Goal: Task Accomplishment & Management: Use online tool/utility

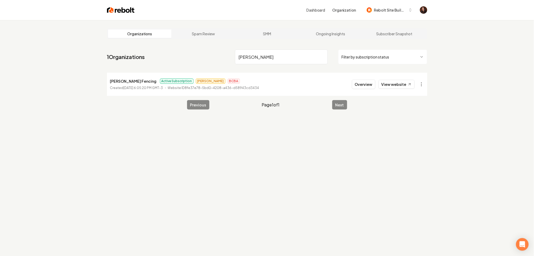
type input "poole"
click at [368, 83] on button "Overview" at bounding box center [363, 84] width 23 height 9
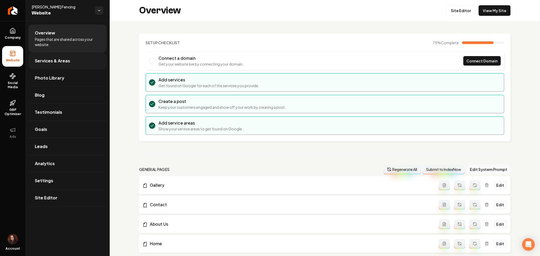
click at [89, 59] on link "Services & Areas" at bounding box center [67, 60] width 78 height 17
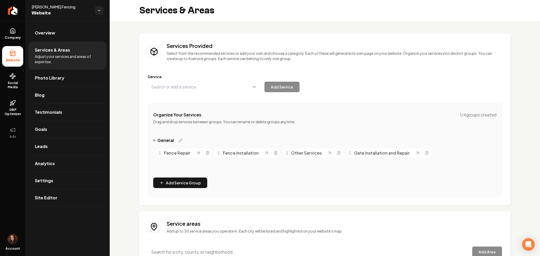
scroll to position [47, 0]
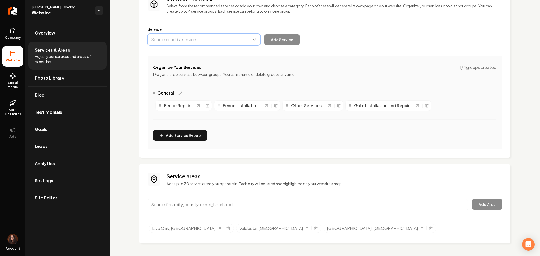
click at [173, 39] on button "Main content area" at bounding box center [204, 39] width 113 height 11
paste input "Vinyl Fencing"
type input "Vinyl Fencing"
click at [284, 36] on button "Add Service" at bounding box center [281, 39] width 35 height 11
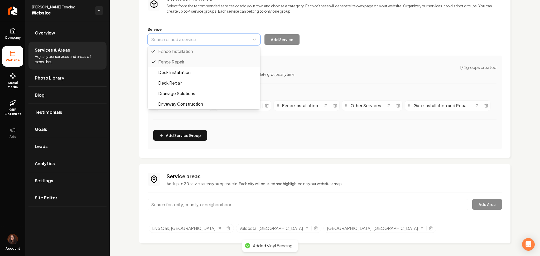
click at [176, 34] on button "Main content area" at bounding box center [204, 39] width 113 height 11
paste input "Farm Fencing"
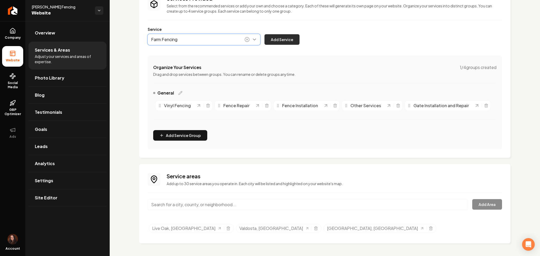
type input "Farm Fencing"
click at [289, 37] on button "Add Service" at bounding box center [281, 39] width 35 height 11
click at [267, 106] on div "Vinyl Fencing Fence Repair Fence Installation Other Services Gate Installation …" at bounding box center [324, 105] width 343 height 15
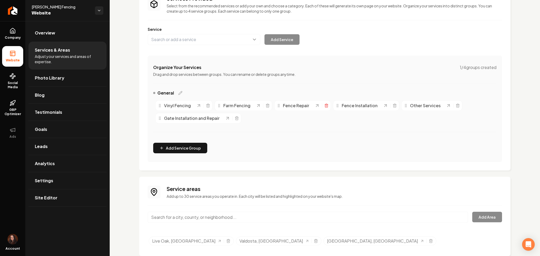
click at [326, 105] on icon "Main content area" at bounding box center [326, 106] width 4 height 4
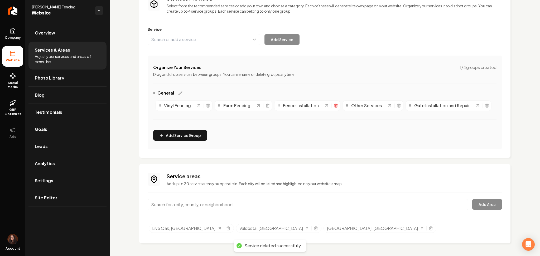
click at [335, 106] on icon "Main content area" at bounding box center [336, 106] width 2 height 3
click at [330, 106] on icon "Main content area" at bounding box center [330, 106] width 4 height 4
click at [354, 107] on icon "Main content area" at bounding box center [356, 106] width 4 height 4
click at [194, 38] on button "Main content area" at bounding box center [204, 39] width 113 height 11
paste input "Field Fence"
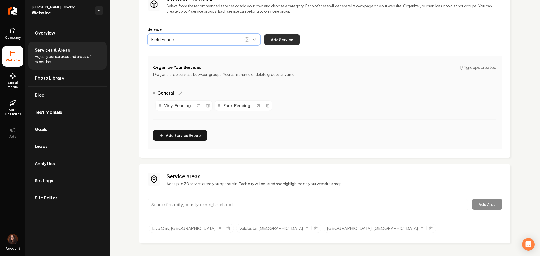
type input "Field Fence"
click at [278, 38] on button "Add Service" at bounding box center [281, 39] width 35 height 11
click at [182, 39] on button "Main content area" at bounding box center [204, 39] width 113 height 11
paste input "Barbed Wire Fence"
type input "Barbed Wire Fence"
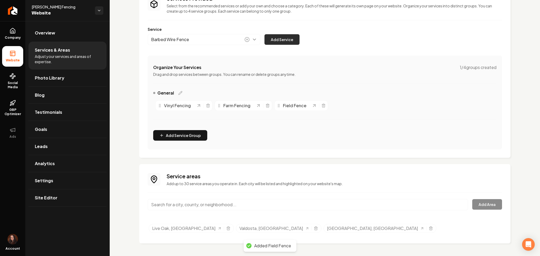
click at [285, 42] on button "Add Service" at bounding box center [281, 39] width 35 height 11
click at [192, 42] on button "Main content area" at bounding box center [204, 39] width 113 height 11
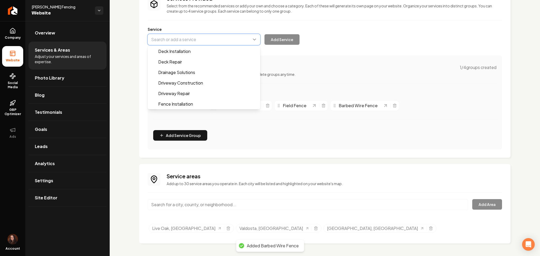
paste input "Residential Chainlink"
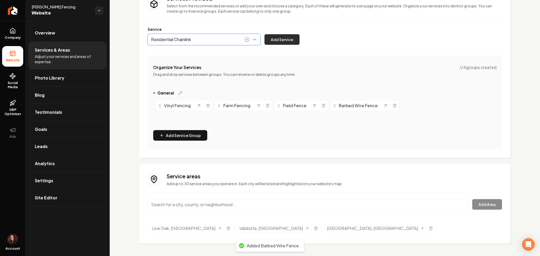
type input "Residential Chainlink"
click at [288, 39] on button "Add Service" at bounding box center [281, 39] width 35 height 11
click at [172, 40] on button "Main content area" at bounding box center [204, 39] width 113 height 11
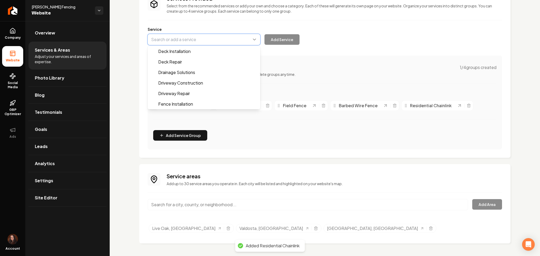
paste input "Commercial Chainlink"
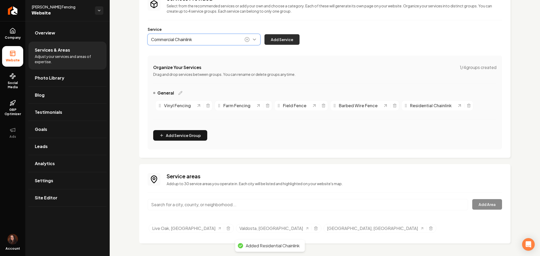
type input "Commercial Chainlink"
click at [286, 43] on button "Add Service" at bounding box center [281, 39] width 35 height 11
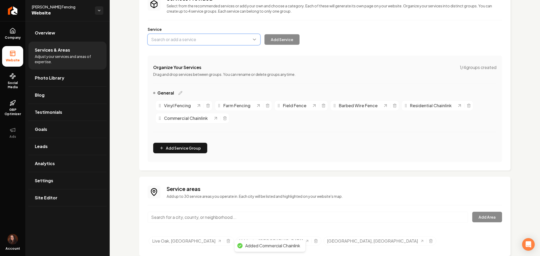
click at [183, 43] on button "Main content area" at bounding box center [204, 39] width 113 height 11
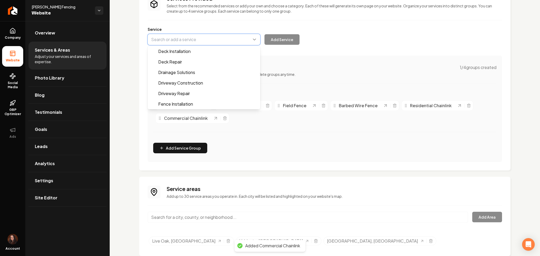
paste input "Wooden Privacy Fence"
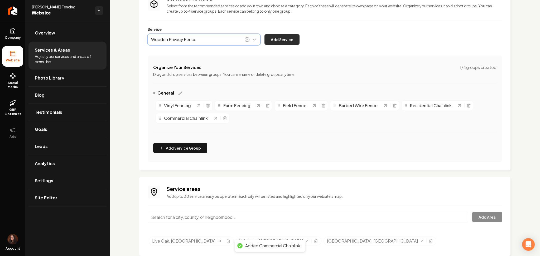
type input "Wooden Privacy Fence"
click at [278, 35] on button "Add Service" at bounding box center [281, 39] width 35 height 11
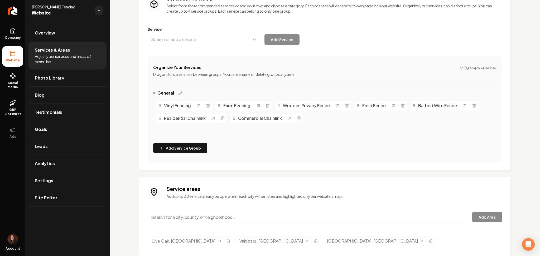
click at [175, 212] on input "Main content area" at bounding box center [308, 217] width 320 height 11
paste input "-Black Ornamental Fence"
type input "-Black Ornamental Fence"
click at [189, 38] on button "Main content area" at bounding box center [204, 39] width 113 height 11
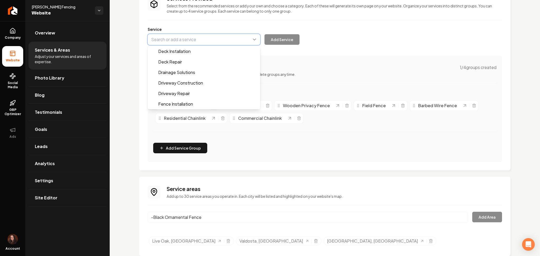
paste input "-Black Ornamental Fence"
type input "-Black Ornamental Fence"
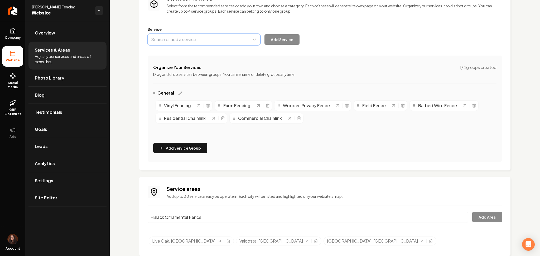
drag, startPoint x: 153, startPoint y: 39, endPoint x: 139, endPoint y: 39, distance: 13.7
click at [139, 39] on div "Services Provided Select from the recommended services or add your own and choo…" at bounding box center [324, 78] width 371 height 184
paste input "-Black Ornamental Fence"
type input "Black Ornamental Fence"
click at [277, 40] on button "Add Service" at bounding box center [281, 39] width 35 height 11
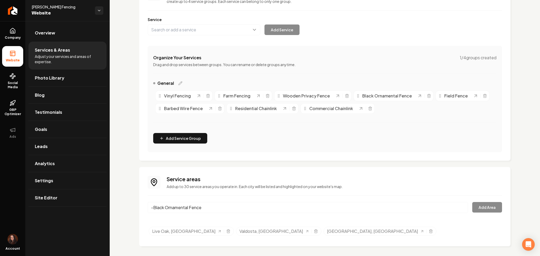
scroll to position [60, 0]
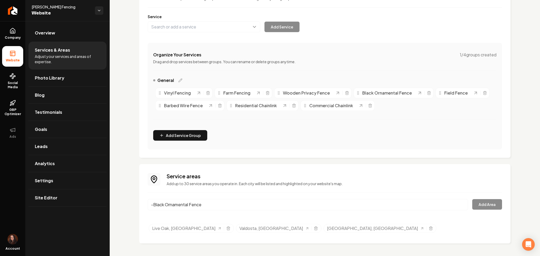
click at [177, 204] on input "-Black Ornamental Fence" at bounding box center [308, 204] width 320 height 11
paste input "Gainesville FL"
drag, startPoint x: 246, startPoint y: 207, endPoint x: 106, endPoint y: 196, distance: 139.8
click at [112, 200] on div "Services Provided Select from the recommended services or add your own and choo…" at bounding box center [325, 108] width 430 height 295
paste input "Gainesville FL"
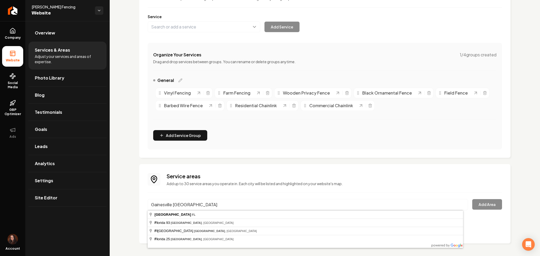
type input "Gainesville, FL"
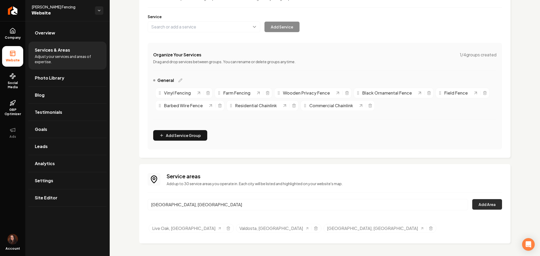
click at [495, 208] on button "Add Area" at bounding box center [487, 204] width 30 height 11
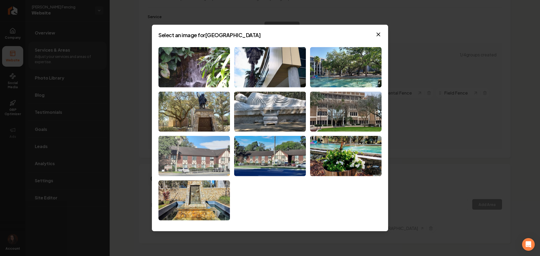
click at [168, 153] on img at bounding box center [193, 156] width 71 height 40
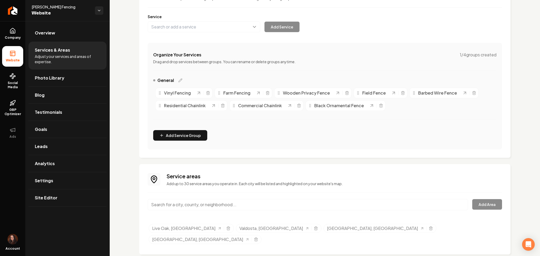
click at [163, 203] on input "Main content area" at bounding box center [308, 204] width 320 height 11
paste input "Jacksonville FL"
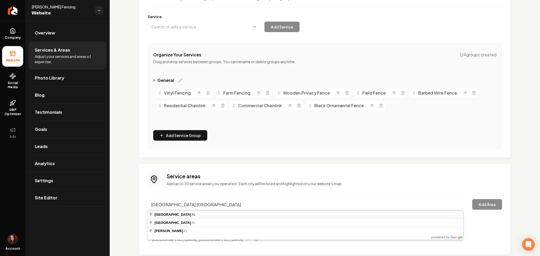
type input "Jacksonville, FL"
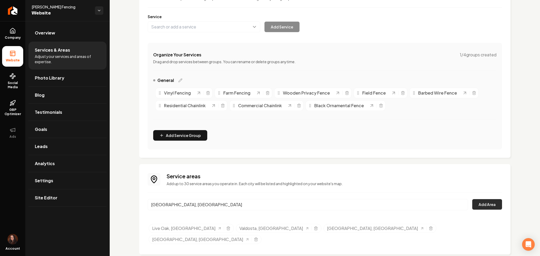
click at [488, 207] on button "Add Area" at bounding box center [487, 204] width 30 height 11
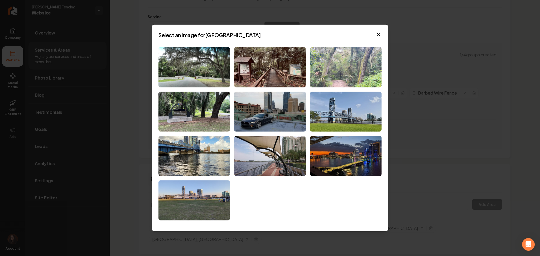
click at [364, 76] on img at bounding box center [345, 67] width 71 height 40
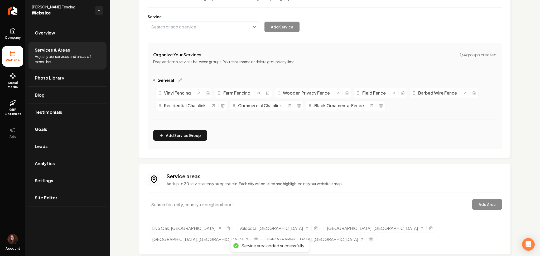
click at [216, 207] on input "Main content area" at bounding box center [308, 204] width 320 height 11
paste input "Tallahasee FL"
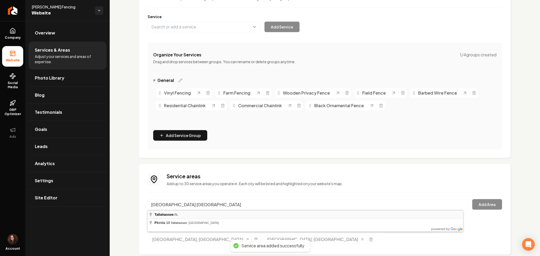
type input "Tallahassee, FL"
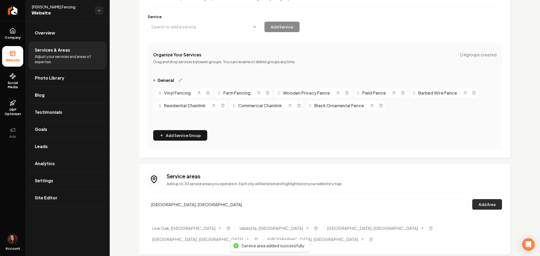
click at [476, 209] on button "Add Area" at bounding box center [487, 204] width 30 height 11
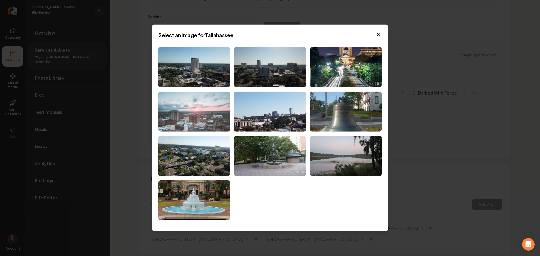
click at [204, 125] on img at bounding box center [193, 111] width 71 height 40
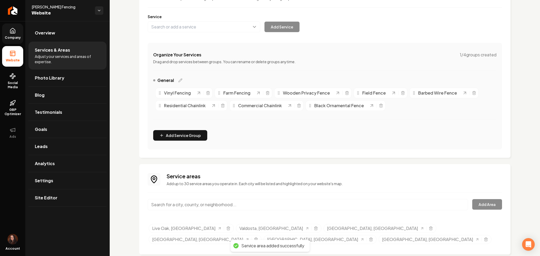
drag, startPoint x: 13, startPoint y: 36, endPoint x: 20, endPoint y: 54, distance: 18.9
click at [13, 36] on span "Company" at bounding box center [13, 38] width 20 height 4
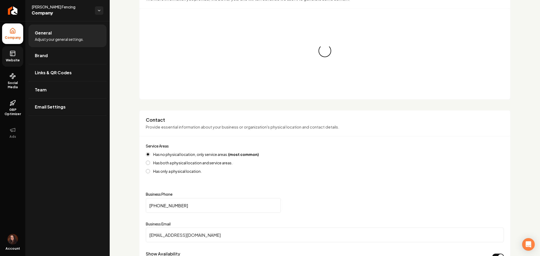
click at [4, 50] on link "Website" at bounding box center [12, 56] width 21 height 21
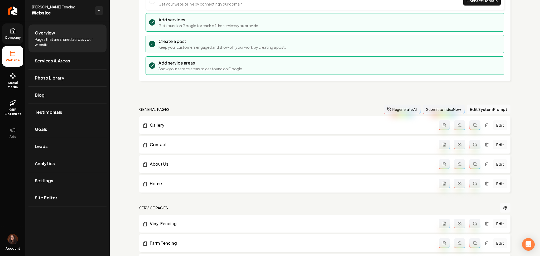
drag, startPoint x: 13, startPoint y: 29, endPoint x: 56, endPoint y: 3, distance: 50.6
click at [13, 30] on icon at bounding box center [12, 31] width 6 height 6
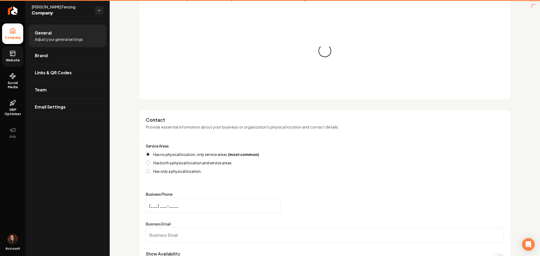
type input "(386) 209-8858"
type input "waylonpoole4@gmail.com"
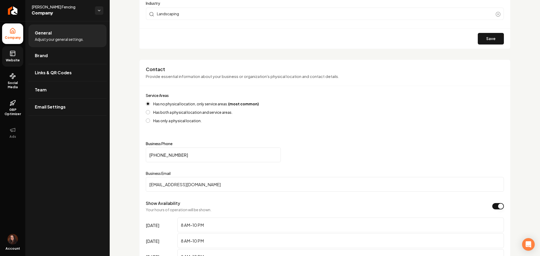
scroll to position [166, 0]
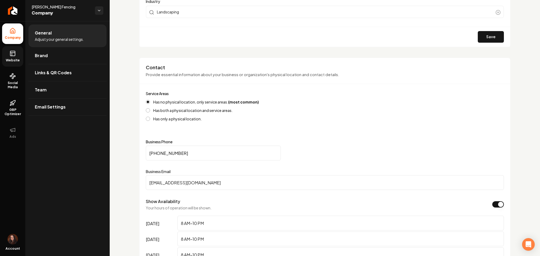
click at [16, 63] on link "Website" at bounding box center [12, 56] width 21 height 21
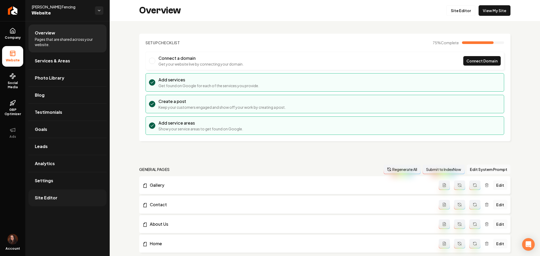
click at [41, 202] on link "Site Editor" at bounding box center [67, 198] width 78 height 17
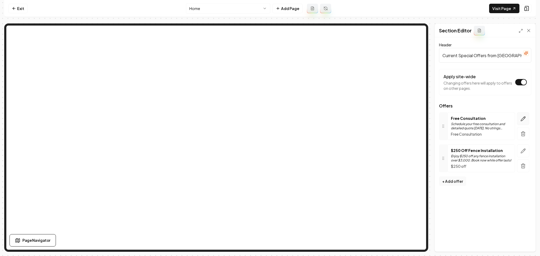
click at [523, 118] on icon "button" at bounding box center [523, 119] width 4 height 4
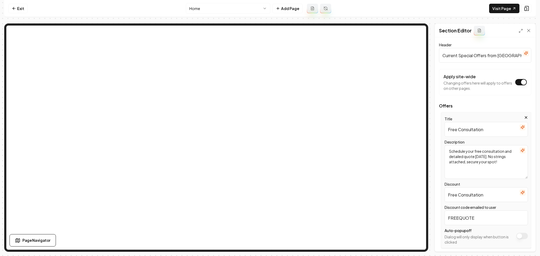
drag, startPoint x: 471, startPoint y: 136, endPoint x: 458, endPoint y: 136, distance: 12.4
click at [458, 136] on input "Free Consultation" at bounding box center [485, 129] width 83 height 15
type input "Free Estimates"
click at [516, 147] on textarea "Schedule your free consultation and detailed quote today. No strings attached, …" at bounding box center [485, 162] width 83 height 34
click at [519, 148] on button "button" at bounding box center [522, 150] width 6 height 6
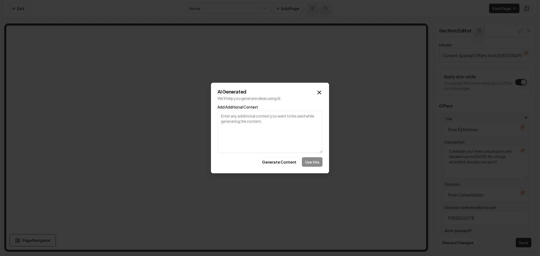
click at [273, 141] on textarea "Add Additional Context" at bounding box center [269, 132] width 105 height 42
paste textarea "Free Estimates"
type textarea "Free Estimates"
click at [278, 166] on button "Generate Content" at bounding box center [279, 161] width 41 height 9
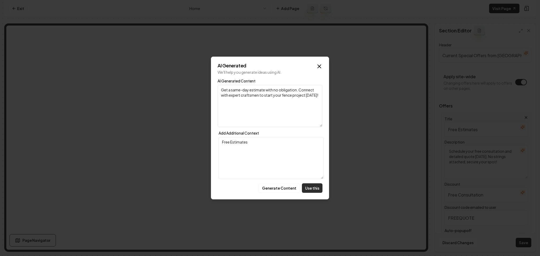
click at [307, 192] on button "Use this" at bounding box center [312, 187] width 21 height 9
type textarea "Get a same-day estimate with no obligation. Connect with expert craftsmen to st…"
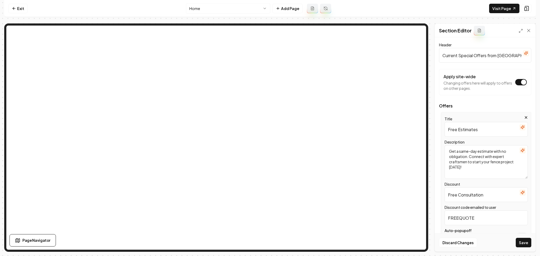
click at [519, 152] on button "button" at bounding box center [522, 150] width 6 height 6
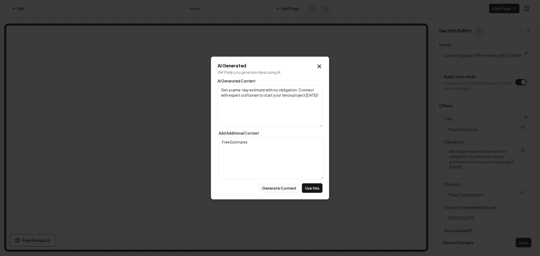
click at [293, 183] on button "Generate Content" at bounding box center [279, 187] width 41 height 9
click at [288, 188] on button "Generate Content" at bounding box center [279, 187] width 41 height 9
click at [274, 192] on button "Generate Content" at bounding box center [279, 187] width 41 height 9
click at [315, 61] on div "AI Generated We'll help you generate ideas using AI. AI Generated Content Recei…" at bounding box center [270, 128] width 118 height 143
click at [315, 62] on div "AI Generated We'll help you generate ideas using AI. AI Generated Content Recei…" at bounding box center [270, 128] width 118 height 143
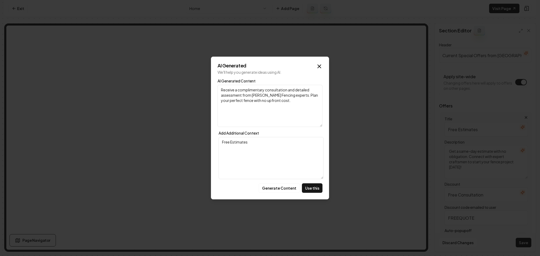
click at [317, 60] on div "AI Generated We'll help you generate ideas using AI. AI Generated Content Recei…" at bounding box center [270, 128] width 118 height 143
click at [322, 60] on div "AI Generated We'll help you generate ideas using AI. AI Generated Content Recei…" at bounding box center [270, 128] width 118 height 143
click at [317, 65] on icon "button" at bounding box center [319, 66] width 6 height 6
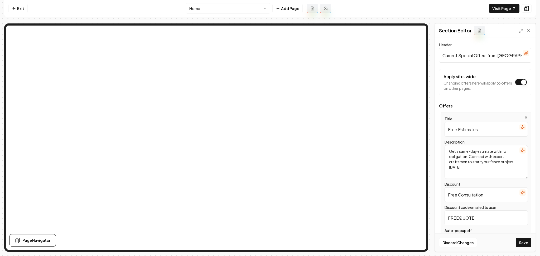
drag, startPoint x: 477, startPoint y: 151, endPoint x: 461, endPoint y: 152, distance: 16.1
click at [461, 152] on textarea "Get a same-day estimate with no obligation. Connect with expert craftsmen to st…" at bounding box center [485, 162] width 83 height 34
drag, startPoint x: 502, startPoint y: 193, endPoint x: 461, endPoint y: 196, distance: 41.5
click at [461, 196] on input "Free Consultation" at bounding box center [485, 194] width 83 height 15
drag, startPoint x: 490, startPoint y: 127, endPoint x: 420, endPoint y: 140, distance: 70.8
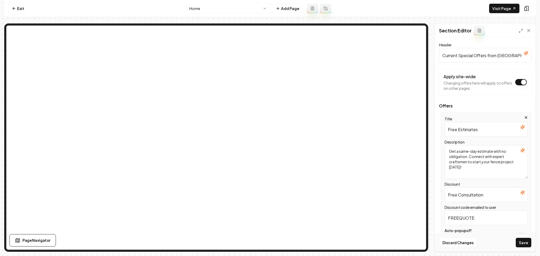
click at [397, 114] on div "Page Settings Section Editor Header Current Special Offers from Poole Fencing A…" at bounding box center [269, 137] width 531 height 229
drag, startPoint x: 482, startPoint y: 197, endPoint x: 426, endPoint y: 197, distance: 56.2
click at [401, 172] on div "Page Settings Section Editor Header Current Special Offers from Poole Fencing A…" at bounding box center [269, 137] width 531 height 229
paste input "Estimates"
type input "Free Estimates"
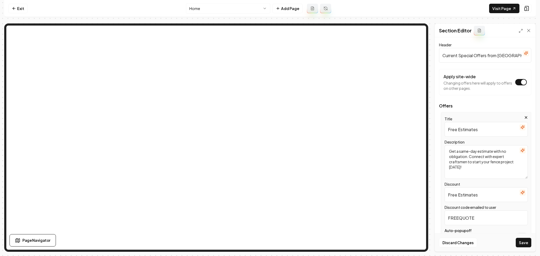
click at [520, 129] on icon "button" at bounding box center [522, 127] width 4 height 4
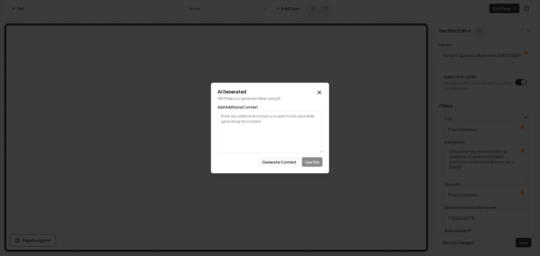
click at [284, 164] on button "Generate Content" at bounding box center [279, 161] width 41 height 9
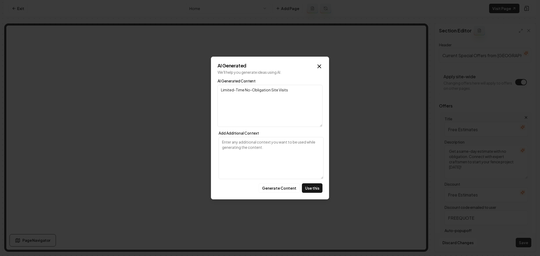
click at [279, 153] on textarea "Add Additional Context" at bounding box center [271, 158] width 105 height 42
paste textarea "Free Estimates"
type textarea "Free Estimates"
click at [287, 192] on button "Generate Content" at bounding box center [279, 187] width 41 height 9
click at [315, 185] on button "Use this" at bounding box center [312, 187] width 21 height 9
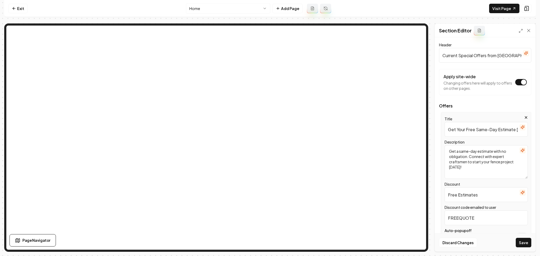
drag, startPoint x: 475, startPoint y: 130, endPoint x: 495, endPoint y: 129, distance: 20.1
click at [495, 129] on input "Get Your Free Same-Day Estimate Today" at bounding box center [485, 129] width 83 height 15
type input "Get Your Free Estimate Today"
click at [517, 244] on button "Save" at bounding box center [524, 242] width 16 height 9
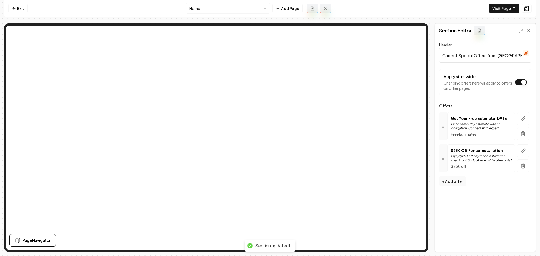
drag, startPoint x: 471, startPoint y: 219, endPoint x: 473, endPoint y: 209, distance: 10.7
click at [520, 115] on button "button" at bounding box center [523, 118] width 12 height 13
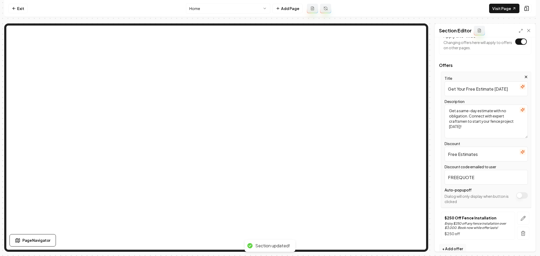
scroll to position [49, 0]
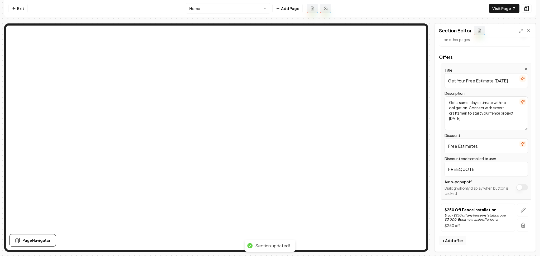
drag, startPoint x: 486, startPoint y: 172, endPoint x: 421, endPoint y: 170, distance: 64.4
click at [404, 142] on div "Page Settings Section Editor Header Current Special Offers from Poole Fencing A…" at bounding box center [269, 137] width 531 height 229
type input "E"
type input "ESTIMATETODAY"
click at [520, 246] on button "Save" at bounding box center [524, 242] width 16 height 9
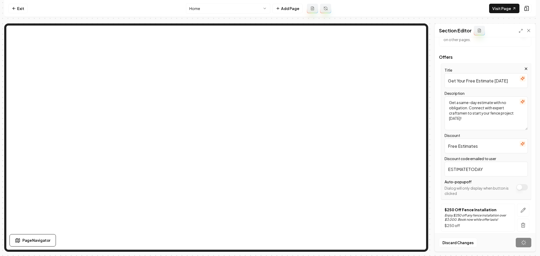
scroll to position [0, 0]
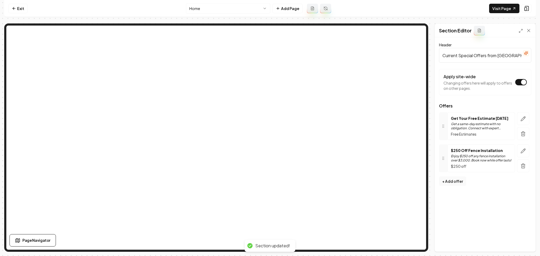
click at [520, 114] on button "button" at bounding box center [523, 118] width 12 height 13
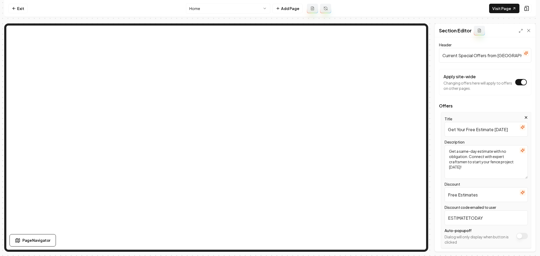
drag, startPoint x: 470, startPoint y: 218, endPoint x: 495, endPoint y: 224, distance: 25.9
click at [495, 224] on input "ESTIMATETODAY" at bounding box center [485, 218] width 83 height 15
drag, startPoint x: 467, startPoint y: 220, endPoint x: 512, endPoint y: 223, distance: 44.4
click at [512, 223] on input "ESTIMATETODAY" at bounding box center [485, 218] width 83 height 15
type input "ESTIMATE00"
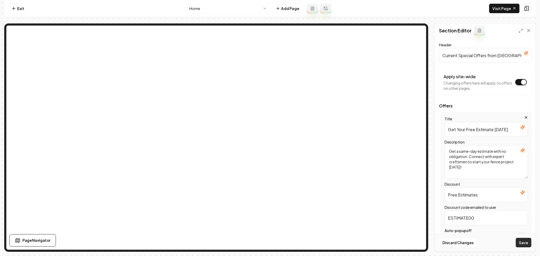
click at [523, 244] on button "Save" at bounding box center [524, 242] width 16 height 9
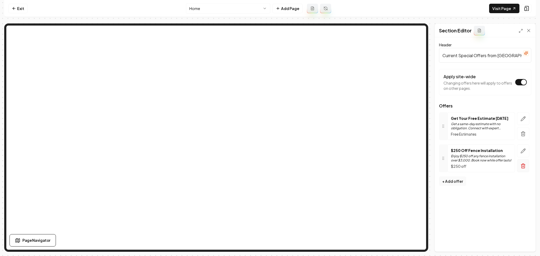
click at [520, 166] on icon "button" at bounding box center [522, 165] width 5 height 5
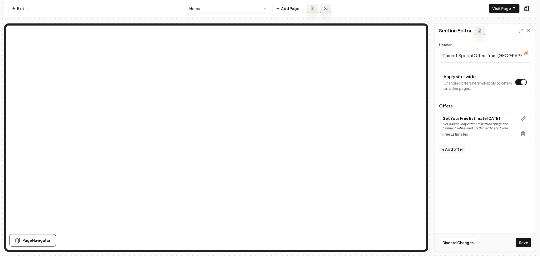
click at [515, 244] on div "Discard Changes Save" at bounding box center [485, 243] width 101 height 18
click at [516, 242] on button "Save" at bounding box center [524, 242] width 16 height 9
click at [25, 7] on link "Exit" at bounding box center [17, 8] width 19 height 9
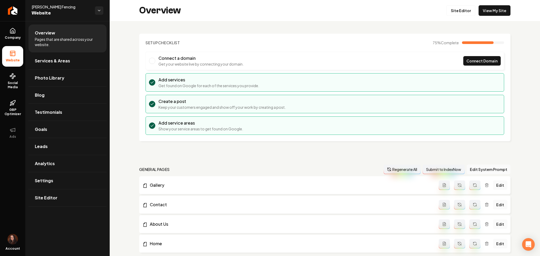
click at [229, 252] on li "Home Edit" at bounding box center [324, 244] width 371 height 18
click at [490, 7] on link "View My Site" at bounding box center [494, 10] width 32 height 11
click at [11, 9] on icon "Return to dashboard" at bounding box center [12, 10] width 8 height 8
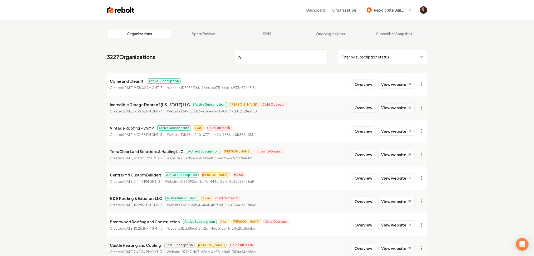
type input "h"
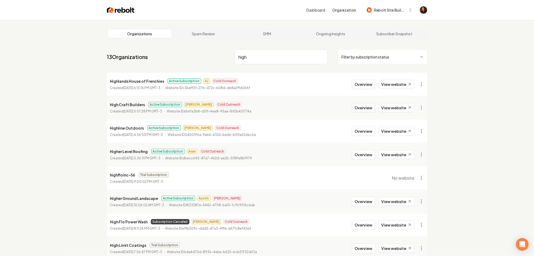
type input "high"
click at [360, 105] on button "Overview" at bounding box center [363, 107] width 23 height 9
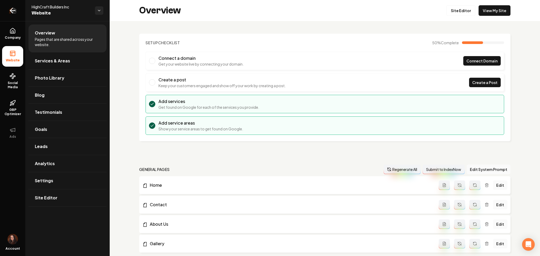
click at [10, 17] on link "Return to dashboard" at bounding box center [12, 10] width 25 height 21
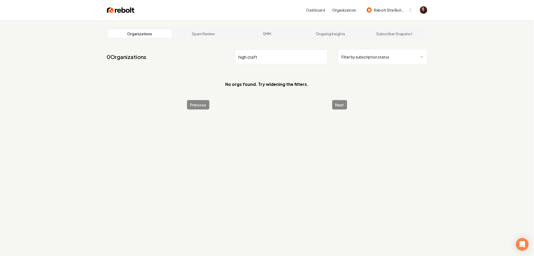
click at [247, 58] on input "high craft" at bounding box center [281, 57] width 93 height 15
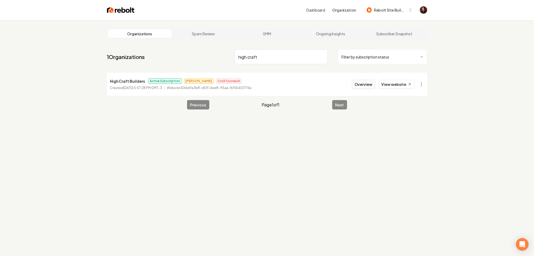
type input "high craft"
click at [367, 81] on button "Overview" at bounding box center [363, 84] width 23 height 9
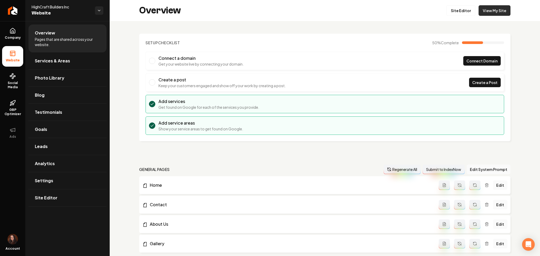
click at [483, 13] on link "View My Site" at bounding box center [494, 10] width 32 height 11
click at [471, 169] on button "Edit System Prompt" at bounding box center [489, 169] width 44 height 9
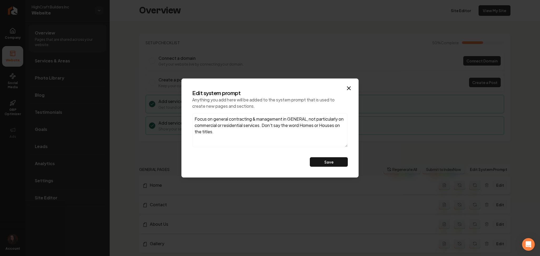
click at [226, 131] on textarea "Focus on general contracting & management in GENERAL, not particularly on comme…" at bounding box center [270, 131] width 156 height 34
drag, startPoint x: 292, startPoint y: 126, endPoint x: 309, endPoint y: 118, distance: 18.7
click at [309, 118] on textarea "Focus on general contracting & management in GENERAL, not particularly on comme…" at bounding box center [270, 131] width 156 height 34
click at [230, 122] on textarea "Focus on general contracting & management. Don't say the word Homes or Houses o…" at bounding box center [270, 131] width 156 height 34
click at [283, 119] on textarea "Focus on general contracting & management. Don't say the word Homes or Houses o…" at bounding box center [270, 131] width 156 height 34
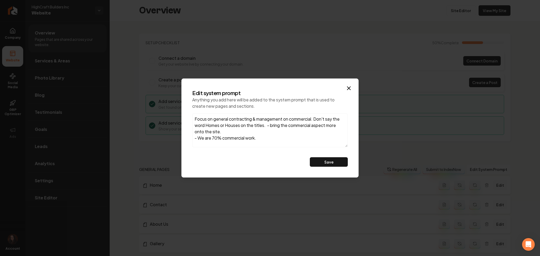
click at [195, 139] on textarea "Focus on general contracting & management on commercial. Don't say the word Hom…" at bounding box center [270, 131] width 156 height 34
type textarea "Focus on general contracting & management on commercial. Don't say the word Hom…"
click at [332, 162] on button "Save" at bounding box center [329, 161] width 38 height 9
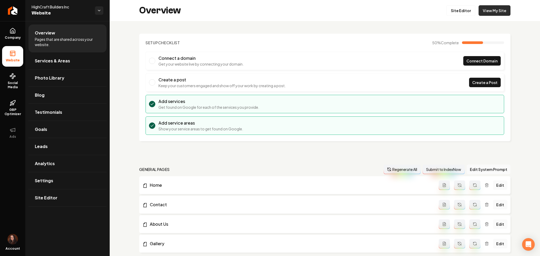
click at [486, 7] on link "View My Site" at bounding box center [494, 10] width 32 height 11
click at [40, 200] on span "Site Editor" at bounding box center [46, 198] width 23 height 6
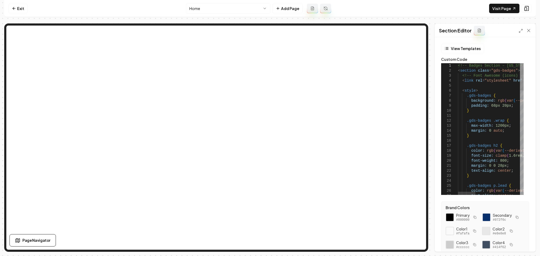
type textarea "**********"
type textarea "*"
type textarea "**********"
type textarea "**"
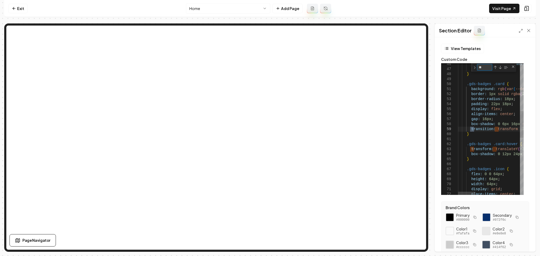
type textarea "**********"
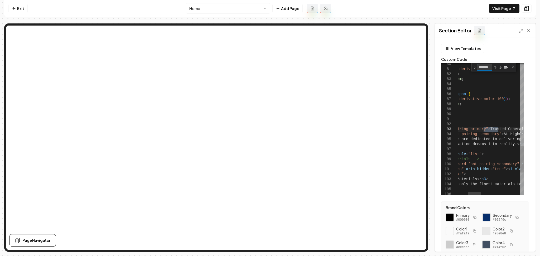
type textarea "*******"
drag, startPoint x: 484, startPoint y: 131, endPoint x: 497, endPoint y: 129, distance: 13.3
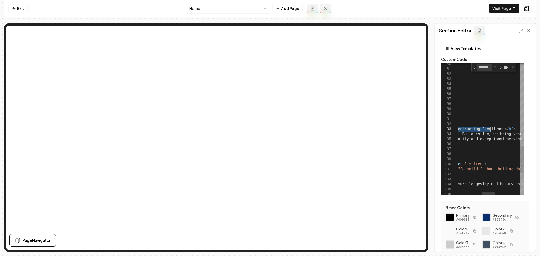
drag, startPoint x: 484, startPoint y: 130, endPoint x: 491, endPoint y: 129, distance: 7.4
click at [519, 241] on button "Save" at bounding box center [524, 242] width 16 height 9
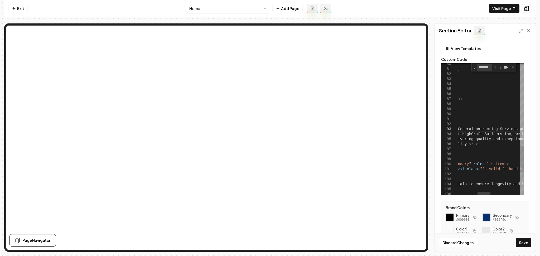
scroll to position [10, 107]
click at [521, 248] on div "Discard Changes Save" at bounding box center [485, 243] width 101 height 18
click at [520, 241] on button "Save" at bounding box center [524, 242] width 16 height 9
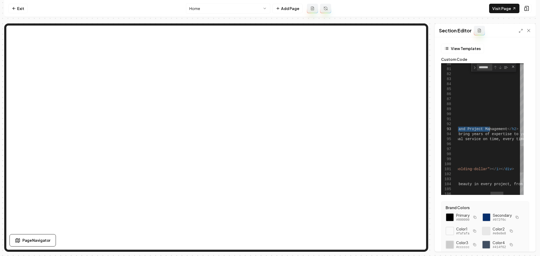
drag, startPoint x: 492, startPoint y: 129, endPoint x: 489, endPoint y: 130, distance: 2.8
type textarea "**********"
click at [524, 240] on button "Save" at bounding box center [524, 242] width 16 height 9
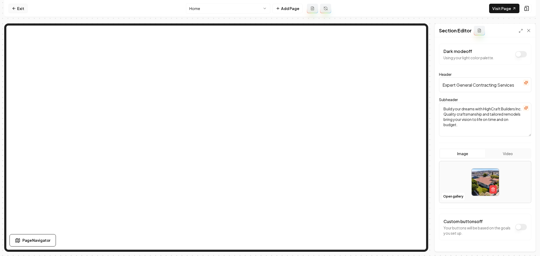
click at [21, 8] on link "Exit" at bounding box center [17, 8] width 19 height 9
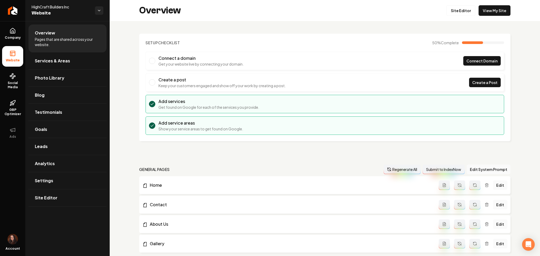
click at [403, 166] on button "Regenerate All" at bounding box center [402, 169] width 37 height 9
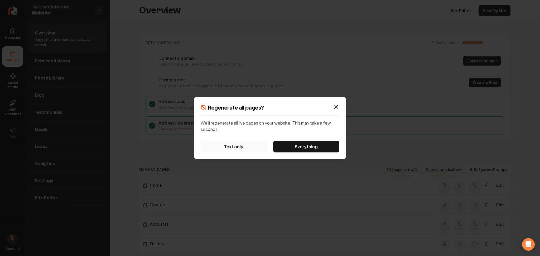
click at [244, 148] on button "Text only" at bounding box center [234, 147] width 66 height 12
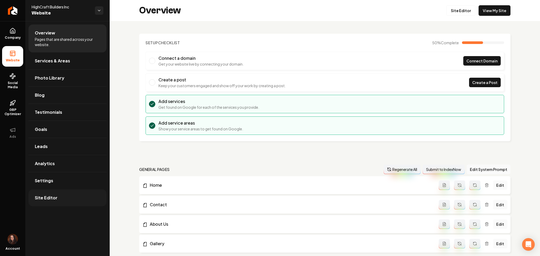
click at [62, 196] on link "Site Editor" at bounding box center [67, 198] width 78 height 17
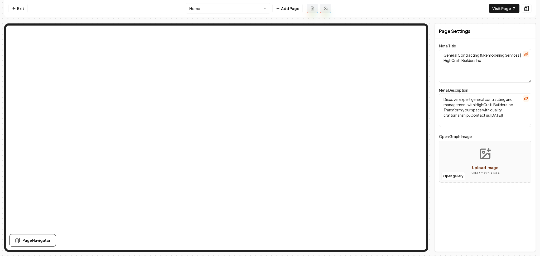
type textarea "Expert General Contracting & Management | HighCraft Builders Inc"
type textarea "Discover expert general contracting services with HighCraft Builders Inc. Our d…"
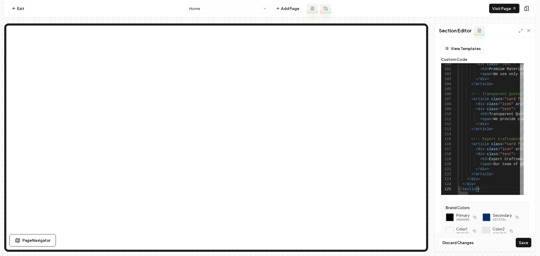
click at [523, 252] on div "Computer Required This feature is only available on a computer. Please switch t…" at bounding box center [270, 128] width 540 height 256
click at [523, 249] on div "Discard Changes Save" at bounding box center [485, 243] width 101 height 18
drag, startPoint x: 522, startPoint y: 245, endPoint x: 514, endPoint y: 236, distance: 12.1
click at [522, 245] on button "Save" at bounding box center [524, 242] width 16 height 9
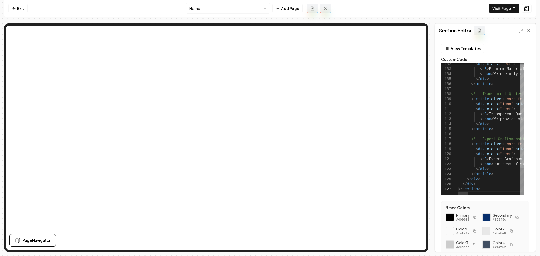
scroll to position [0, 20]
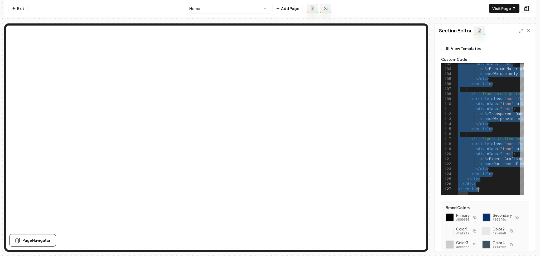
drag, startPoint x: 472, startPoint y: 143, endPoint x: 513, endPoint y: 230, distance: 95.4
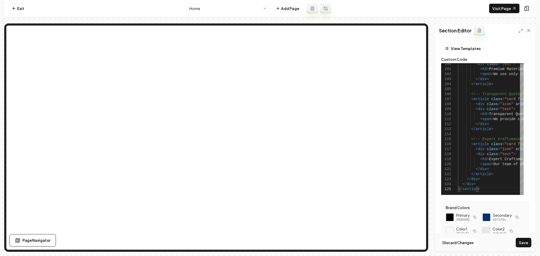
click at [525, 243] on button "Save" at bounding box center [524, 242] width 16 height 9
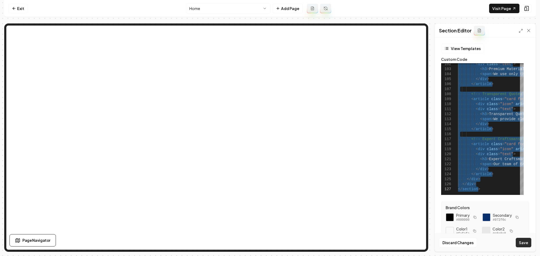
click at [524, 243] on button "Save" at bounding box center [524, 242] width 16 height 9
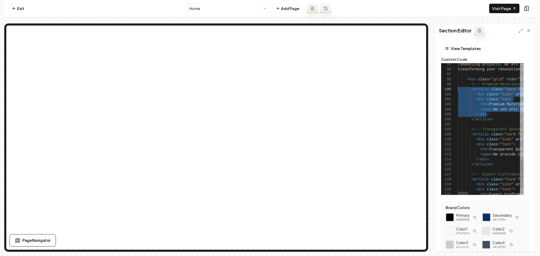
drag, startPoint x: 486, startPoint y: 115, endPoint x: 458, endPoint y: 90, distance: 37.0
drag, startPoint x: 491, startPoint y: 119, endPoint x: 464, endPoint y: 91, distance: 39.0
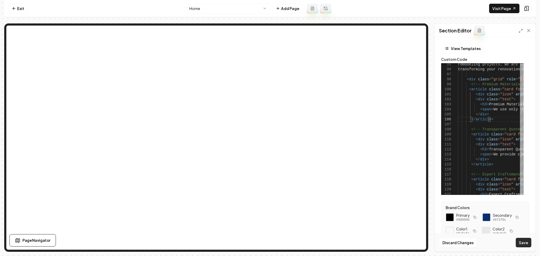
click at [527, 243] on button "Save" at bounding box center [524, 242] width 16 height 9
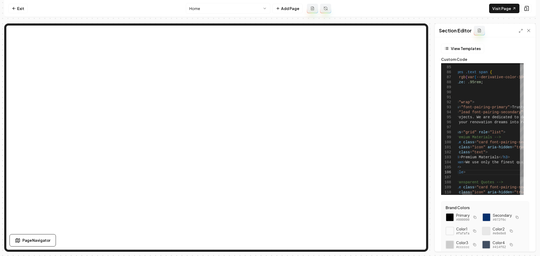
scroll to position [0, 32]
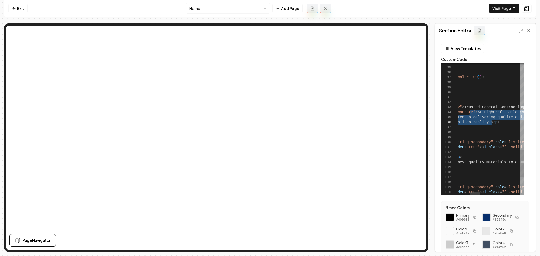
drag, startPoint x: 470, startPoint y: 112, endPoint x: 492, endPoint y: 123, distance: 24.3
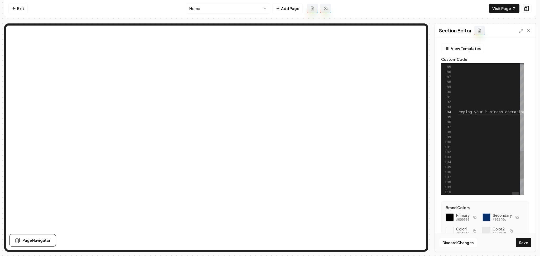
click at [525, 247] on button "Save" at bounding box center [524, 242] width 16 height 9
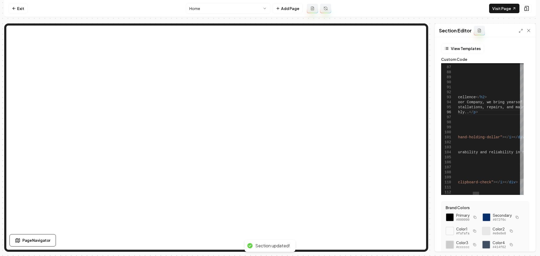
scroll to position [0, 0]
click at [524, 243] on button "Save" at bounding box center [524, 242] width 16 height 9
drag, startPoint x: 502, startPoint y: 104, endPoint x: 531, endPoint y: 104, distance: 28.7
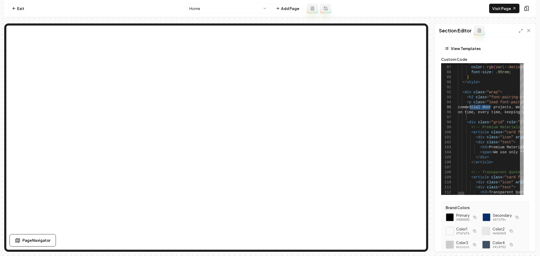
drag, startPoint x: 490, startPoint y: 107, endPoint x: 470, endPoint y: 108, distance: 19.8
type textarea "**********"
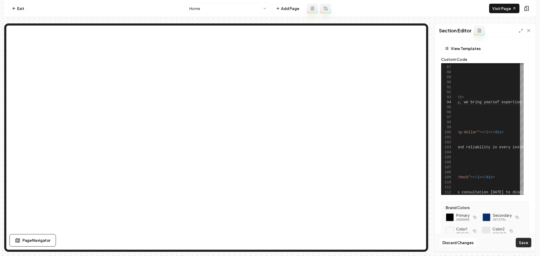
click at [525, 243] on button "Save" at bounding box center [524, 242] width 16 height 9
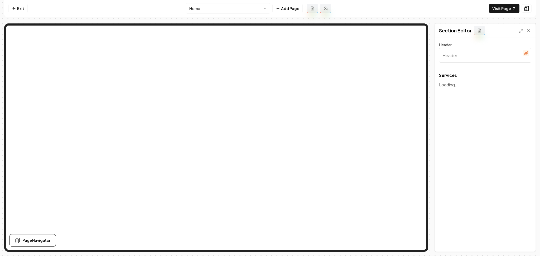
type input "Expert Commercial Renovation & Management Services"
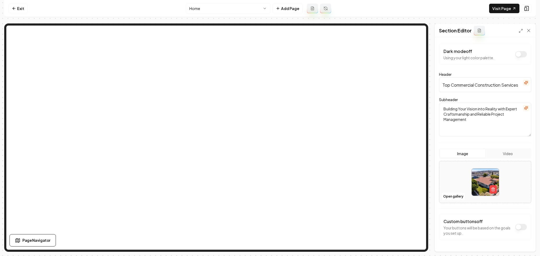
click at [465, 89] on input "Top Commercial Construction Services" at bounding box center [485, 85] width 92 height 15
paste input "Expert General contracting services and Project Management"
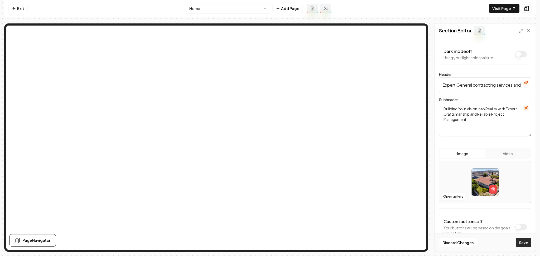
click at [529, 246] on button "Save" at bounding box center [524, 242] width 16 height 9
click at [500, 86] on input "Expert General contracting services and Project Management" at bounding box center [485, 85] width 92 height 15
click at [521, 245] on button "Save" at bounding box center [524, 242] width 16 height 9
click at [475, 86] on input "Expert General contracting Services and Project Management" at bounding box center [485, 85] width 92 height 15
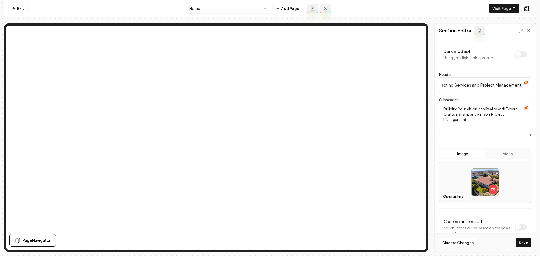
drag, startPoint x: 496, startPoint y: 85, endPoint x: 465, endPoint y: 85, distance: 30.8
click at [465, 85] on input "Expert General Contracting Services and Project Management" at bounding box center [485, 85] width 92 height 15
type input "Expert General Contracting Services and Project Management"
click at [522, 242] on button "Save" at bounding box center [524, 242] width 16 height 9
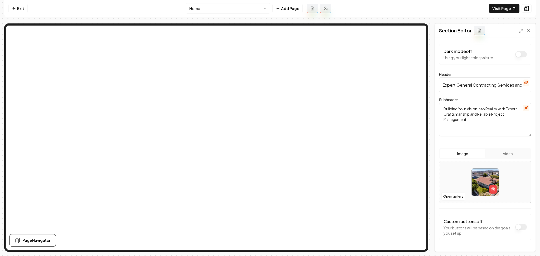
click at [523, 108] on button "button" at bounding box center [526, 108] width 6 height 6
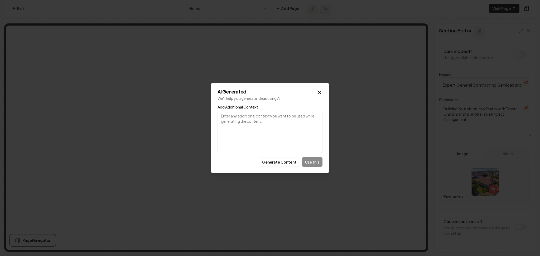
click at [269, 137] on textarea "Add Additional Context" at bounding box center [269, 132] width 105 height 42
paste textarea "Expert General contracting services and Project Management"
type textarea "Expert General contracting services and Project Management"
click at [273, 162] on button "Generate Content" at bounding box center [279, 161] width 41 height 9
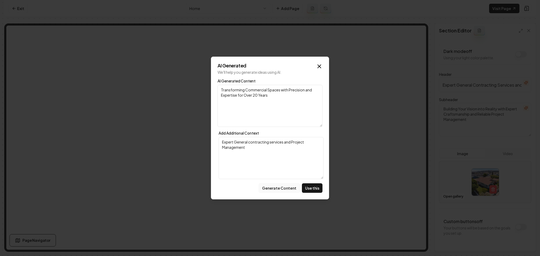
click at [278, 190] on button "Generate Content" at bounding box center [279, 187] width 41 height 9
click at [321, 62] on div "AI Generated We'll help you generate ideas using AI. AI Generated Content Empow…" at bounding box center [270, 128] width 118 height 143
click at [320, 65] on icon "button" at bounding box center [319, 66] width 6 height 6
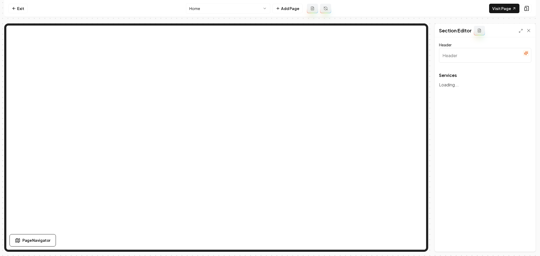
click at [466, 55] on input "Header" at bounding box center [485, 55] width 92 height 15
paste input "Our expert contracting services and Project Management"
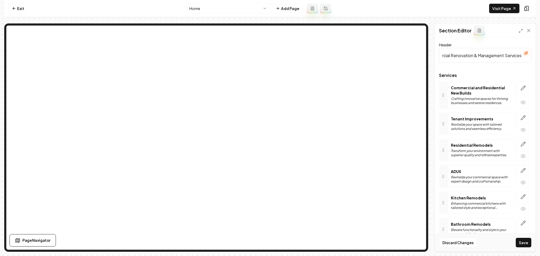
scroll to position [0, 37]
click at [465, 56] on input "Expert Commercial Renovation & Management Services" at bounding box center [485, 55] width 92 height 15
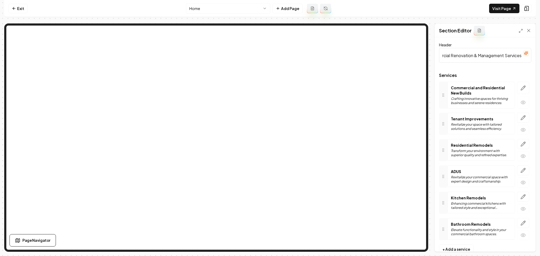
paste input "Our expert contracting services and Project Management"
click at [398, 36] on div "Page Settings Section Editor Header Our expert contracting services and Project…" at bounding box center [269, 137] width 531 height 229
click at [466, 57] on input "Our expert contracting services and Project Management" at bounding box center [485, 55] width 92 height 15
click at [491, 58] on input "Our Expert Contracting services and Project Management" at bounding box center [485, 55] width 92 height 15
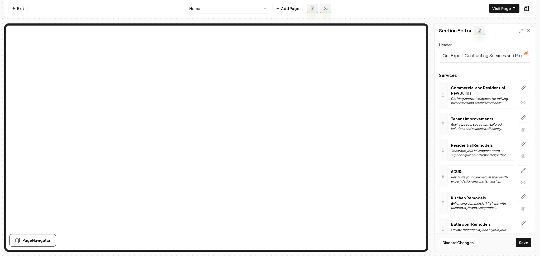
scroll to position [0, 41]
type input "Our Expert Contracting Services and Project Management"
click at [520, 242] on button "Save" at bounding box center [524, 242] width 16 height 9
click at [25, 9] on link "Exit" at bounding box center [17, 8] width 19 height 9
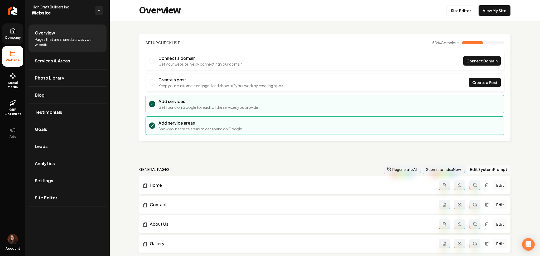
click at [10, 31] on icon at bounding box center [12, 30] width 5 height 5
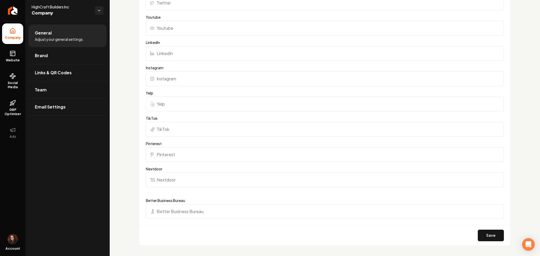
scroll to position [527, 0]
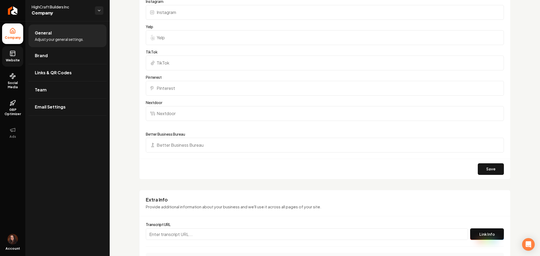
click at [22, 52] on link "Website" at bounding box center [12, 56] width 21 height 21
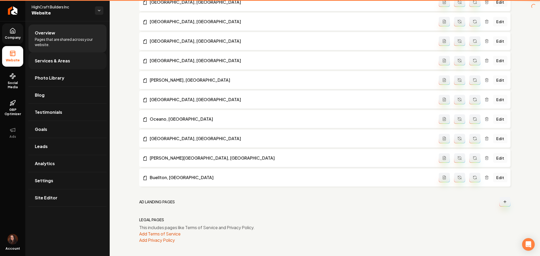
scroll to position [439, 0]
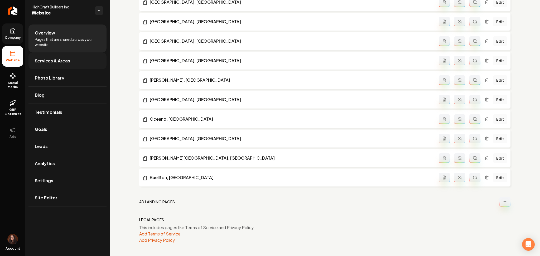
click at [52, 61] on span "Services & Areas" at bounding box center [52, 61] width 35 height 6
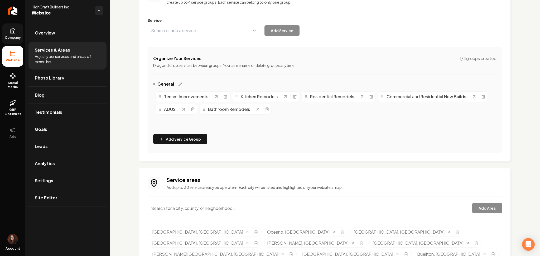
scroll to position [71, 0]
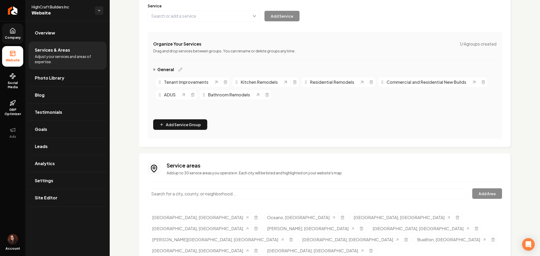
click at [199, 190] on input "Main content area" at bounding box center [308, 193] width 320 height 11
paste input "Solvang,"
type input "Solvang, CA"
click at [485, 191] on button "Add Area" at bounding box center [487, 193] width 30 height 11
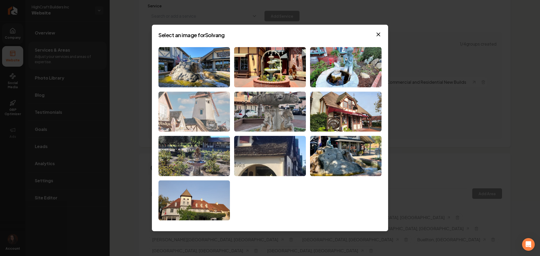
click at [195, 117] on img at bounding box center [193, 111] width 71 height 40
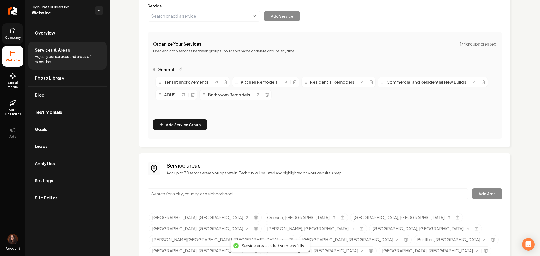
click at [188, 194] on input "Main content area" at bounding box center [308, 193] width 320 height 11
paste input "Nipomo"
type input "Nipomo, CA"
drag, startPoint x: 187, startPoint y: 202, endPoint x: 288, endPoint y: 201, distance: 101.0
click at [480, 193] on button "Add Area" at bounding box center [487, 193] width 30 height 11
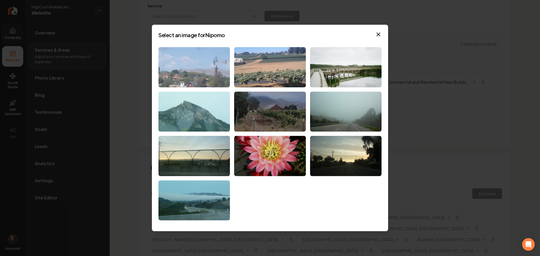
click at [183, 61] on img at bounding box center [193, 67] width 71 height 40
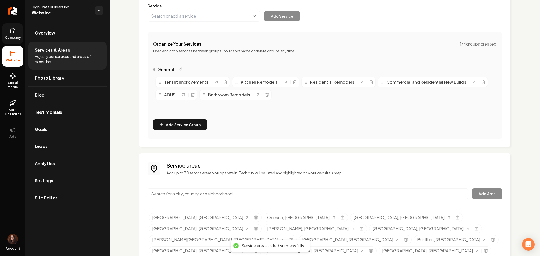
click at [182, 194] on input "Main content area" at bounding box center [308, 193] width 320 height 11
paste input "Los Alamos"
drag, startPoint x: 196, startPoint y: 194, endPoint x: 109, endPoint y: 194, distance: 87.0
click at [109, 194] on div "Company Website Social Media GBP Optimizer Ads Account HighCraft Builders Inc W…" at bounding box center [270, 128] width 540 height 256
paste input "Los Alamos"
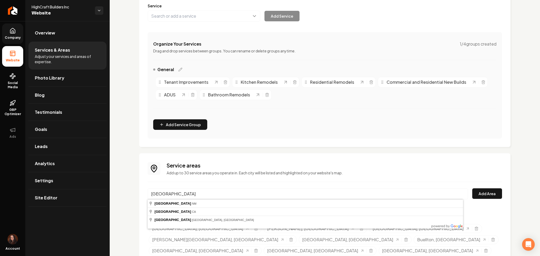
type input "Los Alamos, CA"
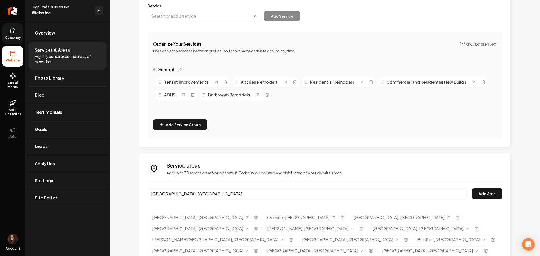
click at [485, 199] on div "Los Alamos, CA Add Area" at bounding box center [325, 196] width 354 height 17
click at [478, 196] on button "Add Area" at bounding box center [487, 193] width 30 height 11
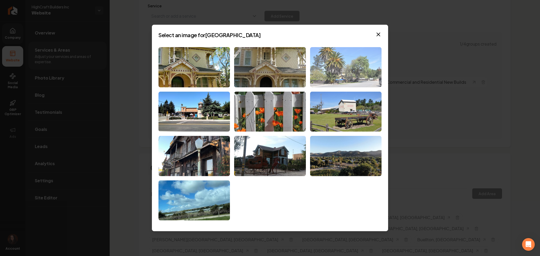
click at [362, 75] on img at bounding box center [345, 67] width 71 height 40
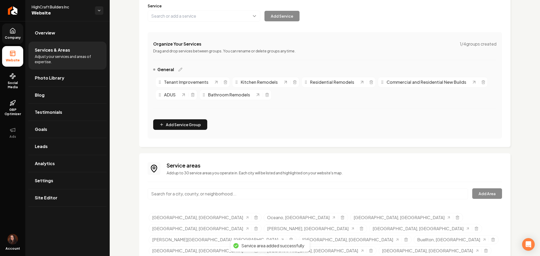
click at [180, 195] on input "Main content area" at bounding box center [308, 193] width 320 height 11
paste input "Guadalupe"
type input "Guadalupe, CA"
click at [488, 195] on button "Add Area" at bounding box center [487, 193] width 30 height 11
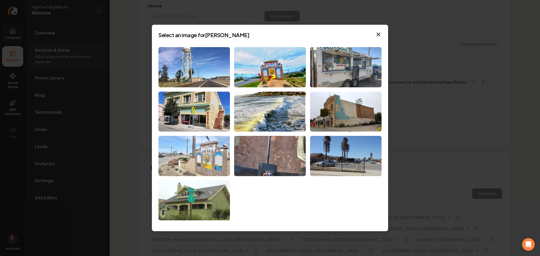
click at [215, 156] on img at bounding box center [193, 156] width 71 height 40
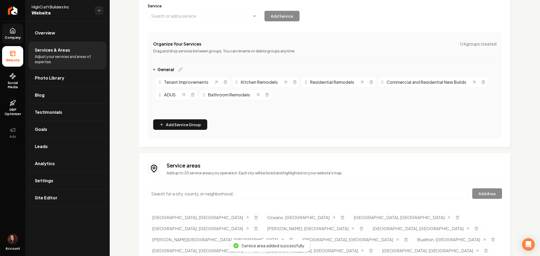
click at [14, 32] on icon at bounding box center [12, 31] width 6 height 6
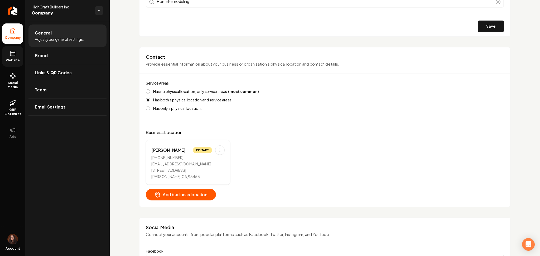
scroll to position [176, 0]
click at [220, 150] on html "Company Website Social Media GBP Optimizer Ads Account HighCraft Builders Inc C…" at bounding box center [270, 128] width 540 height 256
click at [211, 162] on div "Edit" at bounding box center [204, 161] width 40 height 8
select select "**"
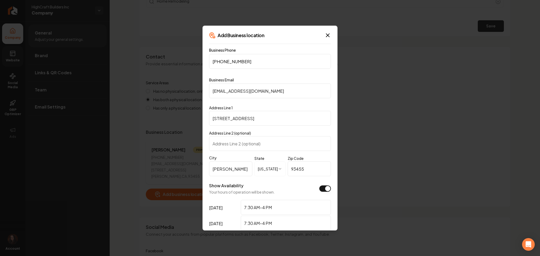
drag, startPoint x: 252, startPoint y: 118, endPoint x: 193, endPoint y: 111, distance: 60.0
click at [193, 111] on body "Company Website Social Media GBP Optimizer Ads Account HighCraft Builders Inc C…" at bounding box center [270, 128] width 540 height 256
paste input "85 S Broadway"
type input "185 S Broadway"
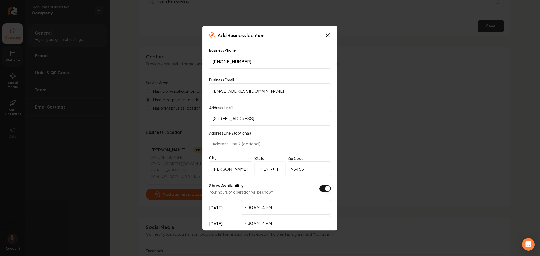
click at [254, 144] on input "Address Line 2 (optional)" at bounding box center [270, 143] width 122 height 15
paste input "Ste 101"
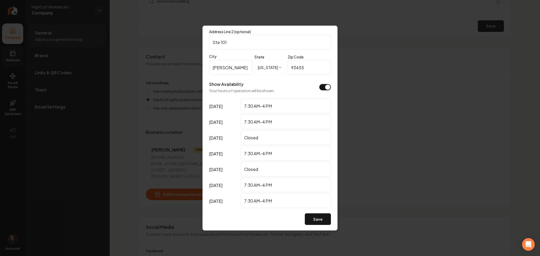
scroll to position [107, 0]
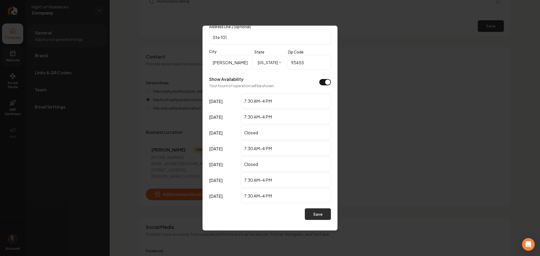
type input "Ste 101"
click at [305, 215] on button "Save" at bounding box center [318, 215] width 26 height 12
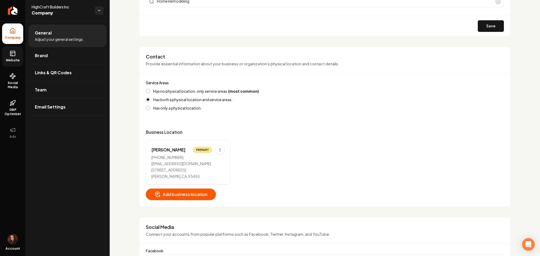
click at [10, 57] on link "Website" at bounding box center [12, 56] width 21 height 21
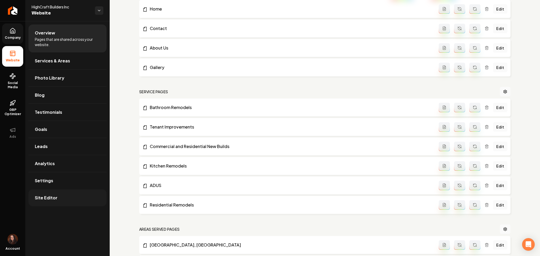
click at [60, 204] on link "Site Editor" at bounding box center [67, 198] width 78 height 17
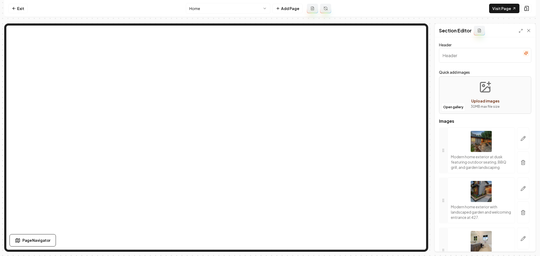
click at [190, 9] on html "Computer Required This feature is only available on a computer. Please switch t…" at bounding box center [270, 128] width 540 height 256
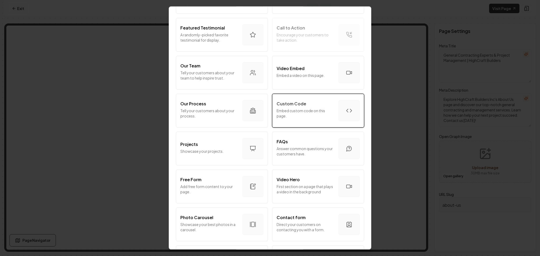
scroll to position [176, 0]
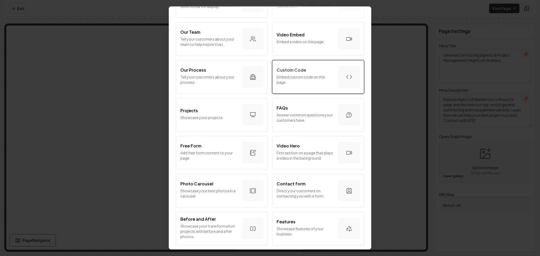
click at [303, 89] on button "Custom Code Embed custom code on this page." at bounding box center [318, 77] width 92 height 34
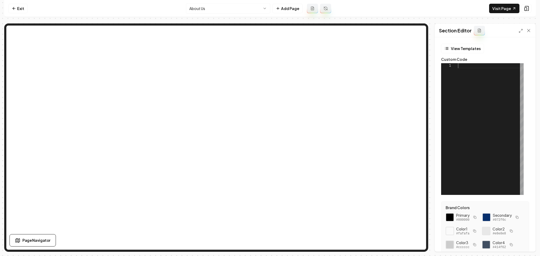
click at [505, 148] on div at bounding box center [491, 129] width 66 height 132
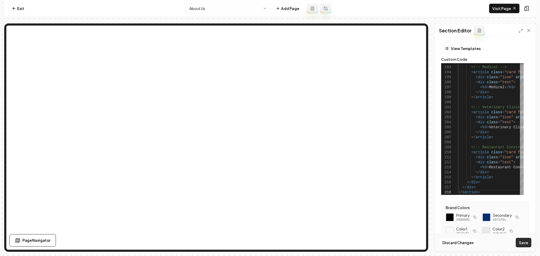
click at [518, 245] on button "Save" at bounding box center [524, 242] width 16 height 9
click at [499, 10] on link "Visit Page" at bounding box center [504, 8] width 30 height 9
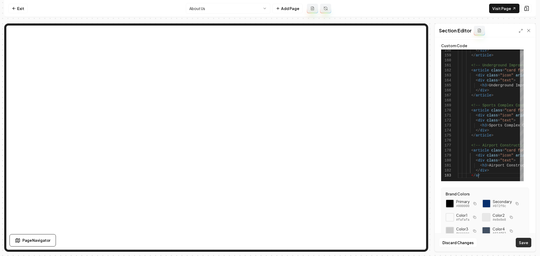
scroll to position [14, 0]
click at [528, 245] on button "Save" at bounding box center [524, 242] width 16 height 9
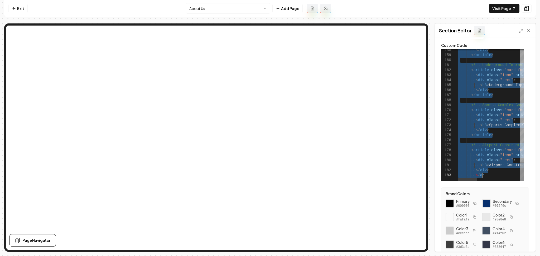
type textarea "**********"
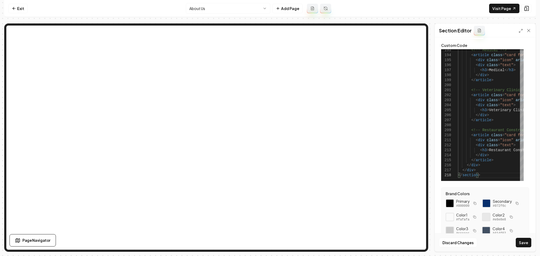
click at [526, 241] on button "Save" at bounding box center [524, 242] width 16 height 9
click at [528, 9] on icon at bounding box center [526, 8] width 5 height 5
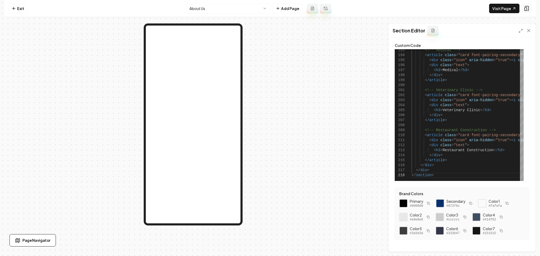
click at [528, 9] on icon at bounding box center [526, 8] width 5 height 5
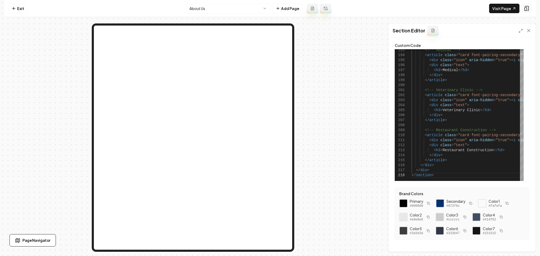
click at [528, 9] on icon at bounding box center [526, 8] width 5 height 5
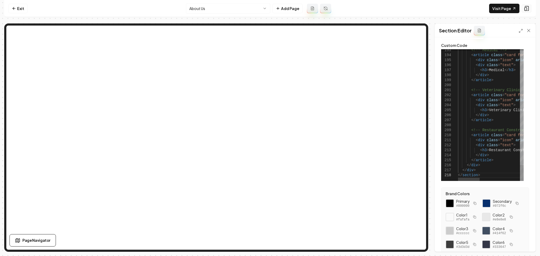
click at [528, 9] on icon at bounding box center [526, 8] width 5 height 5
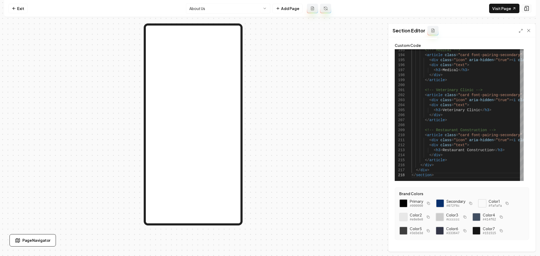
click at [527, 9] on icon at bounding box center [526, 8] width 5 height 5
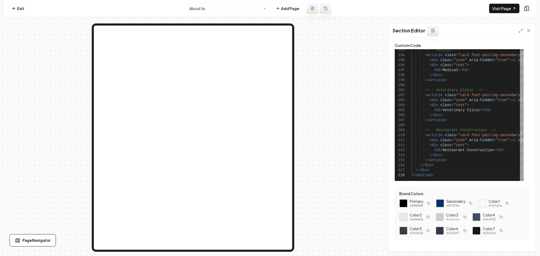
click at [526, 9] on rect at bounding box center [526, 9] width 2 height 3
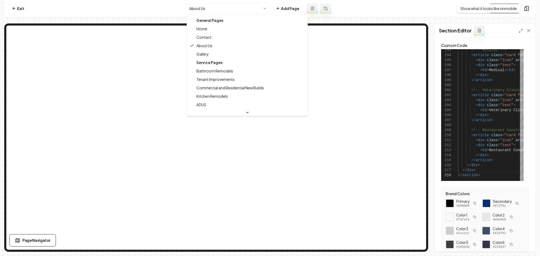
click at [206, 10] on html "Computer Required This feature is only available on a computer. Please switch t…" at bounding box center [270, 128] width 540 height 256
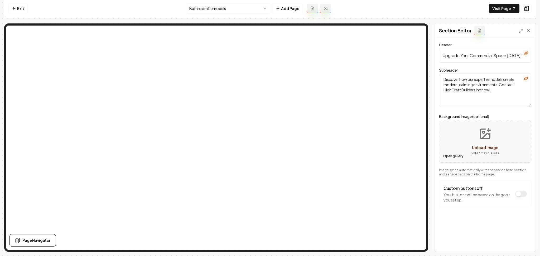
click at [456, 158] on button "Open gallery" at bounding box center [453, 156] width 24 height 8
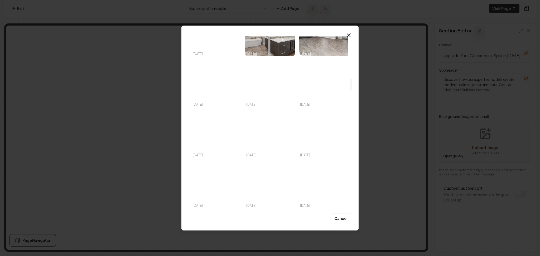
scroll to position [562, 0]
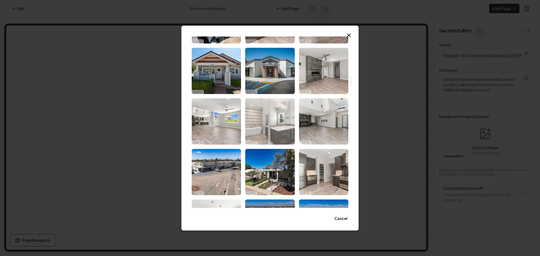
click at [264, 119] on img "Select image image_68d180ca5c7cd75eb88b78cd.jpg" at bounding box center [269, 121] width 49 height 46
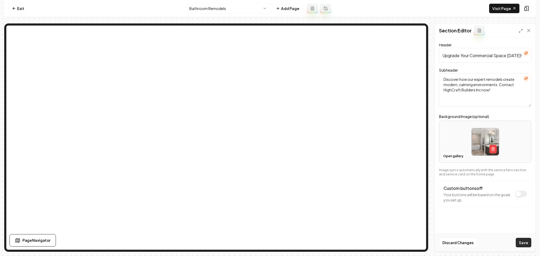
click at [519, 241] on button "Save" at bounding box center [524, 242] width 16 height 9
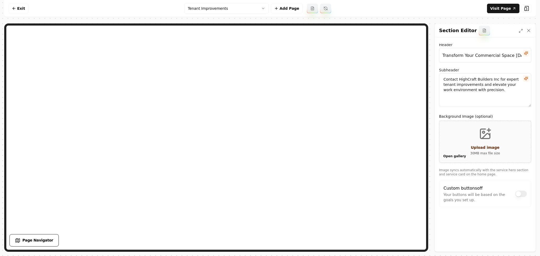
click at [448, 156] on button "Open gallery" at bounding box center [454, 156] width 26 height 8
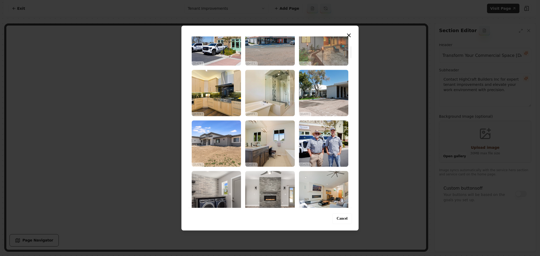
scroll to position [141, 0]
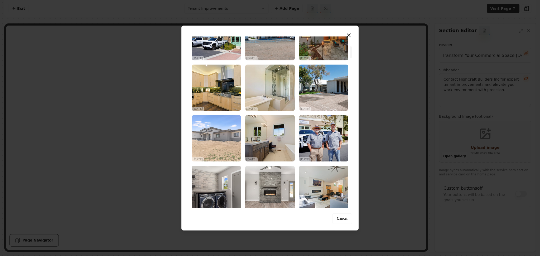
click at [232, 148] on img "Select image image_68d180cf5c7cd75eb88ba50b.jpg" at bounding box center [216, 138] width 49 height 46
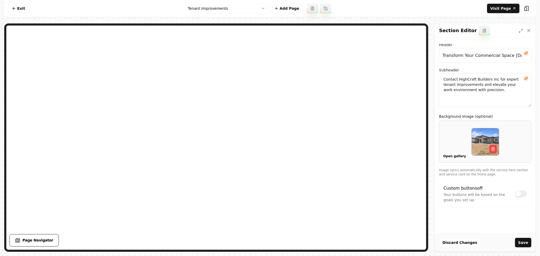
click at [526, 244] on button "Save" at bounding box center [523, 242] width 16 height 9
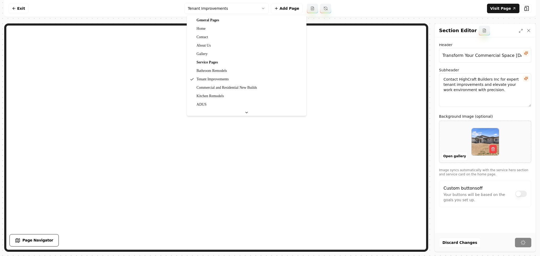
click at [206, 9] on html "Computer Required This feature is only available on a computer. Please switch t…" at bounding box center [270, 128] width 540 height 256
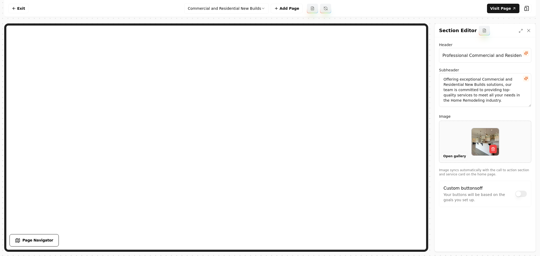
click at [448, 158] on button "Open gallery" at bounding box center [454, 156] width 26 height 8
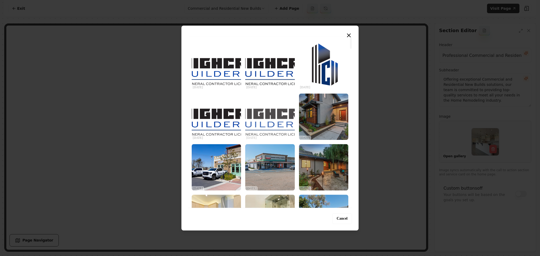
scroll to position [35, 0]
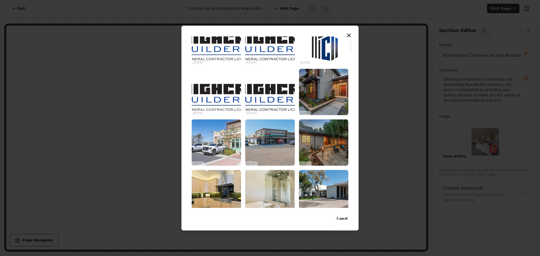
click at [220, 146] on img "Select image image_68d180cf5c7cd75eb88ba63f.jpg" at bounding box center [216, 142] width 49 height 46
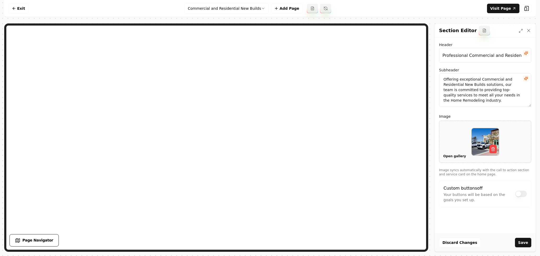
click at [444, 159] on button "Open gallery" at bounding box center [454, 156] width 26 height 8
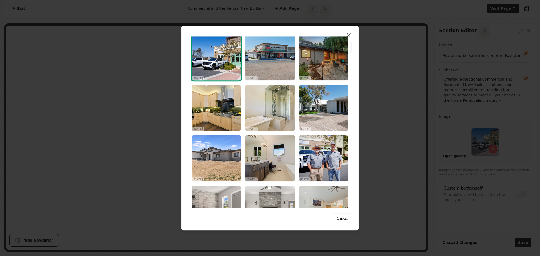
scroll to position [141, 0]
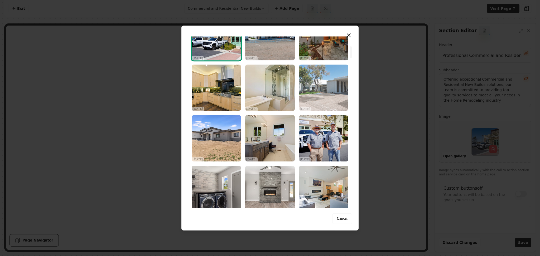
click at [325, 94] on img "Select image image_68d180d05c7cd75eb88ba718.jpg" at bounding box center [323, 88] width 49 height 46
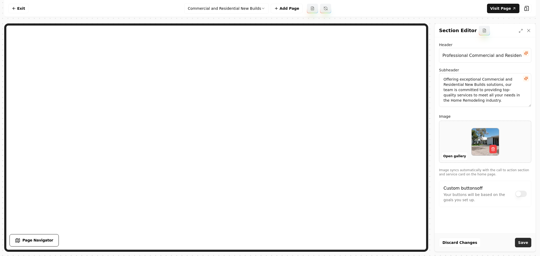
click at [520, 245] on button "Save" at bounding box center [523, 242] width 16 height 9
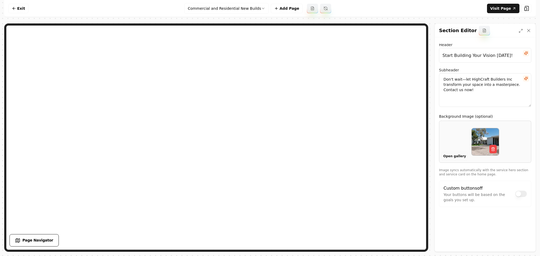
click at [455, 154] on button "Open gallery" at bounding box center [454, 156] width 26 height 8
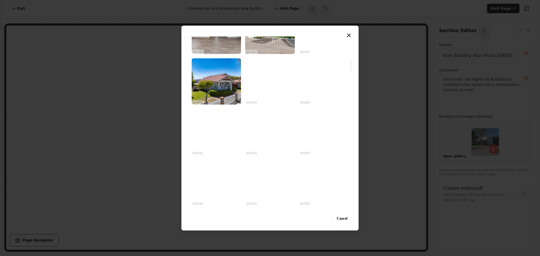
scroll to position [351, 0]
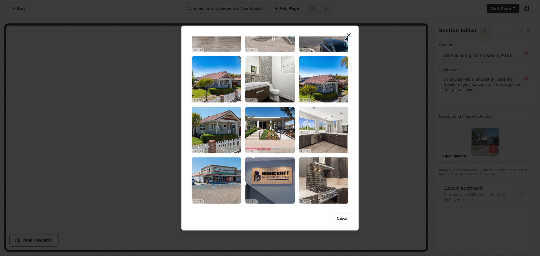
drag, startPoint x: 279, startPoint y: 125, endPoint x: 282, endPoint y: 126, distance: 2.8
click at [279, 125] on img "Select image image_68d180cd5c7cd75eb88b935d.jpg" at bounding box center [269, 130] width 49 height 46
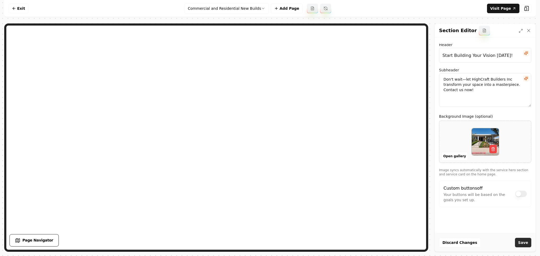
click at [525, 243] on button "Save" at bounding box center [523, 242] width 16 height 9
click at [236, 13] on html "Computer Required This feature is only available on a computer. Please switch t…" at bounding box center [270, 128] width 540 height 256
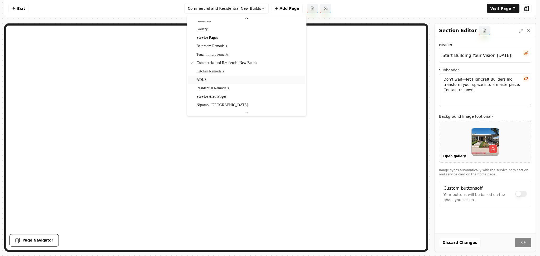
scroll to position [35, 0]
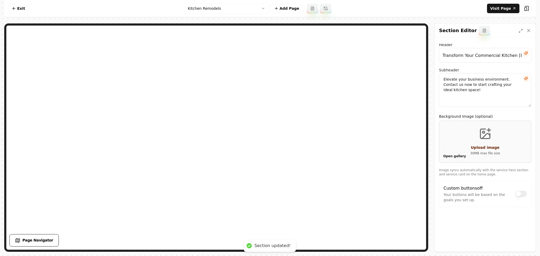
click at [449, 156] on button "Open gallery" at bounding box center [454, 156] width 26 height 8
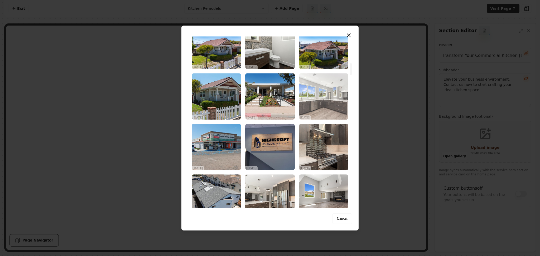
scroll to position [386, 0]
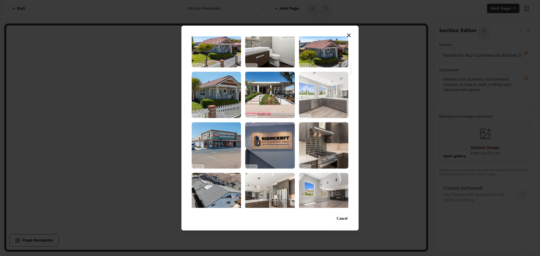
click at [339, 95] on img "Select image image_68d180cc5c7cd75eb88b8623.jpg" at bounding box center [323, 95] width 49 height 46
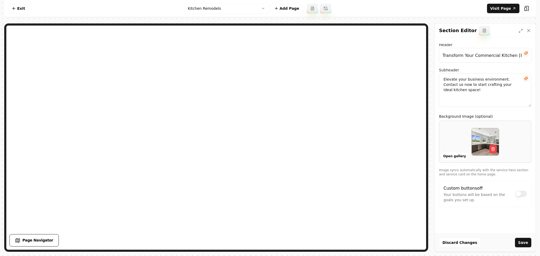
click at [527, 244] on button "Save" at bounding box center [523, 242] width 16 height 9
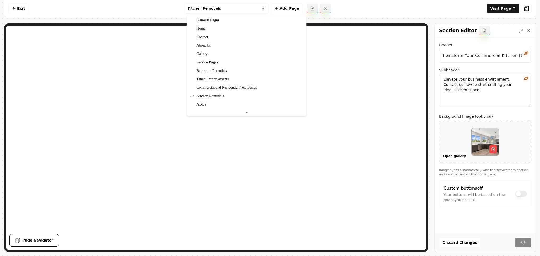
click at [234, 8] on html "Computer Required This feature is only available on a computer. Please switch t…" at bounding box center [270, 128] width 540 height 256
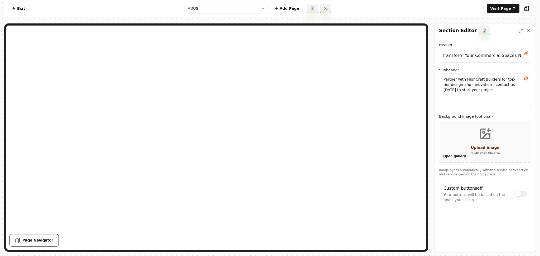
click at [449, 154] on button "Open gallery" at bounding box center [454, 156] width 26 height 8
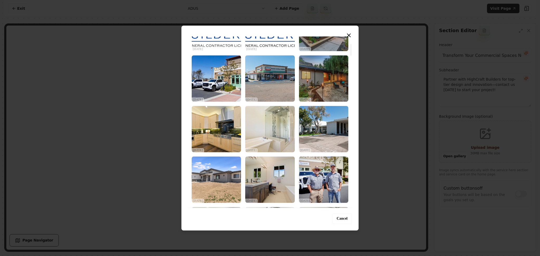
scroll to position [105, 0]
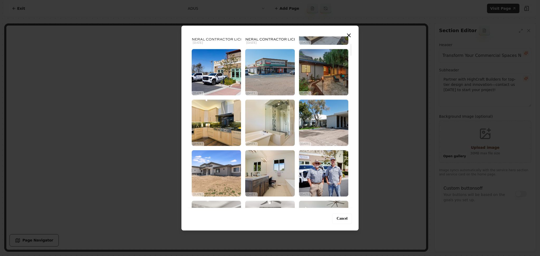
click at [311, 52] on img "Select image image_68d180d15c7cd75eb88bad1a.jpg" at bounding box center [323, 72] width 49 height 46
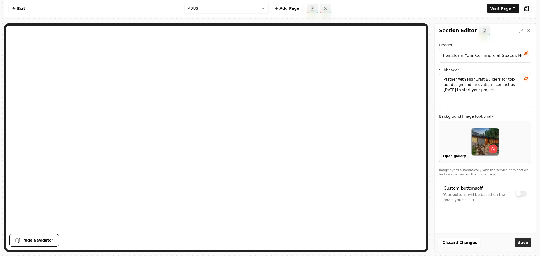
click at [528, 244] on button "Save" at bounding box center [523, 242] width 16 height 9
click at [227, 10] on html "Computer Required This feature is only available on a computer. Please switch t…" at bounding box center [270, 128] width 540 height 256
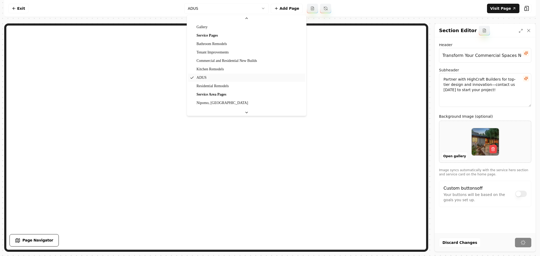
scroll to position [35, 0]
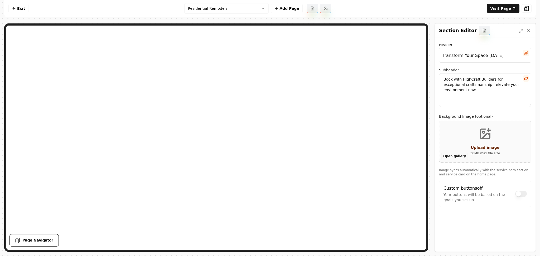
click at [456, 156] on button "Open gallery" at bounding box center [454, 156] width 26 height 8
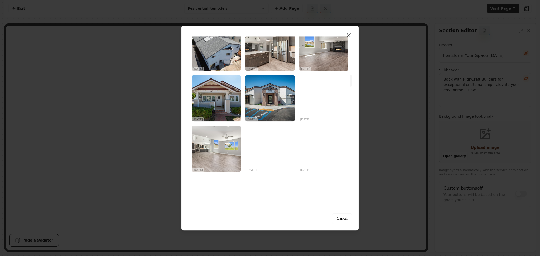
scroll to position [562, 0]
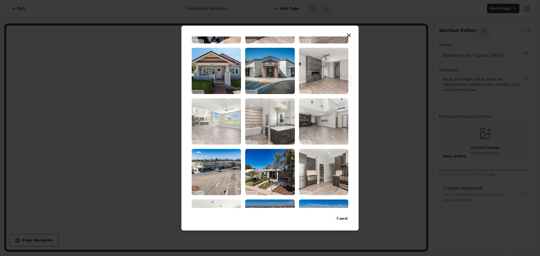
click at [224, 129] on img "Select image image_68d180ca5c7cd75eb88b7541.jpg" at bounding box center [216, 121] width 49 height 46
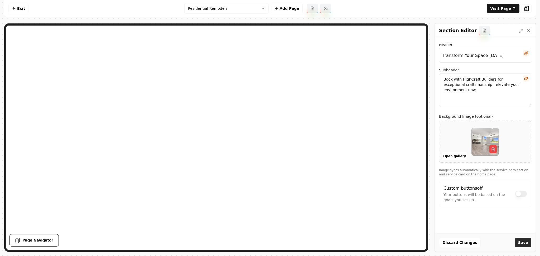
click at [522, 244] on button "Save" at bounding box center [523, 242] width 16 height 9
click at [243, 11] on html "Computer Required This feature is only available on a computer. Please switch t…" at bounding box center [270, 128] width 540 height 256
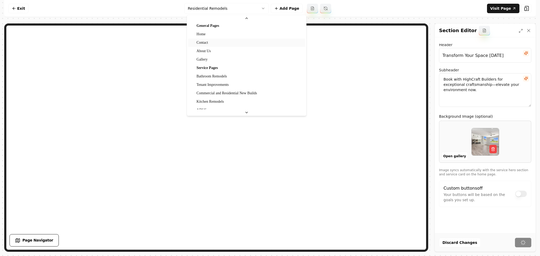
scroll to position [0, 0]
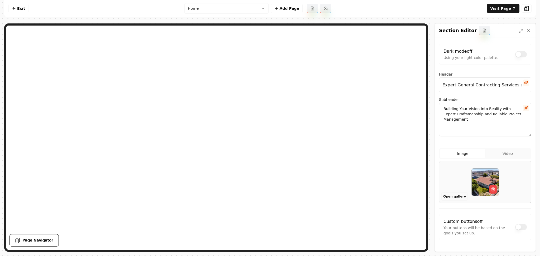
click at [449, 196] on button "Open gallery" at bounding box center [454, 196] width 26 height 8
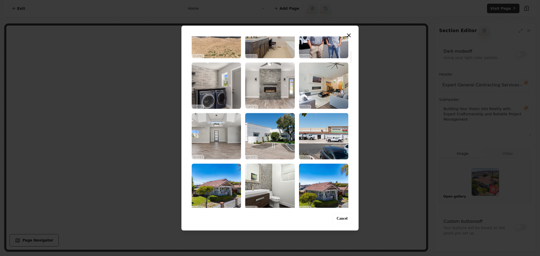
scroll to position [246, 0]
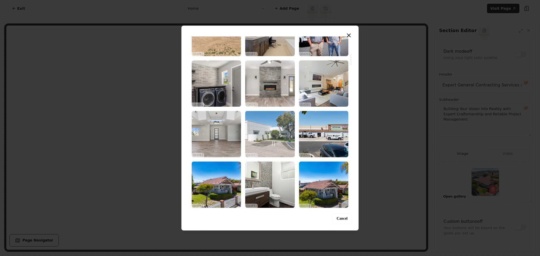
click at [260, 128] on img "Select image image_68d180cf5c7cd75eb88ba6b7.jpg" at bounding box center [269, 134] width 49 height 46
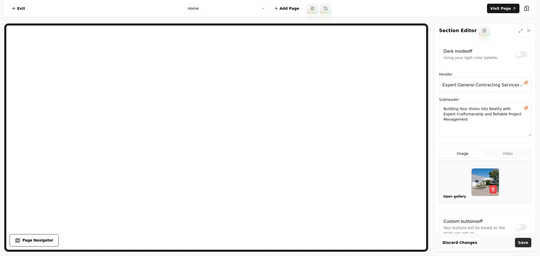
click at [519, 241] on button "Save" at bounding box center [523, 242] width 16 height 9
click at [452, 200] on button "Open gallery" at bounding box center [454, 196] width 26 height 8
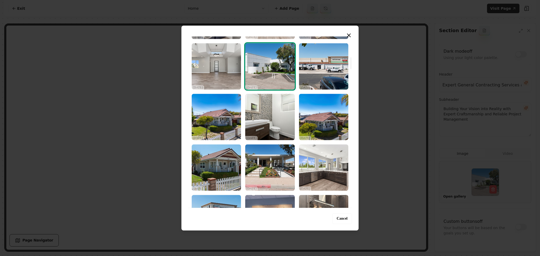
scroll to position [316, 0]
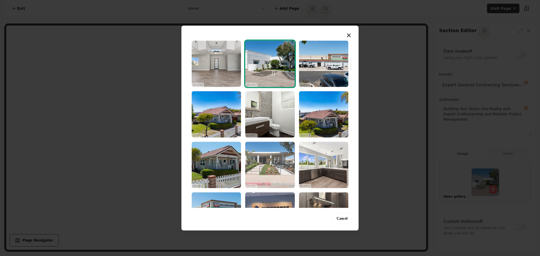
click at [283, 173] on img "Select image image_68d180cd5c7cd75eb88b935d.jpg" at bounding box center [269, 165] width 49 height 46
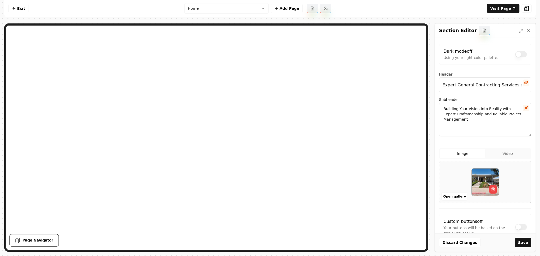
click at [526, 245] on button "Save" at bounding box center [523, 242] width 16 height 9
click at [446, 199] on button "Open gallery" at bounding box center [454, 196] width 26 height 8
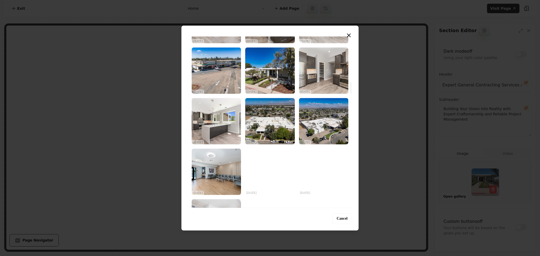
scroll to position [668, 0]
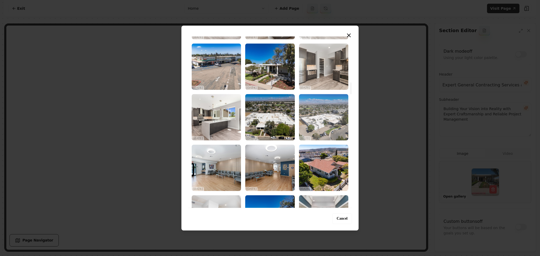
click at [321, 119] on img "Select image image_68d180ca5c7cd75eb88b7117.jpg" at bounding box center [323, 117] width 49 height 46
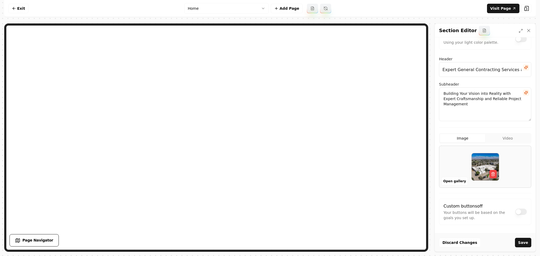
scroll to position [16, 0]
click at [527, 242] on button "Save" at bounding box center [523, 242] width 16 height 9
drag, startPoint x: 426, startPoint y: 43, endPoint x: 426, endPoint y: 50, distance: 7.1
click at [426, 50] on div at bounding box center [216, 137] width 424 height 229
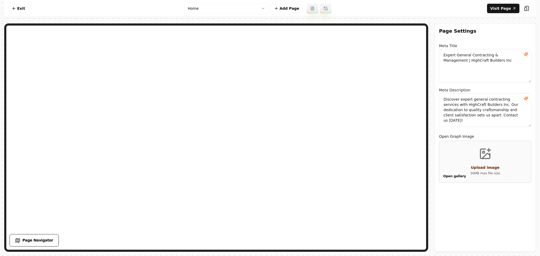
scroll to position [0, 0]
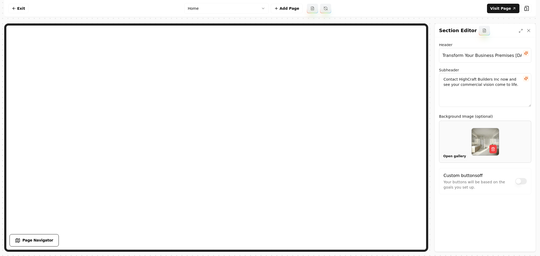
click at [449, 160] on button "Open gallery" at bounding box center [454, 156] width 26 height 8
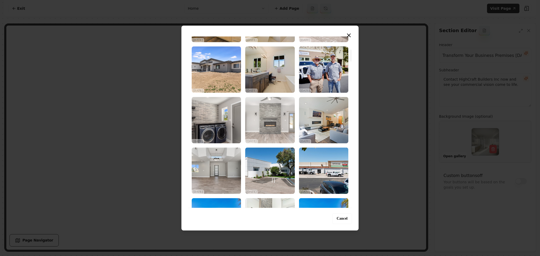
scroll to position [211, 0]
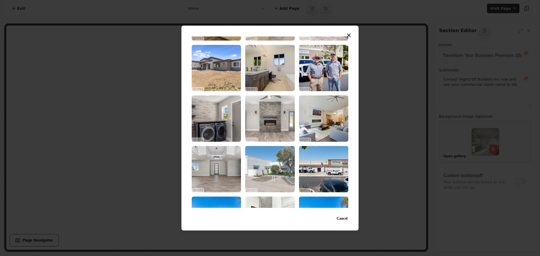
click at [262, 164] on img "Select image image_68d180cf5c7cd75eb88ba6b7.jpg" at bounding box center [269, 169] width 49 height 46
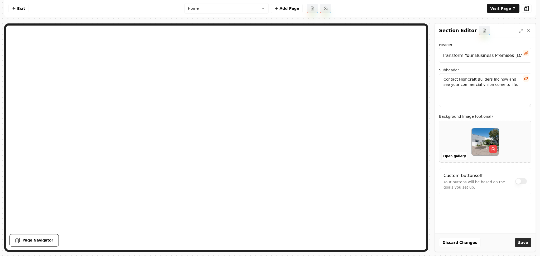
click at [521, 241] on button "Save" at bounding box center [523, 242] width 16 height 9
click at [453, 155] on button "Open gallery" at bounding box center [454, 156] width 26 height 8
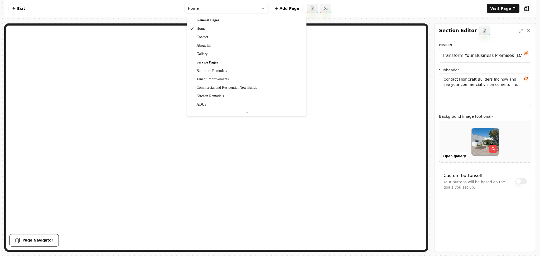
click at [229, 13] on html "Computer Required This feature is only available on a computer. Please switch t…" at bounding box center [270, 128] width 540 height 256
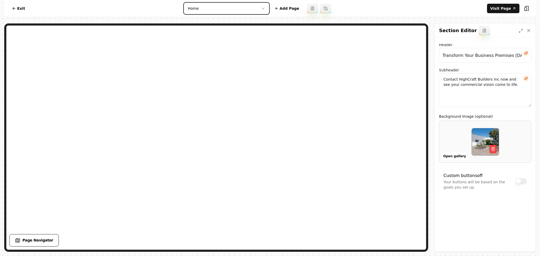
click at [229, 10] on html "Computer Required This feature is only available on a computer. Please switch t…" at bounding box center [270, 128] width 540 height 256
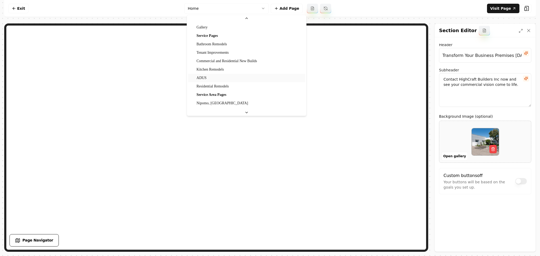
scroll to position [35, 0]
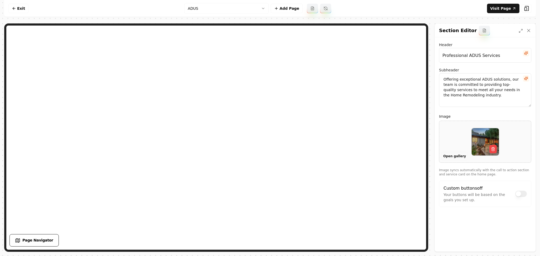
click at [456, 156] on button "Open gallery" at bounding box center [454, 156] width 26 height 8
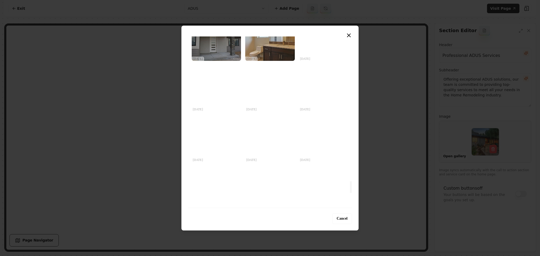
scroll to position [2179, 0]
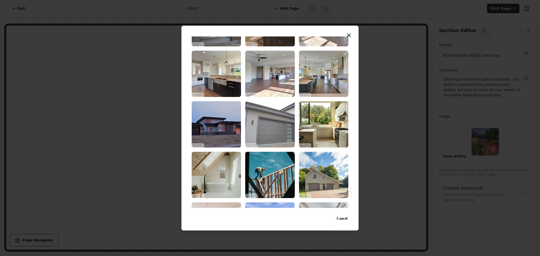
click at [272, 128] on img "Select image image_68d180bf5c7cd75eb88b0a2f.JPG" at bounding box center [269, 124] width 49 height 46
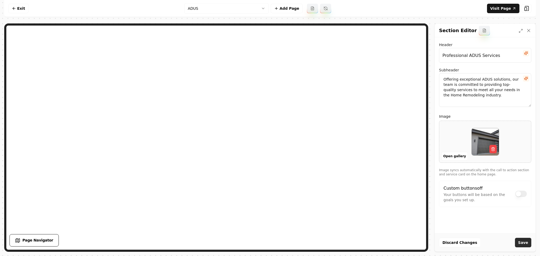
click at [527, 240] on button "Save" at bounding box center [523, 242] width 16 height 9
click at [233, 12] on html "Computer Required This feature is only available on a computer. Please switch t…" at bounding box center [270, 128] width 540 height 256
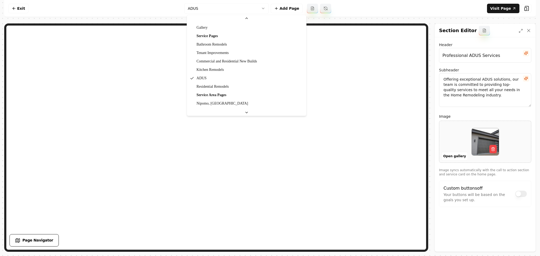
scroll to position [35, 0]
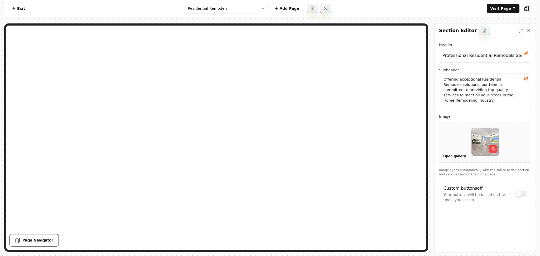
click at [448, 157] on button "Open gallery" at bounding box center [454, 156] width 26 height 8
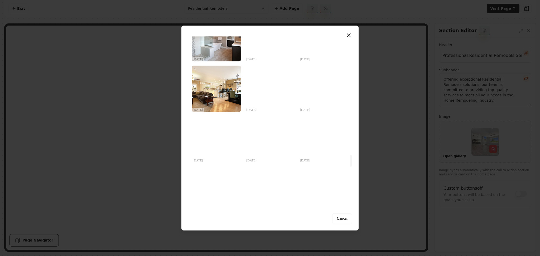
scroll to position [1620, 0]
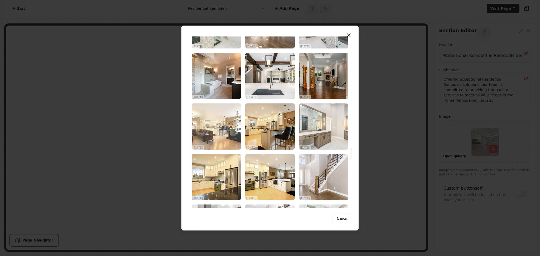
click at [224, 136] on img "Select image image_68d180c35c7cd75eb88b2d7d.jpg" at bounding box center [216, 126] width 49 height 46
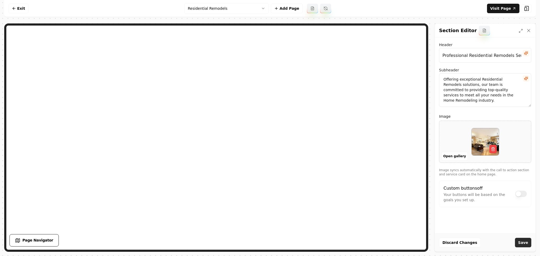
click at [521, 243] on button "Save" at bounding box center [523, 242] width 16 height 9
click at [192, 4] on html "Computer Required This feature is only available on a computer. Please switch t…" at bounding box center [270, 128] width 540 height 256
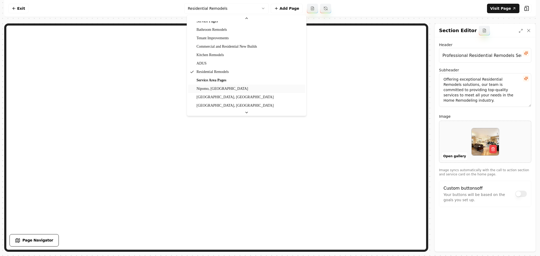
scroll to position [49, 0]
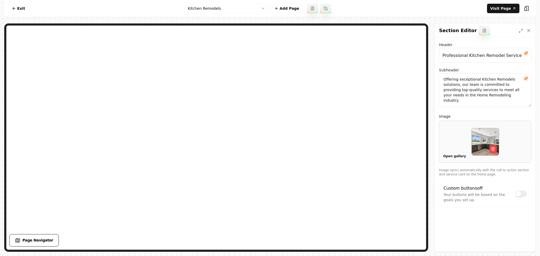
click at [448, 154] on button "Open gallery" at bounding box center [454, 156] width 26 height 8
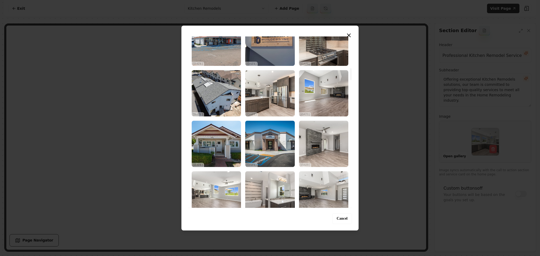
scroll to position [492, 0]
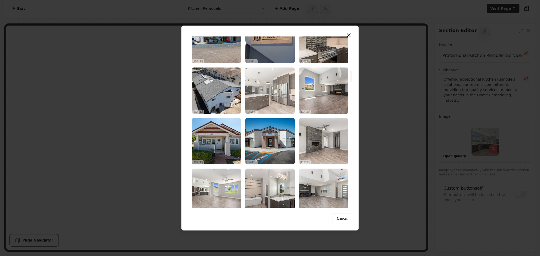
click at [280, 109] on img "Select image image_68d180cc5c7cd75eb88b8621.jpg" at bounding box center [269, 90] width 49 height 46
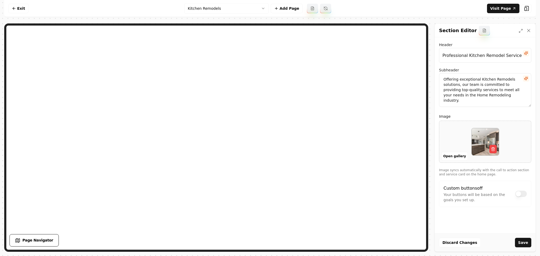
click at [527, 245] on button "Save" at bounding box center [523, 242] width 16 height 9
click at [230, 10] on html "Computer Required This feature is only available on a computer. Please switch t…" at bounding box center [270, 128] width 540 height 256
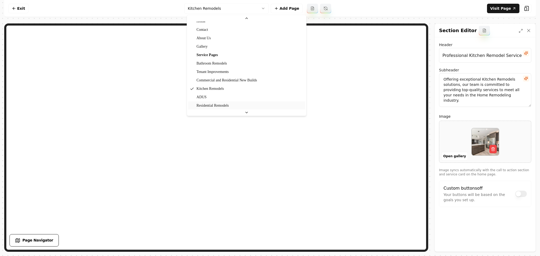
scroll to position [35, 0]
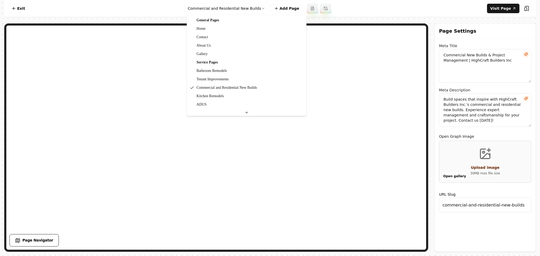
click at [209, 6] on html "Computer Required This feature is only available on a computer. Please switch t…" at bounding box center [270, 128] width 540 height 256
type textarea "Tenant Improvements for Your Business - HighCraft Builders Inc"
type textarea "Revitalize your commercial space with HighCraft Builders Inc's expert tenant im…"
type input "tenant-improvements"
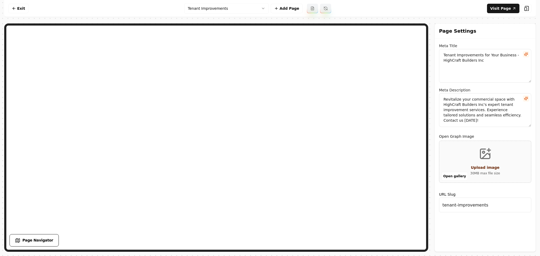
click at [233, 4] on html "Computer Required This feature is only available on a computer. Please switch t…" at bounding box center [270, 128] width 540 height 256
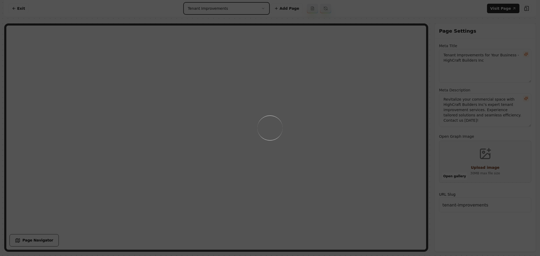
type textarea "Bathroom Remodel Services | HighCraft Builders Inc"
type textarea "Transform your bathroom into a modern sanctuary with HighCraft Builders Inc. Ou…"
type input "bathroom-remodels"
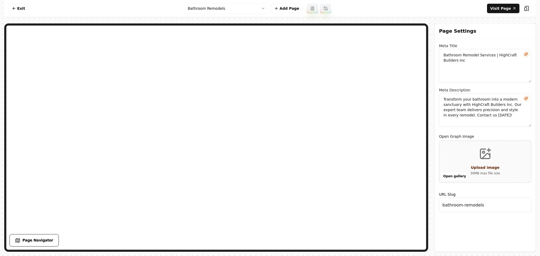
click at [209, 8] on html "Computer Required This feature is only available on a computer. Please switch t…" at bounding box center [270, 128] width 540 height 256
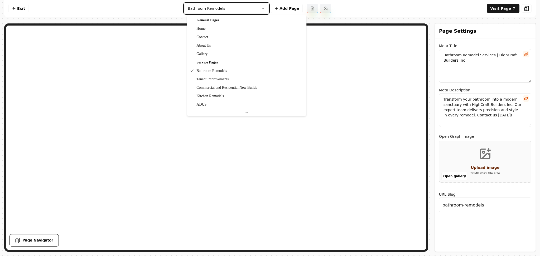
type textarea "Expert General Contracting & Management | HighCraft Builders Inc"
type textarea "Discover expert general contracting services with HighCraft Builders Inc. Our d…"
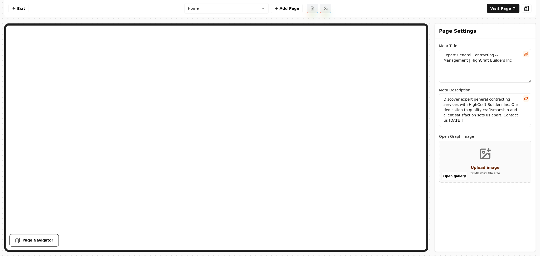
click at [223, 11] on html "Computer Required This feature is only available on a computer. Please switch t…" at bounding box center [270, 128] width 540 height 256
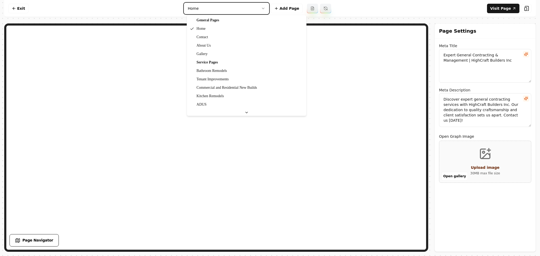
type textarea "Bathroom Remodel Services | HighCraft Builders Inc"
type textarea "Transform your bathroom into a modern sanctuary with HighCraft Builders Inc. Ou…"
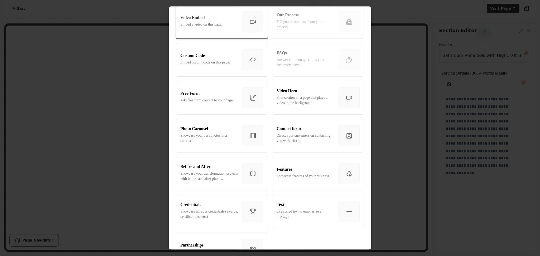
scroll to position [246, 0]
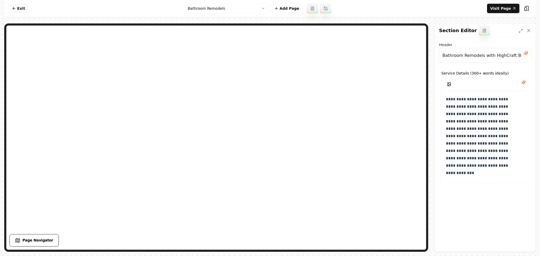
drag, startPoint x: 18, startPoint y: 9, endPoint x: 12, endPoint y: 21, distance: 13.2
click at [18, 9] on link "Exit" at bounding box center [18, 8] width 20 height 9
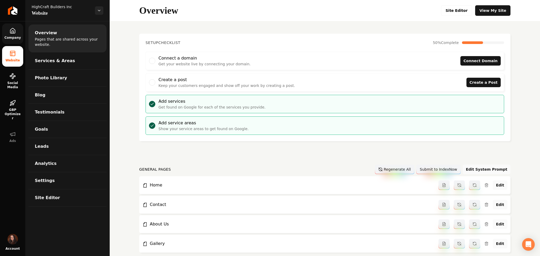
click at [13, 36] on span "Company" at bounding box center [12, 38] width 21 height 4
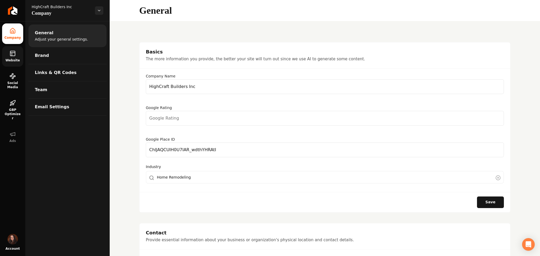
drag, startPoint x: 22, startPoint y: 55, endPoint x: 23, endPoint y: 59, distance: 4.6
click at [22, 55] on link "Website" at bounding box center [12, 56] width 21 height 21
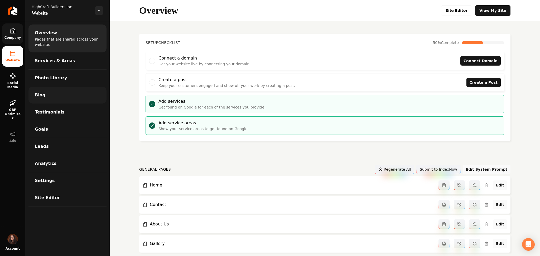
click at [49, 94] on link "Blog" at bounding box center [67, 95] width 78 height 17
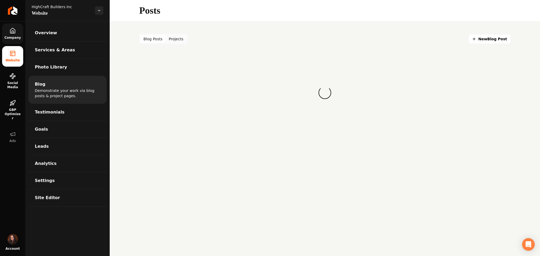
click at [176, 37] on button "Projects" at bounding box center [176, 39] width 21 height 8
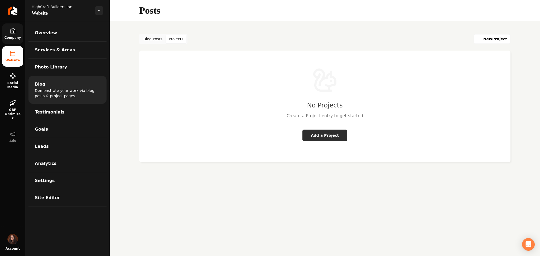
click at [314, 130] on button "Add a Project" at bounding box center [324, 136] width 45 height 12
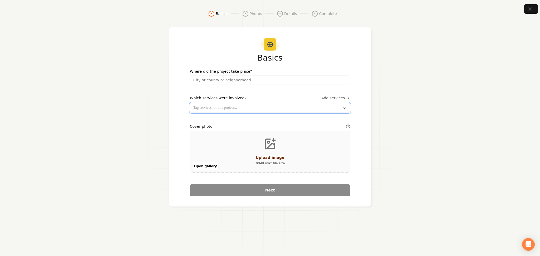
click at [259, 110] on input "text" at bounding box center [270, 107] width 160 height 9
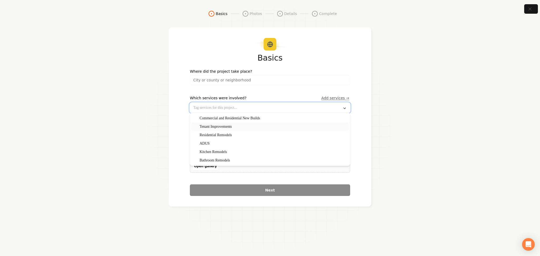
click at [253, 127] on div "Tenant Improvements" at bounding box center [270, 127] width 158 height 8
click at [208, 83] on input "search" at bounding box center [270, 79] width 160 height 9
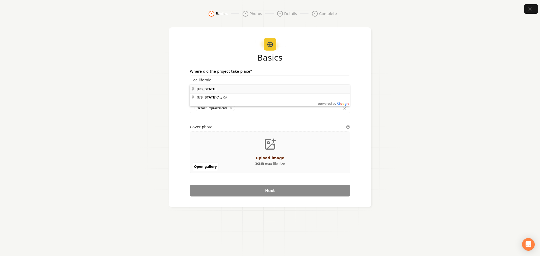
type input "[US_STATE]"
click at [208, 88] on div "Basics Where did the project take place? California Which services were involve…" at bounding box center [270, 125] width 160 height 143
click at [211, 94] on div "Basics Where did the project take place? California Which services were involve…" at bounding box center [270, 125] width 160 height 143
click at [205, 168] on button "Open gallery" at bounding box center [205, 167] width 26 height 8
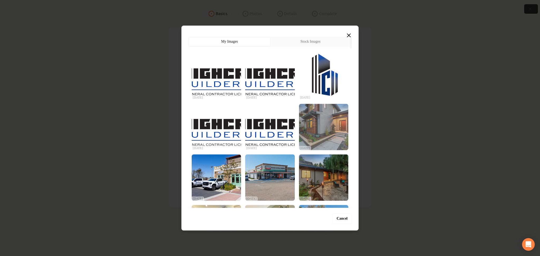
click at [317, 125] on img "Select image image_68d180d05c7cd75eb88baa55.jpg" at bounding box center [323, 127] width 49 height 46
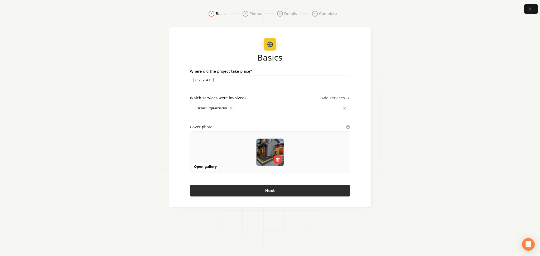
click at [243, 195] on button "Next" at bounding box center [270, 191] width 160 height 12
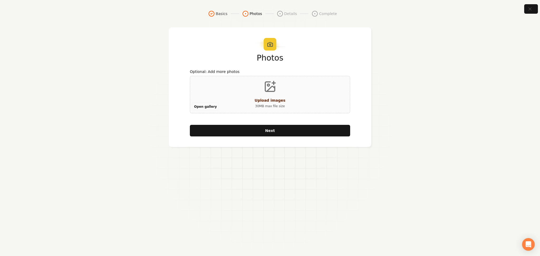
click at [205, 107] on button "Open gallery" at bounding box center [205, 107] width 26 height 8
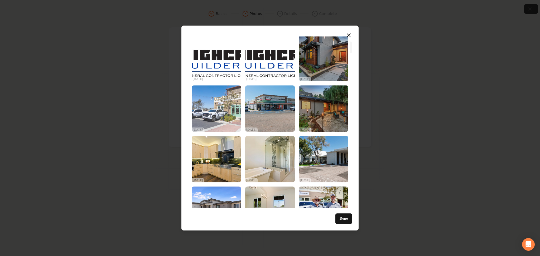
scroll to position [70, 0]
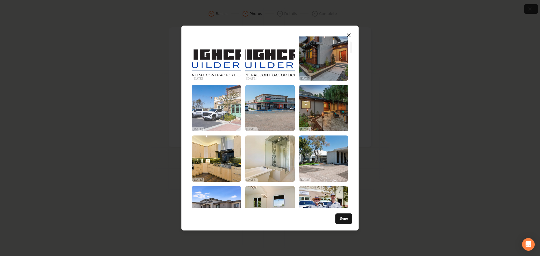
click at [230, 168] on img "Select image image_68d180d05c7cd75eb88bab7c.jpg" at bounding box center [216, 159] width 49 height 46
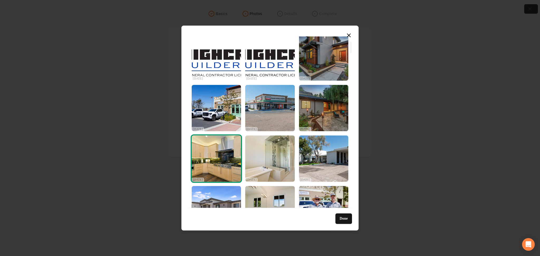
click at [214, 167] on img "Select image image_68d180d05c7cd75eb88bab7c.jpg" at bounding box center [216, 159] width 49 height 46
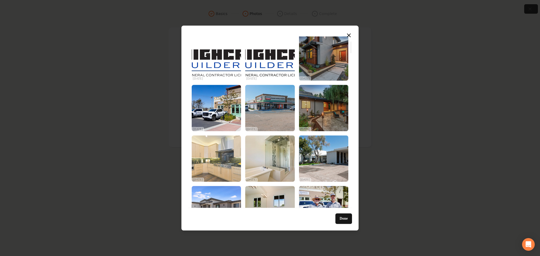
click at [227, 166] on img "Select image image_68d180d05c7cd75eb88bab7c.jpg" at bounding box center [216, 159] width 49 height 46
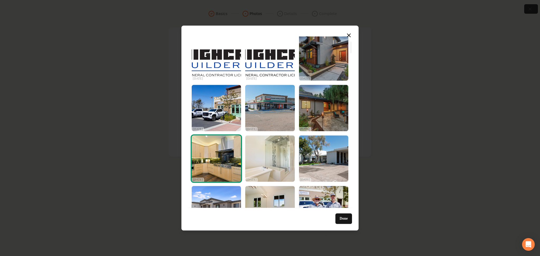
click at [277, 165] on img "Select image image_68d180d05c7cd75eb88ba959.jpg" at bounding box center [269, 159] width 49 height 46
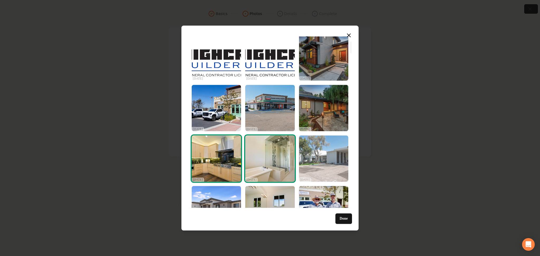
click at [321, 165] on img "Select image image_68d180d05c7cd75eb88ba718.jpg" at bounding box center [323, 159] width 49 height 46
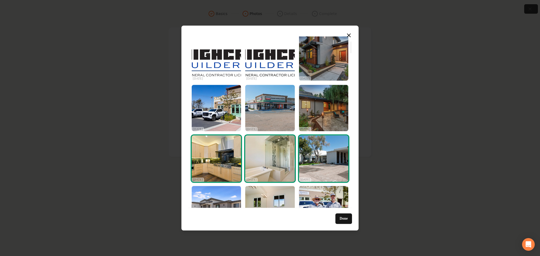
click at [313, 160] on img "Select image image_68d180d05c7cd75eb88ba718.jpg" at bounding box center [323, 159] width 49 height 46
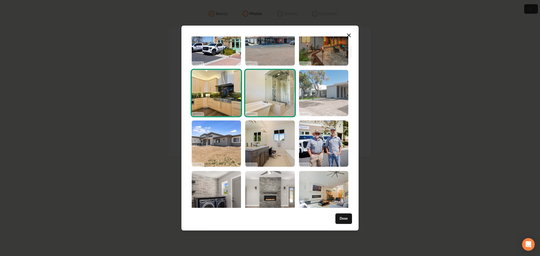
scroll to position [136, 0]
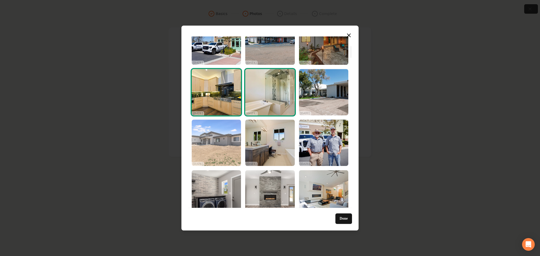
click at [230, 144] on img "Select image image_68d180cf5c7cd75eb88ba50b.jpg" at bounding box center [216, 143] width 49 height 46
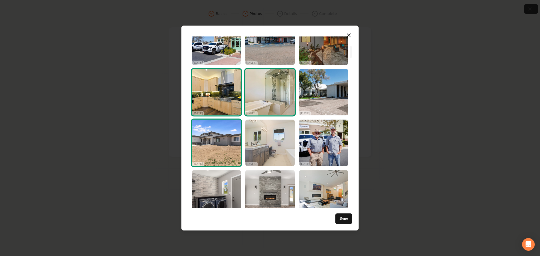
click at [257, 147] on img "Select image image_68d180cf5c7cd75eb88ba23b.jpg" at bounding box center [269, 143] width 49 height 46
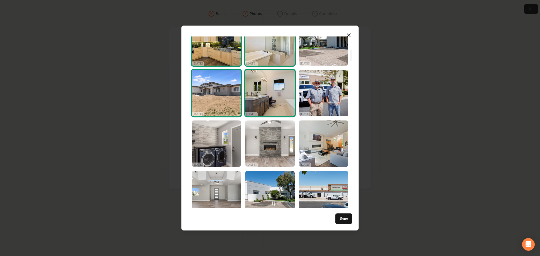
scroll to position [187, 0]
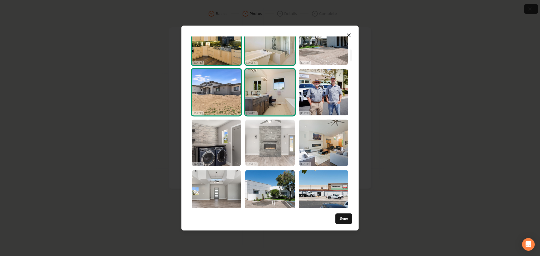
click at [259, 152] on img "Select image image_68d180ce5c7cd75eb88ba0e8.jpg" at bounding box center [269, 143] width 49 height 46
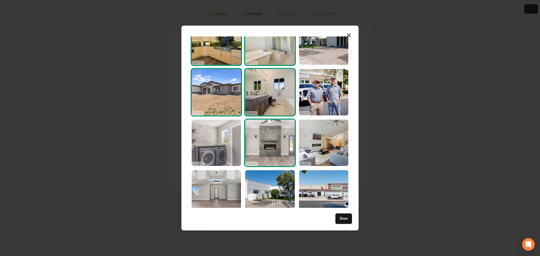
click at [230, 151] on img "Select image image_68d180cf5c7cd75eb88ba433.jpg" at bounding box center [216, 143] width 49 height 46
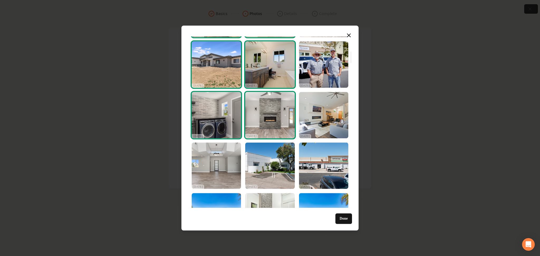
scroll to position [215, 0]
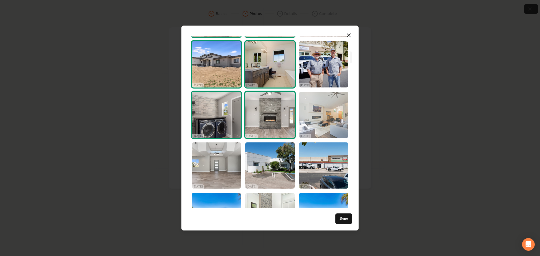
click at [305, 114] on img "Select image image_68d180cf5c7cd75eb88ba247.jpg" at bounding box center [323, 115] width 49 height 46
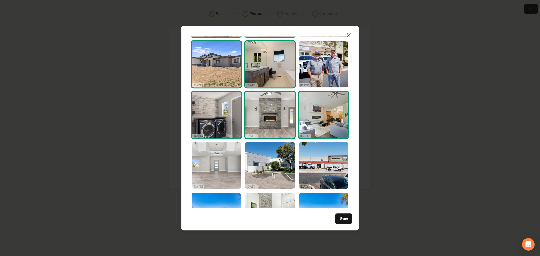
click at [232, 165] on img "Select image image_68d180ce5c7cd75eb88b9f52.jpg" at bounding box center [216, 165] width 49 height 46
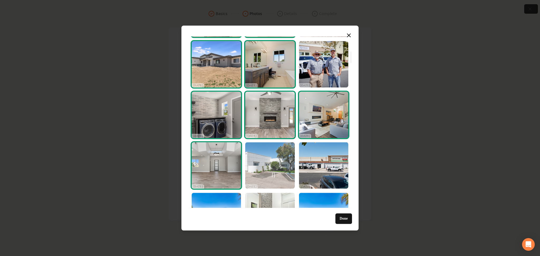
click at [260, 169] on img "Select image image_68d180cf5c7cd75eb88ba6b7.jpg" at bounding box center [269, 165] width 49 height 46
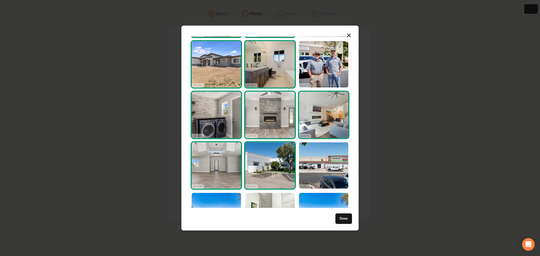
click at [272, 173] on img "Select image image_68d180cf5c7cd75eb88ba6b7.jpg" at bounding box center [269, 165] width 49 height 46
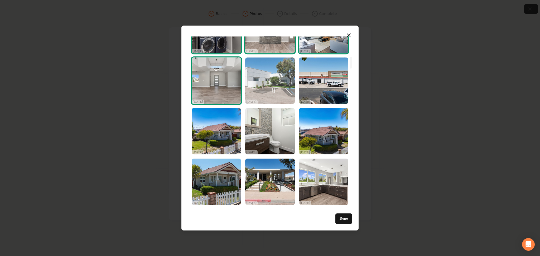
scroll to position [300, 0]
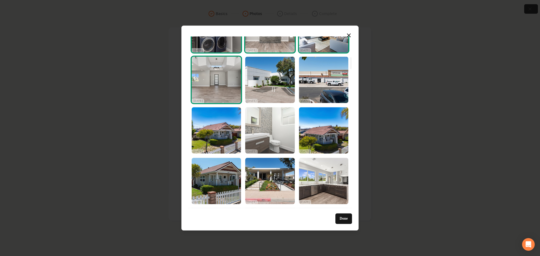
click at [265, 131] on img "Select image image_68d180ce5c7cd75eb88b9c9c.jpg" at bounding box center [269, 130] width 49 height 46
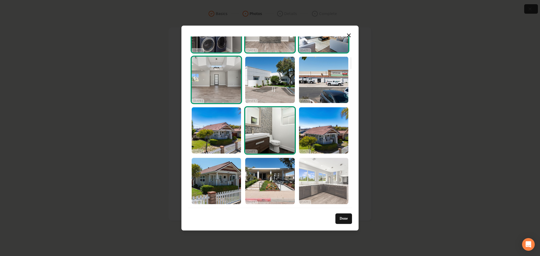
click at [309, 184] on img "Select image image_68d180cc5c7cd75eb88b8623.jpg" at bounding box center [323, 181] width 49 height 46
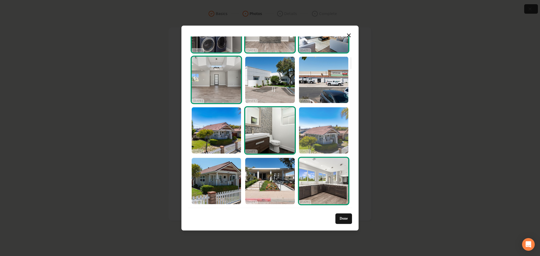
click at [326, 129] on img "Select image image_68d180cd5c7cd75eb88b947e.jpg" at bounding box center [323, 130] width 49 height 46
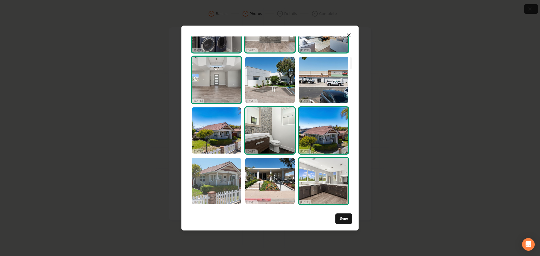
click at [230, 183] on img "Select image image_68d180cf5c7cd75eb88ba3e4.jpg" at bounding box center [216, 181] width 49 height 46
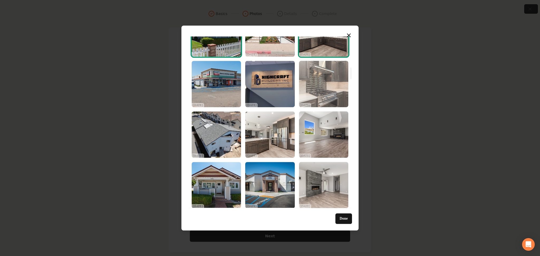
scroll to position [448, 0]
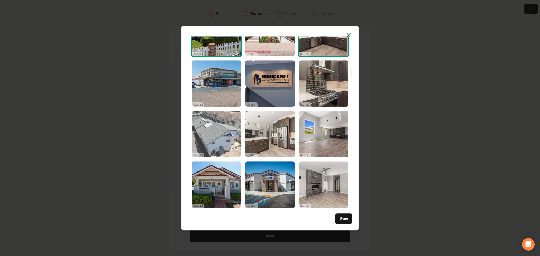
click at [219, 143] on img "Select image image_68d180cc5c7cd75eb88b82e3.jpg" at bounding box center [216, 134] width 49 height 46
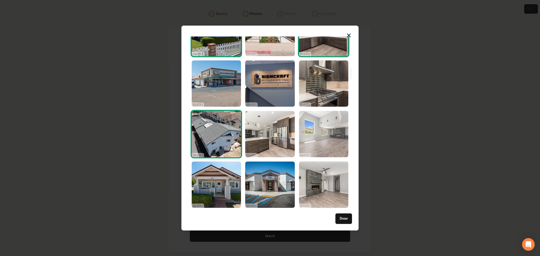
click at [326, 137] on img "Select image image_68d180cc5c7cd75eb88b8632.jpg" at bounding box center [323, 134] width 49 height 46
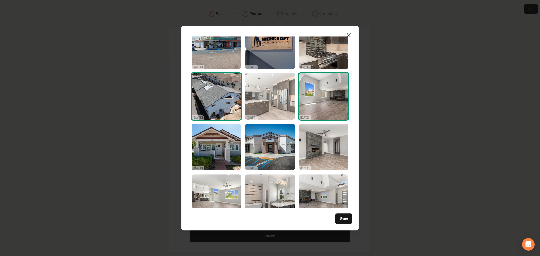
scroll to position [487, 0]
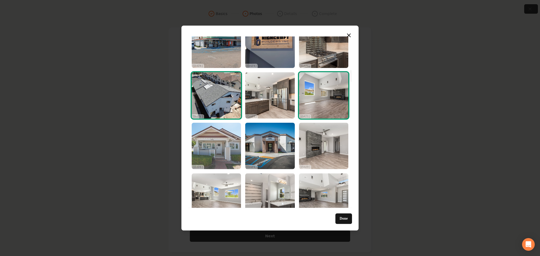
click at [209, 145] on img "Select image image_68d180cc5c7cd75eb88b89a9.jpg" at bounding box center [216, 146] width 49 height 46
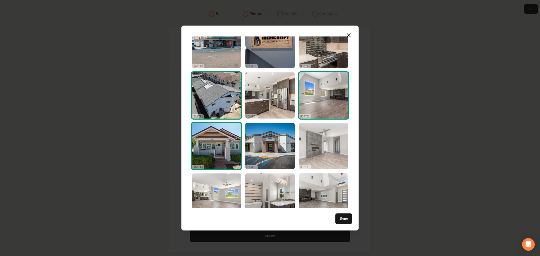
click at [320, 147] on img "Select image image_68d180ca5c7cd75eb88b7832.jpg" at bounding box center [323, 146] width 49 height 46
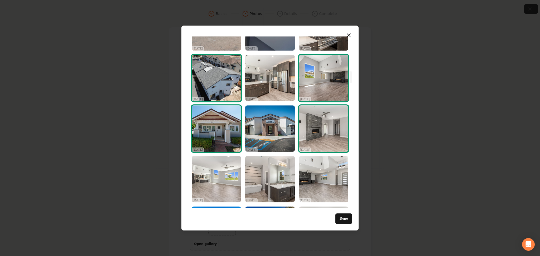
scroll to position [505, 0]
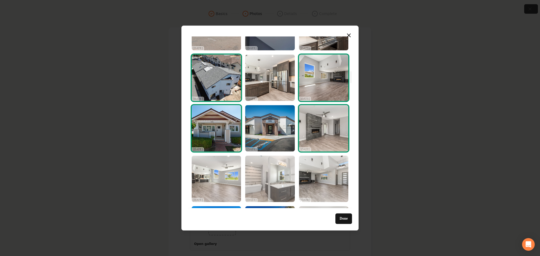
click at [274, 173] on img "Select image image_68d180ca5c7cd75eb88b78cd.jpg" at bounding box center [269, 179] width 49 height 46
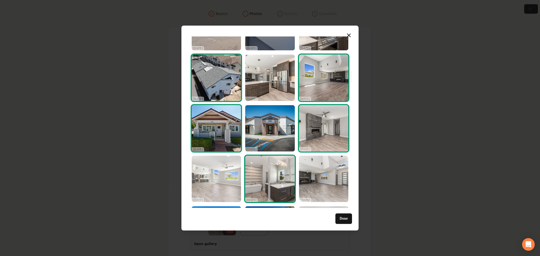
click at [207, 178] on img "Select image image_68d180ca5c7cd75eb88b7541.jpg" at bounding box center [216, 179] width 49 height 46
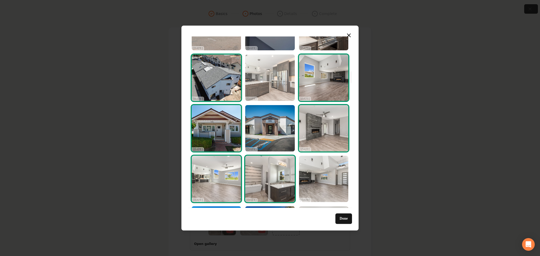
click at [258, 84] on img "Select image image_68d180cc5c7cd75eb88b8621.jpg" at bounding box center [269, 78] width 49 height 46
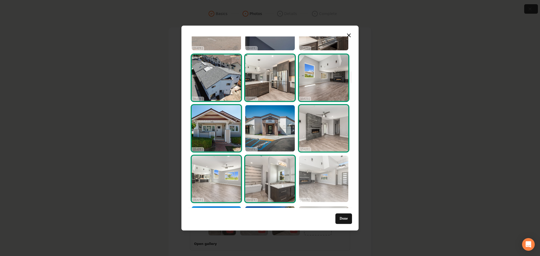
click at [310, 166] on img "Select image image_68d180ca5c7cd75eb88b7384.jpg" at bounding box center [323, 179] width 49 height 46
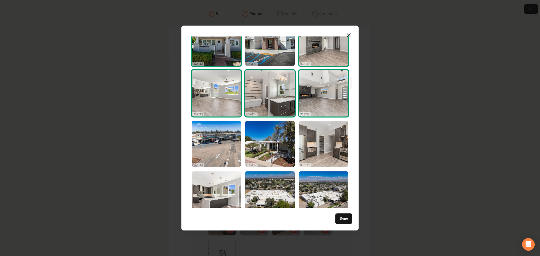
scroll to position [591, 0]
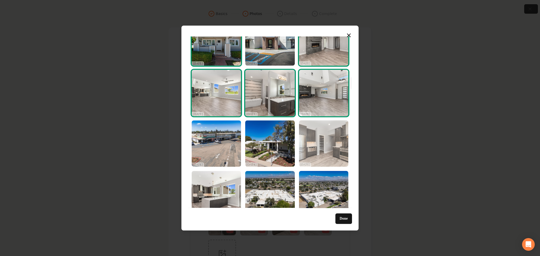
click at [326, 149] on img "Select image image_68d180ca5c7cd75eb88b744b.jpg" at bounding box center [323, 143] width 49 height 46
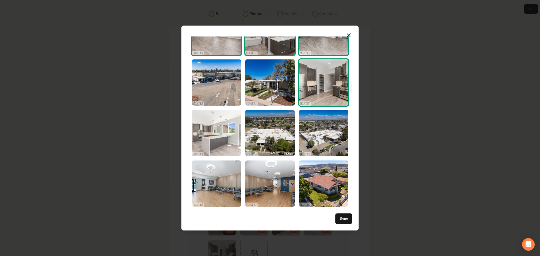
click at [229, 144] on img "Select image image_68d180ca5c7cd75eb88b73b5.jpg" at bounding box center [216, 133] width 49 height 46
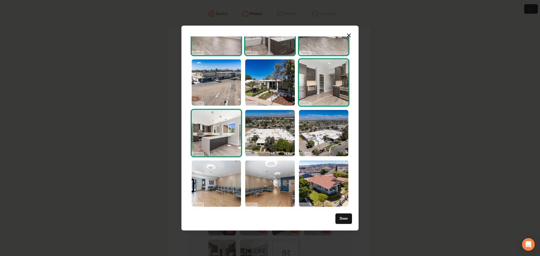
scroll to position [692, 0]
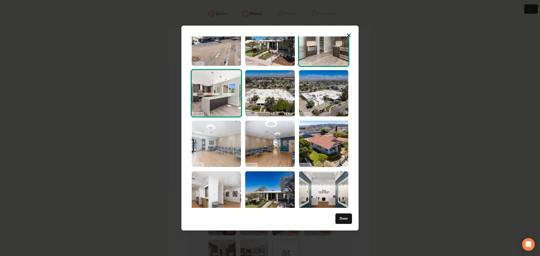
click at [210, 146] on img "Select image image_68d180c95c7cd75eb88b701c.jpg" at bounding box center [216, 144] width 49 height 46
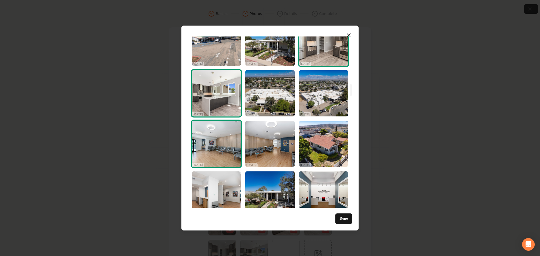
click at [215, 158] on img "Select image image_68d180c95c7cd75eb88b701c.jpg" at bounding box center [216, 144] width 49 height 46
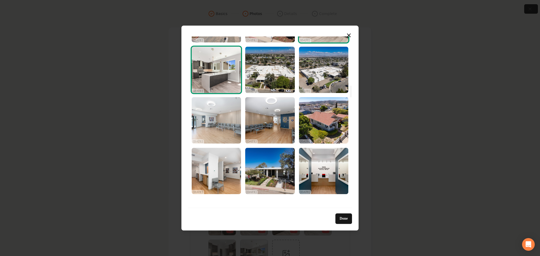
scroll to position [722, 0]
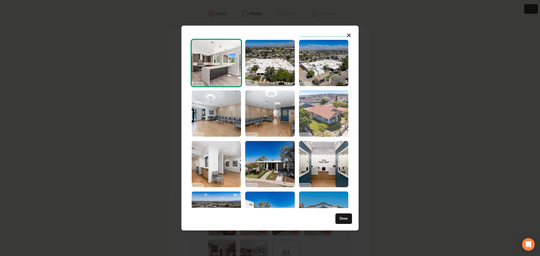
click at [316, 106] on img "Select image image_68d180c95c7cd75eb88b6eda.jpg" at bounding box center [323, 113] width 49 height 46
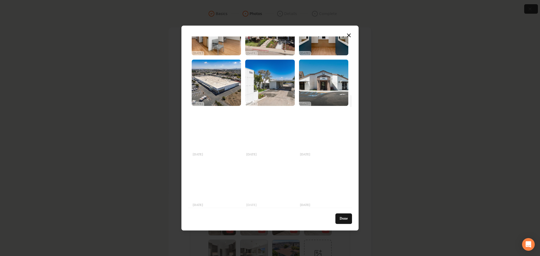
scroll to position [854, 0]
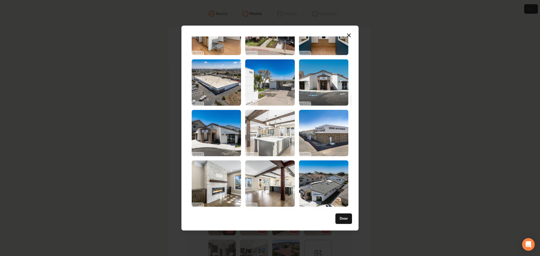
click at [276, 138] on img "Select image image_68d180c75c7cd75eb88b5eab.jpg" at bounding box center [269, 133] width 49 height 46
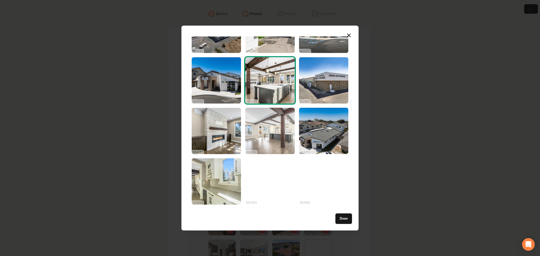
scroll to position [908, 0]
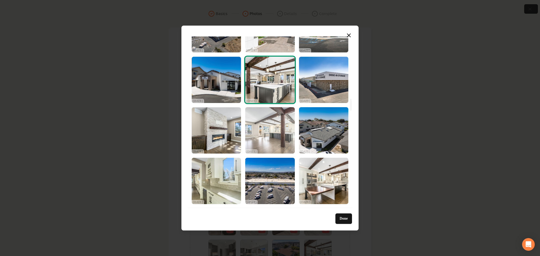
click at [272, 129] on img "Select image image_68d180c85c7cd75eb88b5f81.jpg" at bounding box center [269, 130] width 49 height 46
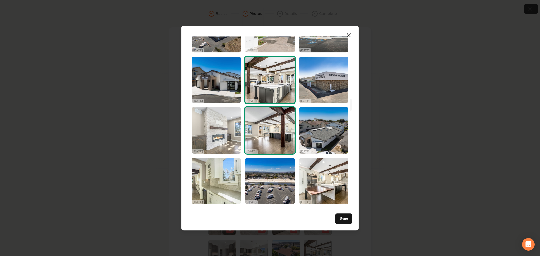
click at [213, 134] on img "Select image image_68d180c85c7cd75eb88b5f27.jpg" at bounding box center [216, 130] width 49 height 46
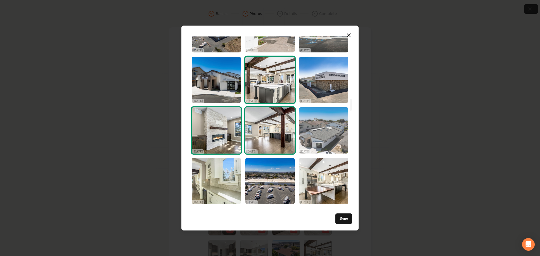
click at [317, 133] on img "Select image image_68d180c75c7cd75eb88b5e42.jpg" at bounding box center [323, 130] width 49 height 46
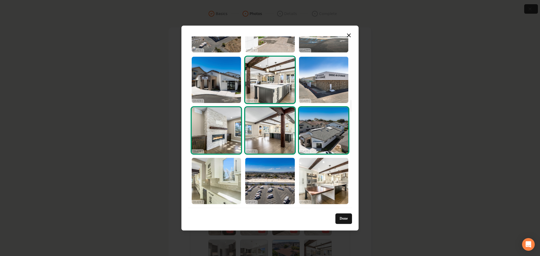
scroll to position [948, 0]
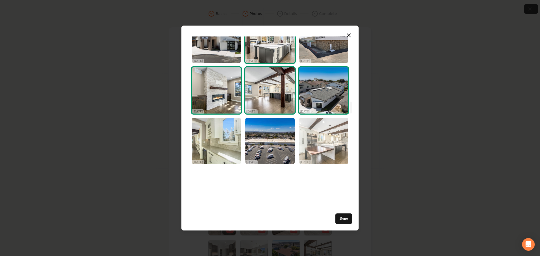
click at [309, 136] on img "Select image image_68d180c75c7cd75eb88b5abb.jpg" at bounding box center [323, 141] width 49 height 46
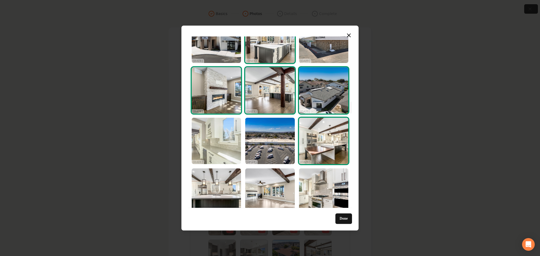
click at [228, 144] on img "Select image image_68d180c75c7cd75eb88b59ad.jpg" at bounding box center [216, 141] width 49 height 46
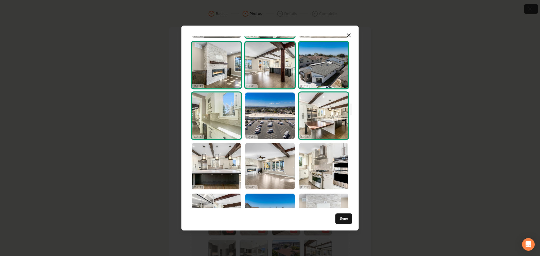
scroll to position [975, 0]
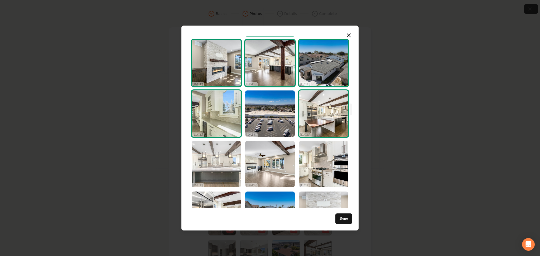
click at [227, 148] on img "Select image image_68d180c75c7cd75eb88b5968.jpg" at bounding box center [216, 164] width 49 height 46
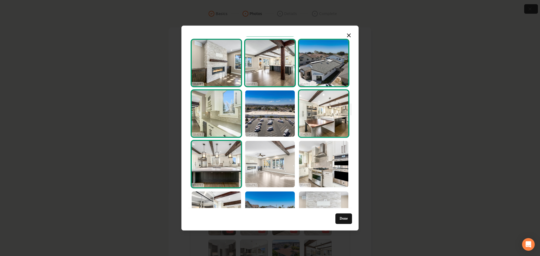
click at [266, 158] on img "Select image image_68d180c75c7cd75eb88b5954.jpg" at bounding box center [269, 164] width 49 height 46
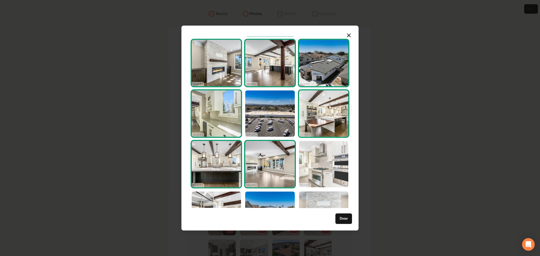
click at [313, 168] on img "Select image image_68d180c75c7cd75eb88b531e.jpg" at bounding box center [323, 164] width 49 height 46
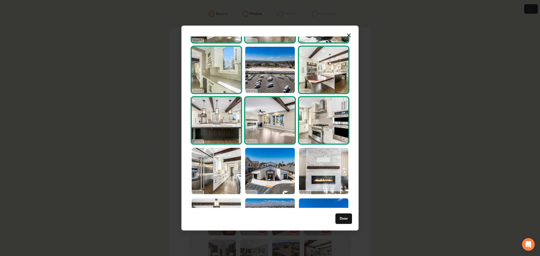
scroll to position [1023, 0]
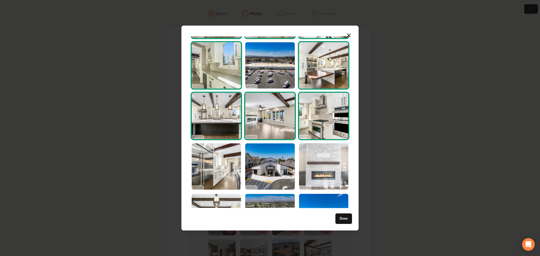
click at [301, 162] on img "Select image image_68d180c75c7cd75eb88b563d.jpg" at bounding box center [323, 166] width 49 height 46
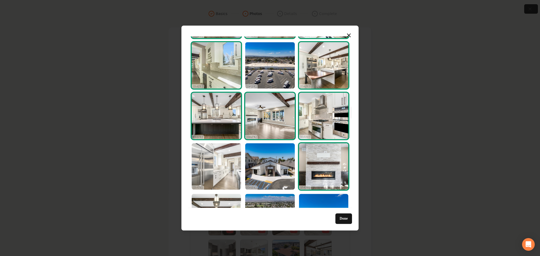
click at [225, 171] on img "Select image image_68d180c75c7cd75eb88b587b.jpg" at bounding box center [216, 166] width 49 height 46
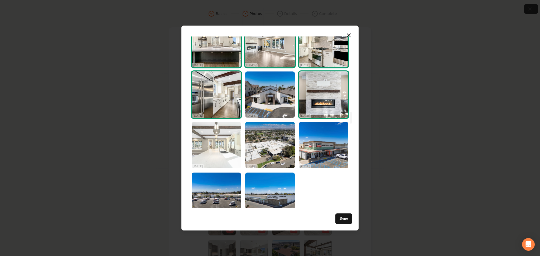
click at [224, 166] on img "Select image image_68d180c75c7cd75eb88b532d.jpg" at bounding box center [216, 145] width 49 height 46
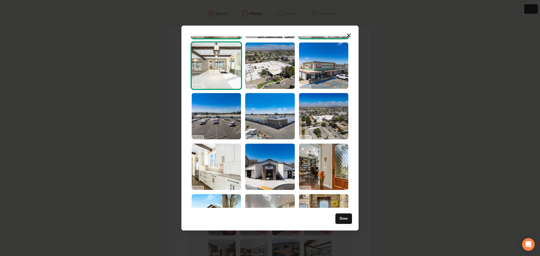
scroll to position [1177, 0]
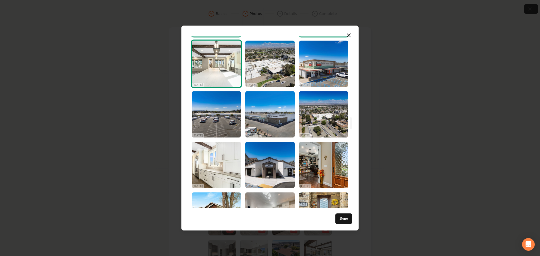
click at [224, 166] on img "Select image image_68d180c65c7cd75eb88b4bd3.jpg" at bounding box center [216, 165] width 49 height 46
click at [219, 166] on img "Select image image_68d180c65c7cd75eb88b4bd3.jpg" at bounding box center [216, 165] width 49 height 46
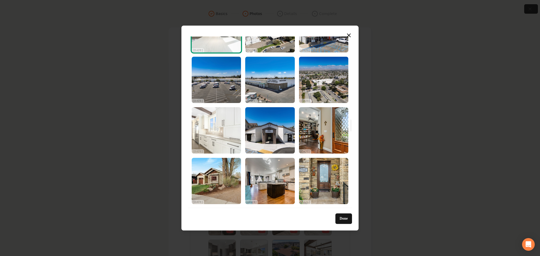
scroll to position [1220, 0]
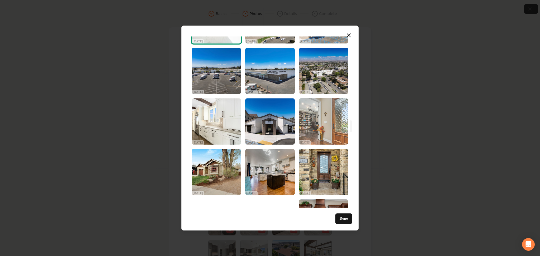
click at [327, 125] on img "Select image image_68d180c55c7cd75eb88b462c.jpg" at bounding box center [323, 121] width 49 height 46
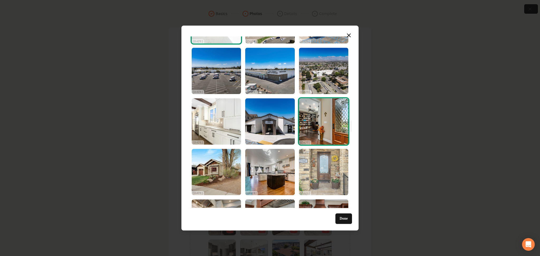
click at [300, 168] on img "Select image image_68d180c55c7cd75eb88b4298.jpg" at bounding box center [323, 172] width 49 height 46
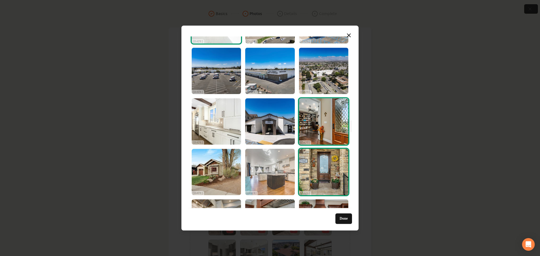
click at [261, 168] on img "Select image image_68d180c55c7cd75eb88b43f5.jpg" at bounding box center [269, 172] width 49 height 46
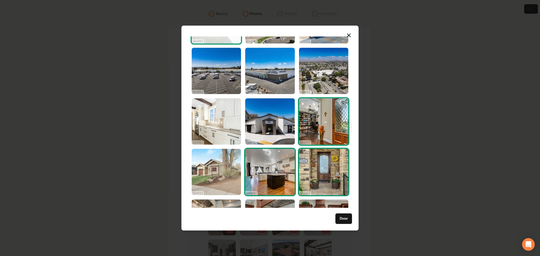
click at [212, 171] on img "Select image image_68d180c55c7cd75eb88b43a3.jpg" at bounding box center [216, 172] width 49 height 46
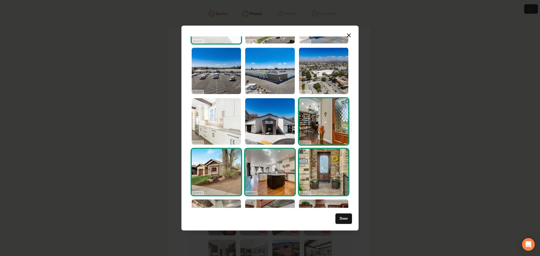
click at [211, 118] on img "Select image image_68d180c65c7cd75eb88b4bd3.jpg" at bounding box center [216, 121] width 49 height 46
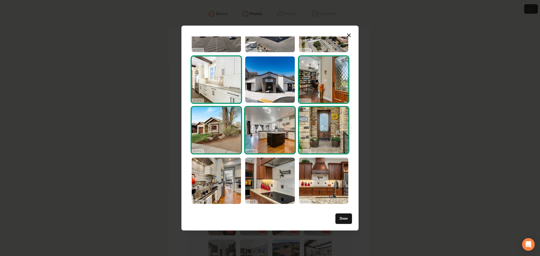
scroll to position [1264, 0]
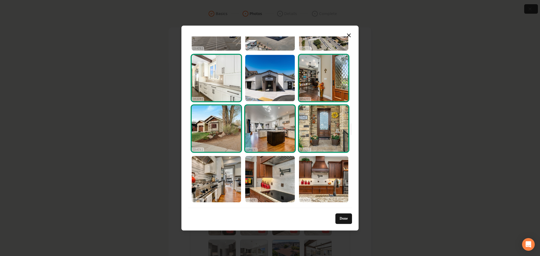
click at [216, 68] on img "Select image image_68d180c65c7cd75eb88b4bd3.jpg" at bounding box center [216, 78] width 49 height 46
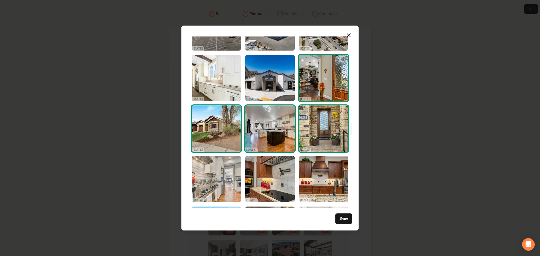
click at [225, 175] on img "Select image image_68d180c45c7cd75eb88b3784.jpg" at bounding box center [216, 179] width 49 height 46
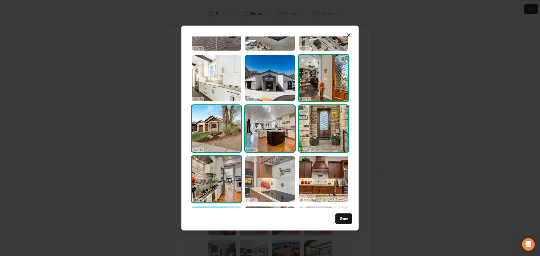
click at [273, 179] on img "Select image image_68d180c45c7cd75eb88b3821.jpg" at bounding box center [269, 179] width 49 height 46
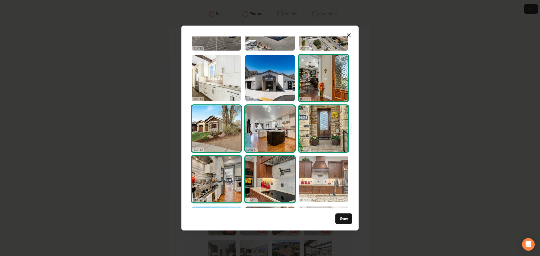
click at [315, 184] on img "Select image image_68d180c55c7cd75eb88b3b1f.jpg" at bounding box center [323, 179] width 49 height 46
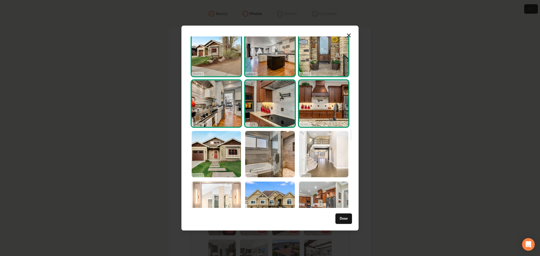
scroll to position [1342, 0]
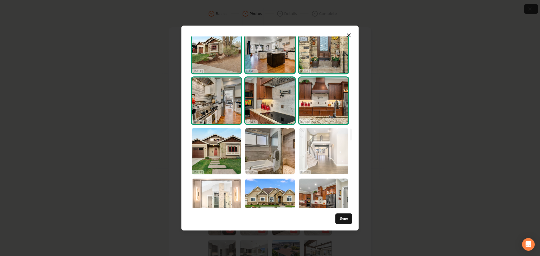
click at [321, 150] on img "Select image image_68d180c25c7cd75eb88b29e7.jpg" at bounding box center [323, 151] width 49 height 46
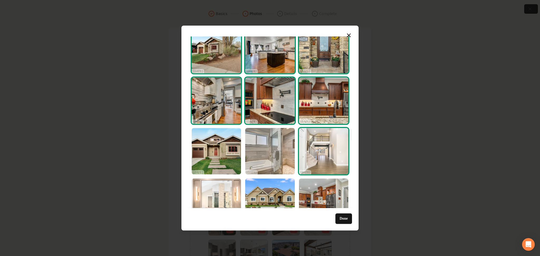
click at [273, 155] on img "Select image image_68d180c45c7cd75eb88b38c4.jpg" at bounding box center [269, 151] width 49 height 46
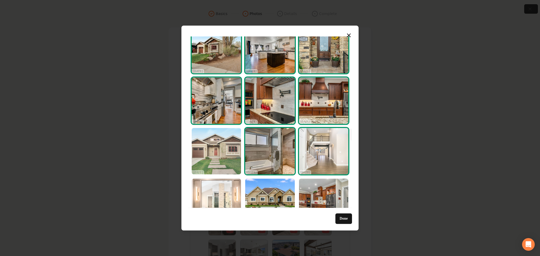
click at [233, 157] on img "Select image image_68d180c45c7cd75eb88b33a3.jpg" at bounding box center [216, 151] width 49 height 46
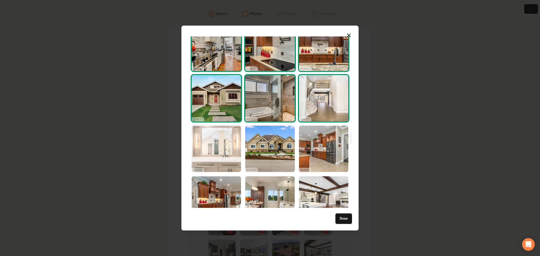
scroll to position [1396, 0]
click at [221, 156] on img "Select image image_68d180c25c7cd75eb88b2a9e.jpg" at bounding box center [216, 148] width 49 height 46
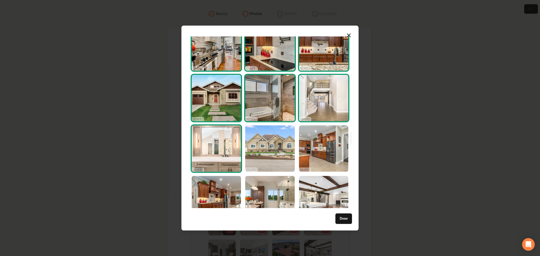
click at [258, 156] on img "Select image image_68d180c45c7cd75eb88b338a.jpg" at bounding box center [269, 148] width 49 height 46
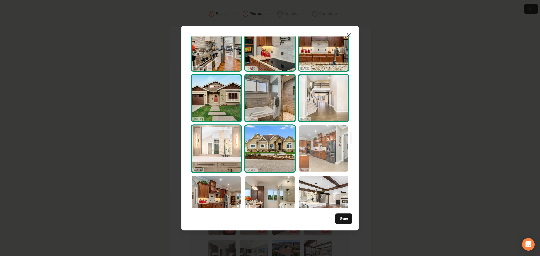
click at [316, 158] on img "Select image image_68d180c45c7cd75eb88b32b5.jpg" at bounding box center [323, 148] width 49 height 46
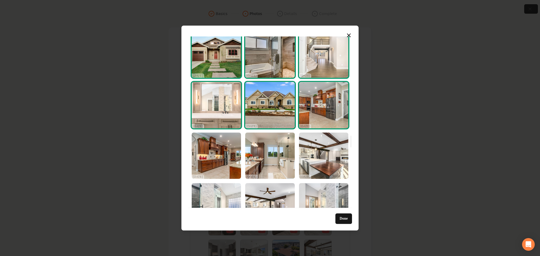
scroll to position [1445, 0]
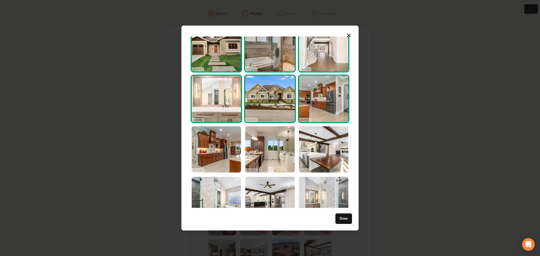
click at [316, 158] on img "Select image image_68d180c35c7cd75eb88b2f94.jpg" at bounding box center [323, 149] width 49 height 46
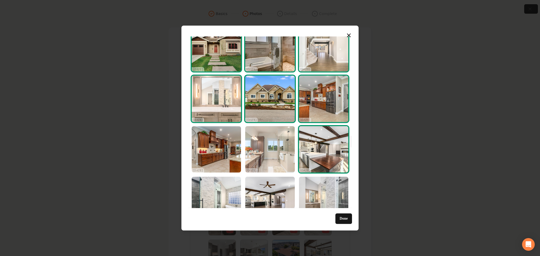
click at [267, 159] on img "Select image image_68d180c35c7cd75eb88b31ba.jpg" at bounding box center [269, 149] width 49 height 46
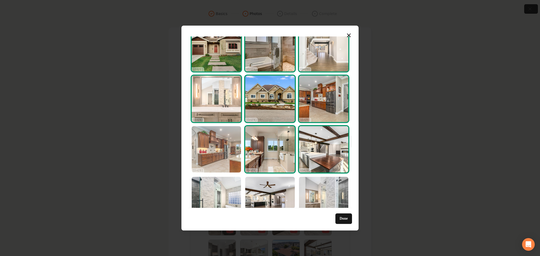
click at [223, 158] on img "Select image image_68d180c45c7cd75eb88b3267.jpg" at bounding box center [216, 149] width 49 height 46
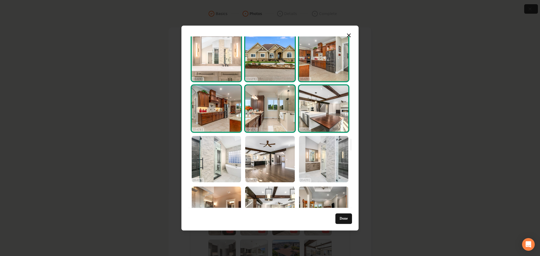
scroll to position [1490, 0]
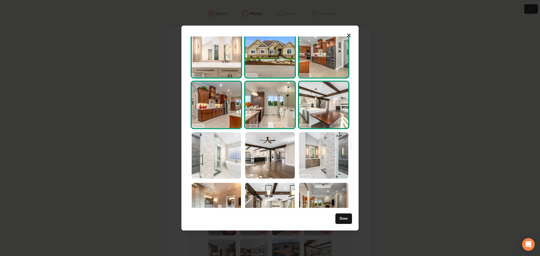
click at [220, 152] on img "Select image image_68d180c35c7cd75eb88b2ee0.jpg" at bounding box center [216, 155] width 49 height 46
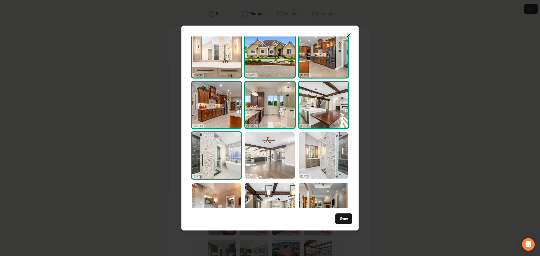
click at [265, 157] on img "Select image image_68d180c35c7cd75eb88b2de1.jpg" at bounding box center [269, 155] width 49 height 46
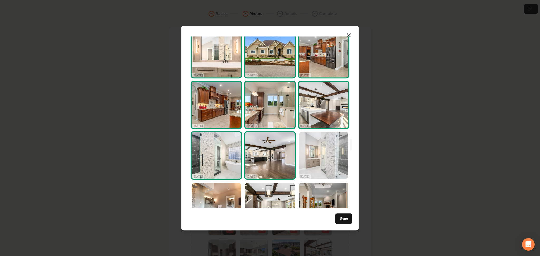
click at [327, 159] on img "Select image image_68d180c35c7cd75eb88b2d49.jpg" at bounding box center [323, 155] width 49 height 46
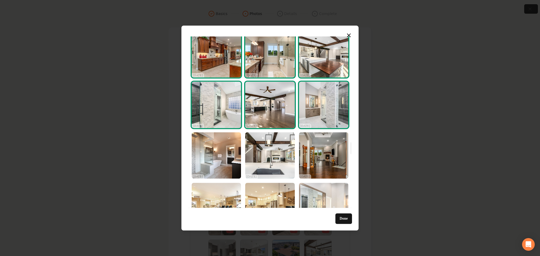
scroll to position [1543, 0]
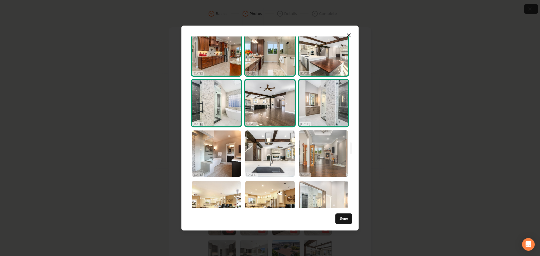
click at [322, 157] on img "Select image image_68d180c35c7cd75eb88b3167.jpg" at bounding box center [323, 153] width 49 height 46
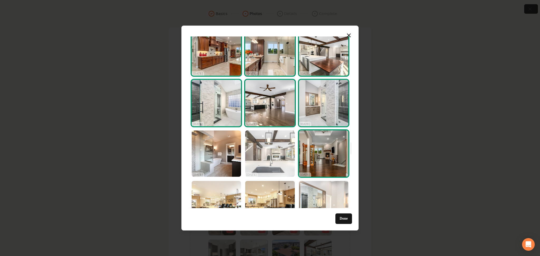
click at [277, 157] on img "Select image image_68d180c35c7cd75eb88b2ddf.jpg" at bounding box center [269, 153] width 49 height 46
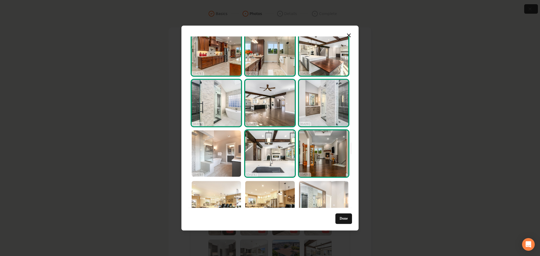
click at [220, 160] on img "Select image image_68d180c25c7cd75eb88b2cbd.jpg" at bounding box center [216, 153] width 49 height 46
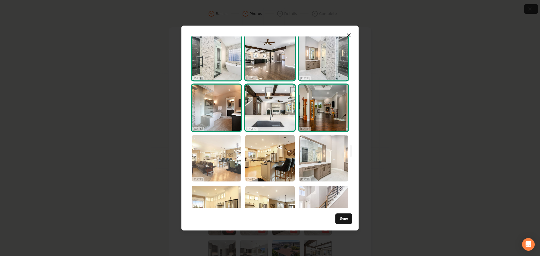
scroll to position [1589, 0]
click at [221, 155] on img "Select image image_68d180c35c7cd75eb88b2d7d.jpg" at bounding box center [216, 158] width 49 height 46
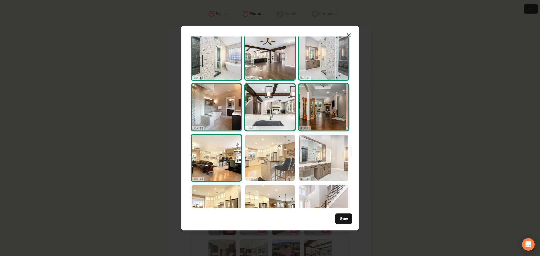
click at [269, 164] on img "Select image image_68d180c25c7cd75eb88b2abe.jpg" at bounding box center [269, 158] width 49 height 46
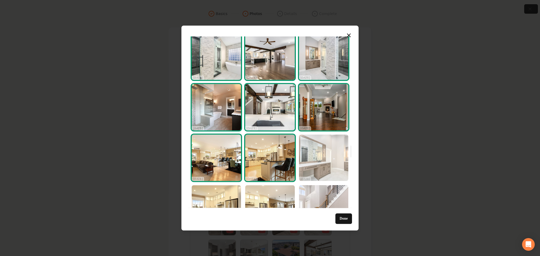
click at [303, 161] on img "Select image image_68d180c25c7cd75eb88b2be6.jpg" at bounding box center [323, 158] width 49 height 46
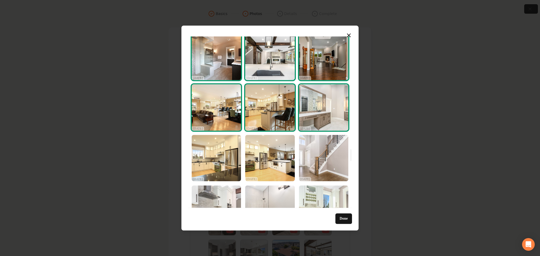
scroll to position [1643, 0]
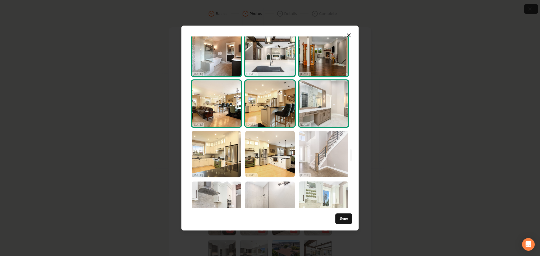
click at [310, 157] on img "Select image image_68d180c35c7cd75eb88b2e1a.jpg" at bounding box center [323, 154] width 49 height 46
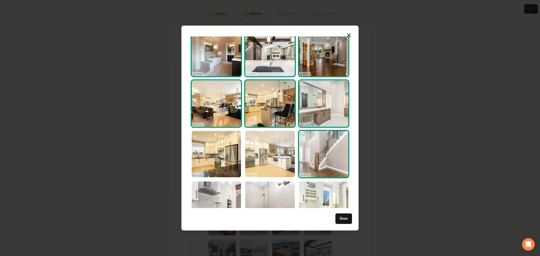
click at [272, 157] on img "Select image image_68d180c25c7cd75eb88b29a7.jpg" at bounding box center [269, 154] width 49 height 46
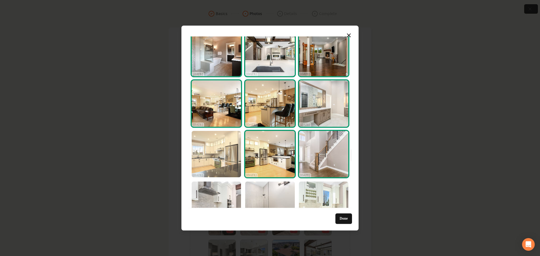
click at [224, 159] on img "Select image image_68d180c25c7cd75eb88b287f.jpg" at bounding box center [216, 154] width 49 height 46
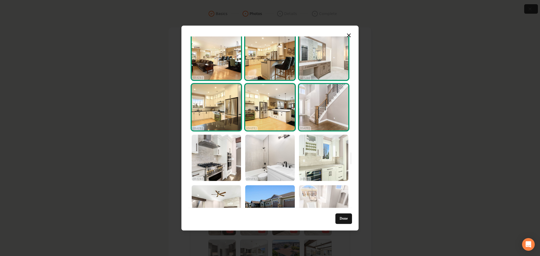
scroll to position [1691, 0]
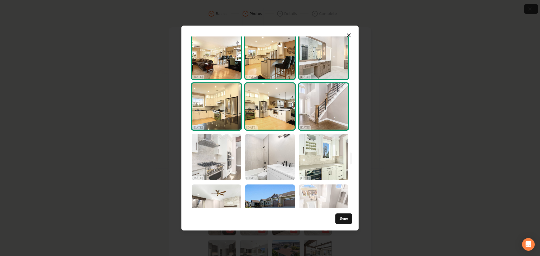
click at [217, 158] on img "Select image image_68d180c25c7cd75eb88b2cac.jpg" at bounding box center [216, 157] width 49 height 46
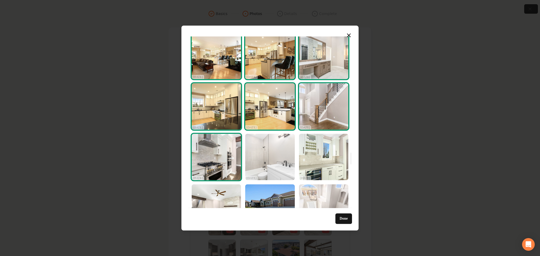
click at [279, 156] on img "Select image image_68d180c25c7cd75eb88b282e.jpg" at bounding box center [269, 157] width 49 height 46
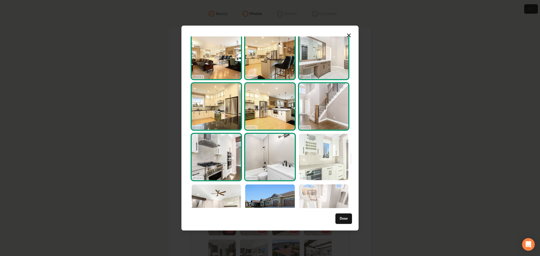
click at [328, 157] on img "Select image image_68d180c25c7cd75eb88b2b81.jpg" at bounding box center [323, 157] width 49 height 46
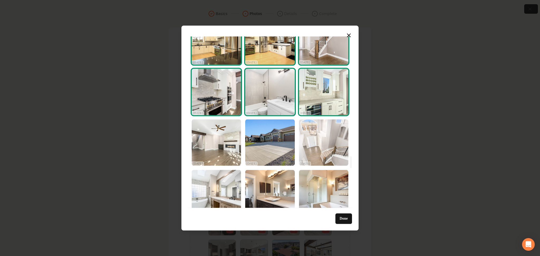
scroll to position [1756, 0]
click at [315, 149] on img "Select image image_68d180c25c7cd75eb88b2b50.jpg" at bounding box center [323, 142] width 49 height 46
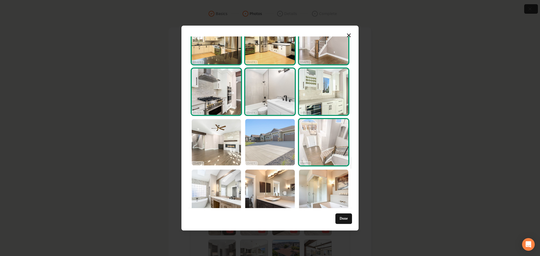
click at [262, 149] on img "Select image image_68d180c25c7cd75eb88b276a.jpg" at bounding box center [269, 142] width 49 height 46
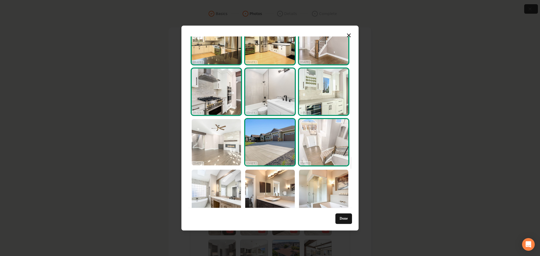
click at [205, 150] on img "Select image image_68d180c25c7cd75eb88b2b0a.jpg" at bounding box center [216, 142] width 49 height 46
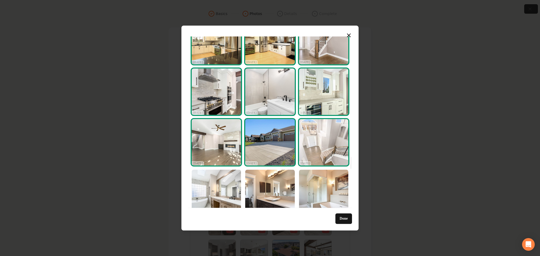
scroll to position [1808, 0]
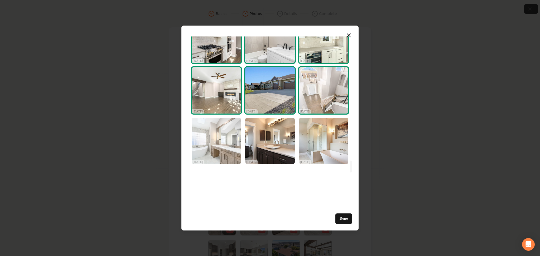
click at [222, 147] on img "Select image image_68d180c25c7cd75eb88b2c80.jpg" at bounding box center [216, 141] width 49 height 46
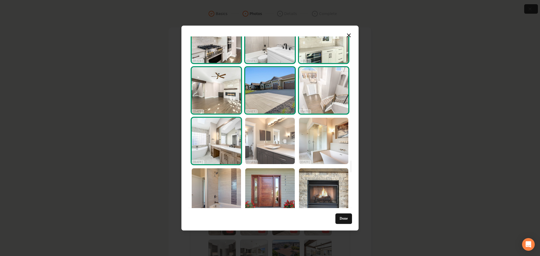
click at [270, 151] on img "Select image image_68d180c25c7cd75eb88b28f0.jpg" at bounding box center [269, 141] width 49 height 46
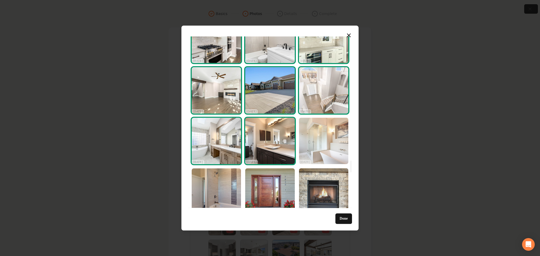
click at [322, 149] on img "Select image image_68d180c25c7cd75eb88b299b.jpg" at bounding box center [323, 141] width 49 height 46
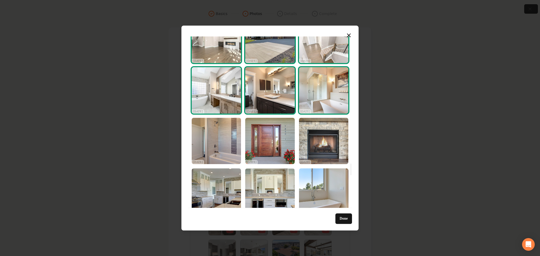
scroll to position [1859, 0]
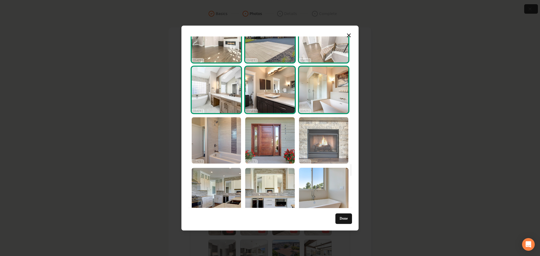
click at [318, 144] on img "Select image image_68d180c15c7cd75eb88b1eb2.jpg" at bounding box center [323, 140] width 49 height 46
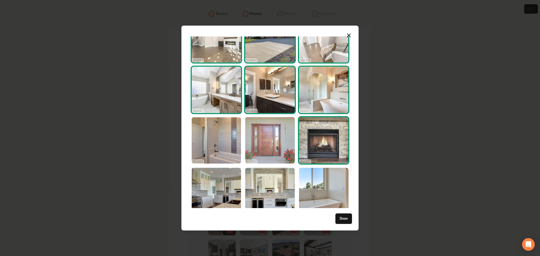
click at [270, 146] on img "Select image image_68d180c15c7cd75eb88b2040.jpg" at bounding box center [269, 140] width 49 height 46
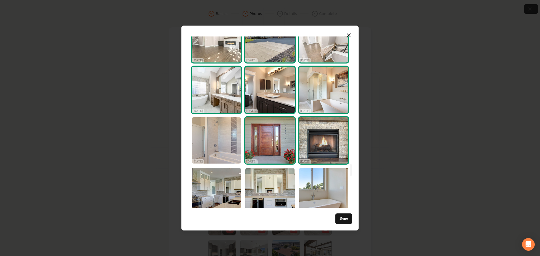
click at [221, 148] on img "Select image image_68d180c05c7cd75eb88b14ef.jpg" at bounding box center [216, 140] width 49 height 46
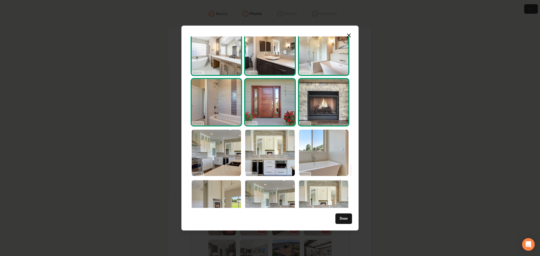
scroll to position [1898, 0]
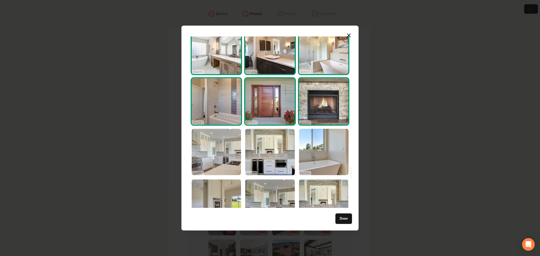
click at [219, 141] on img "Select image image_68d180c05c7cd75eb88b1904.jpg" at bounding box center [216, 152] width 49 height 46
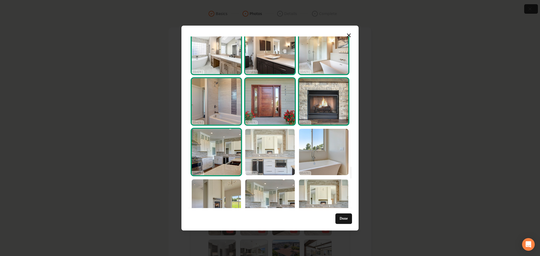
click at [265, 152] on img "Select image image_68d180c05c7cd75eb88b172c.jpg" at bounding box center [269, 152] width 49 height 46
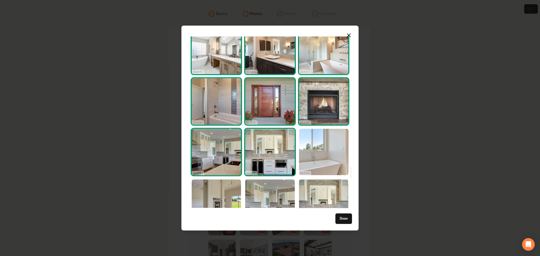
click at [310, 159] on img "Select image image_68d180c05c7cd75eb88b110d.jpg" at bounding box center [323, 152] width 49 height 46
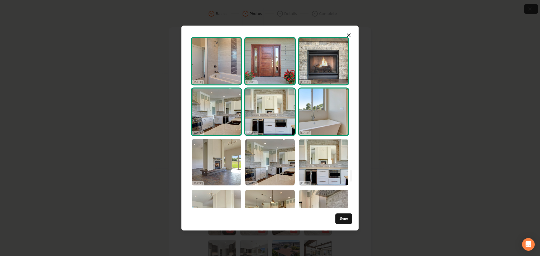
scroll to position [1944, 0]
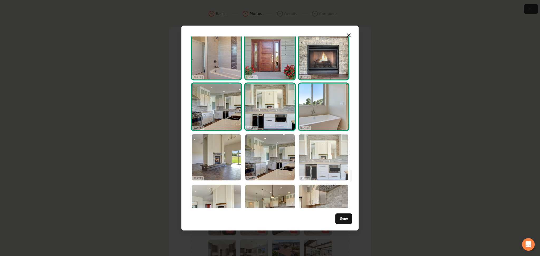
click at [318, 153] on img "Select image image_68d180c05c7cd75eb88b16c7.jpg" at bounding box center [323, 157] width 49 height 46
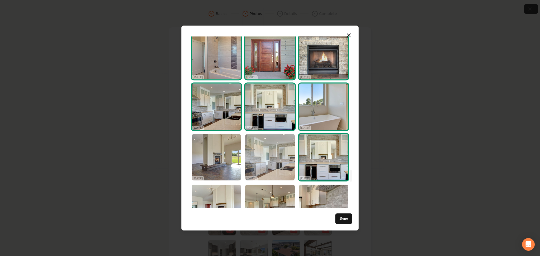
click at [274, 156] on img "Select image image_68d180c05c7cd75eb88b185a.jpg" at bounding box center [269, 157] width 49 height 46
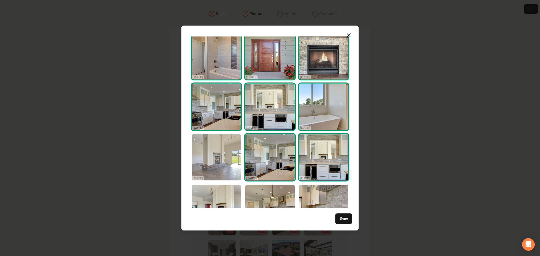
click at [225, 156] on img "Select image image_68d180c05c7cd75eb88b1766.jpg" at bounding box center [216, 157] width 49 height 46
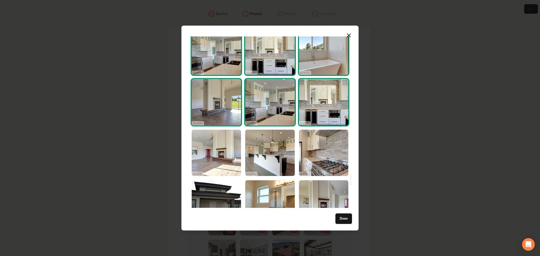
scroll to position [2000, 0]
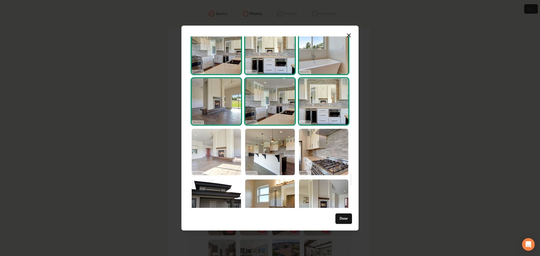
click at [220, 149] on img "Select image image_68d180c05c7cd75eb88b1901.jpg" at bounding box center [216, 152] width 49 height 46
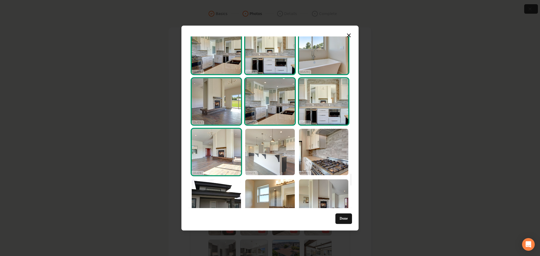
click at [269, 158] on img "Select image image_68d180c05c7cd75eb88b1401.jpg" at bounding box center [269, 152] width 49 height 46
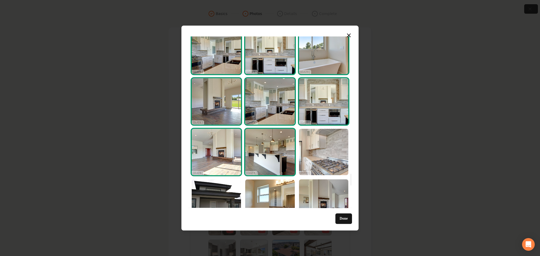
click at [314, 161] on img "Select image image_68d180c15c7cd75eb88b1af9.jpg" at bounding box center [323, 152] width 49 height 46
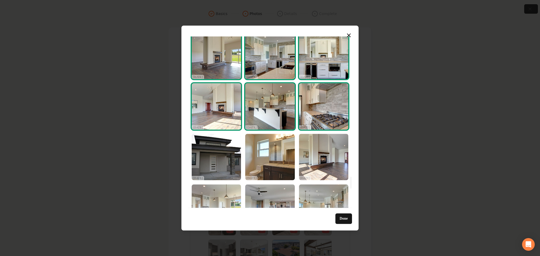
scroll to position [2047, 0]
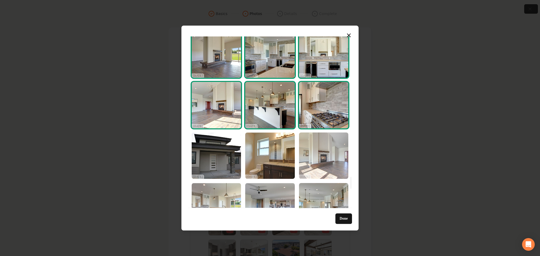
click at [322, 154] on img "Select image image_68d180c05c7cd75eb88b169f.jpg" at bounding box center [323, 156] width 49 height 46
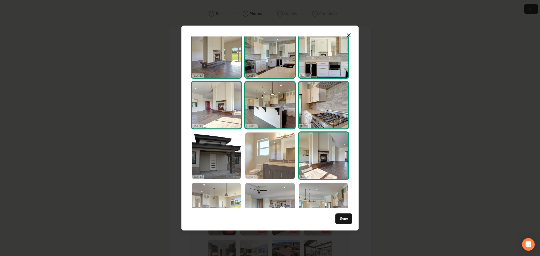
click at [268, 158] on img "Select image image_68d180c05c7cd75eb88b14c9.jpg" at bounding box center [269, 156] width 49 height 46
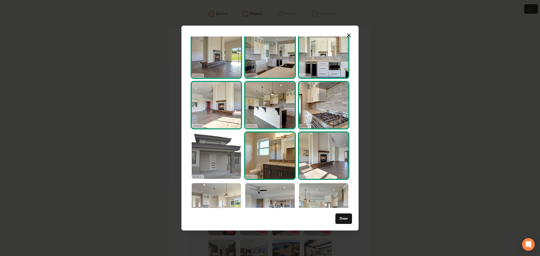
click at [217, 157] on img "Select image image_68d180bf5c7cd75eb88b0af7.JPG" at bounding box center [216, 156] width 49 height 46
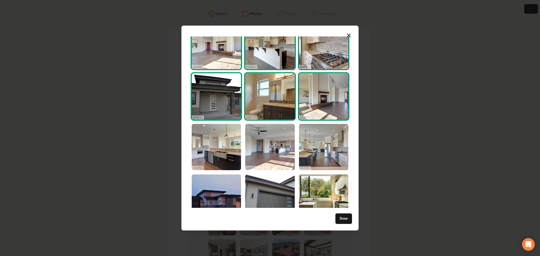
scroll to position [2106, 0]
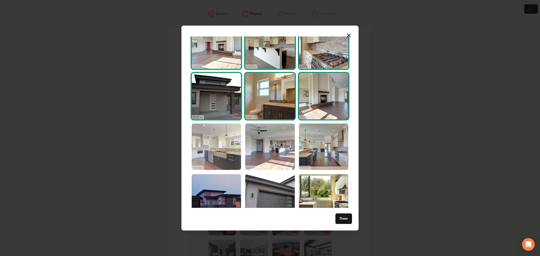
click at [214, 141] on img "Select image image_68d180c05c7cd75eb88b161c.jpg" at bounding box center [216, 147] width 49 height 46
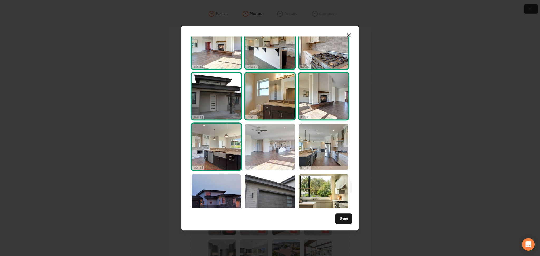
click at [268, 149] on img "Select image image_68d180c05c7cd75eb88b162f.jpg" at bounding box center [269, 147] width 49 height 46
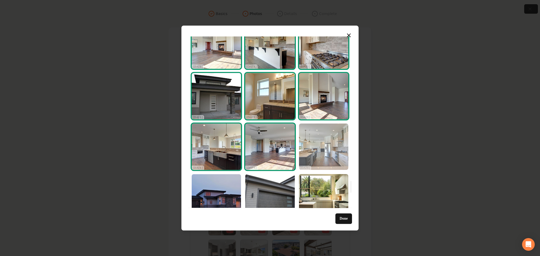
click at [317, 147] on img "Select image image_68d180c05c7cd75eb88b1245.jpg" at bounding box center [323, 147] width 49 height 46
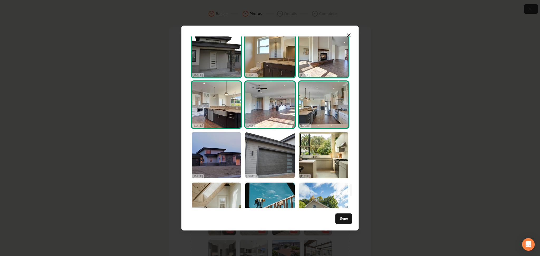
scroll to position [2153, 0]
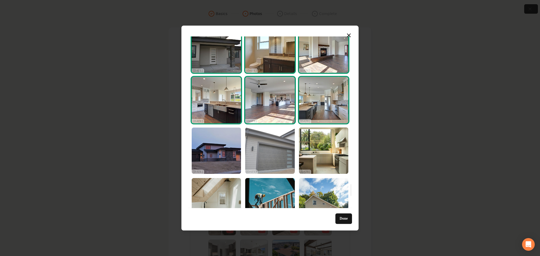
click at [275, 148] on img "Select image image_68d180bf5c7cd75eb88b0a2f.JPG" at bounding box center [269, 151] width 49 height 46
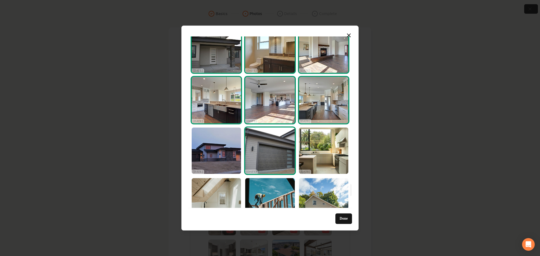
click at [263, 158] on img "Select image image_68d180bf5c7cd75eb88b0a2f.JPG" at bounding box center [269, 151] width 49 height 46
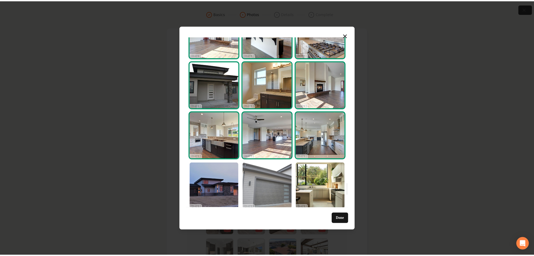
scroll to position [2114, 0]
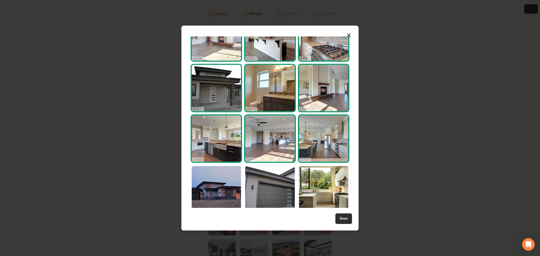
click at [344, 217] on button "Done" at bounding box center [343, 219] width 17 height 11
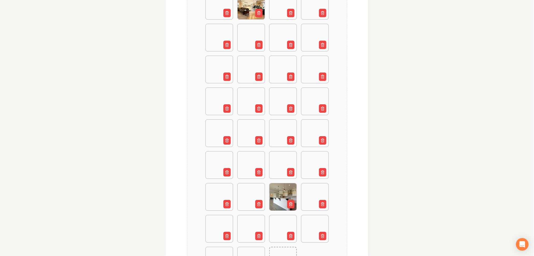
scroll to position [613, 0]
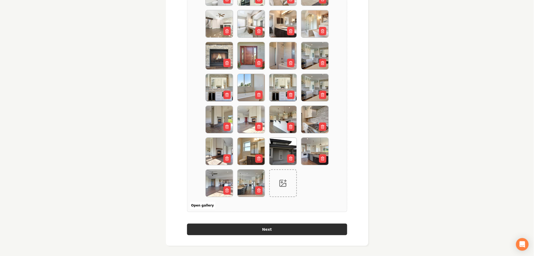
click at [267, 230] on button "Next" at bounding box center [267, 230] width 160 height 12
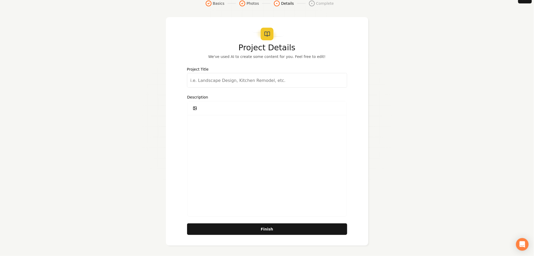
scroll to position [10, 0]
click at [196, 80] on input "Project Title" at bounding box center [267, 80] width 160 height 15
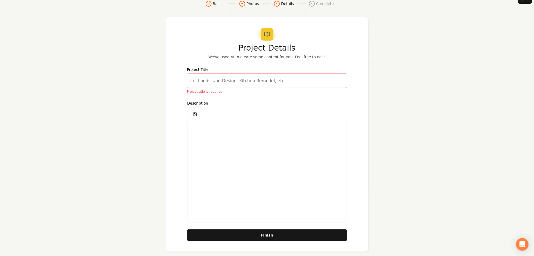
click at [229, 227] on form "Project Details We've used AI to create some content for you. Feel free to edit…" at bounding box center [267, 142] width 160 height 197
click at [228, 238] on button "Finish" at bounding box center [267, 236] width 160 height 12
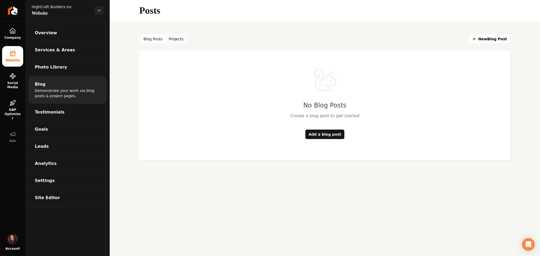
drag, startPoint x: 175, startPoint y: 37, endPoint x: 180, endPoint y: 40, distance: 5.9
click at [175, 37] on button "Projects" at bounding box center [176, 39] width 21 height 8
click at [318, 132] on link "Add a project" at bounding box center [325, 134] width 34 height 9
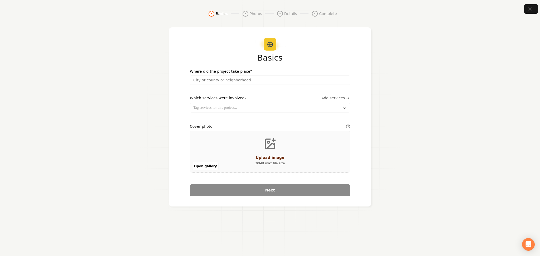
click at [227, 81] on input "search" at bounding box center [270, 79] width 160 height 9
drag, startPoint x: 221, startPoint y: 107, endPoint x: 221, endPoint y: 112, distance: 5.5
click at [221, 106] on input "text" at bounding box center [270, 107] width 160 height 9
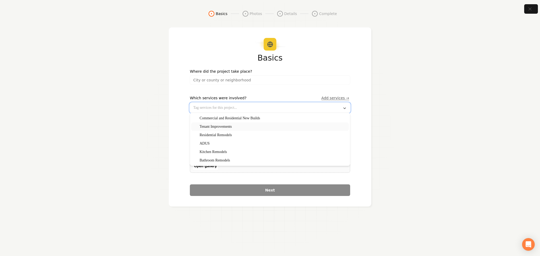
click at [221, 128] on span "Tenant Improvements" at bounding box center [212, 126] width 38 height 5
click at [220, 137] on span "Residential Remodels" at bounding box center [212, 135] width 38 height 5
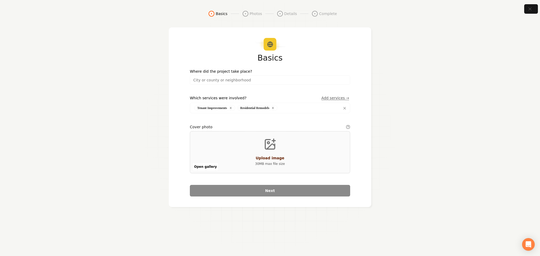
click at [229, 82] on input "search" at bounding box center [270, 79] width 160 height 9
type input "[US_STATE]"
click at [197, 168] on button "Open gallery" at bounding box center [205, 167] width 26 height 8
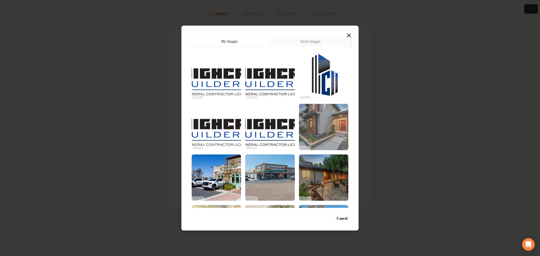
click at [330, 138] on img "Select image image_68d180d05c7cd75eb88baa55.jpg" at bounding box center [323, 127] width 49 height 46
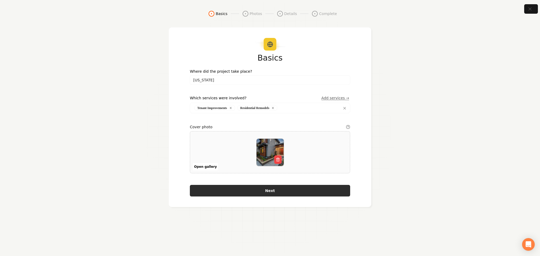
click at [281, 191] on button "Next" at bounding box center [270, 191] width 160 height 12
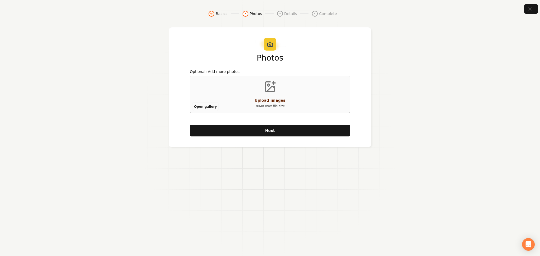
click at [201, 105] on button "Open gallery" at bounding box center [205, 107] width 26 height 8
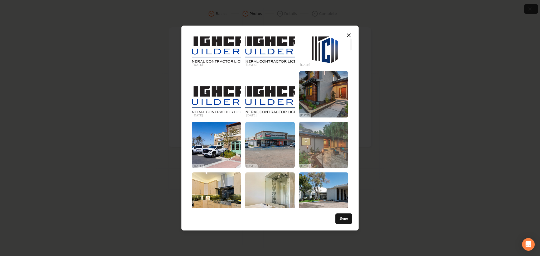
scroll to position [70, 0]
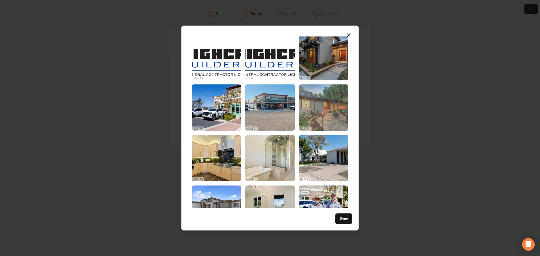
click at [316, 111] on img "Select image image_68d180d15c7cd75eb88bad1a.jpg" at bounding box center [323, 107] width 49 height 46
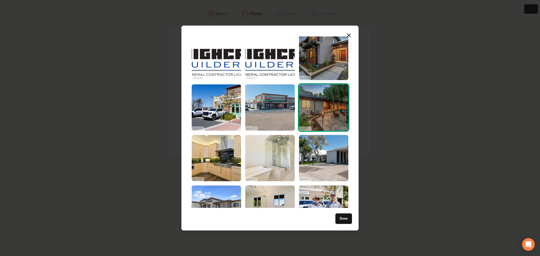
drag, startPoint x: 227, startPoint y: 147, endPoint x: 255, endPoint y: 152, distance: 27.9
click at [227, 148] on img "Select image image_68d180d05c7cd75eb88bab7c.jpg" at bounding box center [216, 158] width 49 height 46
drag, startPoint x: 255, startPoint y: 153, endPoint x: 259, endPoint y: 152, distance: 3.7
click at [255, 153] on img "Select image image_68d180d05c7cd75eb88ba959.jpg" at bounding box center [269, 158] width 49 height 46
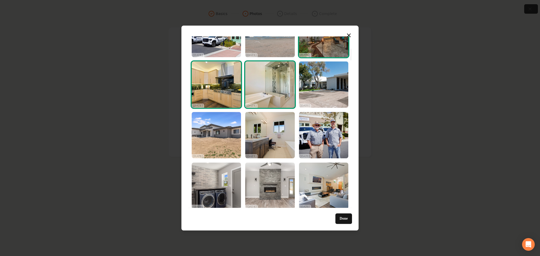
scroll to position [176, 0]
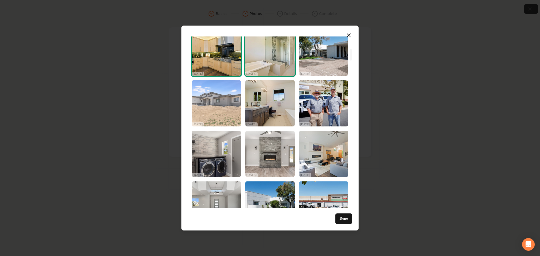
click at [232, 114] on img "Select image image_68d180cf5c7cd75eb88ba50b.jpg" at bounding box center [216, 103] width 49 height 46
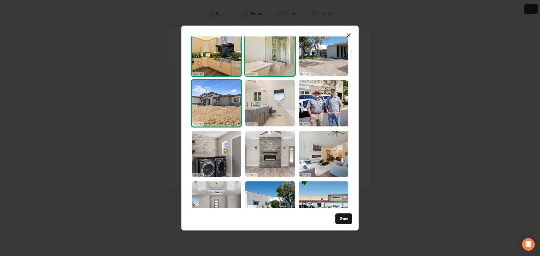
click at [261, 108] on img "Select image image_68d180cf5c7cd75eb88ba23b.jpg" at bounding box center [269, 103] width 49 height 46
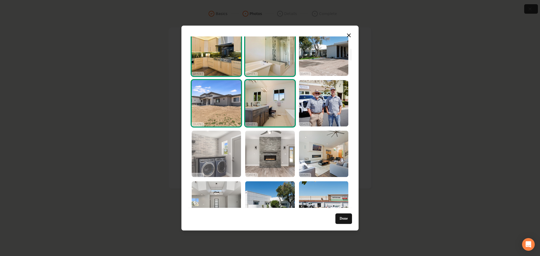
click at [221, 151] on img "Select image image_68d180cf5c7cd75eb88ba433.jpg" at bounding box center [216, 154] width 49 height 46
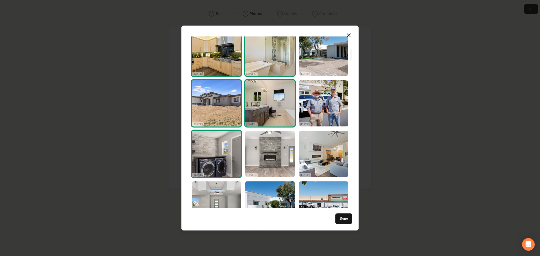
click at [234, 157] on img "Select image image_68d180cf5c7cd75eb88ba433.jpg" at bounding box center [216, 154] width 49 height 46
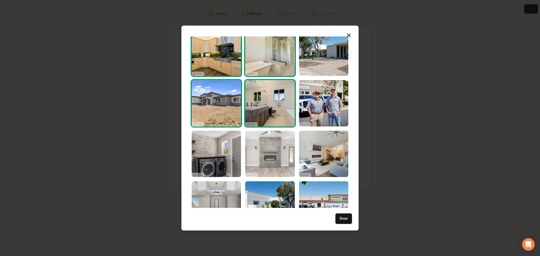
click at [255, 157] on img "Select image image_68d180ce5c7cd75eb88ba0e8.jpg" at bounding box center [269, 154] width 49 height 46
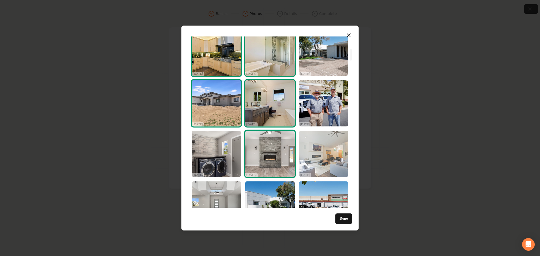
click at [309, 154] on img "Select image image_68d180cf5c7cd75eb88ba247.jpg" at bounding box center [323, 154] width 49 height 46
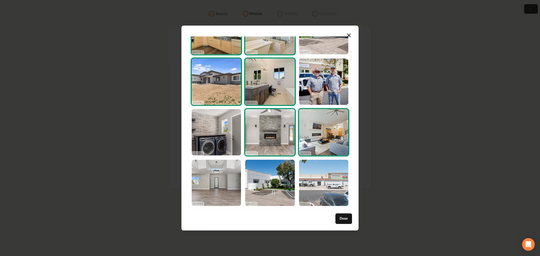
scroll to position [246, 0]
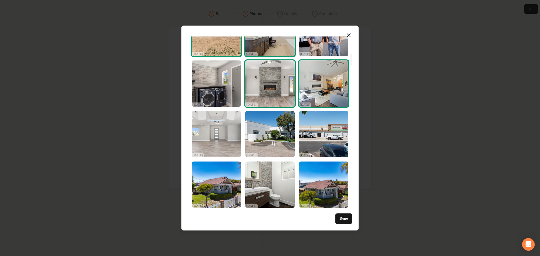
click at [221, 131] on img "Select image image_68d180ce5c7cd75eb88b9f52.jpg" at bounding box center [216, 134] width 49 height 46
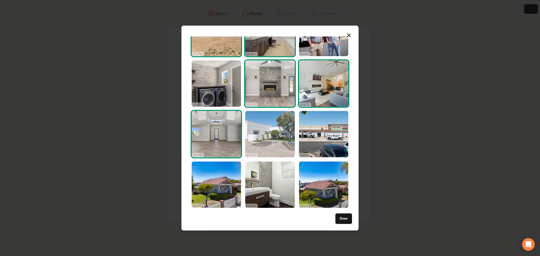
click at [258, 133] on img "Select image image_68d180cf5c7cd75eb88ba6b7.jpg" at bounding box center [269, 134] width 49 height 46
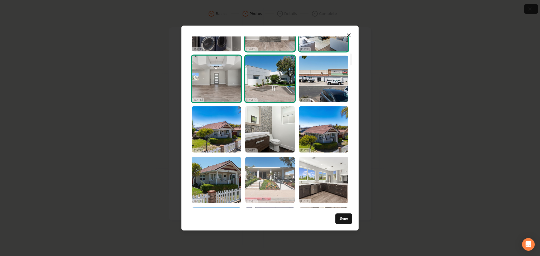
scroll to position [316, 0]
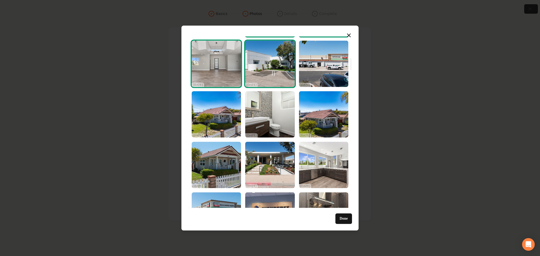
click at [255, 70] on img "Select image image_68d180cf5c7cd75eb88ba6b7.jpg" at bounding box center [269, 64] width 49 height 46
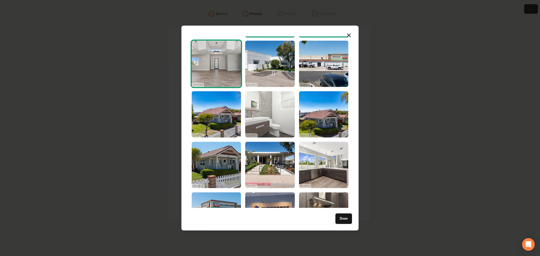
click at [265, 109] on img "Select image image_68d180ce5c7cd75eb88b9c9c.jpg" at bounding box center [269, 114] width 49 height 46
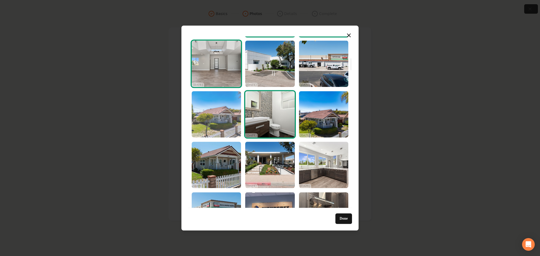
click at [226, 123] on img "Select image image_68d180ce5c7cd75eb88b9fdb.jpg" at bounding box center [216, 114] width 49 height 46
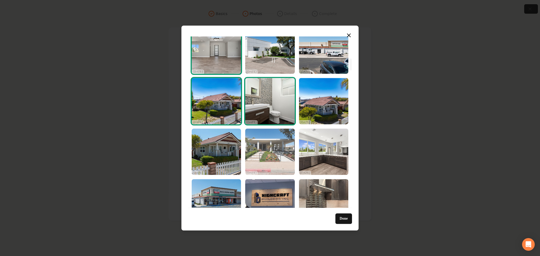
scroll to position [351, 0]
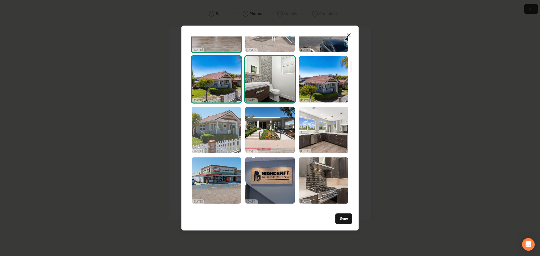
click at [221, 142] on img "Select image image_68d180cf5c7cd75eb88ba3e4.jpg" at bounding box center [216, 130] width 49 height 46
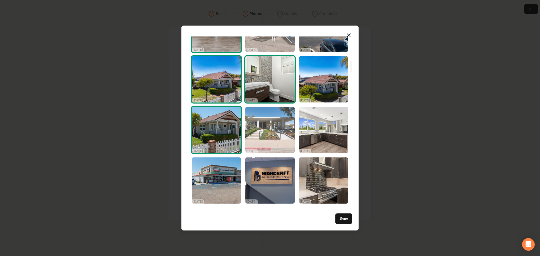
click at [267, 140] on img "Select image image_68d180cd5c7cd75eb88b935d.jpg" at bounding box center [269, 130] width 49 height 46
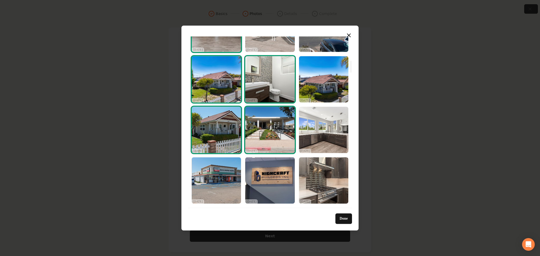
click at [317, 131] on img "Select image image_68d180cc5c7cd75eb88b8623.jpg" at bounding box center [323, 130] width 49 height 46
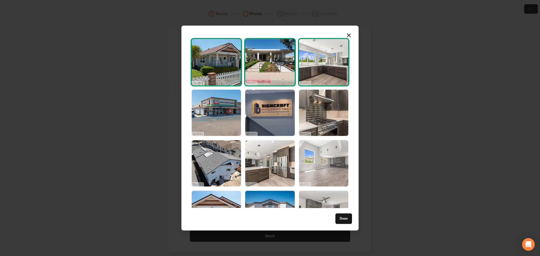
scroll to position [422, 0]
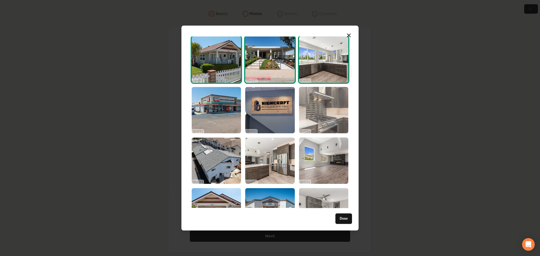
click at [314, 106] on img "Select image image_68d180cb5c7cd75eb88b809e.jpg" at bounding box center [323, 110] width 49 height 46
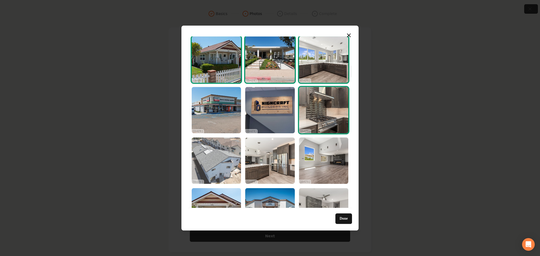
click at [216, 170] on img "Select image image_68d180cc5c7cd75eb88b82e3.jpg" at bounding box center [216, 161] width 49 height 46
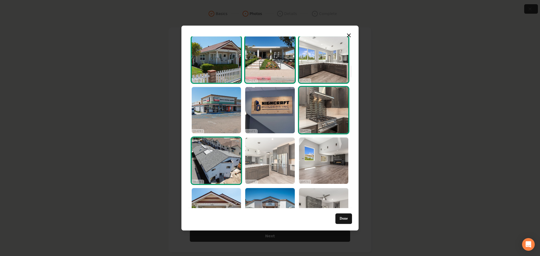
click at [249, 169] on img "Select image image_68d180cc5c7cd75eb88b8621.jpg" at bounding box center [269, 161] width 49 height 46
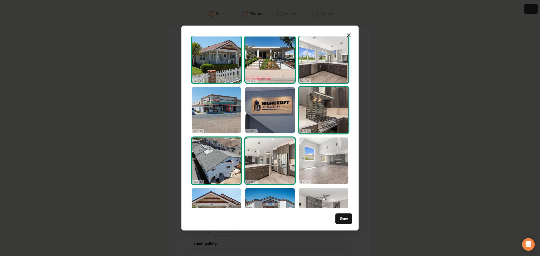
drag, startPoint x: 299, startPoint y: 165, endPoint x: 309, endPoint y: 162, distance: 9.8
click at [300, 165] on img "Select image image_68d180cc5c7cd75eb88b8632.jpg" at bounding box center [323, 161] width 49 height 46
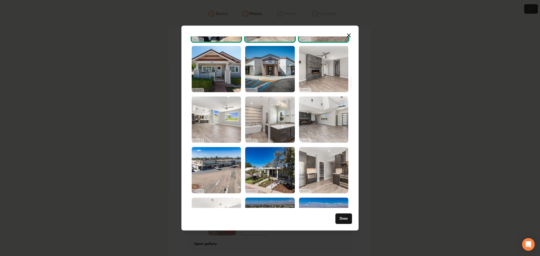
scroll to position [562, 0]
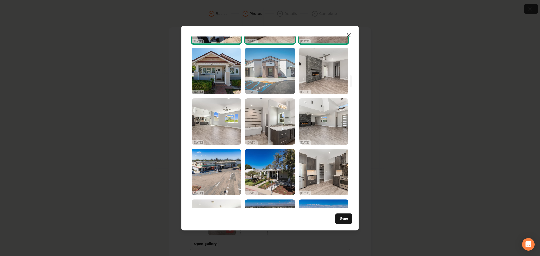
click at [254, 81] on img "Select image image_68d180cc5c7cd75eb88b83ff.jpg" at bounding box center [269, 71] width 49 height 46
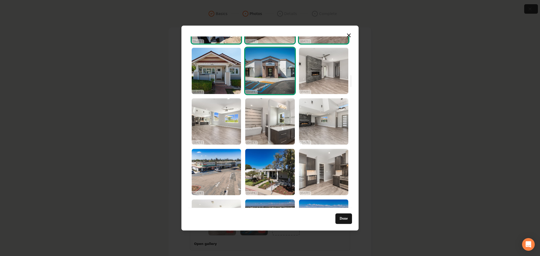
click at [258, 84] on img "Select image image_68d180cc5c7cd75eb88b83ff.jpg" at bounding box center [269, 71] width 49 height 46
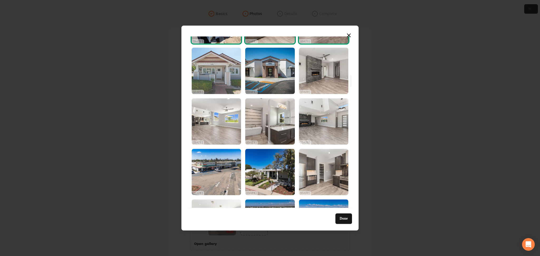
click at [217, 81] on img "Select image image_68d180cc5c7cd75eb88b89a9.jpg" at bounding box center [216, 71] width 49 height 46
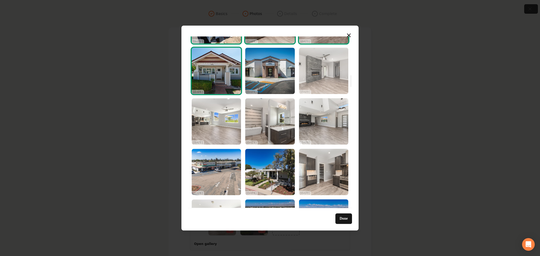
click at [306, 80] on img "Select image image_68d180ca5c7cd75eb88b7832.jpg" at bounding box center [323, 71] width 49 height 46
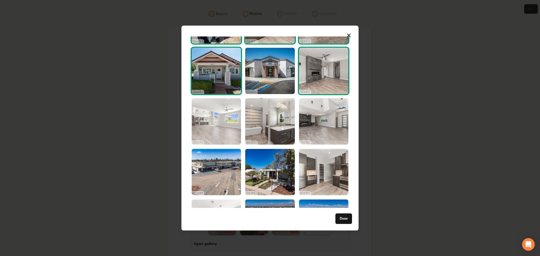
click at [212, 120] on img "Select image image_68d180ca5c7cd75eb88b7541.jpg" at bounding box center [216, 121] width 49 height 46
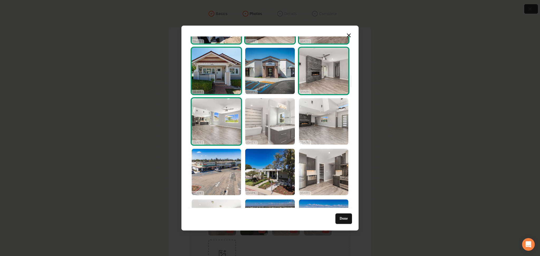
drag, startPoint x: 255, startPoint y: 121, endPoint x: 273, endPoint y: 121, distance: 17.7
click at [256, 121] on img "Select image image_68d180ca5c7cd75eb88b78cd.jpg" at bounding box center [269, 121] width 49 height 46
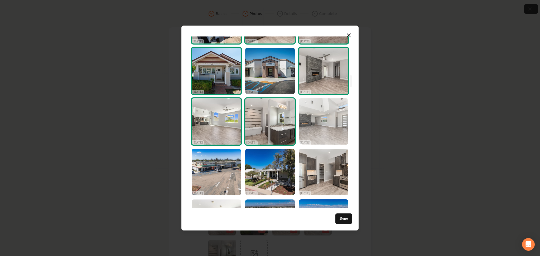
click at [317, 121] on img "Select image image_68d180ca5c7cd75eb88b7384.jpg" at bounding box center [323, 121] width 49 height 46
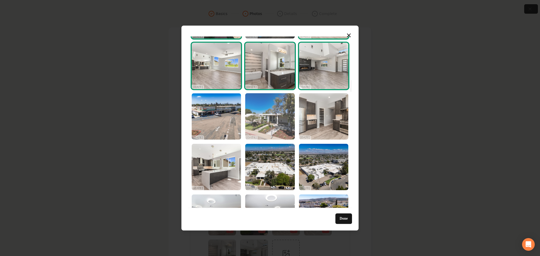
scroll to position [633, 0]
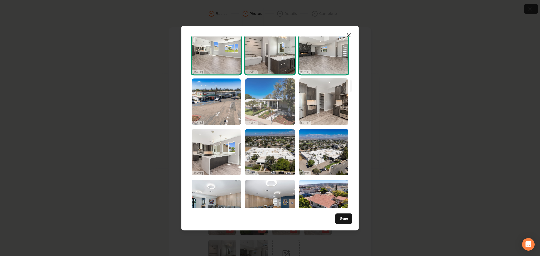
click at [282, 118] on img "Select image image_68d180ca5c7cd75eb88b739b.jpg" at bounding box center [269, 102] width 49 height 46
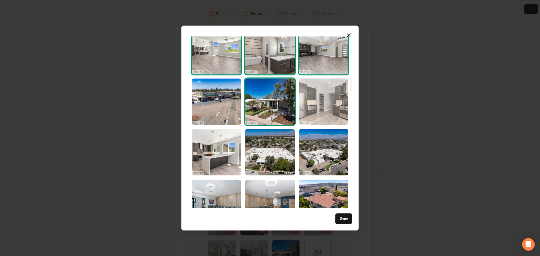
click at [320, 117] on img "Select image image_68d180ca5c7cd75eb88b744b.jpg" at bounding box center [323, 102] width 49 height 46
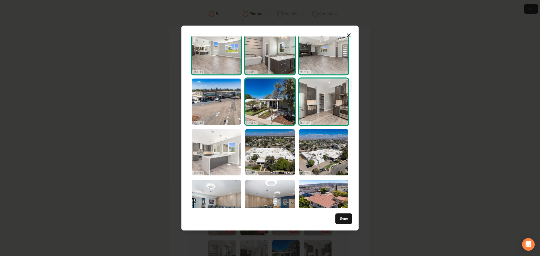
drag, startPoint x: 210, startPoint y: 164, endPoint x: 222, endPoint y: 164, distance: 12.1
click at [210, 164] on img "Select image image_68d180ca5c7cd75eb88b73b5.jpg" at bounding box center [216, 152] width 49 height 46
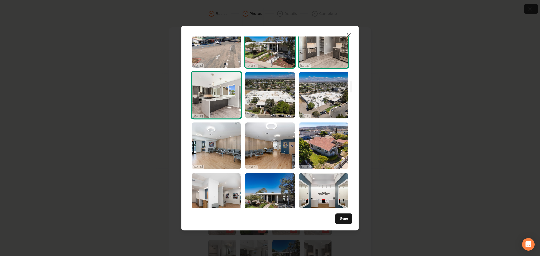
scroll to position [703, 0]
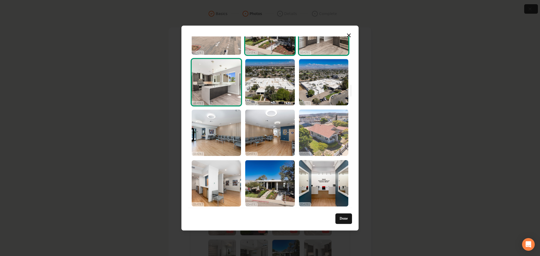
click at [327, 144] on img "Select image image_68d180c95c7cd75eb88b6eda.jpg" at bounding box center [323, 133] width 49 height 46
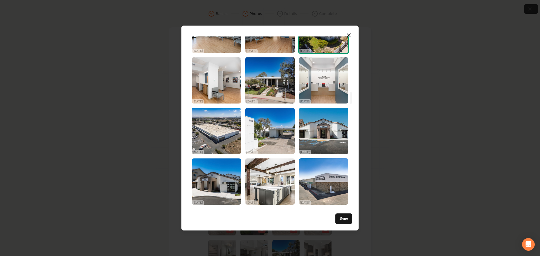
scroll to position [808, 0]
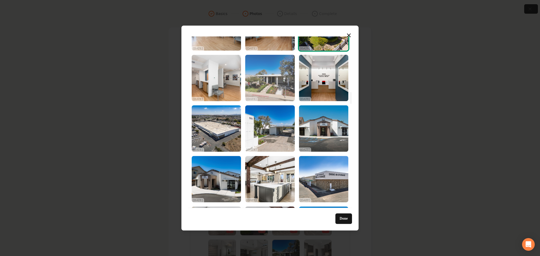
click at [283, 85] on img "Select image image_68d180c95c7cd75eb88b6b84.jpg" at bounding box center [269, 78] width 49 height 46
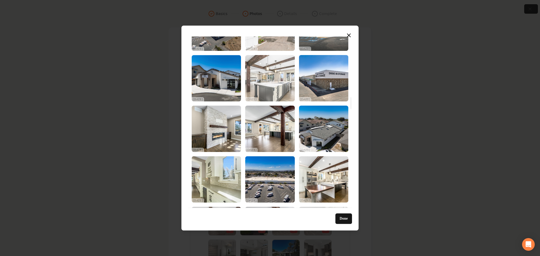
scroll to position [914, 0]
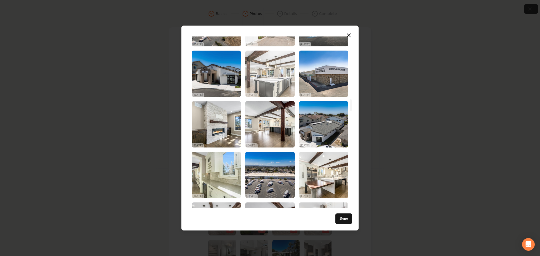
click at [277, 78] on img "Select image image_68d180c75c7cd75eb88b5eab.jpg" at bounding box center [269, 74] width 49 height 46
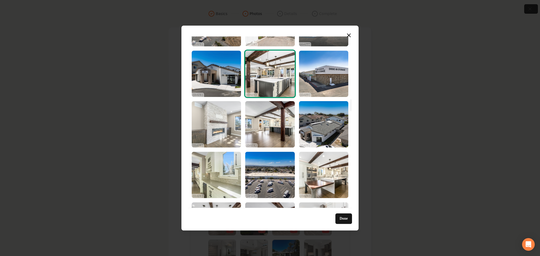
click at [230, 132] on img "Select image image_68d180c85c7cd75eb88b5f27.jpg" at bounding box center [216, 124] width 49 height 46
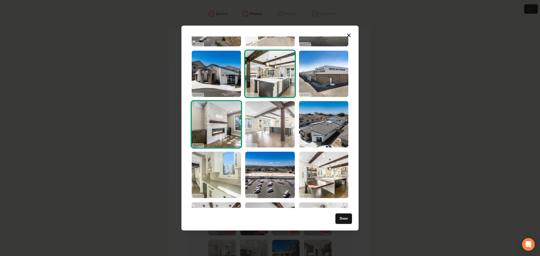
click at [273, 125] on img "Select image image_68d180c85c7cd75eb88b5f81.jpg" at bounding box center [269, 124] width 49 height 46
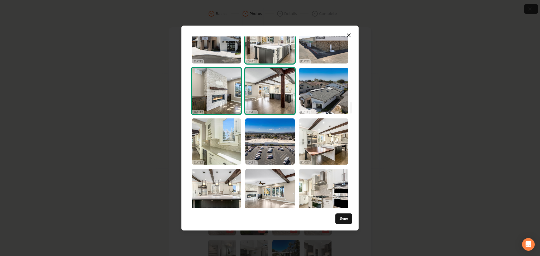
scroll to position [949, 0]
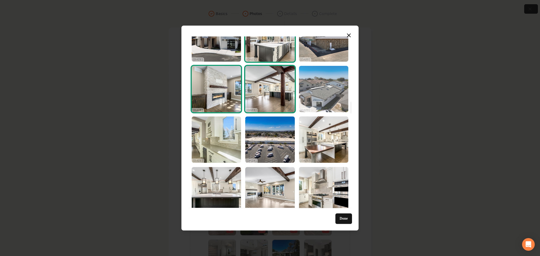
click at [317, 100] on img "Select image image_68d180c75c7cd75eb88b5e42.jpg" at bounding box center [323, 89] width 49 height 46
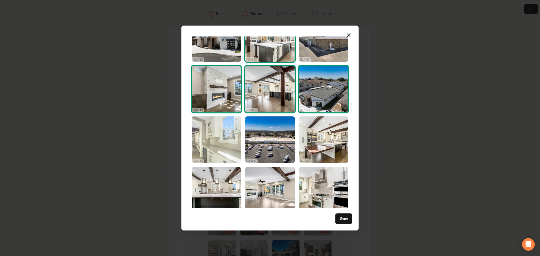
click at [233, 147] on img "Select image image_68d180c75c7cd75eb88b59ad.jpg" at bounding box center [216, 140] width 49 height 46
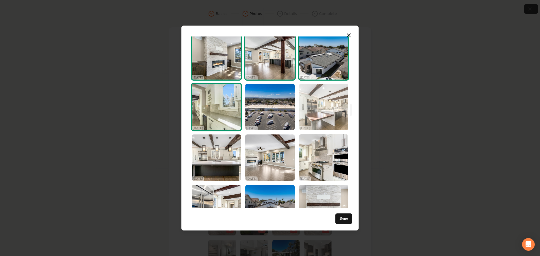
scroll to position [984, 0]
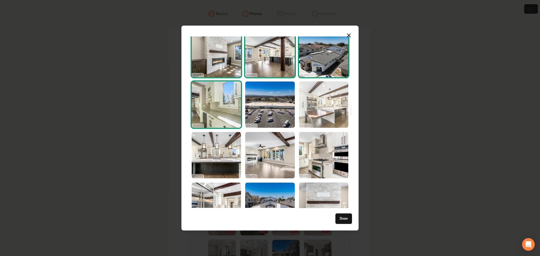
click at [321, 117] on img "Select image image_68d180c75c7cd75eb88b5abb.jpg" at bounding box center [323, 104] width 49 height 46
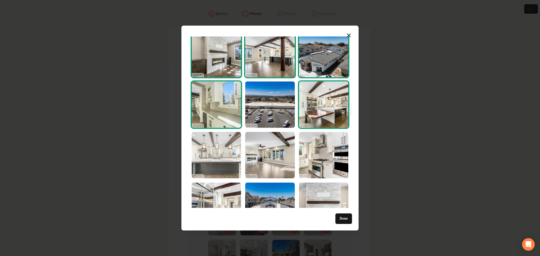
click at [221, 158] on img "Select image image_68d180c75c7cd75eb88b5968.jpg" at bounding box center [216, 155] width 49 height 46
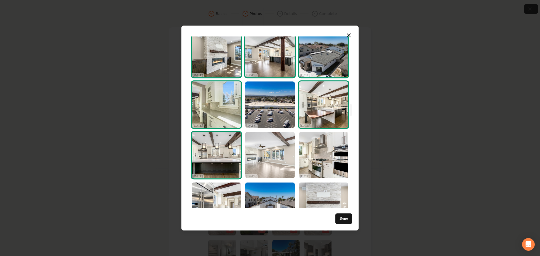
click at [261, 157] on img "Select image image_68d180c75c7cd75eb88b5954.jpg" at bounding box center [269, 155] width 49 height 46
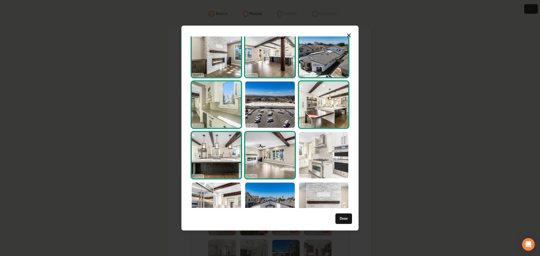
click at [301, 154] on img "Select image image_68d180c75c7cd75eb88b531e.jpg" at bounding box center [323, 155] width 49 height 46
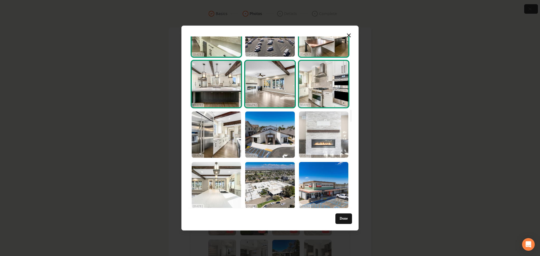
scroll to position [1090, 0]
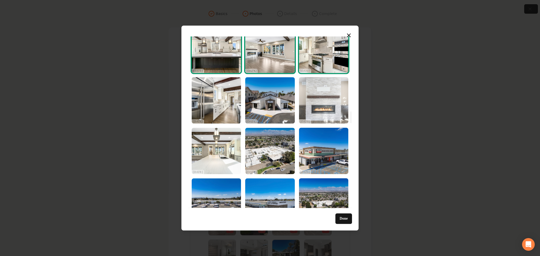
click at [317, 106] on img "Select image image_68d180c75c7cd75eb88b563d.jpg" at bounding box center [323, 100] width 49 height 46
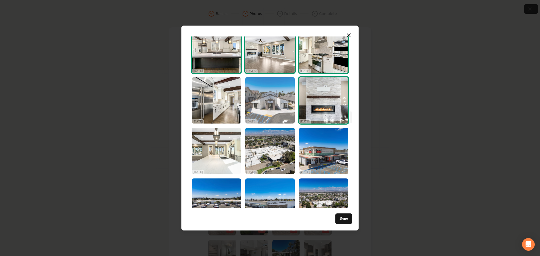
click at [276, 111] on img "Select image image_68d180c75c7cd75eb88b5601.jpg" at bounding box center [269, 100] width 49 height 46
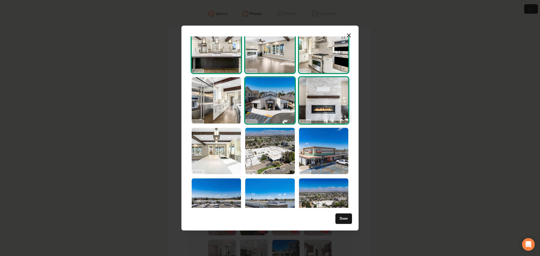
click at [253, 108] on img "Select image image_68d180c75c7cd75eb88b5601.jpg" at bounding box center [269, 100] width 49 height 46
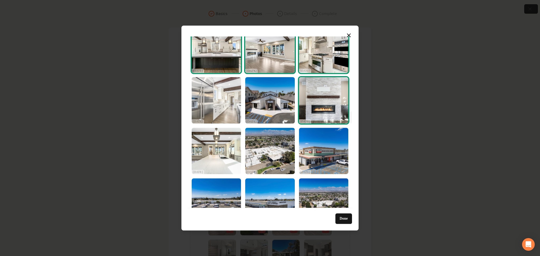
click at [215, 100] on img "Select image image_68d180c75c7cd75eb88b587b.jpg" at bounding box center [216, 100] width 49 height 46
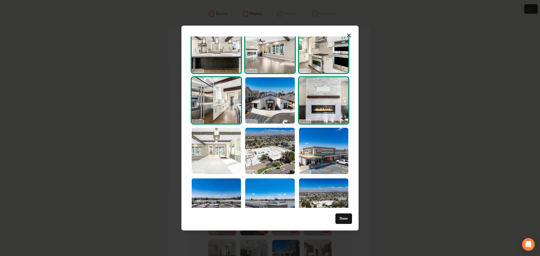
click at [207, 149] on img "Select image image_68d180c75c7cd75eb88b532d.jpg" at bounding box center [216, 151] width 49 height 46
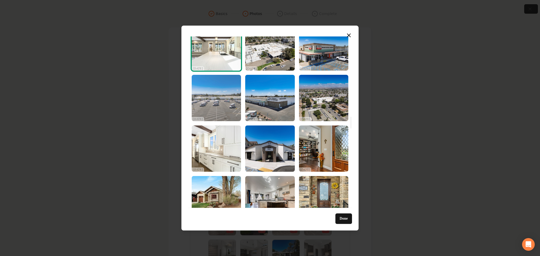
scroll to position [1195, 0]
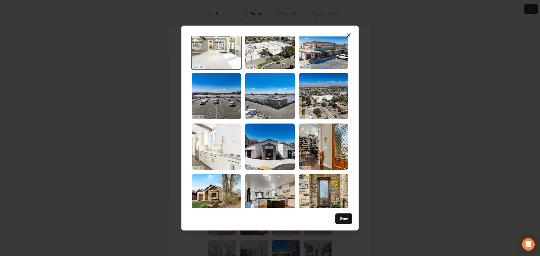
click at [218, 152] on img "Select image image_68d180c65c7cd75eb88b4bd3.jpg" at bounding box center [216, 147] width 49 height 46
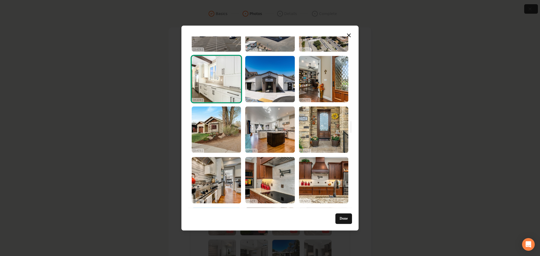
scroll to position [1265, 0]
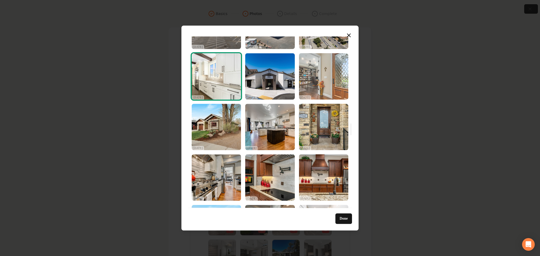
click at [312, 78] on img "Select image image_68d180c55c7cd75eb88b462c.jpg" at bounding box center [323, 76] width 49 height 46
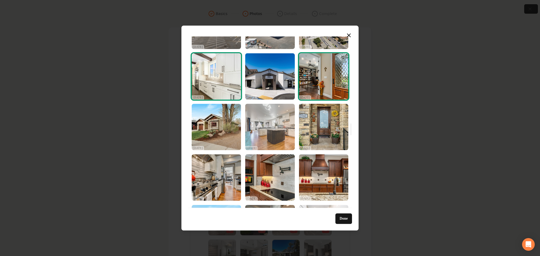
drag, startPoint x: 222, startPoint y: 140, endPoint x: 273, endPoint y: 138, distance: 50.9
click at [222, 140] on img "Select image image_68d180c55c7cd75eb88b43a3.jpg" at bounding box center [216, 127] width 49 height 46
click at [273, 138] on img "Select image image_68d180c55c7cd75eb88b43f5.jpg" at bounding box center [269, 127] width 49 height 46
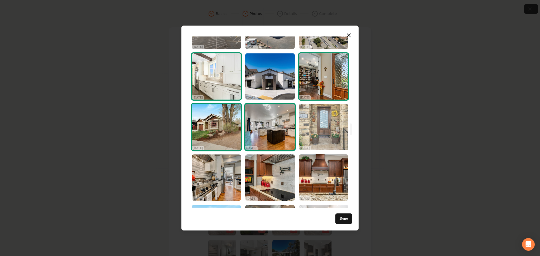
click at [306, 136] on img "Select image image_68d180c55c7cd75eb88b4298.jpg" at bounding box center [323, 127] width 49 height 46
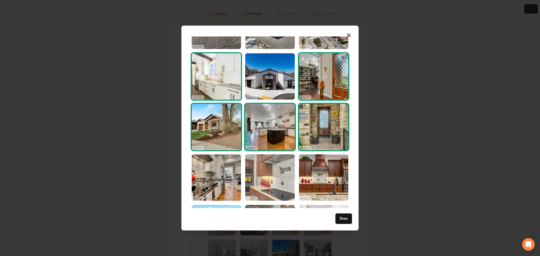
click at [294, 181] on img "Select image image_68d180c45c7cd75eb88b3821.jpg" at bounding box center [269, 177] width 49 height 46
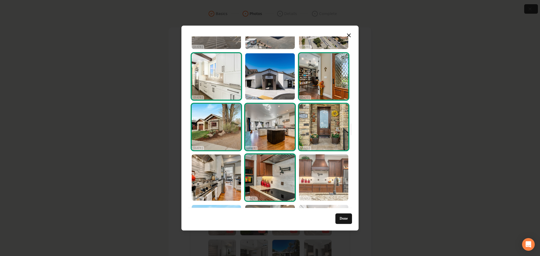
click at [315, 181] on img "Select image image_68d180c55c7cd75eb88b3b1f.jpg" at bounding box center [323, 177] width 49 height 46
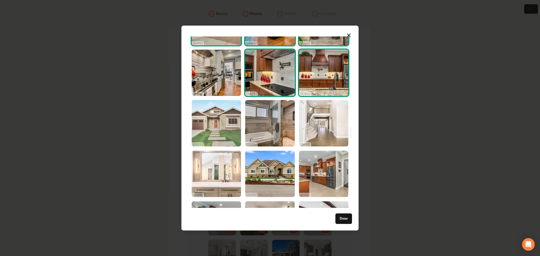
scroll to position [1371, 0]
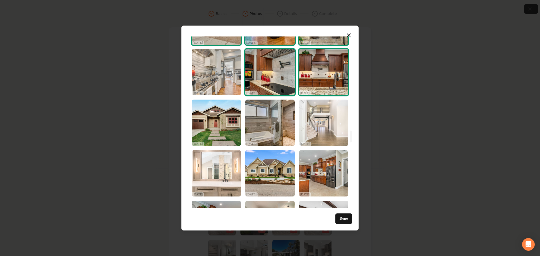
click at [222, 85] on img "Select image image_68d180c45c7cd75eb88b3784.jpg" at bounding box center [216, 72] width 49 height 46
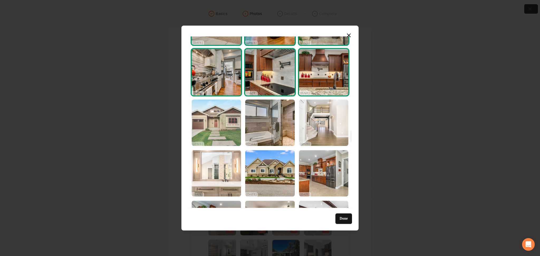
click at [220, 128] on img "Select image image_68d180c45c7cd75eb88b33a3.jpg" at bounding box center [216, 123] width 49 height 46
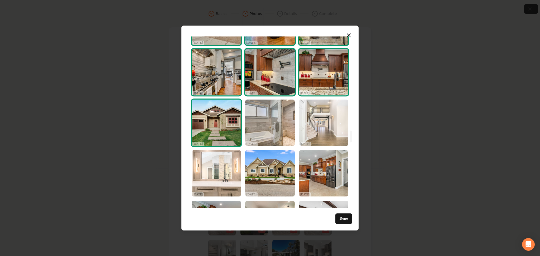
click at [265, 126] on img "Select image image_68d180c45c7cd75eb88b38c4.jpg" at bounding box center [269, 123] width 49 height 46
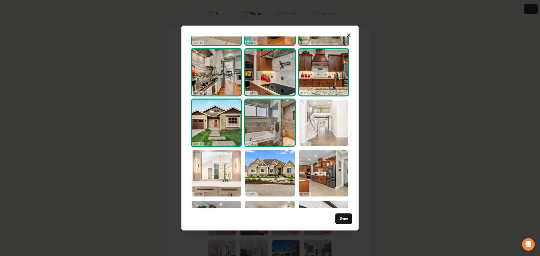
click at [321, 128] on img "Select image image_68d180c25c7cd75eb88b29e7.jpg" at bounding box center [323, 123] width 49 height 46
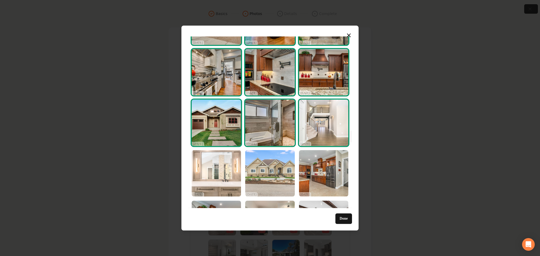
click at [277, 172] on img "Select image image_68d180c45c7cd75eb88b338a.jpg" at bounding box center [269, 173] width 49 height 46
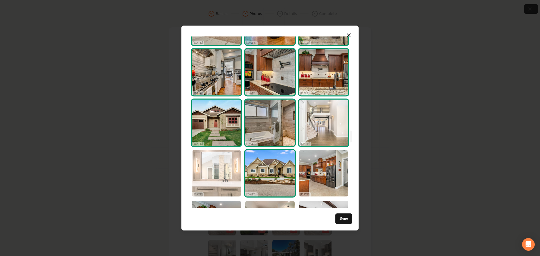
click at [235, 171] on img "Select image image_68d180c25c7cd75eb88b2a9e.jpg" at bounding box center [216, 173] width 49 height 46
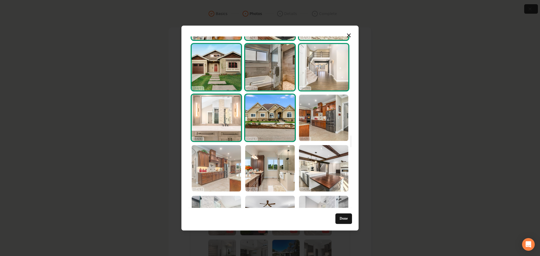
scroll to position [1441, 0]
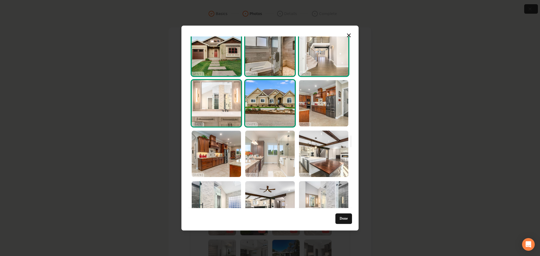
drag, startPoint x: 230, startPoint y: 139, endPoint x: 269, endPoint y: 151, distance: 41.5
click at [230, 138] on img "Select image image_68d180c45c7cd75eb88b3267.jpg" at bounding box center [216, 154] width 49 height 46
click at [272, 153] on img "Select image image_68d180c35c7cd75eb88b31ba.jpg" at bounding box center [269, 154] width 49 height 46
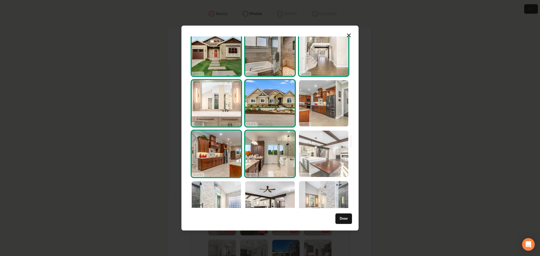
click at [312, 153] on img "Select image image_68d180c35c7cd75eb88b2f94.jpg" at bounding box center [323, 154] width 49 height 46
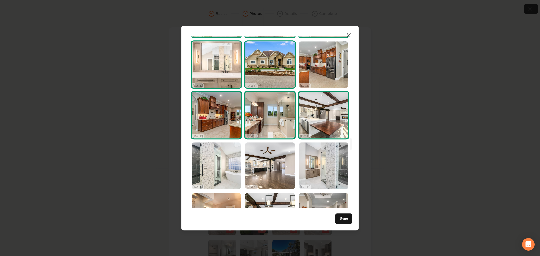
scroll to position [1511, 0]
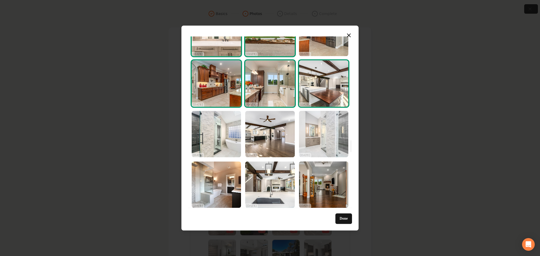
drag, startPoint x: 312, startPoint y: 142, endPoint x: 282, endPoint y: 148, distance: 31.1
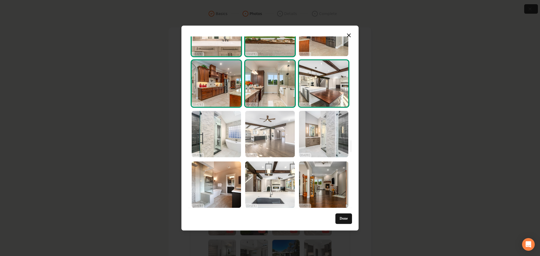
click at [312, 142] on img "Select image image_68d180c35c7cd75eb88b2d49.jpg" at bounding box center [323, 134] width 49 height 46
click at [267, 148] on img "Select image image_68d180c35c7cd75eb88b2de1.jpg" at bounding box center [269, 134] width 49 height 46
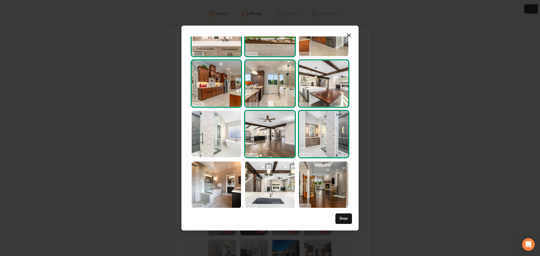
click at [221, 147] on img "Select image image_68d180c35c7cd75eb88b2ee0.jpg" at bounding box center [216, 134] width 49 height 46
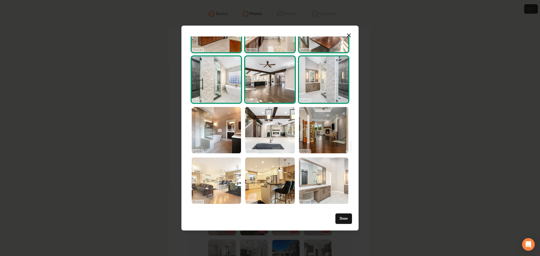
scroll to position [1582, 0]
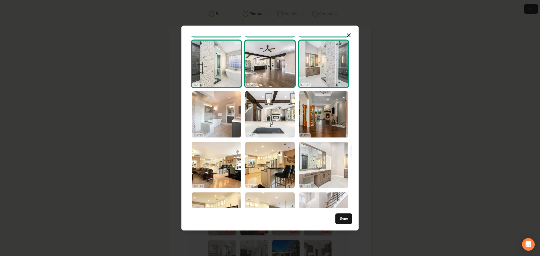
click at [225, 125] on img "Select image image_68d180c25c7cd75eb88b2cbd.jpg" at bounding box center [216, 114] width 49 height 46
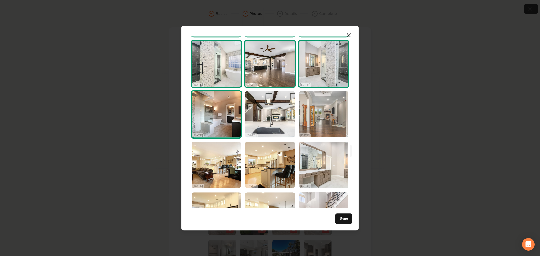
click at [312, 115] on img "Select image image_68d180c35c7cd75eb88b3167.jpg" at bounding box center [323, 114] width 49 height 46
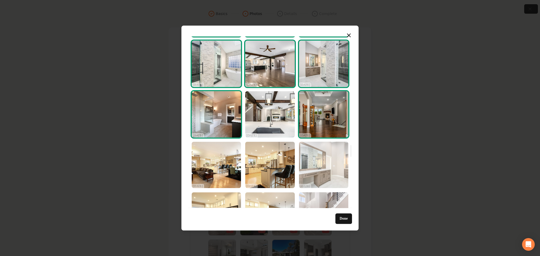
click at [312, 160] on img "Select image image_68d180c25c7cd75eb88b2be6.jpg" at bounding box center [323, 165] width 49 height 46
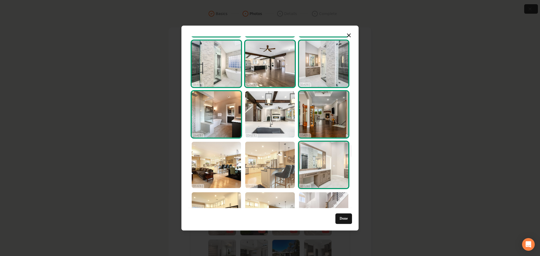
click at [276, 165] on img "Select image image_68d180c25c7cd75eb88b2abe.jpg" at bounding box center [269, 165] width 49 height 46
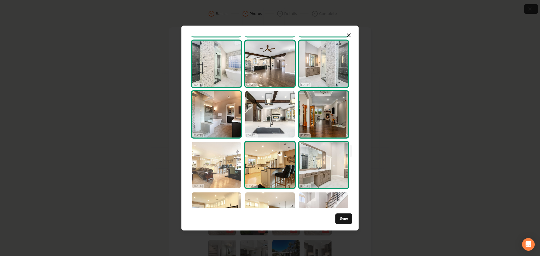
click at [231, 166] on img "Select image image_68d180c35c7cd75eb88b2d7d.jpg" at bounding box center [216, 165] width 49 height 46
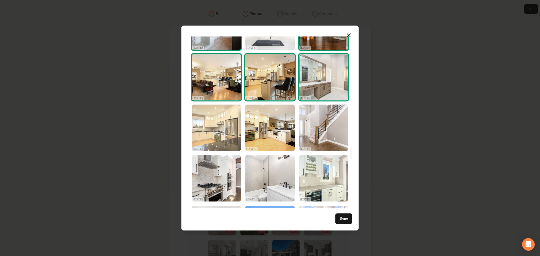
scroll to position [1687, 0]
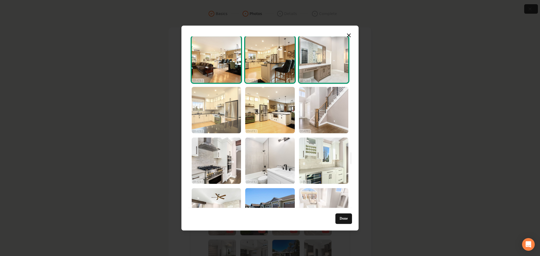
click at [220, 106] on img "Select image image_68d180c25c7cd75eb88b287f.jpg" at bounding box center [216, 110] width 49 height 46
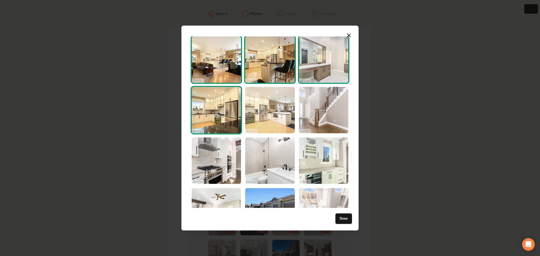
click at [258, 109] on img "Select image image_68d180c25c7cd75eb88b29a7.jpg" at bounding box center [269, 110] width 49 height 46
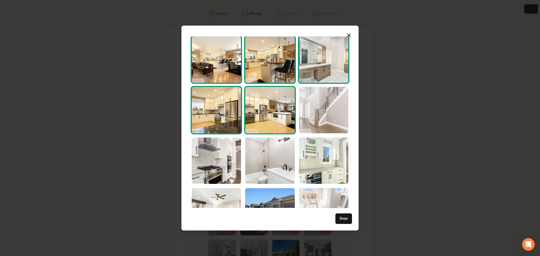
click at [311, 109] on img "Select image image_68d180c35c7cd75eb88b2e1a.jpg" at bounding box center [323, 110] width 49 height 46
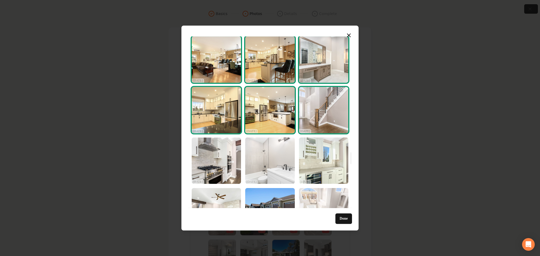
drag, startPoint x: 321, startPoint y: 161, endPoint x: 283, endPoint y: 167, distance: 38.4
click at [321, 161] on img "Select image image_68d180c25c7cd75eb88b2b81.jpg" at bounding box center [323, 161] width 49 height 46
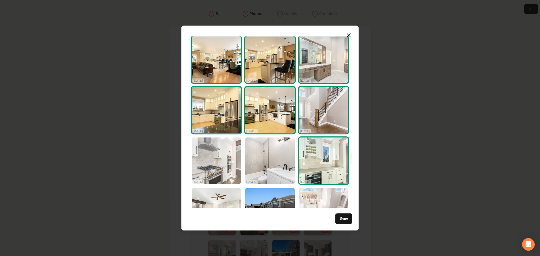
click at [215, 168] on img "Select image image_68d180c25c7cd75eb88b2cac.jpg" at bounding box center [216, 161] width 49 height 46
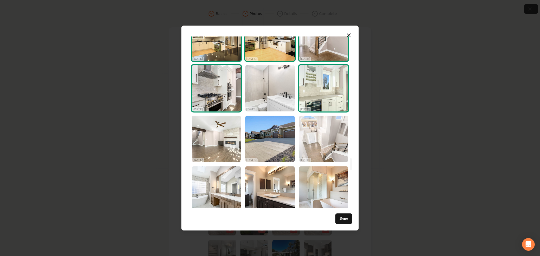
scroll to position [1793, 0]
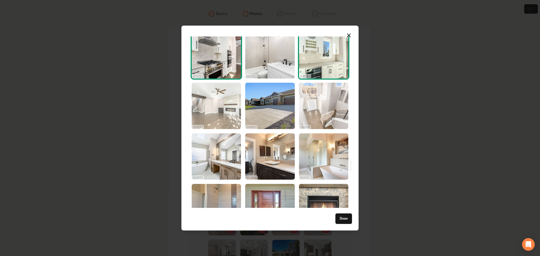
drag, startPoint x: 212, startPoint y: 111, endPoint x: 236, endPoint y: 111, distance: 23.7
click at [212, 111] on img "Select image image_68d180c25c7cd75eb88b2b0a.jpg" at bounding box center [216, 106] width 49 height 46
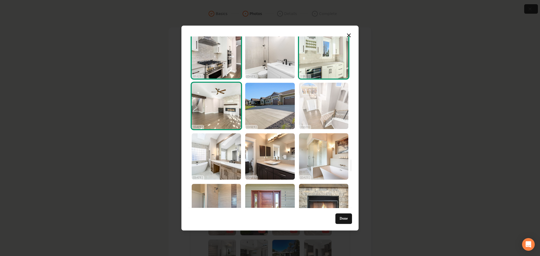
drag, startPoint x: 273, startPoint y: 107, endPoint x: 304, endPoint y: 107, distance: 31.4
click at [273, 107] on img "Select image image_68d180c25c7cd75eb88b276a.jpg" at bounding box center [269, 106] width 49 height 46
click at [311, 108] on img "Select image image_68d180c25c7cd75eb88b2b50.jpg" at bounding box center [323, 106] width 49 height 46
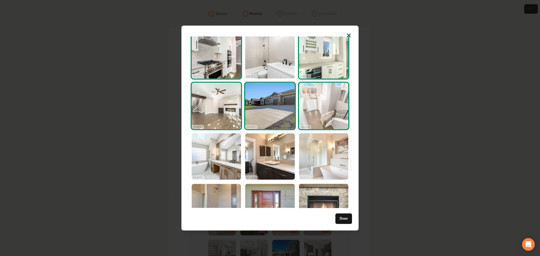
click at [313, 165] on img "Select image image_68d180c25c7cd75eb88b299b.jpg" at bounding box center [323, 156] width 49 height 46
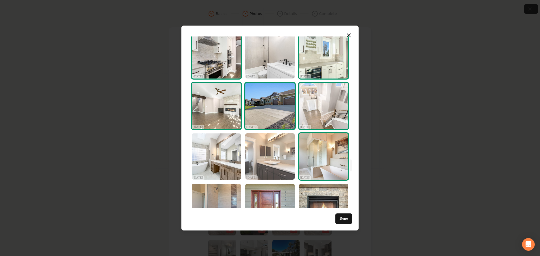
click at [266, 168] on img "Select image image_68d180c25c7cd75eb88b28f0.jpg" at bounding box center [269, 156] width 49 height 46
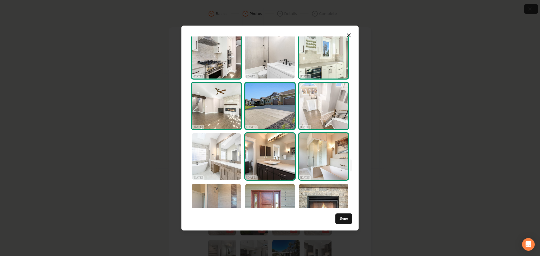
click at [209, 162] on img "Select image image_68d180c25c7cd75eb88b2c80.jpg" at bounding box center [216, 156] width 49 height 46
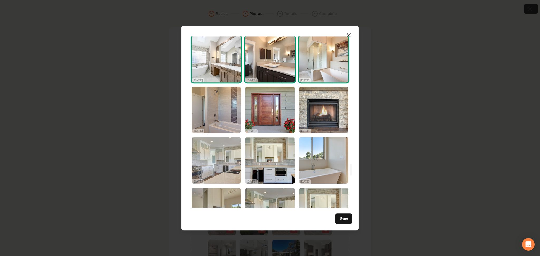
scroll to position [1898, 0]
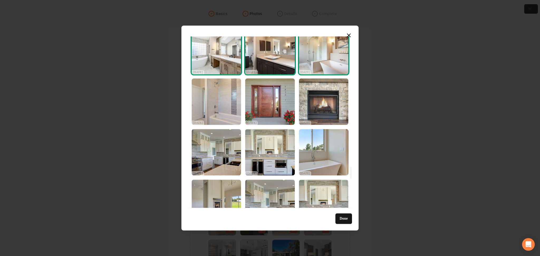
drag, startPoint x: 212, startPoint y: 104, endPoint x: 222, endPoint y: 102, distance: 10.1
click at [212, 103] on img "Select image image_68d180c05c7cd75eb88b14ef.jpg" at bounding box center [216, 102] width 49 height 46
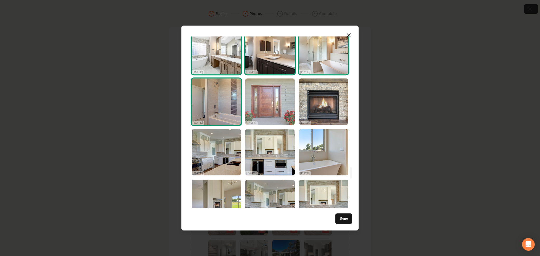
click at [259, 102] on img "Select image image_68d180c15c7cd75eb88b2040.jpg" at bounding box center [269, 102] width 49 height 46
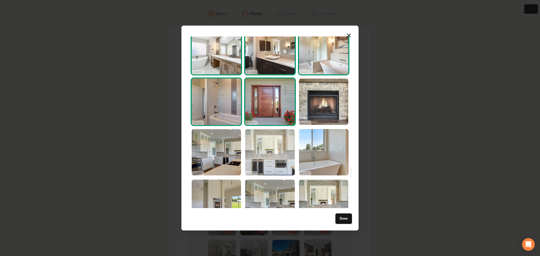
drag, startPoint x: 329, startPoint y: 101, endPoint x: 272, endPoint y: 134, distance: 65.9
click at [330, 101] on img "Select image image_68d180c15c7cd75eb88b1eb2.jpg" at bounding box center [323, 102] width 49 height 46
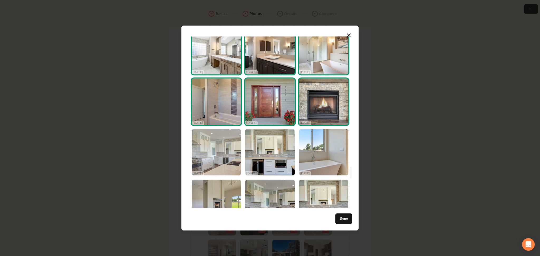
drag, startPoint x: 210, startPoint y: 152, endPoint x: 221, endPoint y: 150, distance: 11.3
click at [210, 152] on img "Select image image_68d180c05c7cd75eb88b1904.jpg" at bounding box center [216, 152] width 49 height 46
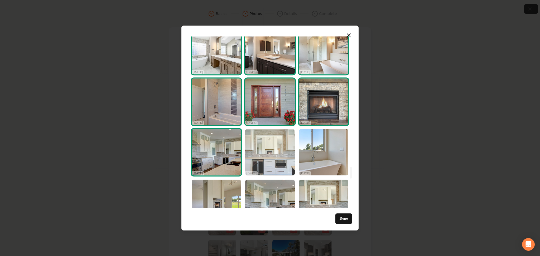
click at [263, 149] on img "Select image image_68d180c05c7cd75eb88b172c.jpg" at bounding box center [269, 152] width 49 height 46
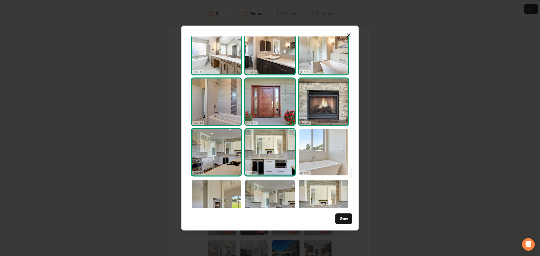
click at [314, 147] on img "Select image image_68d180c05c7cd75eb88b110d.jpg" at bounding box center [323, 152] width 49 height 46
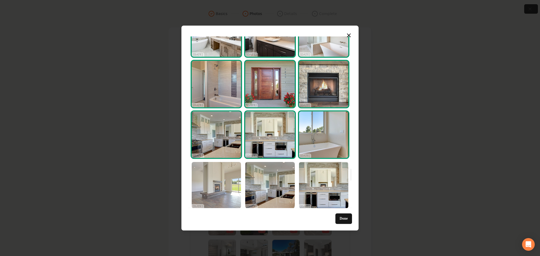
scroll to position [1968, 0]
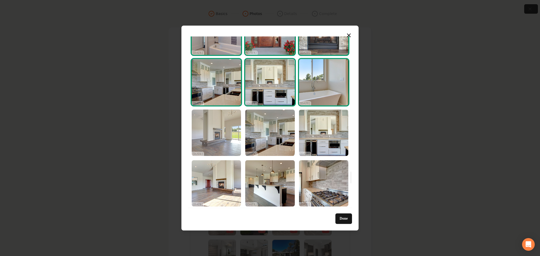
click at [201, 124] on img "Select image image_68d180c05c7cd75eb88b1766.jpg" at bounding box center [216, 133] width 49 height 46
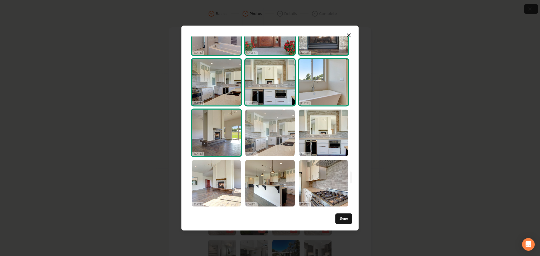
drag, startPoint x: 251, startPoint y: 124, endPoint x: 321, endPoint y: 124, distance: 70.4
click at [252, 124] on img "Select image image_68d180c05c7cd75eb88b185a.jpg" at bounding box center [269, 133] width 49 height 46
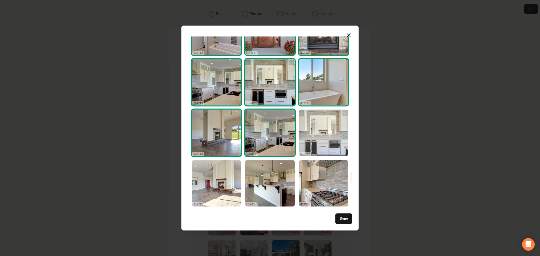
click at [321, 124] on img "Select image image_68d180c05c7cd75eb88b16c7.jpg" at bounding box center [323, 133] width 49 height 46
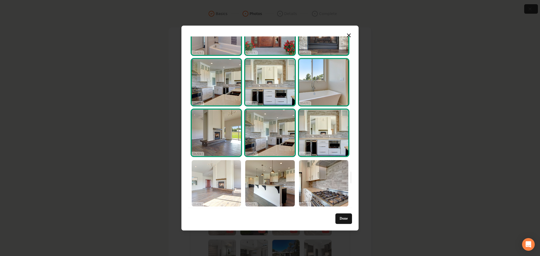
drag, startPoint x: 221, startPoint y: 181, endPoint x: 225, endPoint y: 181, distance: 4.5
click at [220, 181] on img "Select image image_68d180c05c7cd75eb88b1901.jpg" at bounding box center [216, 183] width 49 height 46
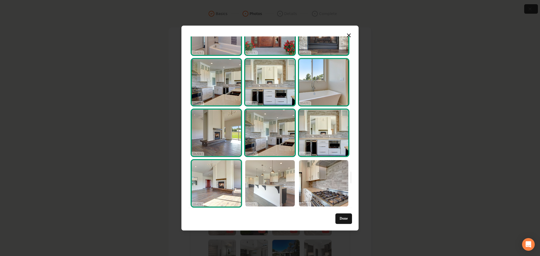
click at [267, 181] on img "Select image image_68d180c05c7cd75eb88b1401.jpg" at bounding box center [269, 183] width 49 height 46
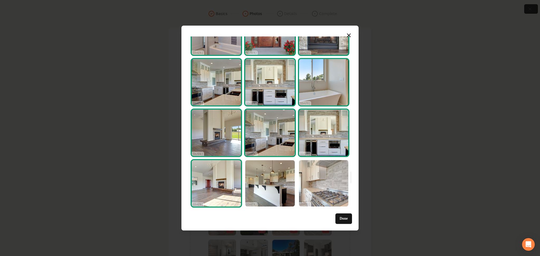
click at [300, 179] on img "Select image image_68d180c15c7cd75eb88b1af9.jpg" at bounding box center [323, 183] width 49 height 46
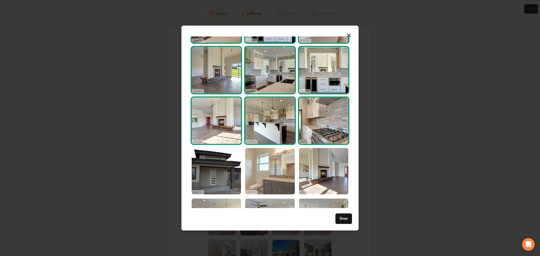
scroll to position [2039, 0]
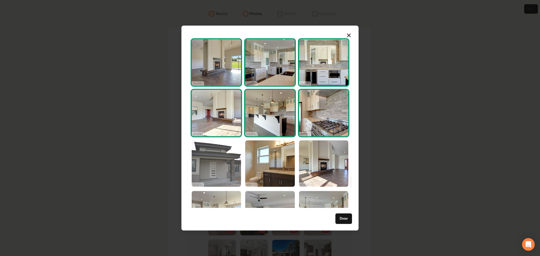
drag, startPoint x: 234, startPoint y: 170, endPoint x: 268, endPoint y: 167, distance: 34.2
click at [234, 171] on img "Select image image_68d180bf5c7cd75eb88b0af7.JPG" at bounding box center [216, 164] width 49 height 46
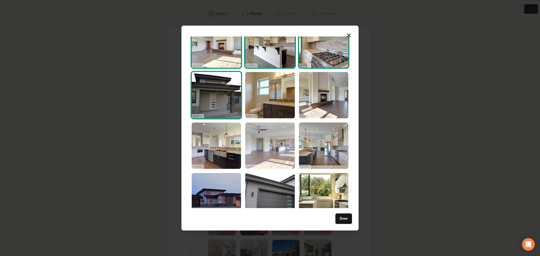
scroll to position [2109, 0]
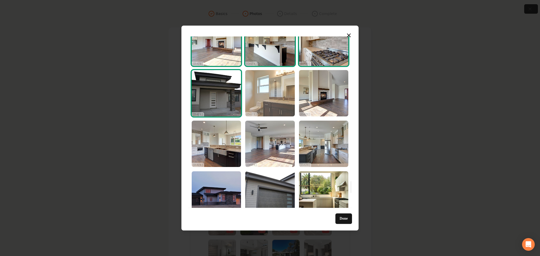
drag, startPoint x: 269, startPoint y: 112, endPoint x: 315, endPoint y: 112, distance: 45.9
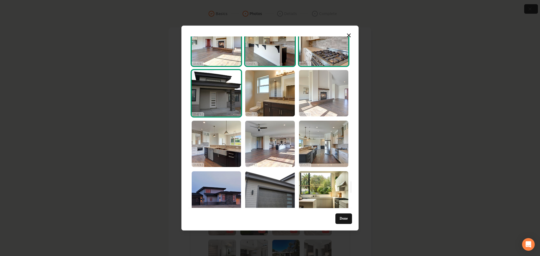
click at [269, 112] on img "Select image image_68d180c05c7cd75eb88b14c9.jpg" at bounding box center [269, 93] width 49 height 46
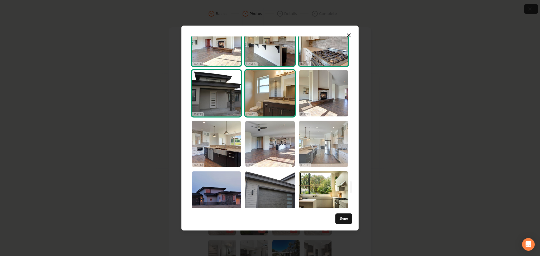
drag, startPoint x: 315, startPoint y: 112, endPoint x: 312, endPoint y: 149, distance: 37.8
click at [315, 112] on img "Select image image_68d180c05c7cd75eb88b169f.jpg" at bounding box center [323, 93] width 49 height 46
click at [312, 150] on img "Select image image_68d180c05c7cd75eb88b1245.jpg" at bounding box center [323, 144] width 49 height 46
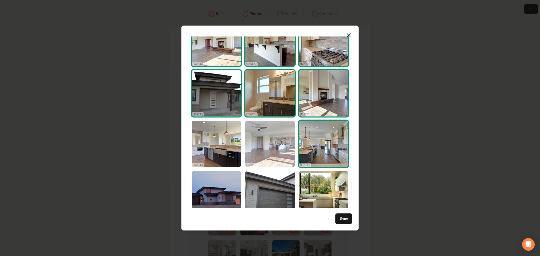
click at [284, 150] on img "Select image image_68d180c05c7cd75eb88b162f.jpg" at bounding box center [269, 144] width 49 height 46
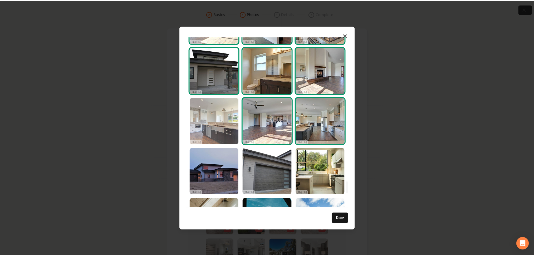
scroll to position [2179, 0]
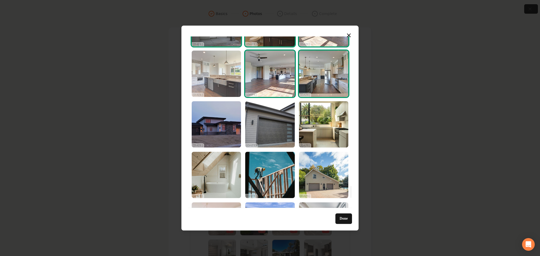
click at [209, 79] on img "Select image image_68d180c05c7cd75eb88b161c.jpg" at bounding box center [216, 74] width 49 height 46
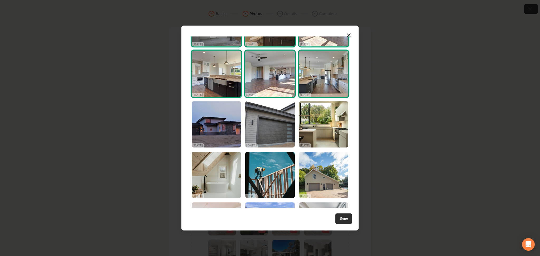
click at [341, 219] on button "Done" at bounding box center [343, 219] width 17 height 11
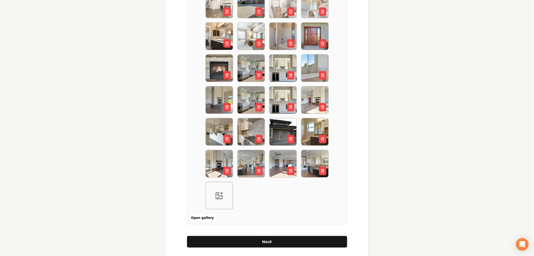
scroll to position [645, 0]
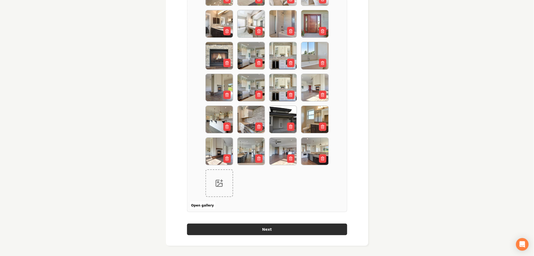
click at [276, 225] on button "Next" at bounding box center [267, 230] width 160 height 12
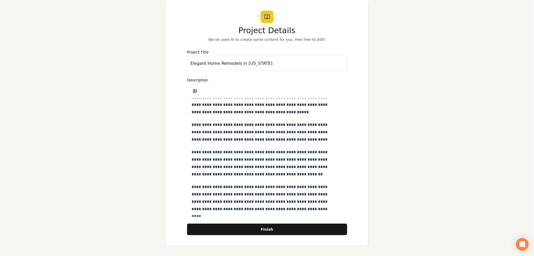
scroll to position [9, 0]
click at [255, 227] on button "Finish" at bounding box center [267, 230] width 160 height 12
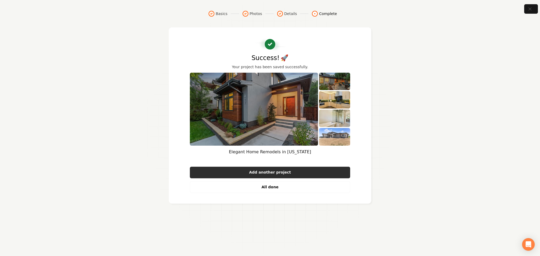
click at [220, 170] on button "Add another project" at bounding box center [270, 173] width 160 height 12
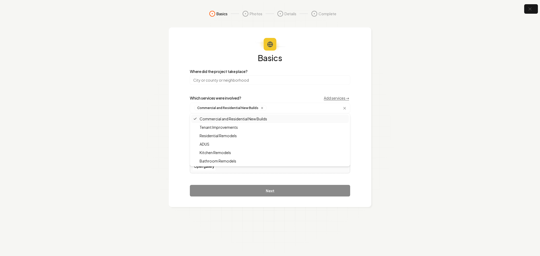
click at [207, 119] on span "Commercial and Residential New Builds" at bounding box center [230, 118] width 74 height 5
click at [203, 149] on span "Kitchen Remodels" at bounding box center [212, 151] width 38 height 5
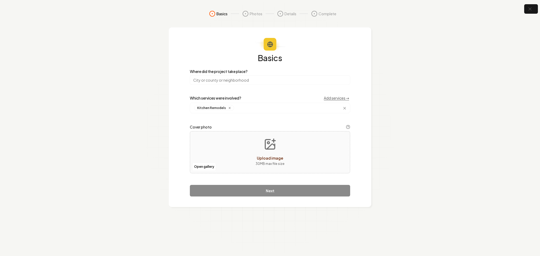
click at [170, 156] on div "Basics Where did the project take place? Which services were involved? Add serv…" at bounding box center [270, 117] width 202 height 180
click at [203, 167] on button "Open gallery" at bounding box center [204, 167] width 24 height 8
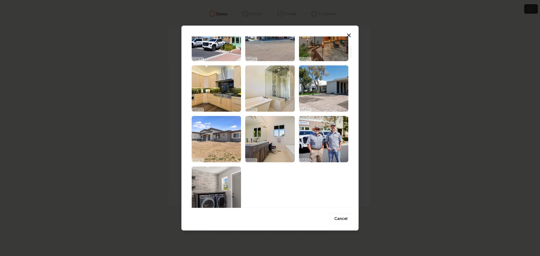
scroll to position [141, 0]
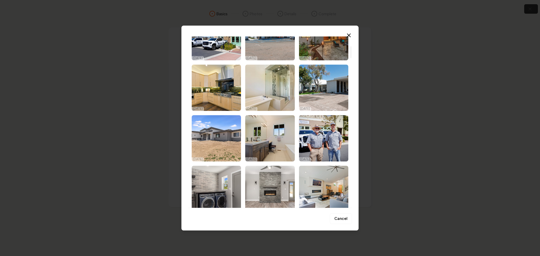
click at [212, 81] on img "Select image image_68d180d05c7cd75eb88bab7c.jpg" at bounding box center [216, 88] width 49 height 46
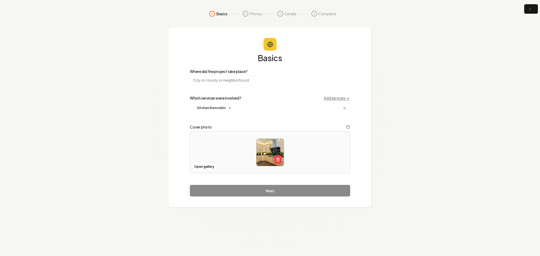
click at [276, 157] on button "button" at bounding box center [277, 160] width 7 height 8
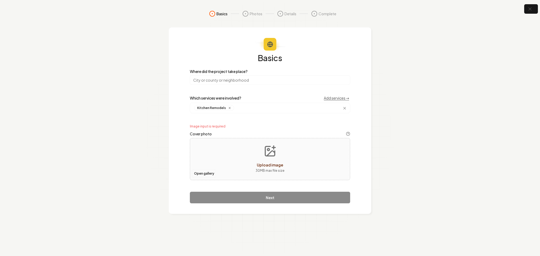
click at [210, 171] on button "Open gallery" at bounding box center [204, 174] width 24 height 8
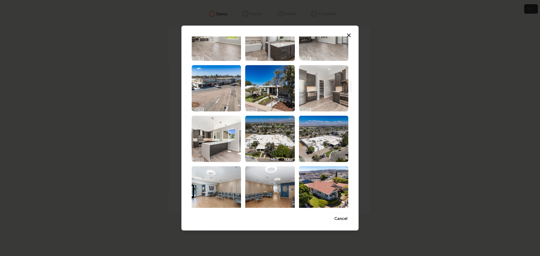
scroll to position [668, 0]
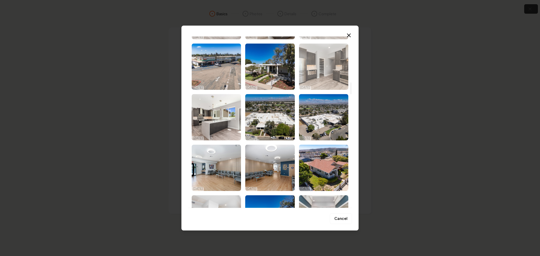
click at [309, 76] on img "Select image image_68d180ca5c7cd75eb88b744b.jpg" at bounding box center [323, 66] width 49 height 46
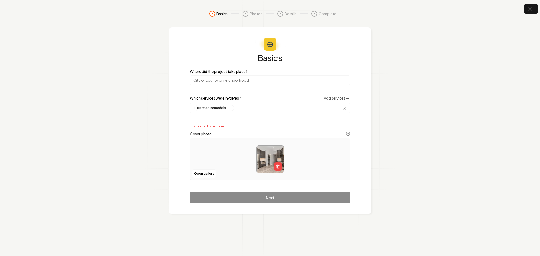
click at [212, 76] on input "search" at bounding box center [270, 79] width 160 height 9
type input "[US_STATE]"
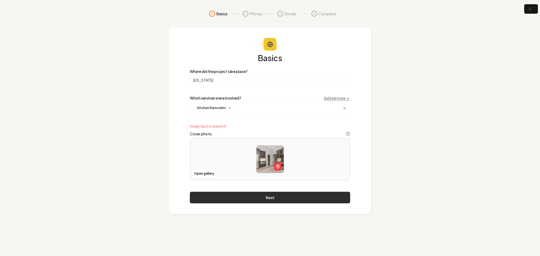
click at [221, 197] on button "Next" at bounding box center [270, 198] width 160 height 12
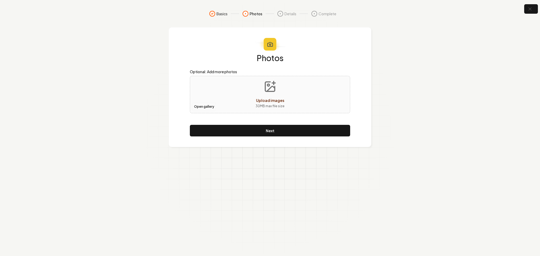
click at [207, 104] on button "Open gallery" at bounding box center [204, 107] width 24 height 8
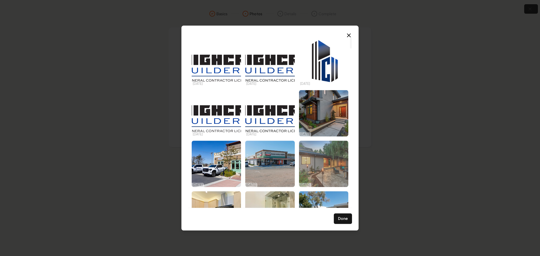
scroll to position [70, 0]
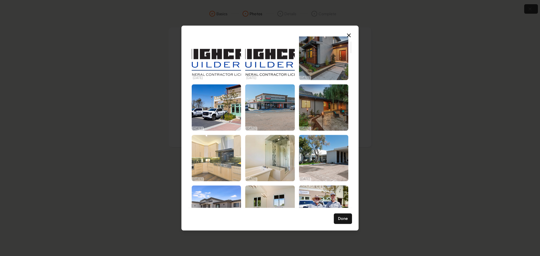
click at [221, 163] on img "Select image image_68d180d05c7cd75eb88bab7c.jpg" at bounding box center [216, 158] width 49 height 46
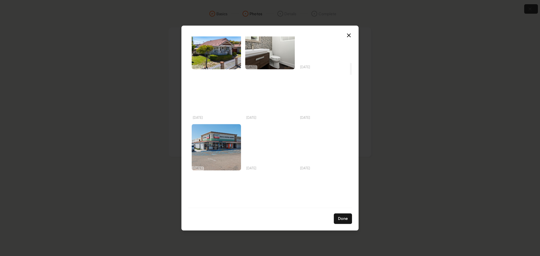
scroll to position [386, 0]
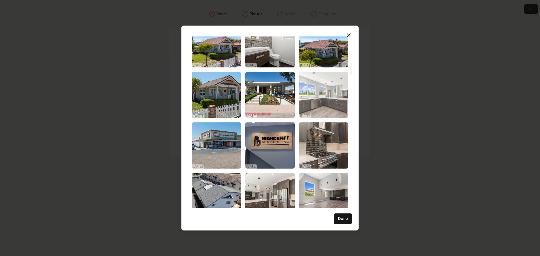
click at [316, 84] on img "Select image image_68d180cc5c7cd75eb88b8623.jpg" at bounding box center [323, 95] width 49 height 46
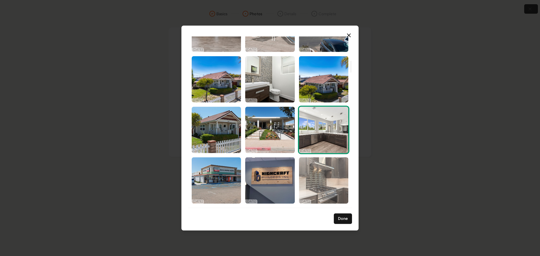
click at [323, 161] on img "Select image image_68d180cb5c7cd75eb88b809e.jpg" at bounding box center [323, 180] width 49 height 46
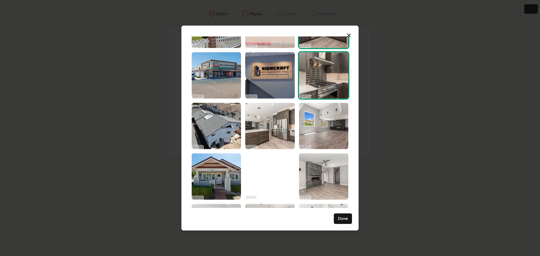
scroll to position [457, 0]
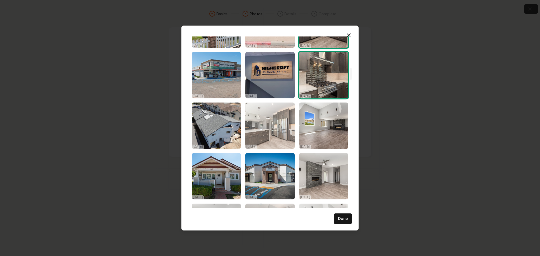
click at [284, 130] on img "Select image image_68d180cc5c7cd75eb88b8621.jpg" at bounding box center [269, 126] width 49 height 46
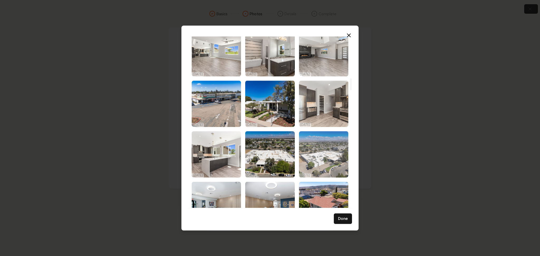
scroll to position [633, 0]
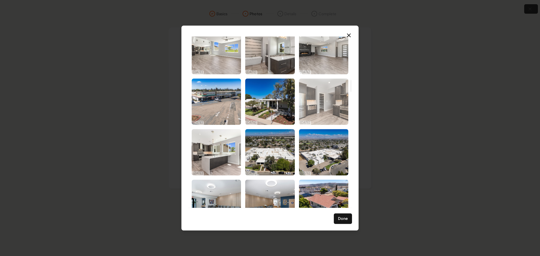
click at [326, 112] on img "Select image image_68d180ca5c7cd75eb88b744b.jpg" at bounding box center [323, 102] width 49 height 46
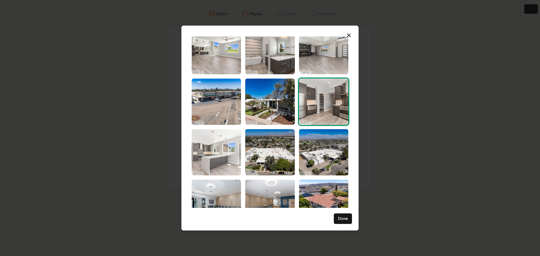
click at [201, 164] on img "Select image image_68d180ca5c7cd75eb88b73b5.jpg" at bounding box center [216, 152] width 49 height 46
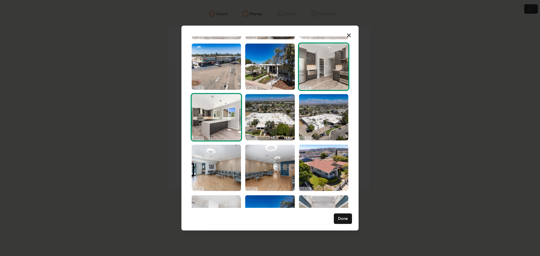
click at [319, 85] on img "Select image image_68d180ca5c7cd75eb88b744b.jpg" at bounding box center [323, 66] width 49 height 46
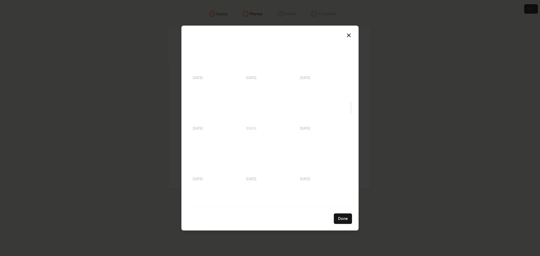
scroll to position [984, 0]
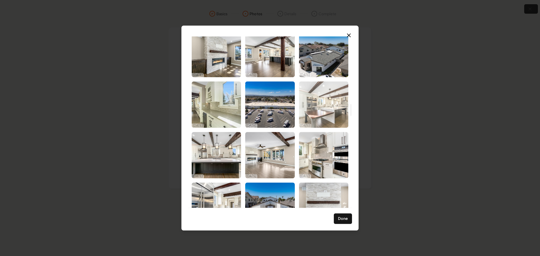
click at [311, 108] on img "Select image image_68d180c75c7cd75eb88b5abb.jpg" at bounding box center [323, 104] width 49 height 46
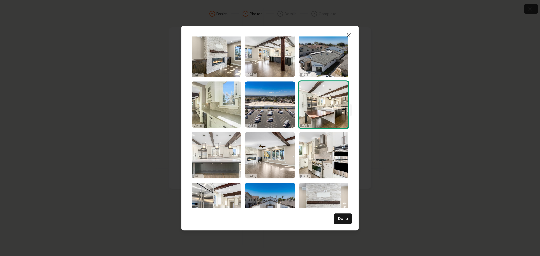
click at [223, 157] on img "Select image image_68d180c75c7cd75eb88b5968.jpg" at bounding box center [216, 155] width 49 height 46
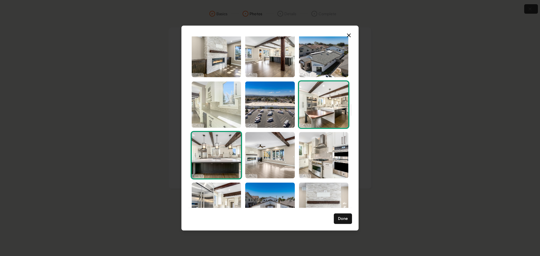
click at [223, 111] on img "Select image image_68d180c75c7cd75eb88b59ad.jpg" at bounding box center [216, 104] width 49 height 46
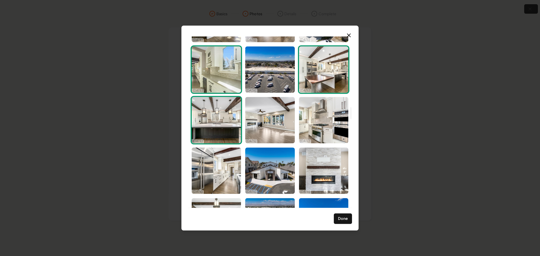
scroll to position [1055, 0]
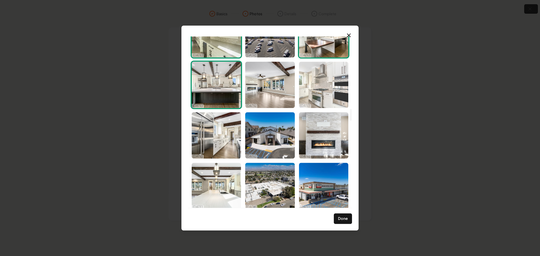
click at [306, 92] on img "Select image image_68d180c75c7cd75eb88b531e.jpg" at bounding box center [323, 85] width 49 height 46
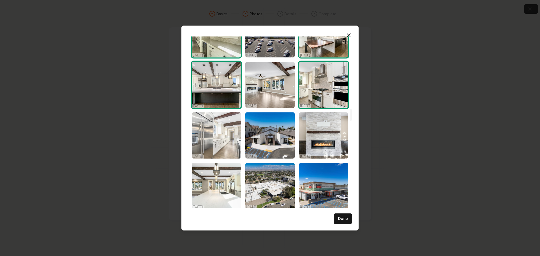
click at [231, 143] on img "Select image image_68d180c75c7cd75eb88b587b.jpg" at bounding box center [216, 135] width 49 height 46
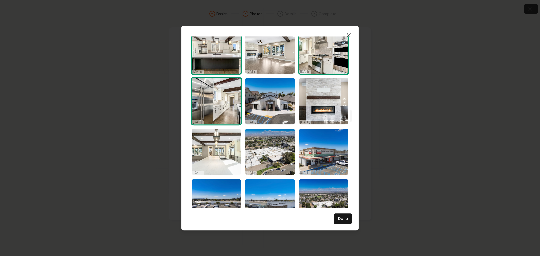
scroll to position [1090, 0]
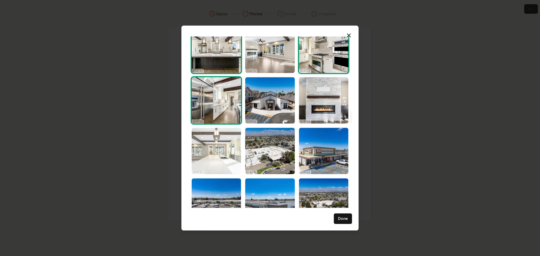
click at [226, 152] on img "Select image image_68d180c75c7cd75eb88b532d.jpg" at bounding box center [216, 151] width 49 height 46
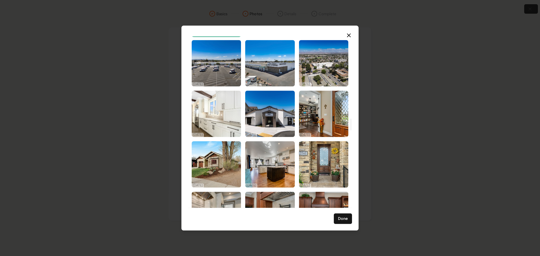
scroll to position [1230, 0]
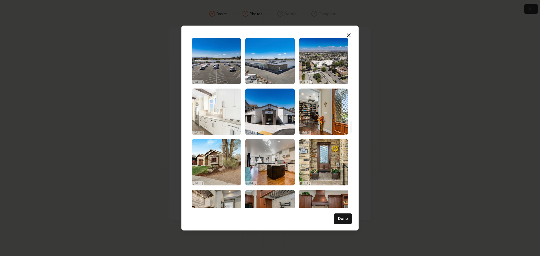
click at [223, 116] on img "Select image image_68d180c65c7cd75eb88b4bd3.jpg" at bounding box center [216, 112] width 49 height 46
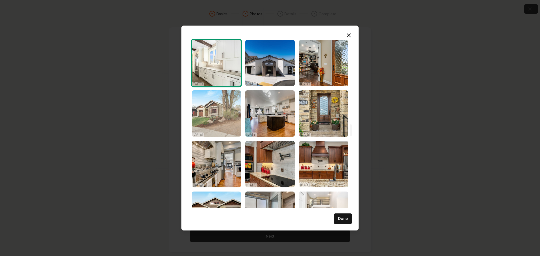
scroll to position [1301, 0]
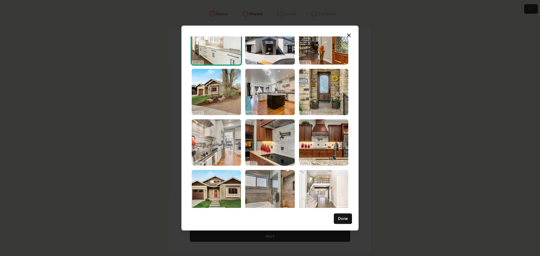
click at [225, 149] on img "Select image image_68d180c45c7cd75eb88b3784.jpg" at bounding box center [216, 142] width 49 height 46
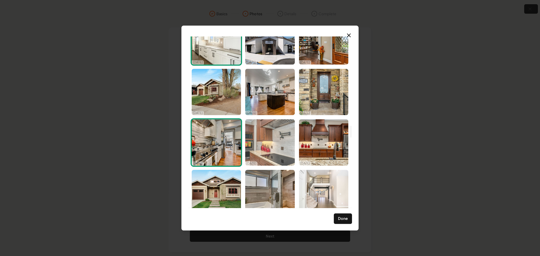
click at [283, 148] on img "Select image image_68d180c45c7cd75eb88b3821.jpg" at bounding box center [269, 142] width 49 height 46
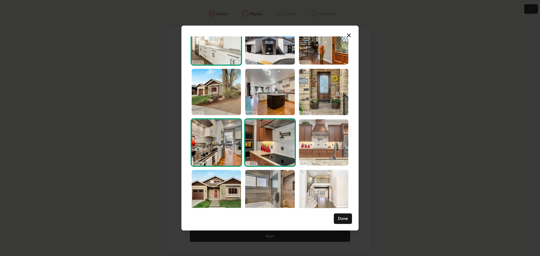
click at [326, 148] on img "Select image image_68d180c55c7cd75eb88b3b1f.jpg" at bounding box center [323, 142] width 49 height 46
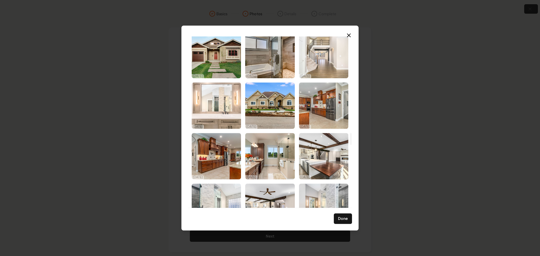
scroll to position [1441, 0]
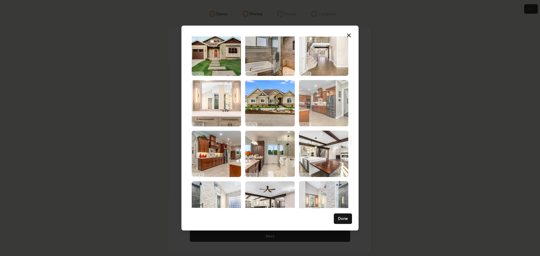
click at [335, 111] on img "Select image image_68d180c45c7cd75eb88b32b5.jpg" at bounding box center [323, 103] width 49 height 46
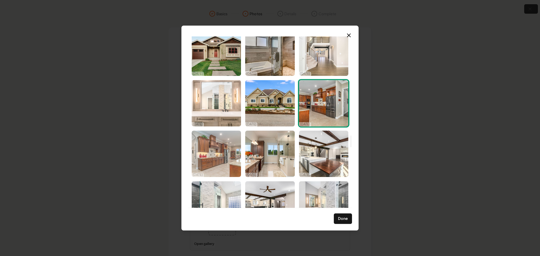
click at [219, 156] on img "Select image image_68d180c45c7cd75eb88b3267.jpg" at bounding box center [216, 154] width 49 height 46
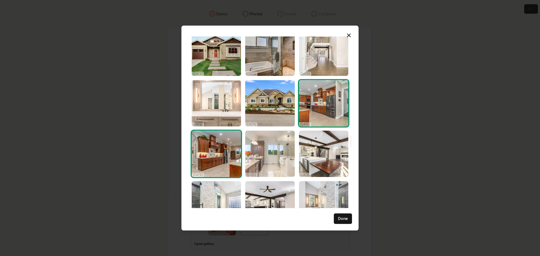
click at [259, 156] on img "Select image image_68d180c35c7cd75eb88b31ba.jpg" at bounding box center [269, 154] width 49 height 46
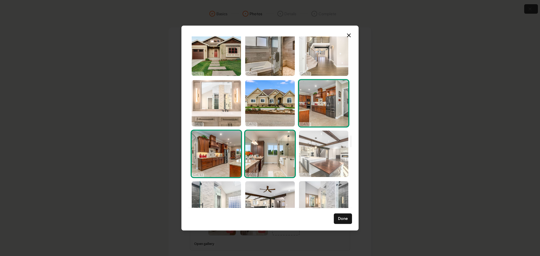
click at [320, 169] on img "Select image image_68d180c35c7cd75eb88b2f94.jpg" at bounding box center [323, 154] width 49 height 46
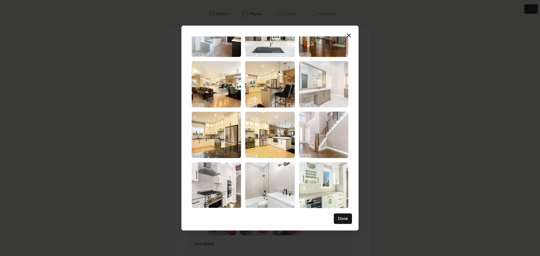
scroll to position [1687, 0]
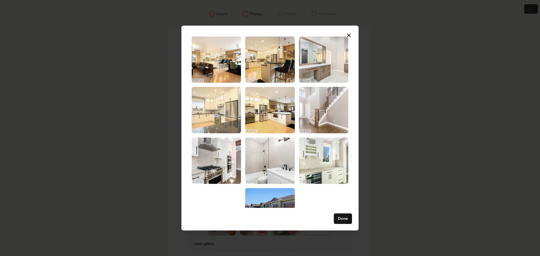
click at [230, 125] on img "Select image image_68d180c25c7cd75eb88b287f.jpg" at bounding box center [216, 110] width 49 height 46
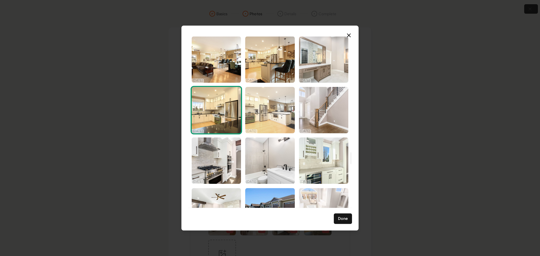
click at [271, 115] on img "Select image image_68d180c25c7cd75eb88b29a7.jpg" at bounding box center [269, 110] width 49 height 46
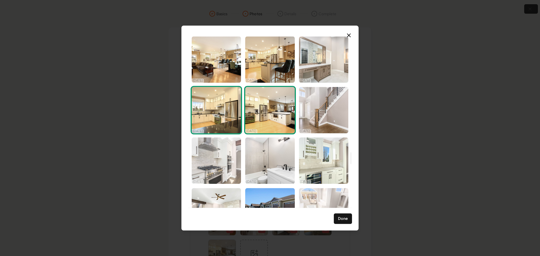
click at [221, 168] on img "Select image image_68d180c25c7cd75eb88b2cac.jpg" at bounding box center [216, 161] width 49 height 46
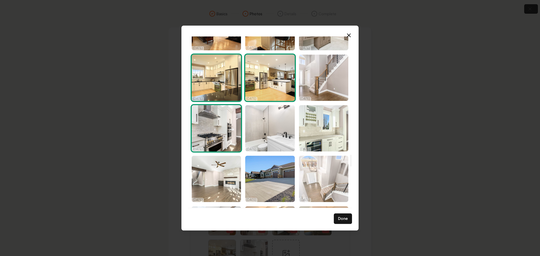
scroll to position [1722, 0]
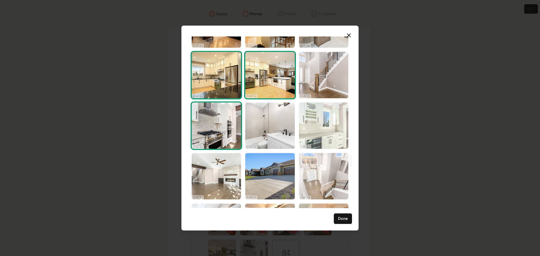
click at [306, 132] on img "Select image image_68d180c25c7cd75eb88b2b81.jpg" at bounding box center [323, 126] width 49 height 46
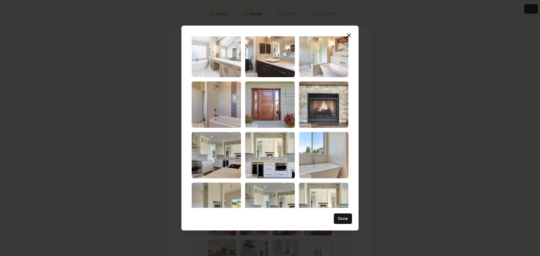
scroll to position [1898, 0]
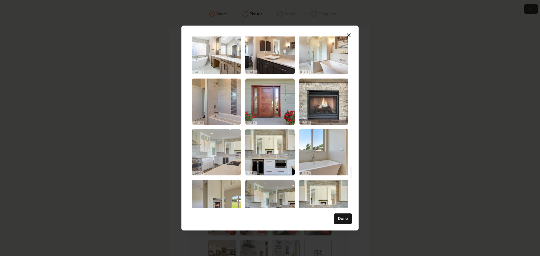
click at [232, 160] on img "Select image image_68d180c05c7cd75eb88b1904.jpg" at bounding box center [216, 152] width 49 height 46
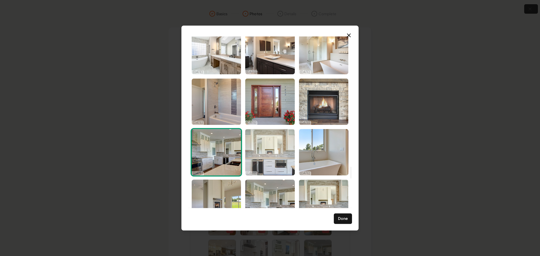
click at [269, 153] on img "Select image image_68d180c05c7cd75eb88b172c.jpg" at bounding box center [269, 152] width 49 height 46
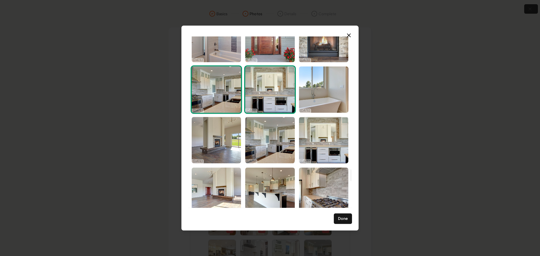
scroll to position [1968, 0]
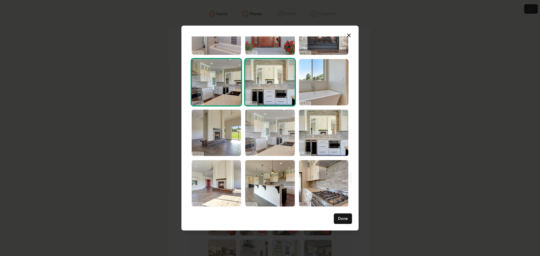
drag, startPoint x: 285, startPoint y: 136, endPoint x: 298, endPoint y: 135, distance: 12.4
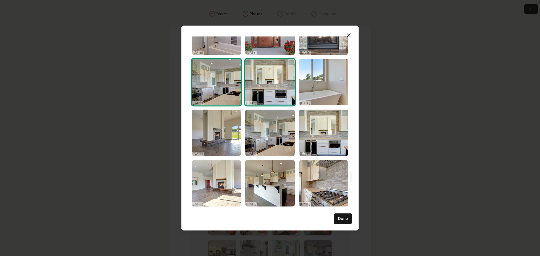
click at [286, 136] on img "Select image image_68d180c05c7cd75eb88b185a.jpg" at bounding box center [269, 133] width 49 height 46
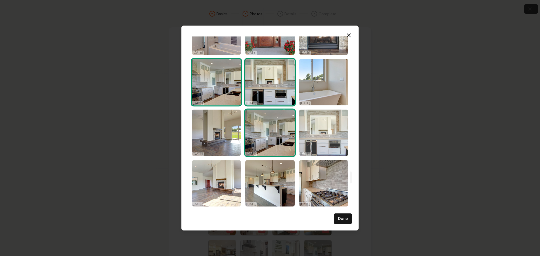
click at [328, 128] on img "Select image image_68d180c05c7cd75eb88b16c7.jpg" at bounding box center [323, 133] width 49 height 46
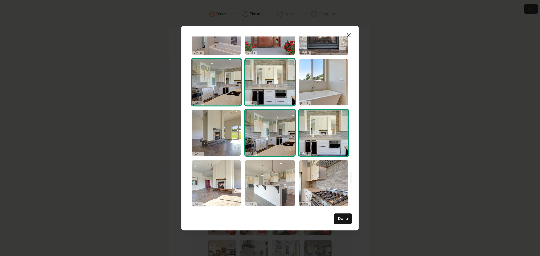
click at [273, 182] on img "Select image image_68d180c05c7cd75eb88b1401.jpg" at bounding box center [269, 183] width 49 height 46
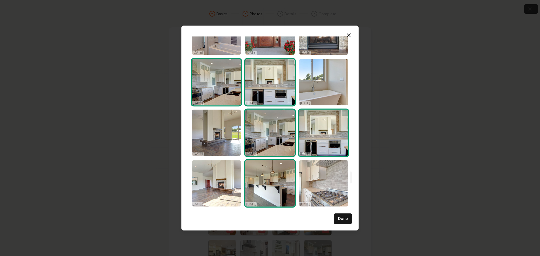
click at [307, 181] on img "Select image image_68d180c15c7cd75eb88b1af9.jpg" at bounding box center [323, 183] width 49 height 46
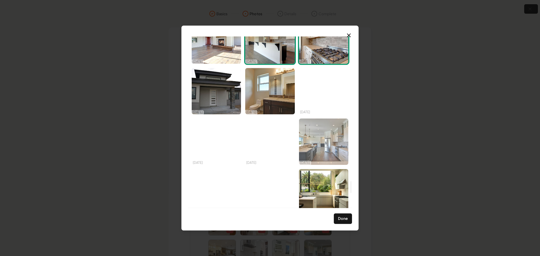
scroll to position [2144, 0]
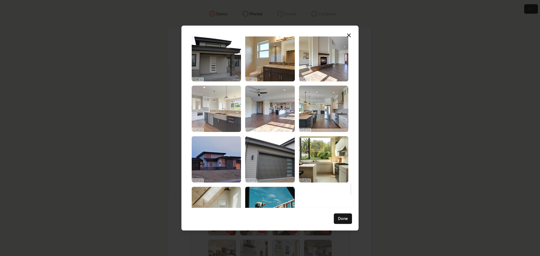
click at [212, 124] on img "Select image image_68d180c05c7cd75eb88b161c.jpg" at bounding box center [216, 109] width 49 height 46
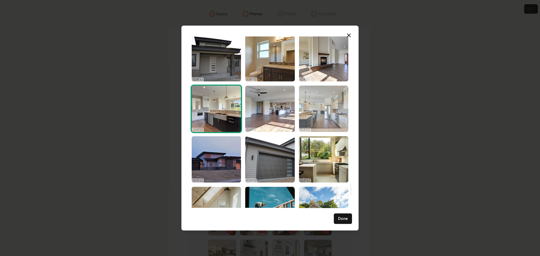
click at [309, 112] on img "Select image image_68d180c05c7cd75eb88b1245.jpg" at bounding box center [323, 109] width 49 height 46
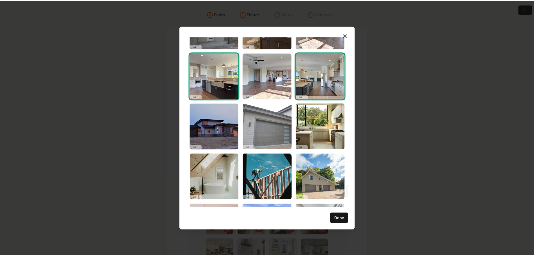
scroll to position [2179, 0]
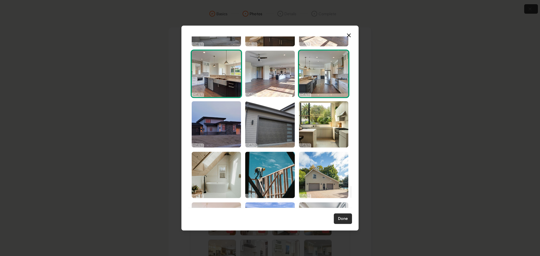
click at [341, 221] on button "Done" at bounding box center [343, 219] width 18 height 11
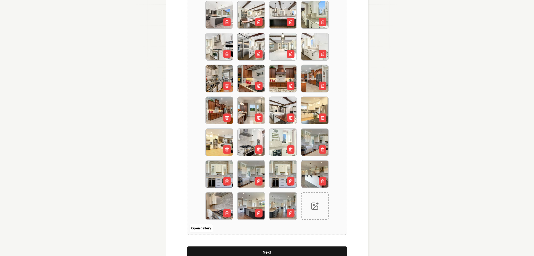
scroll to position [134, 0]
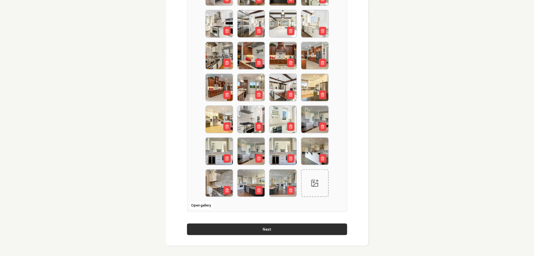
click at [259, 228] on button "Next" at bounding box center [267, 230] width 160 height 12
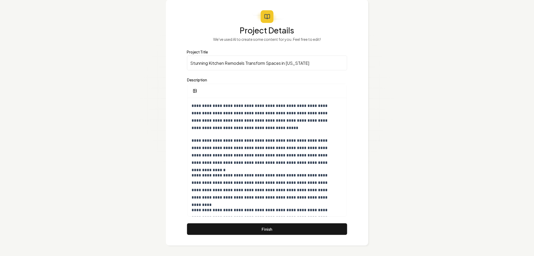
scroll to position [27, 0]
click at [223, 229] on button "Finish" at bounding box center [267, 230] width 160 height 12
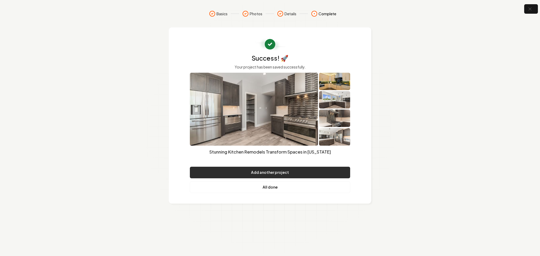
click at [258, 173] on button "Add another project" at bounding box center [270, 173] width 160 height 12
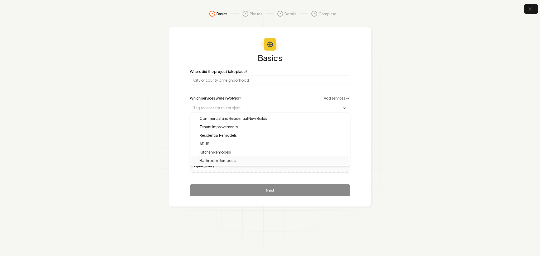
click at [217, 161] on span "Bathroom Remodels" at bounding box center [214, 160] width 43 height 5
click at [216, 79] on input "search" at bounding box center [270, 79] width 160 height 9
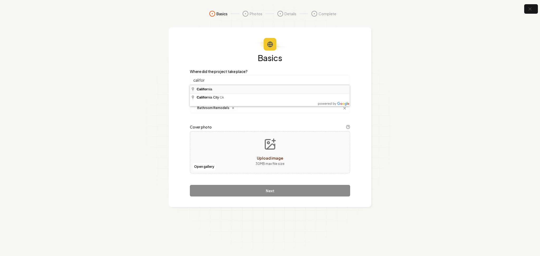
type input "[US_STATE]"
click at [205, 167] on button "Open gallery" at bounding box center [204, 167] width 24 height 8
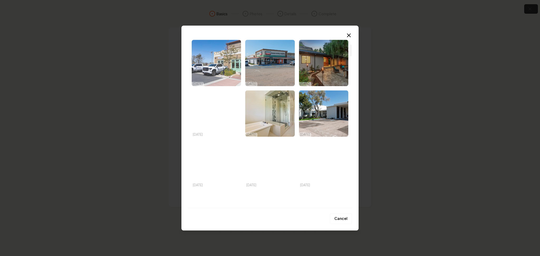
scroll to position [114, 0]
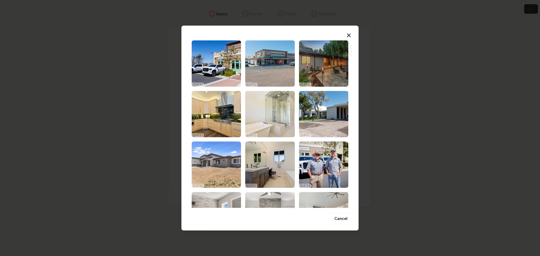
click at [260, 120] on img "Select image image_68d180d05c7cd75eb88ba959.jpg" at bounding box center [269, 114] width 49 height 46
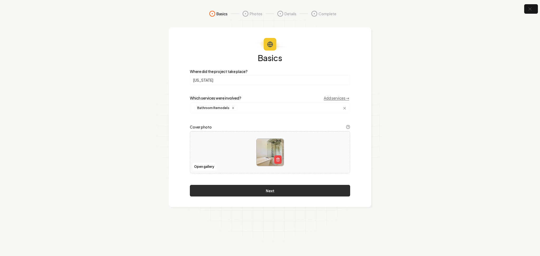
click at [258, 191] on button "Next" at bounding box center [270, 191] width 160 height 12
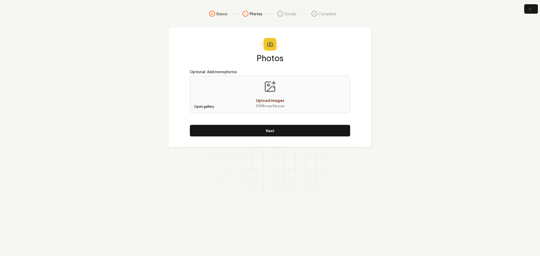
click at [200, 108] on button "Open gallery" at bounding box center [204, 107] width 24 height 8
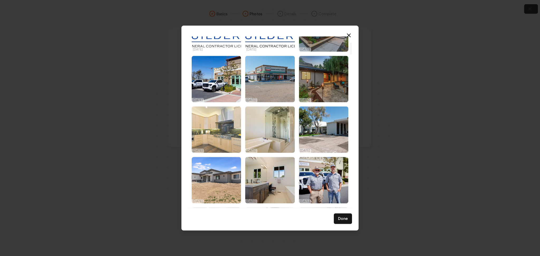
scroll to position [156, 0]
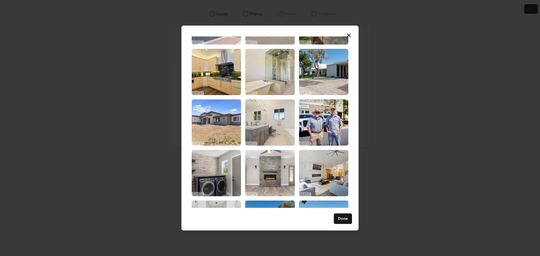
click at [281, 107] on img "Select image image_68d180cf5c7cd75eb88ba23b.jpg" at bounding box center [269, 122] width 49 height 46
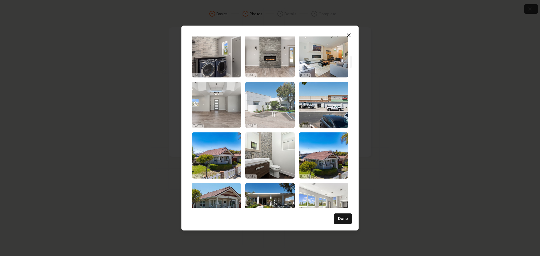
scroll to position [297, 0]
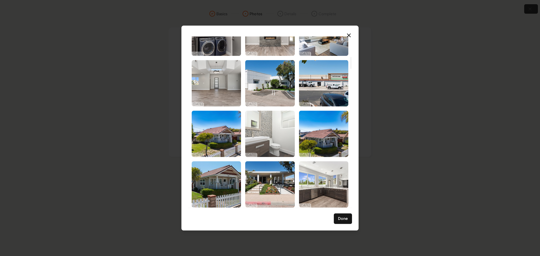
click at [272, 144] on img "Select image image_68d180ce5c7cd75eb88b9c9c.jpg" at bounding box center [269, 134] width 49 height 46
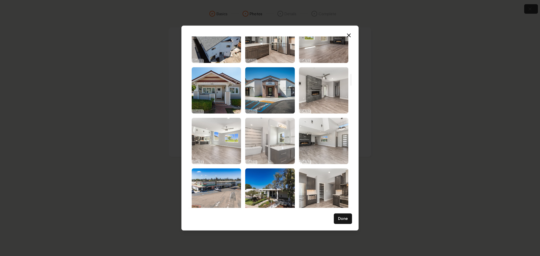
click at [267, 150] on img "Select image image_68d180ca5c7cd75eb88b78cd.jpg" at bounding box center [269, 141] width 49 height 46
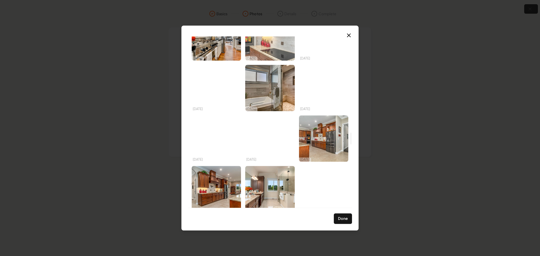
scroll to position [1422, 0]
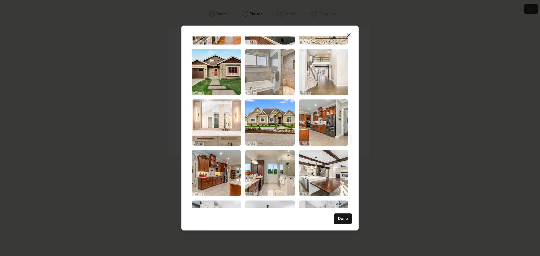
click at [289, 77] on img "Select image image_68d180c45c7cd75eb88b38c4.jpg" at bounding box center [269, 72] width 49 height 46
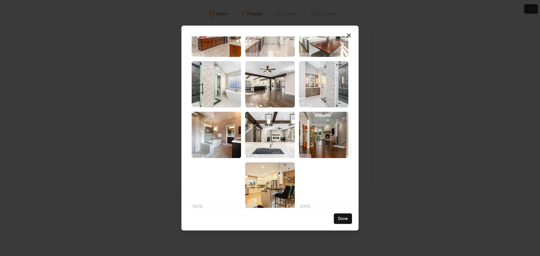
scroll to position [1562, 0]
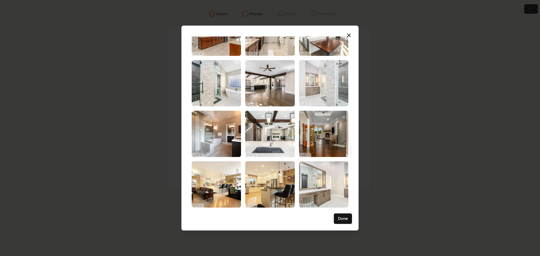
click at [313, 84] on img "Select image image_68d180c35c7cd75eb88b2d49.jpg" at bounding box center [323, 83] width 49 height 46
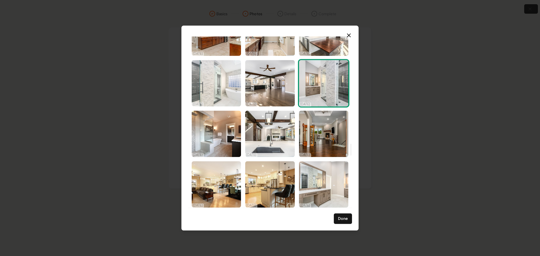
click at [216, 94] on img "Select image image_68d180c35c7cd75eb88b2ee0.jpg" at bounding box center [216, 83] width 49 height 46
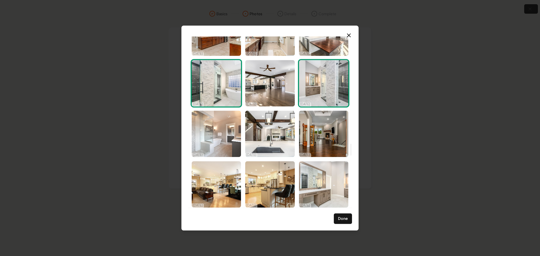
click at [216, 133] on img "Select image image_68d180c25c7cd75eb88b2cbd.jpg" at bounding box center [216, 134] width 49 height 46
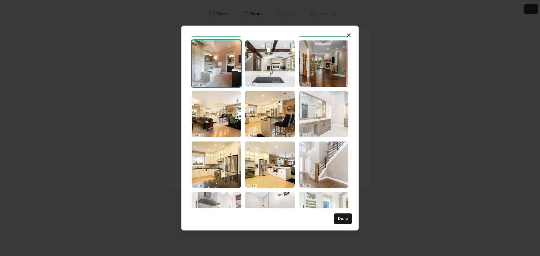
drag, startPoint x: 322, startPoint y: 107, endPoint x: 317, endPoint y: 128, distance: 22.1
click at [323, 107] on img "Select image image_68d180c25c7cd75eb88b2be6.jpg" at bounding box center [323, 114] width 49 height 46
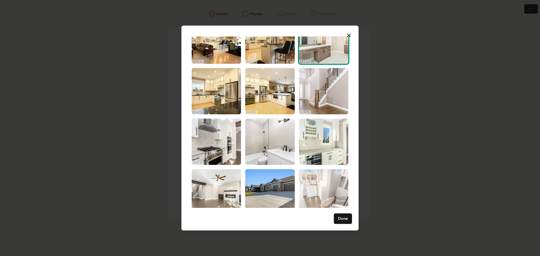
scroll to position [1738, 0]
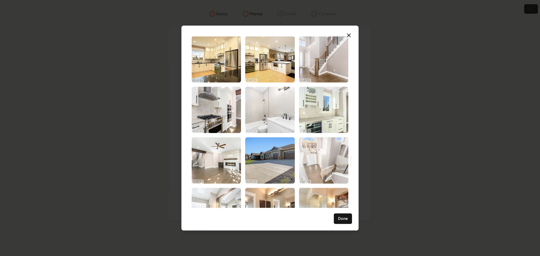
click at [275, 119] on img "Select image image_68d180c25c7cd75eb88b282e.jpg" at bounding box center [269, 110] width 49 height 46
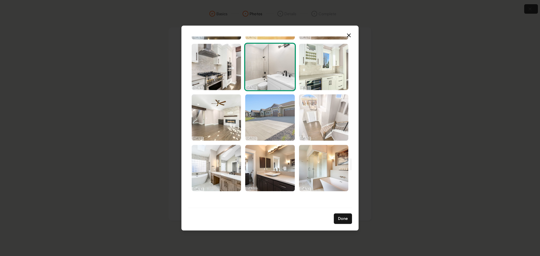
scroll to position [1808, 0]
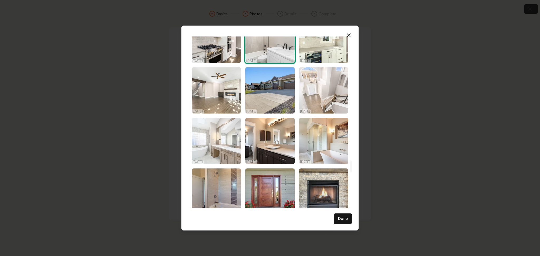
click at [225, 144] on img "Select image image_68d180c25c7cd75eb88b2c80.jpg" at bounding box center [216, 141] width 49 height 46
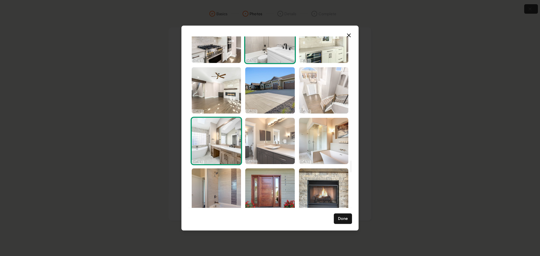
click at [263, 144] on img "Select image image_68d180c25c7cd75eb88b28f0.jpg" at bounding box center [269, 141] width 49 height 46
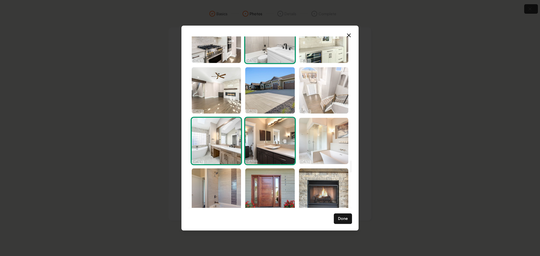
click at [301, 140] on img "Select image image_68d180c25c7cd75eb88b299b.jpg" at bounding box center [323, 141] width 49 height 46
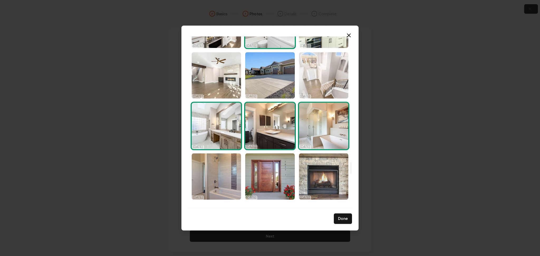
scroll to position [1879, 0]
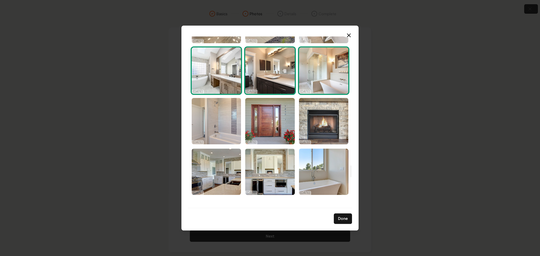
click at [215, 135] on img "Select image image_68d180c05c7cd75eb88b14ef.jpg" at bounding box center [216, 121] width 49 height 46
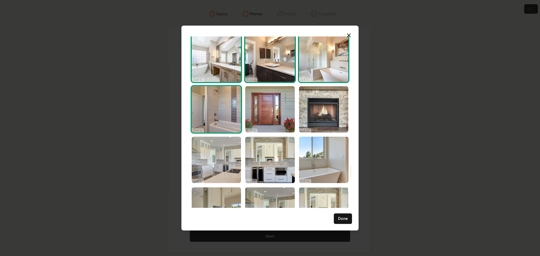
scroll to position [1949, 0]
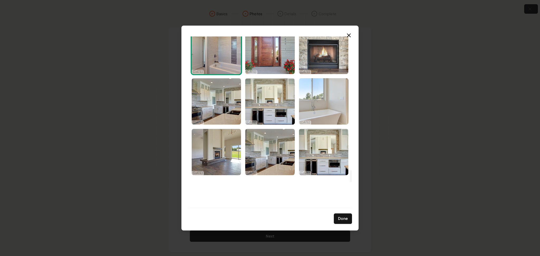
click at [318, 102] on img "Select image image_68d180c05c7cd75eb88b110d.jpg" at bounding box center [323, 101] width 49 height 46
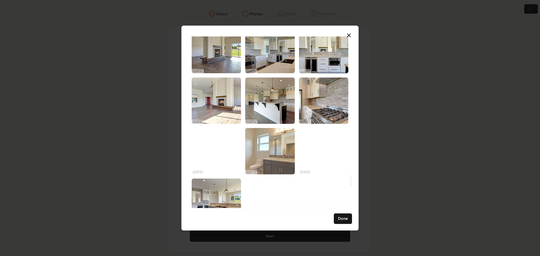
scroll to position [2054, 0]
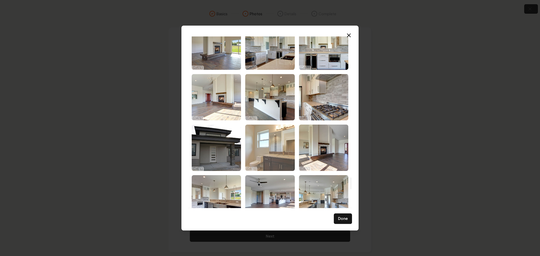
click at [275, 152] on img "Select image image_68d180c05c7cd75eb88b14c9.jpg" at bounding box center [269, 148] width 49 height 46
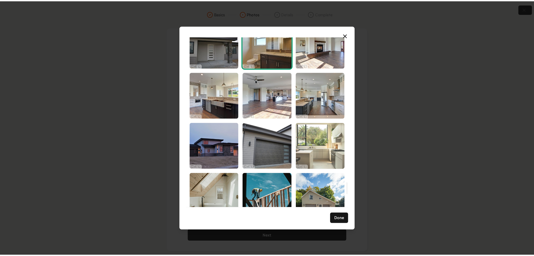
scroll to position [2160, 0]
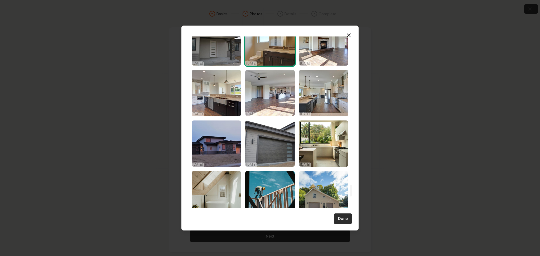
click at [342, 220] on button "Done" at bounding box center [343, 219] width 18 height 11
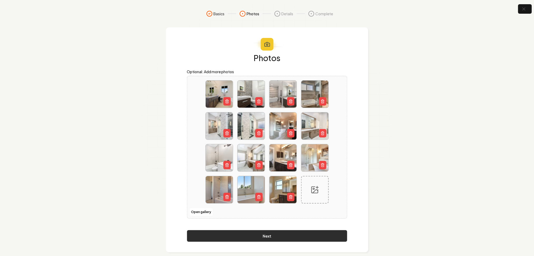
click at [312, 238] on button "Next" at bounding box center [267, 236] width 160 height 12
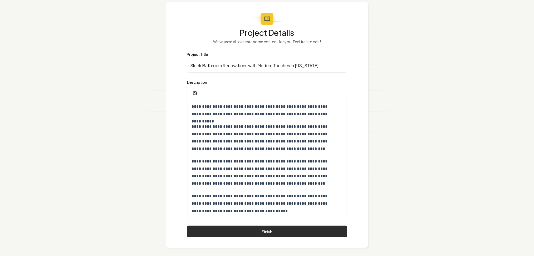
scroll to position [27, 0]
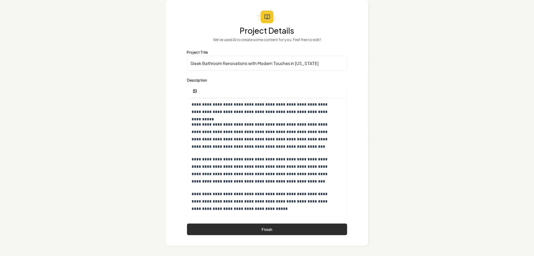
click at [251, 228] on button "Finish" at bounding box center [267, 230] width 160 height 12
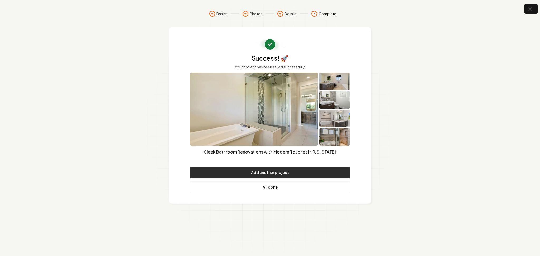
click at [238, 175] on button "Add another project" at bounding box center [270, 173] width 160 height 12
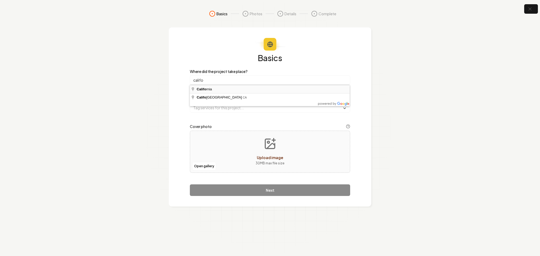
type input "[US_STATE]"
click at [200, 105] on input "text" at bounding box center [270, 107] width 160 height 9
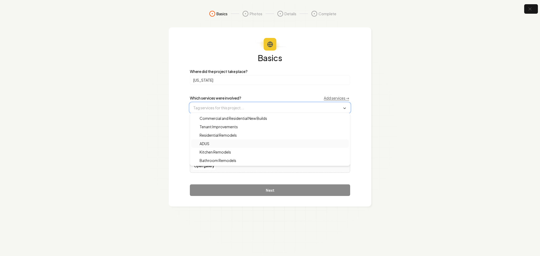
click at [216, 143] on div "ADUS" at bounding box center [270, 143] width 158 height 8
click at [197, 185] on div "Basics Where did the project take place? [US_STATE] Which services were involve…" at bounding box center [270, 125] width 160 height 143
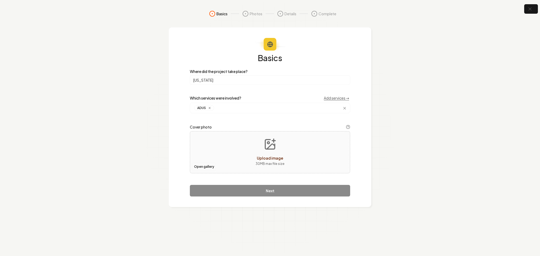
click at [196, 166] on button "Open gallery" at bounding box center [204, 167] width 24 height 8
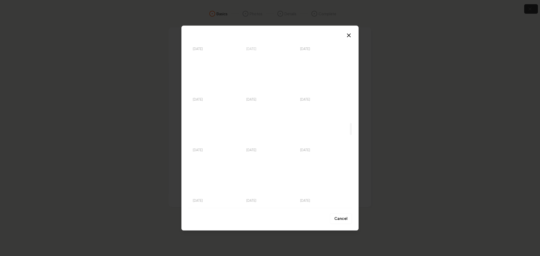
scroll to position [1265, 0]
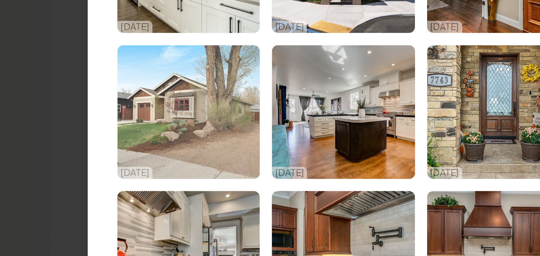
click at [225, 132] on img "Select image image_68d180c55c7cd75eb88b43a3.jpg" at bounding box center [216, 127] width 49 height 46
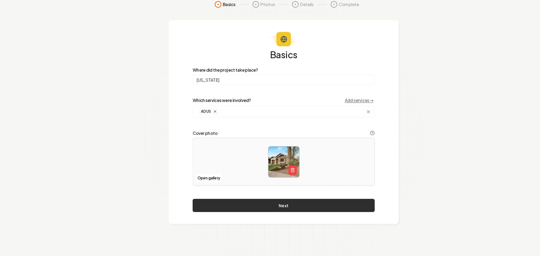
click at [248, 187] on button "Next" at bounding box center [270, 191] width 160 height 12
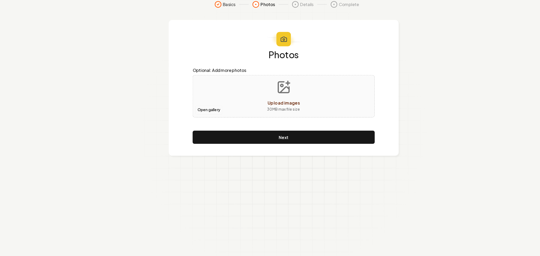
click at [205, 108] on button "Open gallery" at bounding box center [204, 107] width 24 height 8
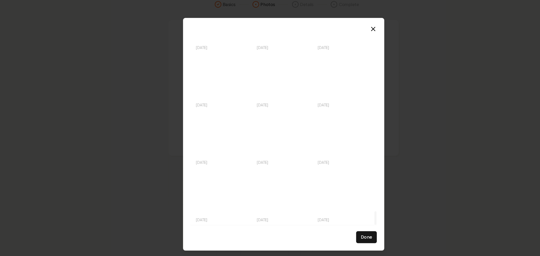
drag, startPoint x: 351, startPoint y: 42, endPoint x: 353, endPoint y: 205, distance: 163.7
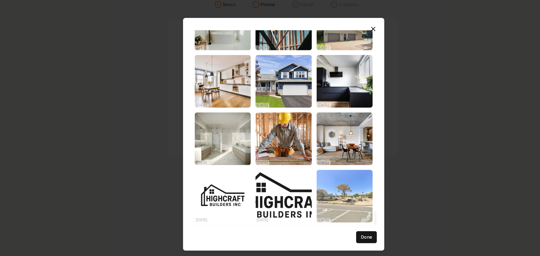
click at [352, 205] on div at bounding box center [351, 202] width 2 height 12
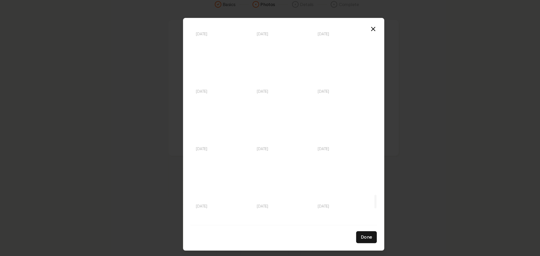
scroll to position [2077, 0]
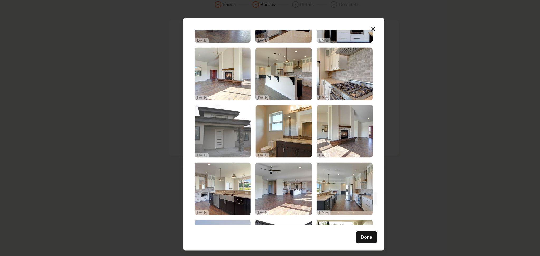
click at [226, 135] on img "Select image image_68d180bf5c7cd75eb88b0af7.JPG" at bounding box center [216, 125] width 49 height 46
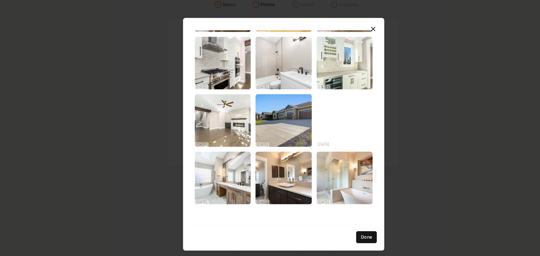
scroll to position [1782, 0]
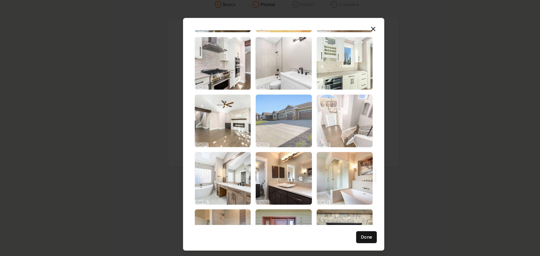
click at [270, 118] on img "Select image image_68d180c25c7cd75eb88b276a.jpg" at bounding box center [269, 116] width 49 height 46
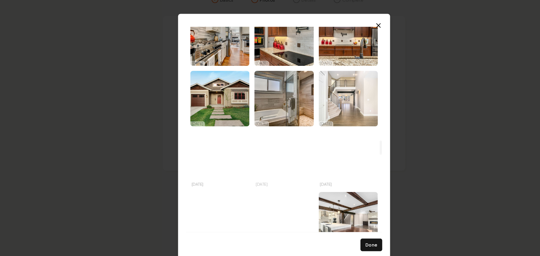
scroll to position [1377, 0]
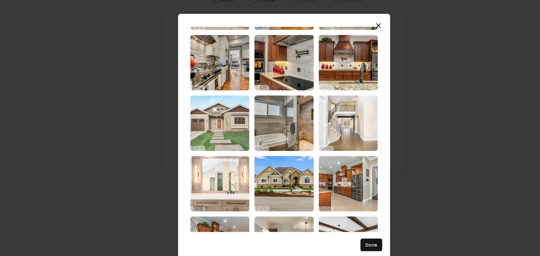
click at [228, 115] on img "Select image image_68d180c45c7cd75eb88b33a3.jpg" at bounding box center [216, 117] width 49 height 46
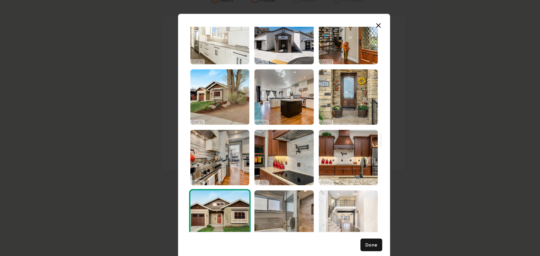
scroll to position [1297, 0]
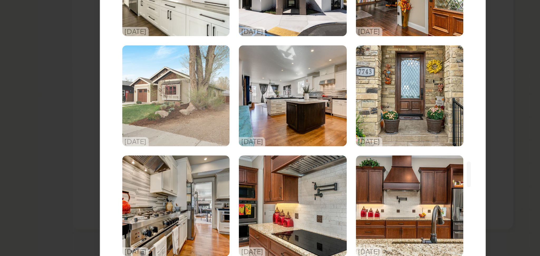
click at [227, 103] on img "Select image image_68d180c55c7cd75eb88b43a3.jpg" at bounding box center [216, 95] width 49 height 46
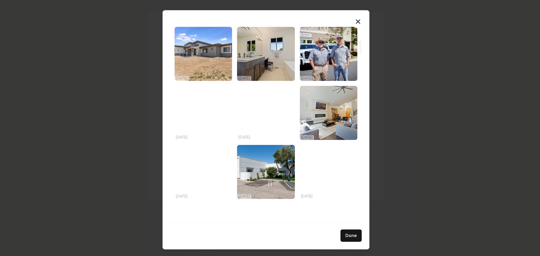
scroll to position [216, 0]
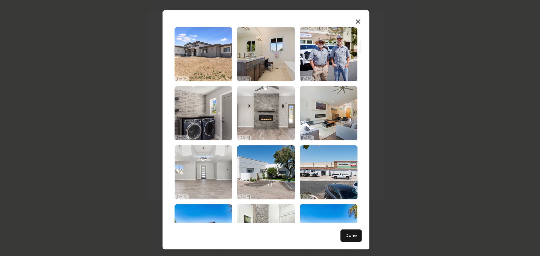
click at [212, 159] on img "Select image image_68d180ce5c7cd75eb88b9f52.jpg" at bounding box center [216, 164] width 49 height 46
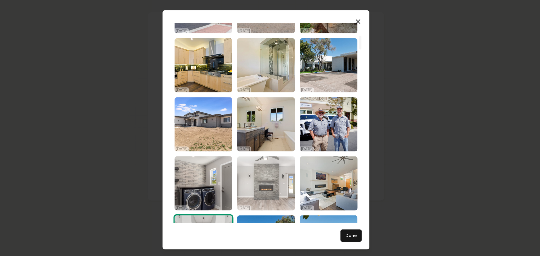
scroll to position [155, 0]
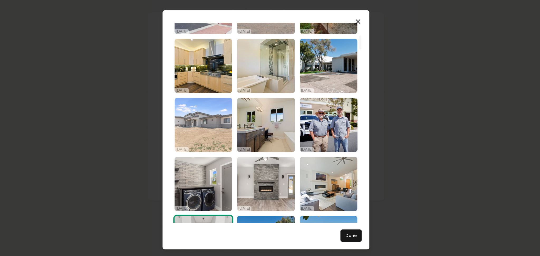
click at [227, 127] on img "Select image image_68d180cf5c7cd75eb88ba50b.jpg" at bounding box center [216, 124] width 49 height 46
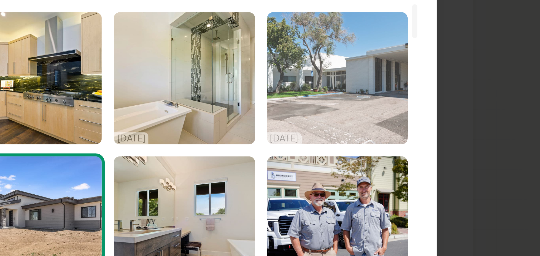
click at [318, 78] on img "Select image image_68d180d05c7cd75eb88ba718.jpg" at bounding box center [323, 73] width 49 height 46
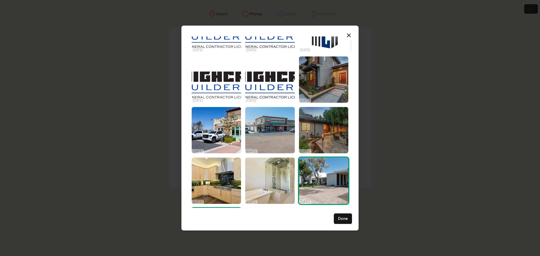
scroll to position [47, 0]
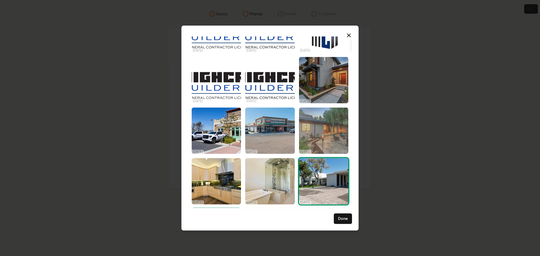
click at [318, 136] on img "Select image image_68d180d15c7cd75eb88bad1a.jpg" at bounding box center [323, 131] width 49 height 46
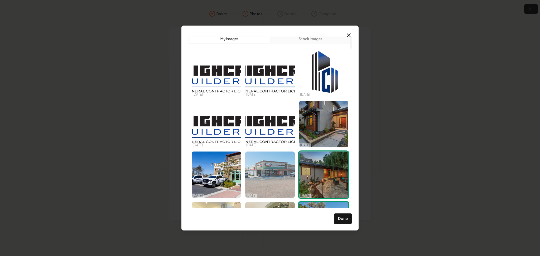
scroll to position [2, 0]
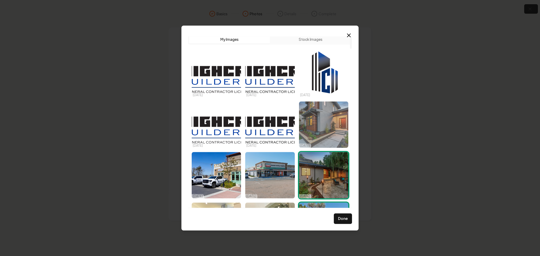
click at [317, 136] on img "Select image image_68d180d05c7cd75eb88baa55.jpg" at bounding box center [323, 124] width 49 height 46
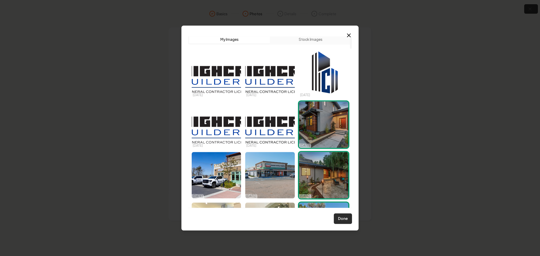
click at [340, 216] on button "Done" at bounding box center [343, 219] width 18 height 11
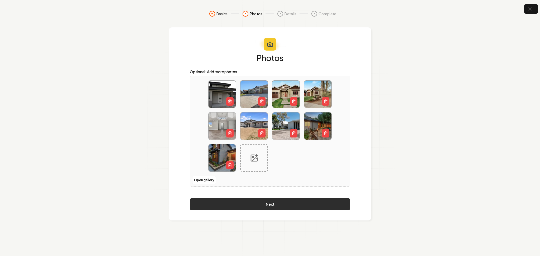
click at [325, 205] on button "Next" at bounding box center [270, 205] width 160 height 12
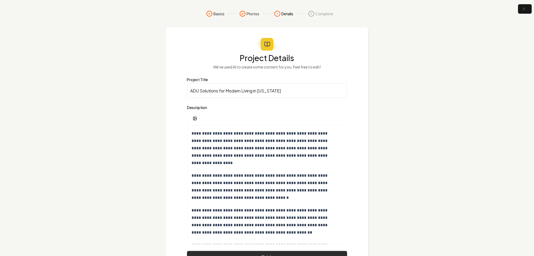
click at [251, 253] on button "Finish" at bounding box center [267, 257] width 160 height 12
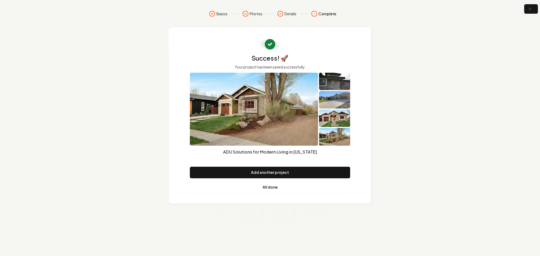
click at [250, 191] on link "All done" at bounding box center [270, 188] width 160 height 12
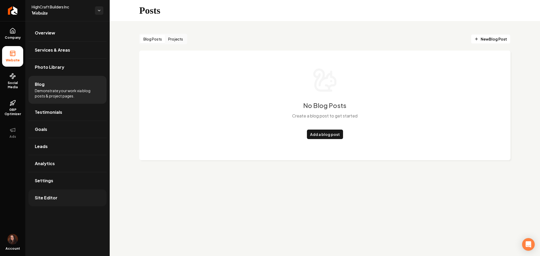
click at [93, 199] on link "Site Editor" at bounding box center [67, 198] width 78 height 17
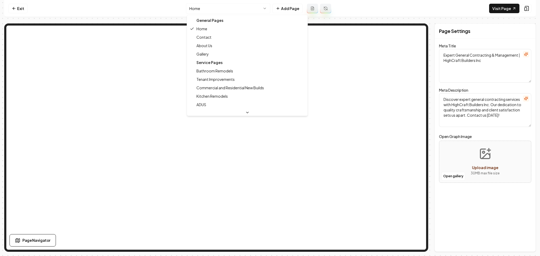
click at [195, 10] on html "Computer Required This feature is only available on a computer. Please switch t…" at bounding box center [270, 128] width 540 height 256
click at [199, 66] on div "Service Pages" at bounding box center [247, 62] width 118 height 8
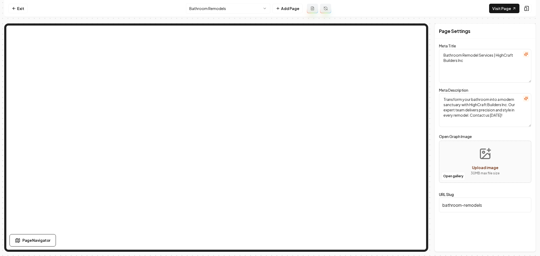
click at [224, 9] on html "Computer Required This feature is only available on a computer. Please switch t…" at bounding box center [270, 128] width 540 height 256
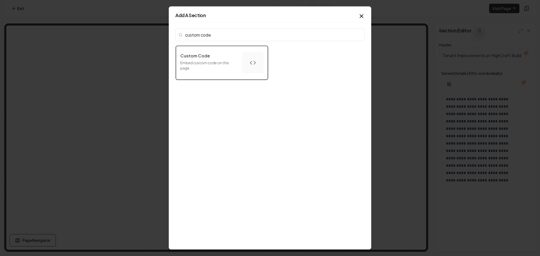
type input "custom code"
click at [215, 74] on button "Custom Code Embed custom code on this page." at bounding box center [222, 63] width 92 height 34
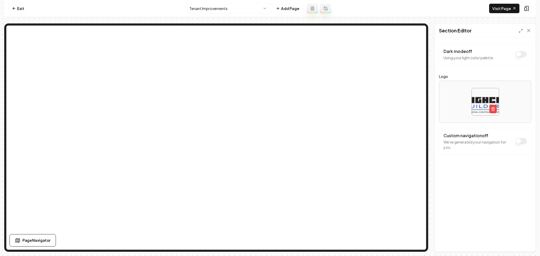
click at [519, 144] on button "Dark mode off" at bounding box center [521, 141] width 12 height 6
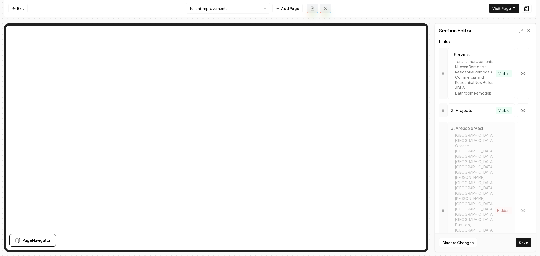
scroll to position [141, 0]
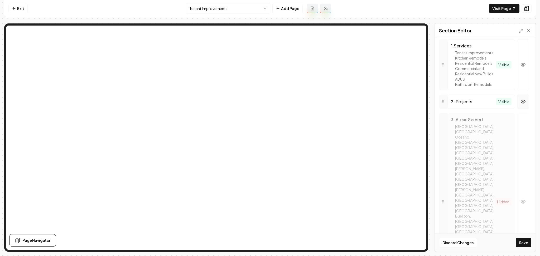
click at [518, 109] on button "button" at bounding box center [523, 102] width 12 height 14
click at [523, 241] on button "Save" at bounding box center [524, 242] width 16 height 9
click at [499, 9] on link "Visit Page" at bounding box center [504, 8] width 30 height 9
click at [18, 8] on link "Exit" at bounding box center [17, 8] width 19 height 9
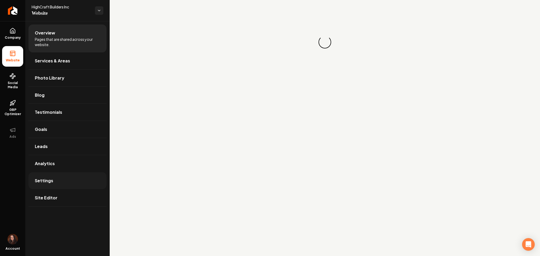
click at [44, 177] on link "Settings" at bounding box center [67, 180] width 78 height 17
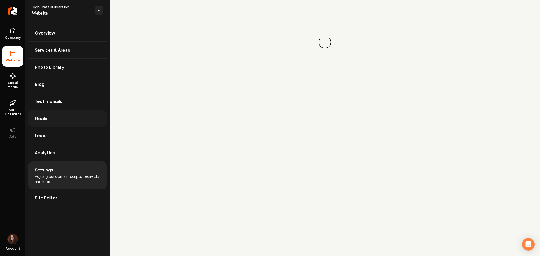
click at [50, 113] on link "Goals" at bounding box center [67, 118] width 78 height 17
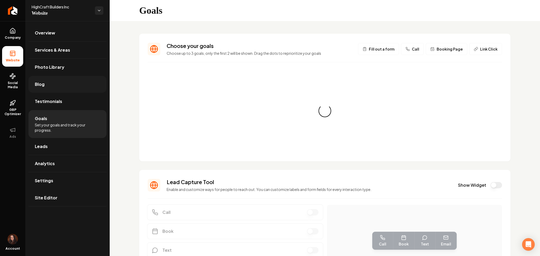
click at [49, 78] on link "Blog" at bounding box center [67, 84] width 78 height 17
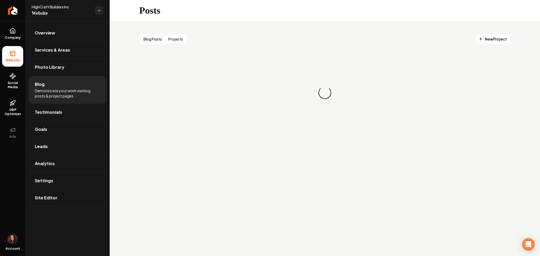
click at [180, 38] on button "Projects" at bounding box center [175, 39] width 21 height 8
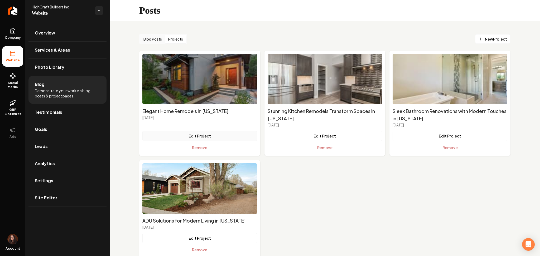
click at [228, 134] on button "Edit Project" at bounding box center [199, 136] width 115 height 11
click at [480, 39] on span "New Project" at bounding box center [492, 39] width 28 height 6
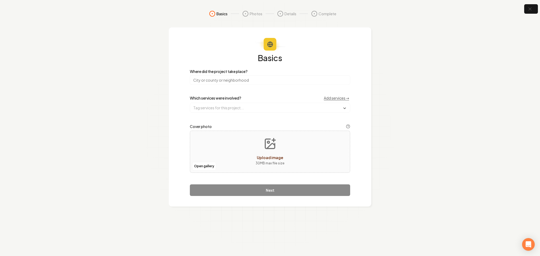
click at [195, 78] on input "search" at bounding box center [270, 79] width 160 height 9
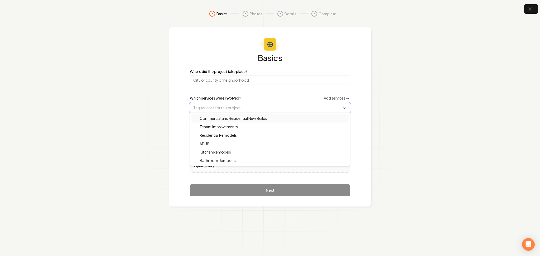
click at [217, 110] on input "text" at bounding box center [270, 107] width 160 height 9
click at [218, 119] on span "Commercial and Residential New Builds" at bounding box center [230, 118] width 74 height 5
click at [217, 76] on input "search" at bounding box center [270, 79] width 160 height 9
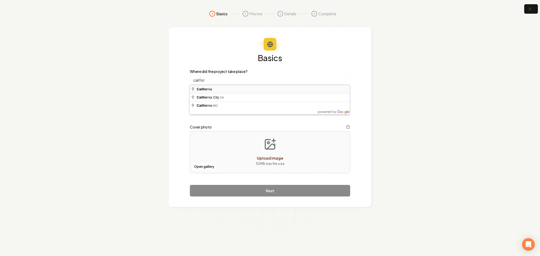
type input "[US_STATE]"
click at [204, 163] on button "Open gallery" at bounding box center [204, 167] width 24 height 8
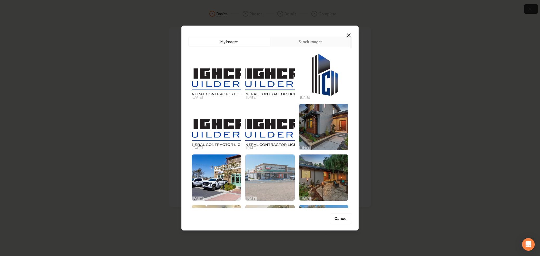
click at [278, 169] on img "Select image image_68d180cf5c7cd75eb88ba6b5.jpg" at bounding box center [269, 177] width 49 height 46
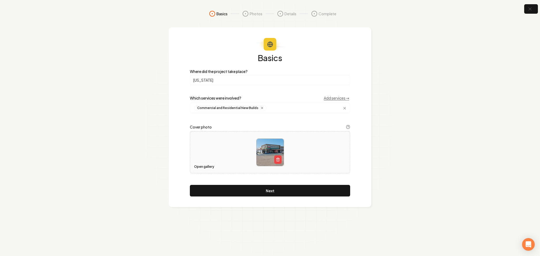
click at [205, 168] on button "Open gallery" at bounding box center [204, 167] width 24 height 8
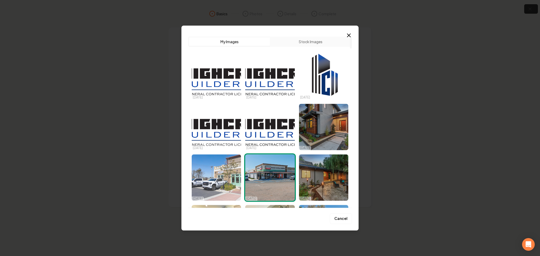
click at [211, 181] on img "Select image image_68d180cf5c7cd75eb88ba63f.jpg" at bounding box center [216, 177] width 49 height 46
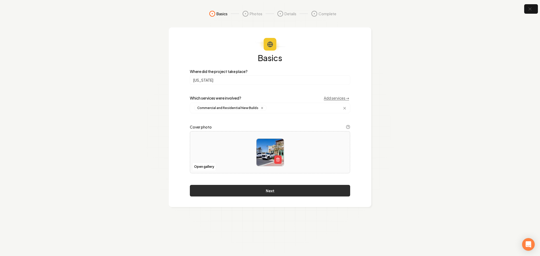
click at [220, 188] on button "Next" at bounding box center [270, 191] width 160 height 12
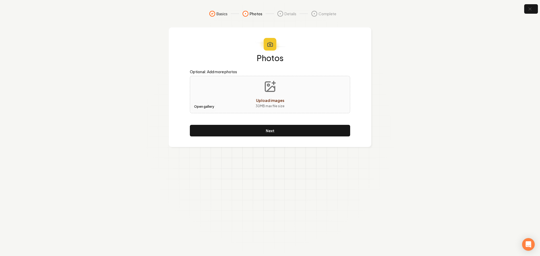
click at [206, 107] on button "Open gallery" at bounding box center [204, 107] width 24 height 8
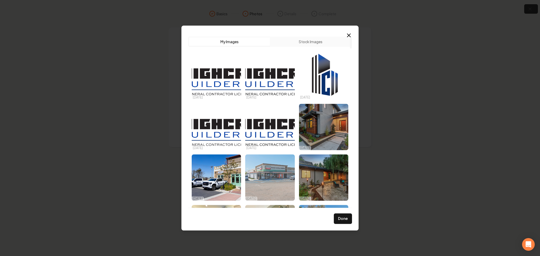
click at [249, 163] on img "Select image image_68d180cf5c7cd75eb88ba6b5.jpg" at bounding box center [269, 177] width 49 height 46
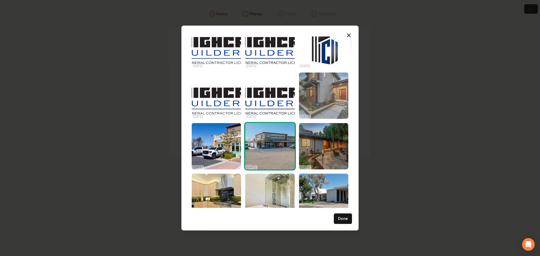
scroll to position [35, 0]
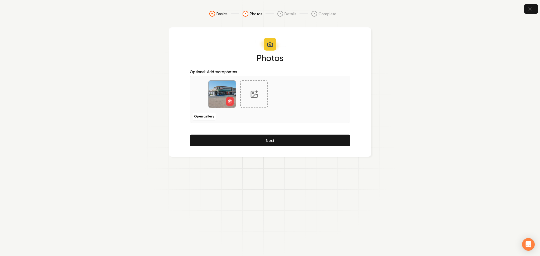
click at [260, 98] on div at bounding box center [254, 94] width 28 height 28
click at [198, 117] on button "Open gallery" at bounding box center [204, 116] width 24 height 8
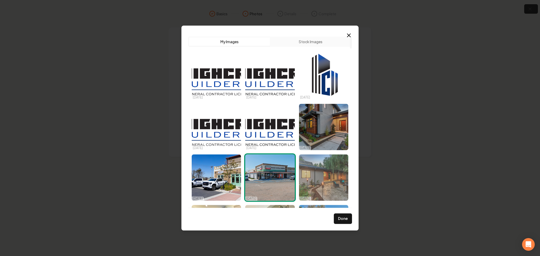
click at [323, 174] on img "Select image image_68d180d15c7cd75eb88bad1a.jpg" at bounding box center [323, 177] width 49 height 46
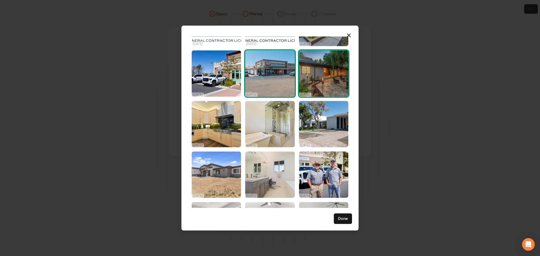
scroll to position [105, 0]
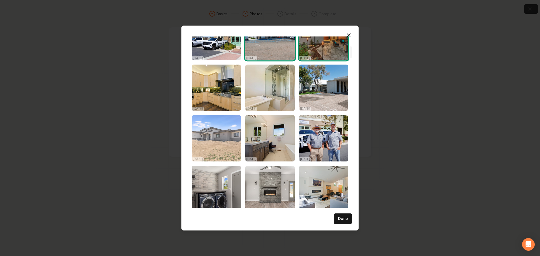
click at [192, 130] on img "Select image image_68d180cf5c7cd75eb88ba50b.jpg" at bounding box center [216, 138] width 49 height 46
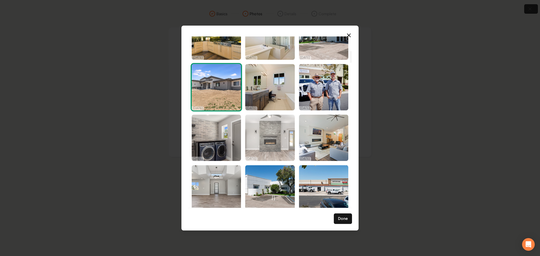
scroll to position [211, 0]
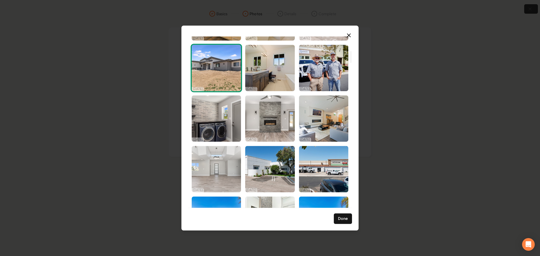
click at [207, 172] on img "Select image image_68d180ce5c7cd75eb88b9f52.jpg" at bounding box center [216, 169] width 49 height 46
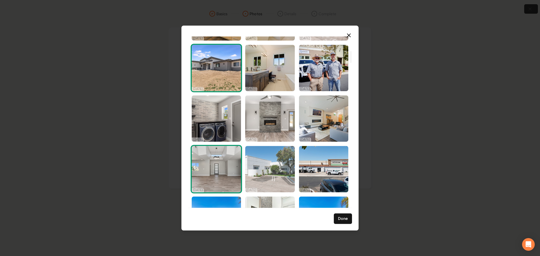
click at [258, 168] on img "Select image image_68d180cf5c7cd75eb88ba6b7.jpg" at bounding box center [269, 169] width 49 height 46
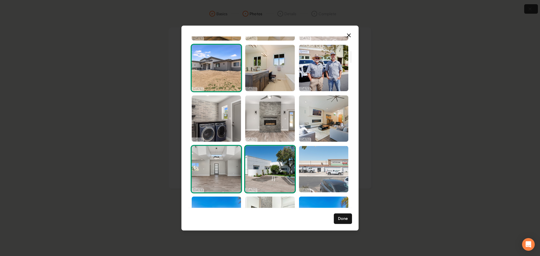
click at [310, 165] on img "Select image image_68d180cf5c7cd75eb88ba598.jpg" at bounding box center [323, 169] width 49 height 46
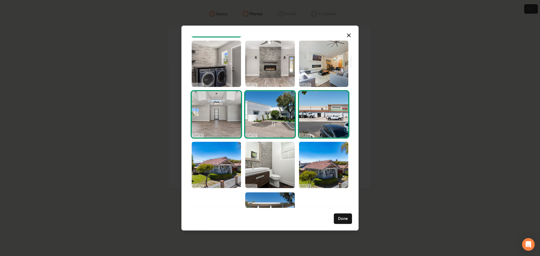
scroll to position [316, 0]
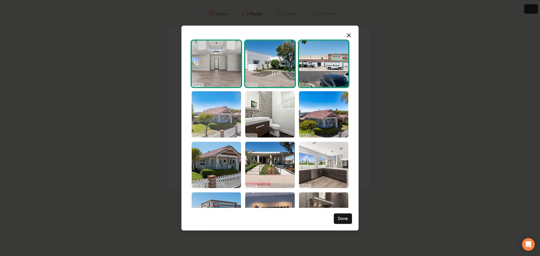
click at [213, 125] on img "Select image image_68d180ce5c7cd75eb88b9fdb.jpg" at bounding box center [216, 114] width 49 height 46
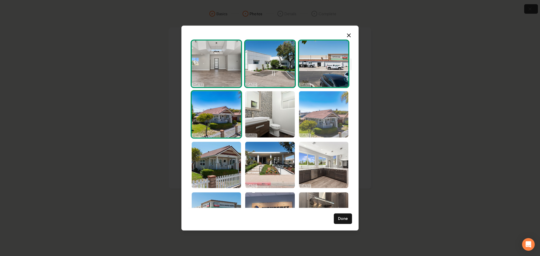
click at [340, 123] on img "Select image image_68d180cd5c7cd75eb88b947e.jpg" at bounding box center [323, 114] width 49 height 46
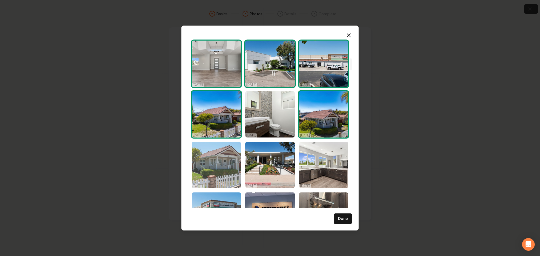
click at [201, 166] on img "Select image image_68d180cf5c7cd75eb88ba3e4.jpg" at bounding box center [216, 165] width 49 height 46
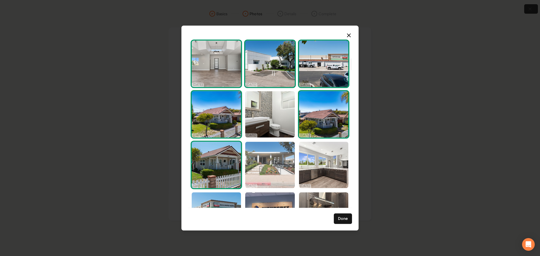
click at [255, 165] on img "Select image image_68d180cd5c7cd75eb88b935d.jpg" at bounding box center [269, 165] width 49 height 46
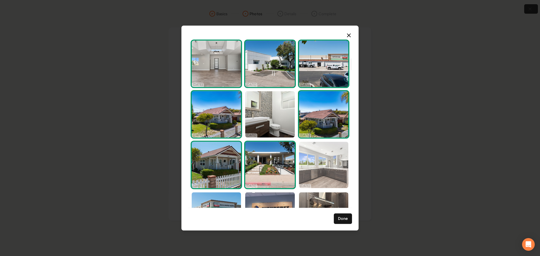
drag, startPoint x: 310, startPoint y: 145, endPoint x: 309, endPoint y: 150, distance: 5.7
click at [311, 144] on img "Select image image_68d180cc5c7cd75eb88b8623.jpg" at bounding box center [323, 165] width 49 height 46
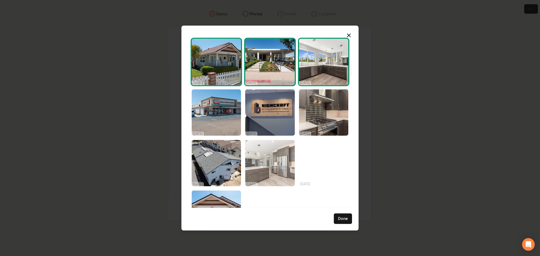
scroll to position [422, 0]
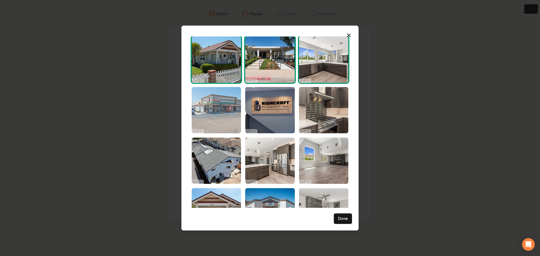
click at [214, 115] on img "Select image image_68d180cf5c7cd75eb88ba511.jpg" at bounding box center [216, 110] width 49 height 46
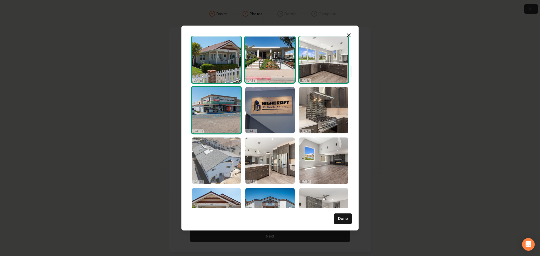
click at [223, 173] on img "Select image image_68d180cc5c7cd75eb88b82e3.jpg" at bounding box center [216, 161] width 49 height 46
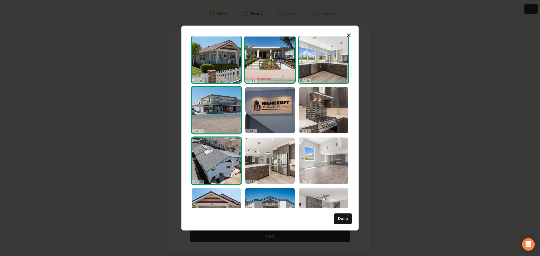
click at [320, 166] on img "Select image image_68d180cc5c7cd75eb88b8632.jpg" at bounding box center [323, 161] width 49 height 46
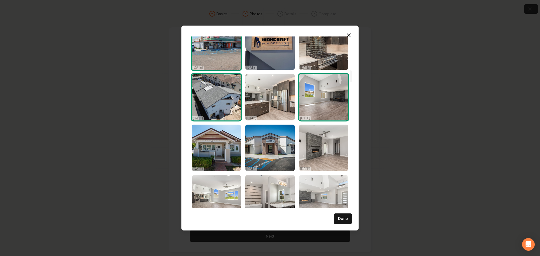
scroll to position [492, 0]
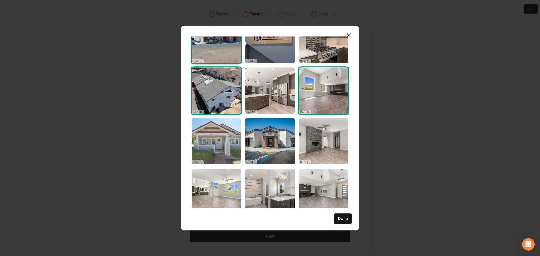
click at [239, 151] on img "Select image image_68d180cc5c7cd75eb88b89a9.jpg" at bounding box center [216, 141] width 49 height 46
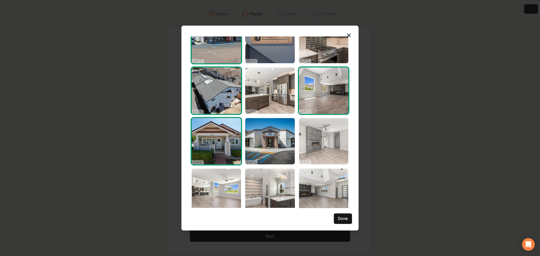
click at [331, 130] on img "Select image image_68d180ca5c7cd75eb88b7832.jpg" at bounding box center [323, 141] width 49 height 46
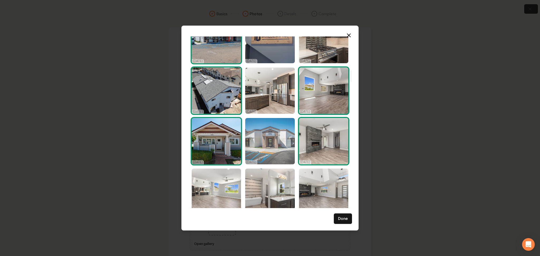
click at [279, 137] on img "Select image image_68d180cc5c7cd75eb88b83ff.jpg" at bounding box center [269, 141] width 49 height 46
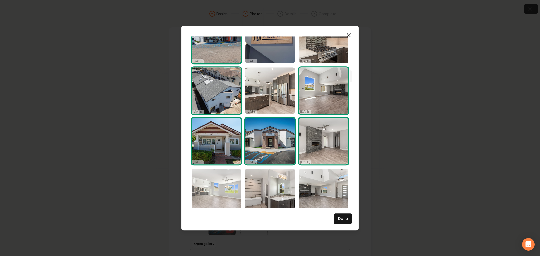
click at [217, 182] on img "Select image image_68d180ca5c7cd75eb88b7541.jpg" at bounding box center [216, 192] width 49 height 46
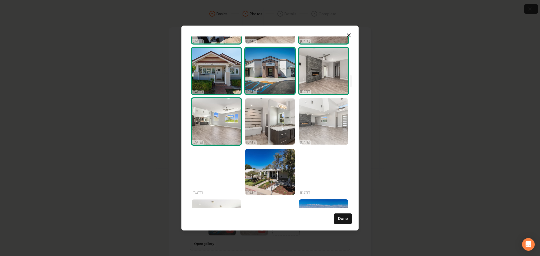
click at [319, 123] on img "Select image image_68d180ca5c7cd75eb88b7384.jpg" at bounding box center [323, 121] width 49 height 46
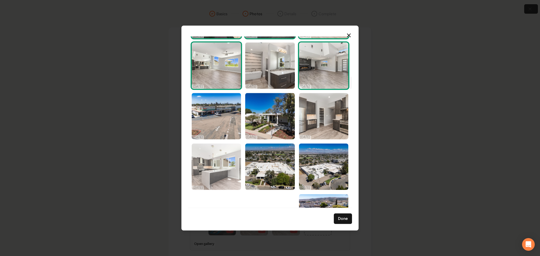
scroll to position [633, 0]
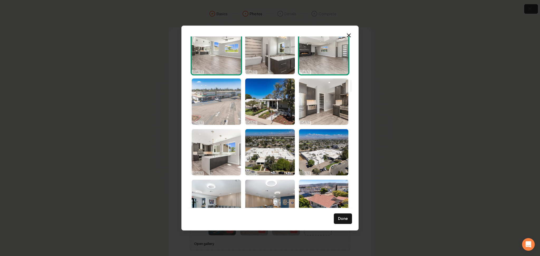
click at [226, 101] on img "Select image image_68d180ca5c7cd75eb88b7459.jpg" at bounding box center [216, 102] width 49 height 46
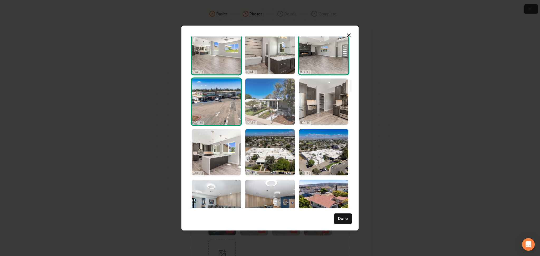
click at [266, 111] on img "Select image image_68d180ca5c7cd75eb88b739b.jpg" at bounding box center [269, 102] width 49 height 46
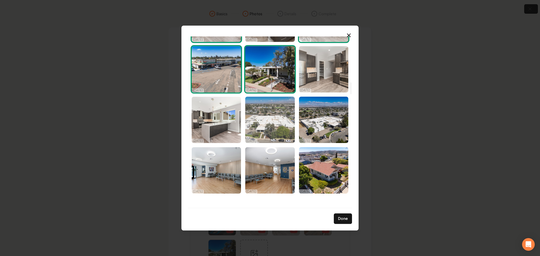
scroll to position [668, 0]
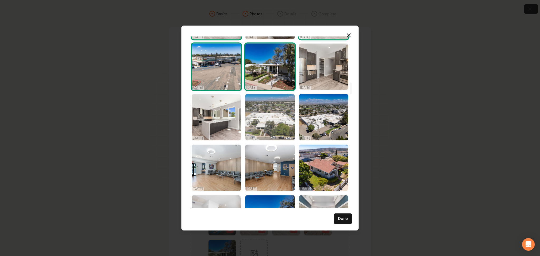
click at [266, 120] on img "Select image image_68d180ca5c7cd75eb88b733a.jpg" at bounding box center [269, 117] width 49 height 46
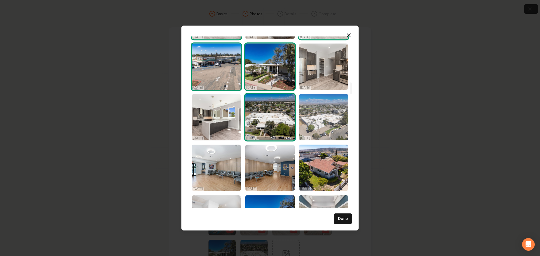
click at [320, 114] on img "Select image image_68d180ca5c7cd75eb88b7117.jpg" at bounding box center [323, 117] width 49 height 46
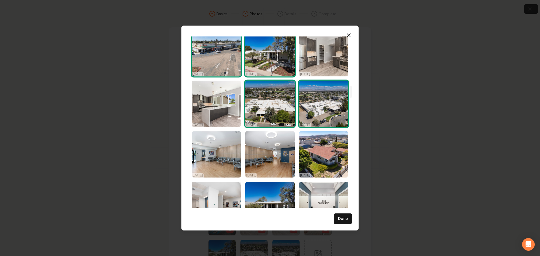
scroll to position [738, 0]
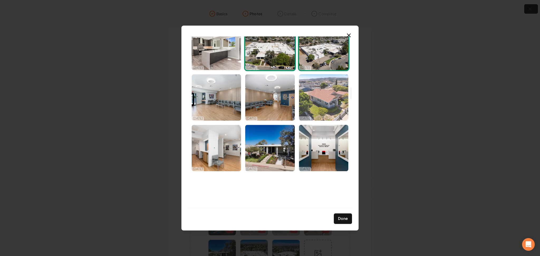
click at [320, 99] on img "Select image image_68d180c95c7cd75eb88b6eda.jpg" at bounding box center [323, 97] width 49 height 46
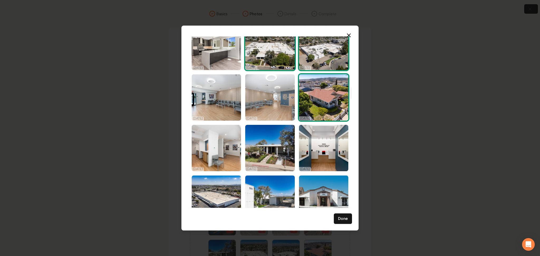
drag, startPoint x: 284, startPoint y: 108, endPoint x: 281, endPoint y: 108, distance: 3.5
click at [284, 108] on img "Select image image_68d180c95c7cd75eb88b6fee.jpg" at bounding box center [269, 97] width 49 height 46
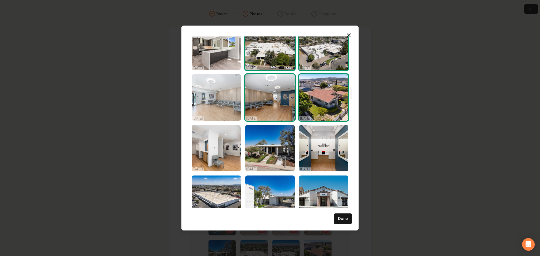
click at [238, 108] on img "Select image image_68d180c95c7cd75eb88b701c.jpg" at bounding box center [216, 97] width 49 height 46
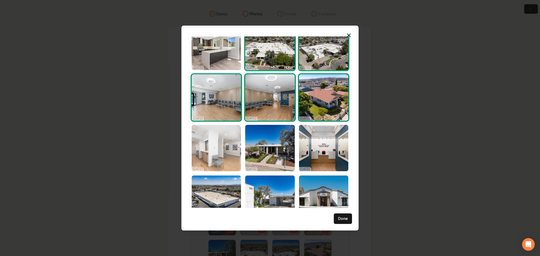
click at [224, 156] on img "Select image image_68d180c95c7cd75eb88b6bb9.jpg" at bounding box center [216, 148] width 49 height 46
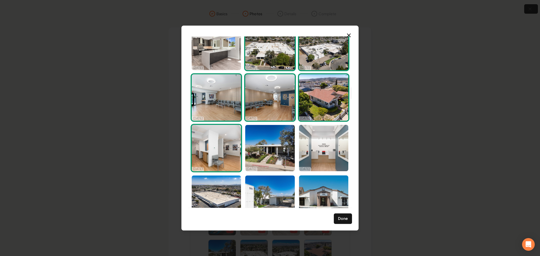
click at [317, 156] on img "Select image image_68d180c95c7cd75eb88b6a84.jpg" at bounding box center [323, 148] width 49 height 46
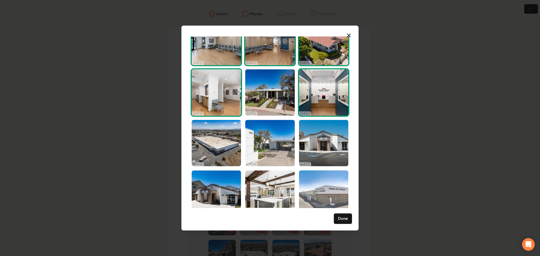
scroll to position [808, 0]
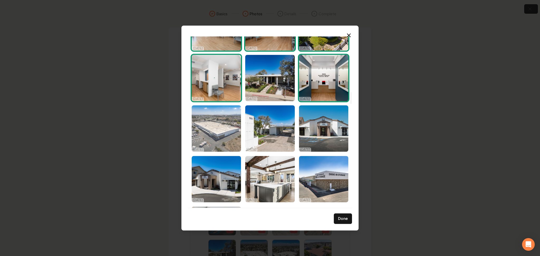
click at [236, 144] on img "Select image image_68d180c85c7cd75eb88b6273.jpg" at bounding box center [216, 128] width 49 height 46
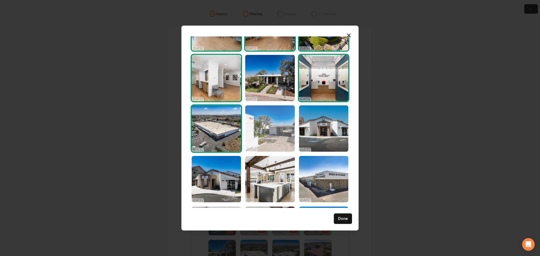
click at [269, 134] on img "Select image image_68d180c85c7cd75eb88b628a.jpg" at bounding box center [269, 128] width 49 height 46
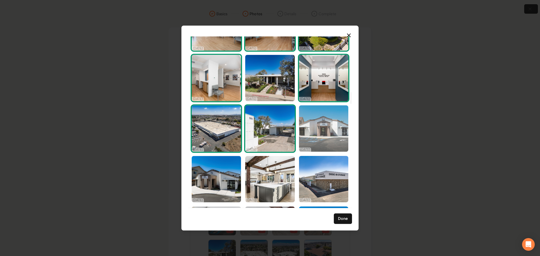
click at [306, 128] on img "Select image image_68d180c85c7cd75eb88b6139.jpg" at bounding box center [323, 128] width 49 height 46
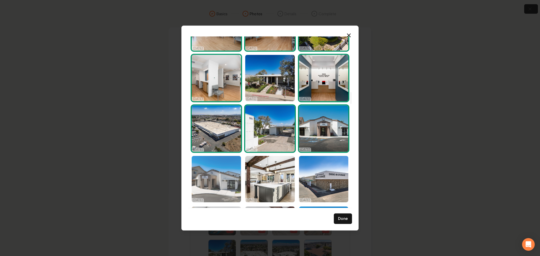
click at [222, 184] on img "Select image image_68d180c75c7cd75eb88b5e54.jpg" at bounding box center [216, 179] width 49 height 46
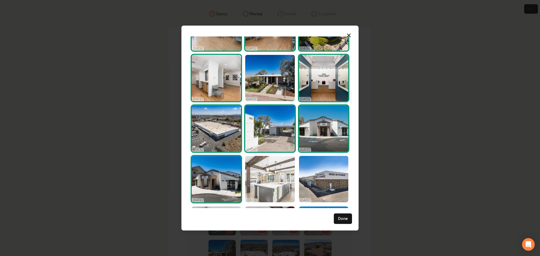
click at [263, 177] on img "Select image image_68d180c75c7cd75eb88b5eab.jpg" at bounding box center [269, 179] width 49 height 46
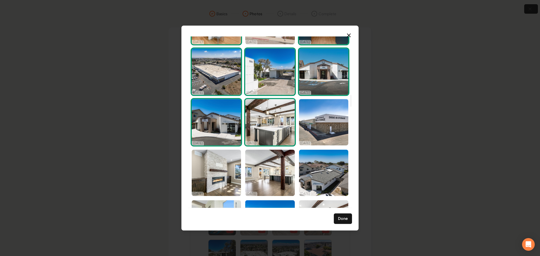
scroll to position [879, 0]
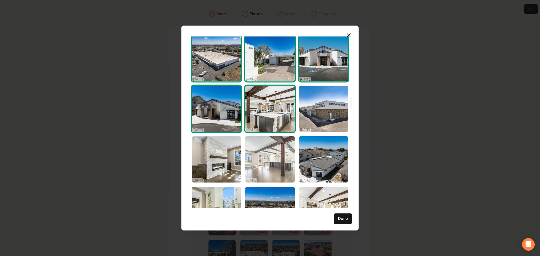
drag, startPoint x: 318, startPoint y: 115, endPoint x: 266, endPoint y: 143, distance: 59.7
click at [319, 115] on img "Select image image_68d180c85c7cd75eb88b6010.jpg" at bounding box center [323, 109] width 49 height 46
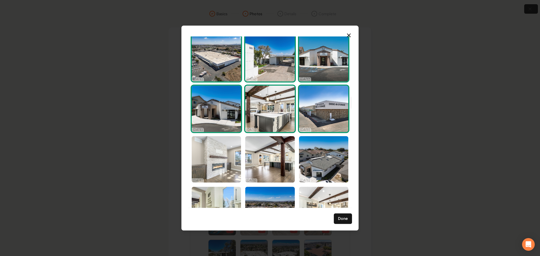
click at [203, 169] on img "Select image image_68d180c85c7cd75eb88b5f27.jpg" at bounding box center [216, 159] width 49 height 46
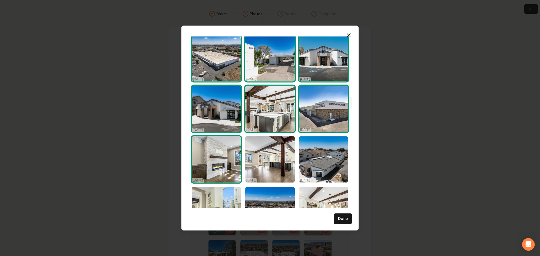
click at [241, 161] on img "Select image image_68d180c85c7cd75eb88b5f27.jpg" at bounding box center [216, 159] width 49 height 46
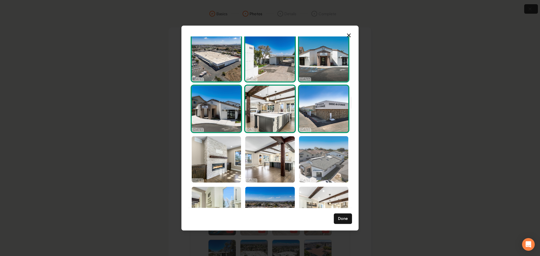
click at [307, 159] on img "Select image image_68d180c75c7cd75eb88b5e42.jpg" at bounding box center [323, 159] width 49 height 46
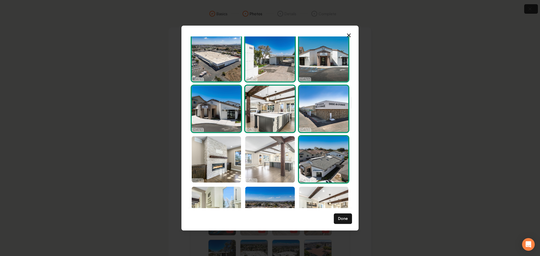
click at [268, 163] on img "Select image image_68d180c85c7cd75eb88b5f81.jpg" at bounding box center [269, 159] width 49 height 46
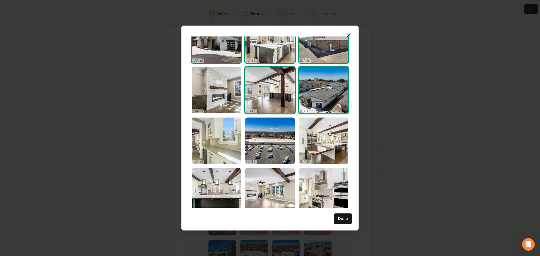
scroll to position [949, 0]
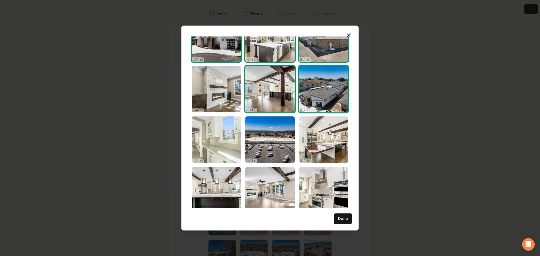
click at [225, 144] on img "Select image image_68d180c75c7cd75eb88b59ad.jpg" at bounding box center [216, 140] width 49 height 46
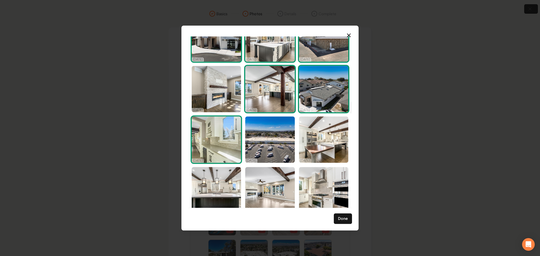
click at [233, 149] on img "Select image image_68d180c75c7cd75eb88b59ad.jpg" at bounding box center [216, 140] width 49 height 46
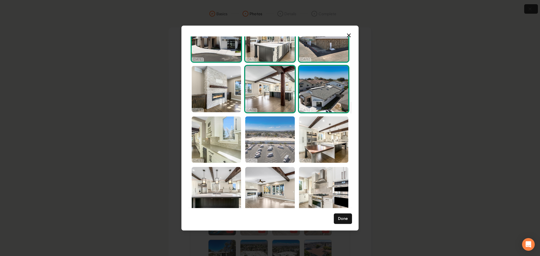
drag, startPoint x: 269, startPoint y: 149, endPoint x: 304, endPoint y: 148, distance: 35.6
click at [269, 149] on img "Select image image_68d180c75c7cd75eb88b5c81.jpg" at bounding box center [269, 140] width 49 height 46
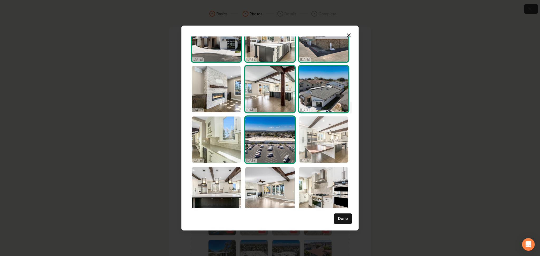
click at [312, 148] on img "Select image image_68d180c75c7cd75eb88b5abb.jpg" at bounding box center [323, 140] width 49 height 46
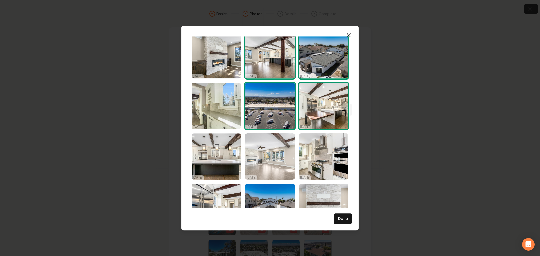
scroll to position [984, 0]
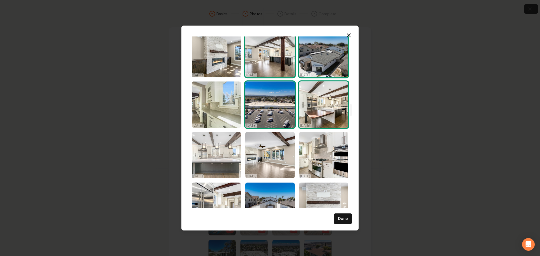
click at [228, 151] on img "Select image image_68d180c75c7cd75eb88b5968.jpg" at bounding box center [216, 155] width 49 height 46
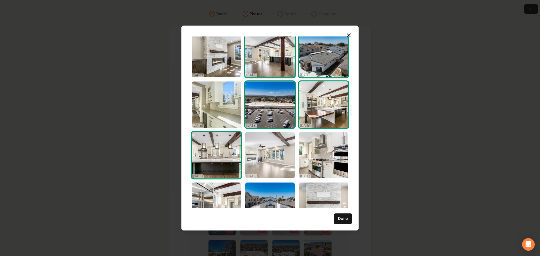
click at [268, 147] on img "Select image image_68d180c75c7cd75eb88b5954.jpg" at bounding box center [269, 155] width 49 height 46
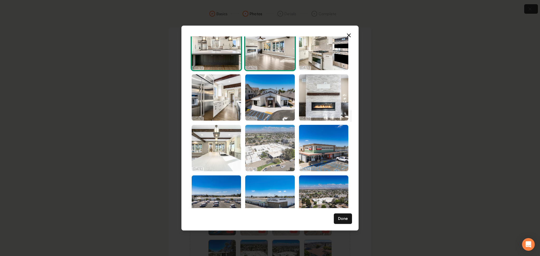
scroll to position [1125, 0]
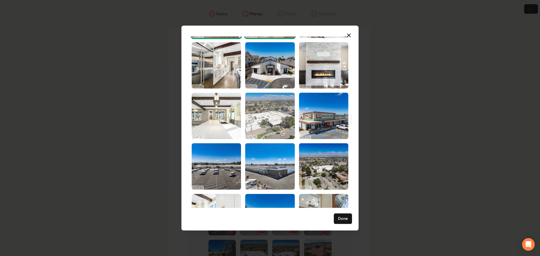
click at [276, 123] on img "Select image image_68d180c65c7cd75eb88b52bc.jpg" at bounding box center [269, 116] width 49 height 46
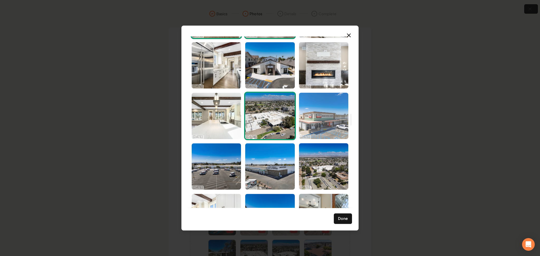
click at [331, 127] on img "Select image image_68d180c65c7cd75eb88b523f.jpg" at bounding box center [323, 116] width 49 height 46
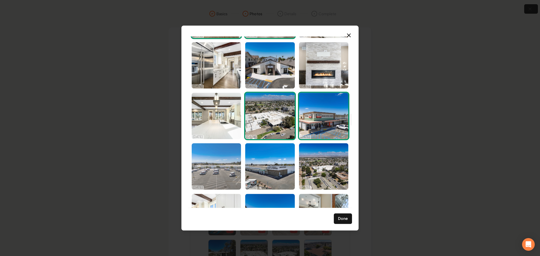
click at [217, 181] on img "Select image image_68d180c65c7cd75eb88b52c0.jpg" at bounding box center [216, 166] width 49 height 46
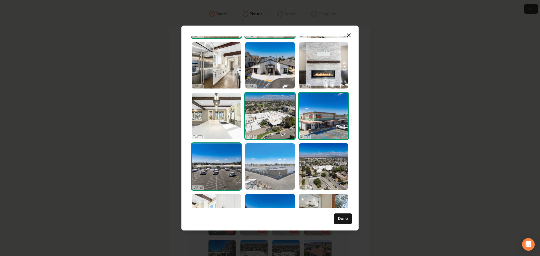
click at [288, 175] on img "Select image image_68d180c65c7cd75eb88b523d.jpg" at bounding box center [269, 166] width 49 height 46
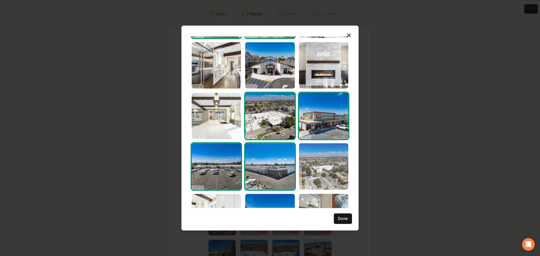
click at [320, 163] on img "Select image image_68d180c65c7cd75eb88b4d94.jpg" at bounding box center [323, 166] width 49 height 46
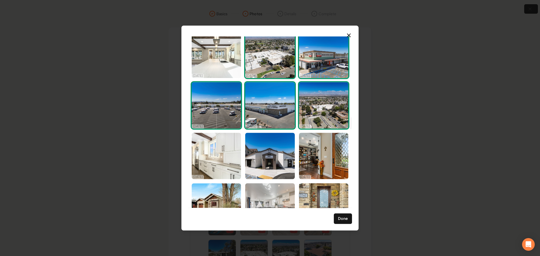
scroll to position [1195, 0]
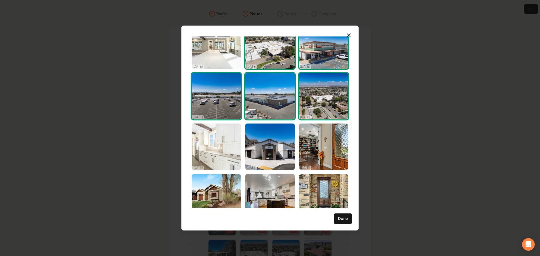
click at [233, 153] on img "Select image image_68d180c65c7cd75eb88b4bd3.jpg" at bounding box center [216, 147] width 49 height 46
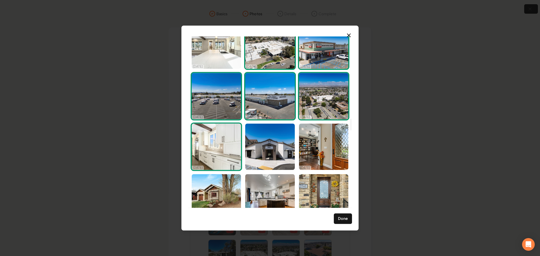
drag, startPoint x: 227, startPoint y: 154, endPoint x: 243, endPoint y: 153, distance: 15.6
click at [227, 154] on img "Select image image_68d180c65c7cd75eb88b4bd3.jpg" at bounding box center [216, 147] width 49 height 46
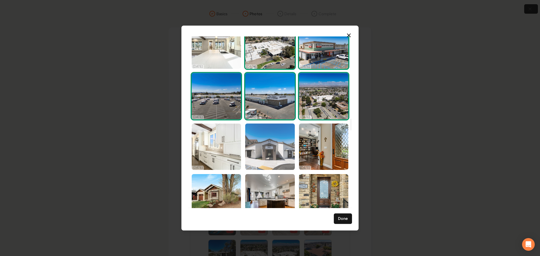
click at [256, 149] on img "Select image image_68d180c55c7cd75eb88b4731.jpg" at bounding box center [269, 147] width 49 height 46
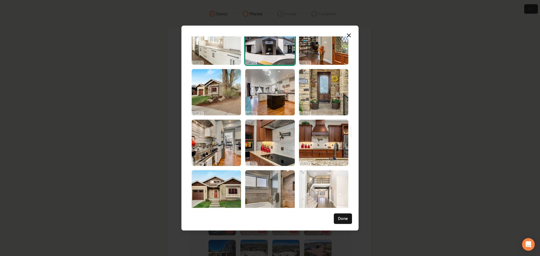
scroll to position [1301, 0]
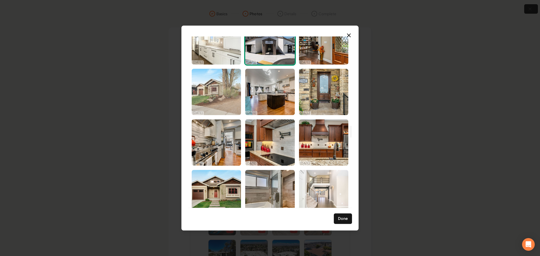
click at [214, 101] on img "Select image image_68d180c55c7cd75eb88b43a3.jpg" at bounding box center [216, 92] width 49 height 46
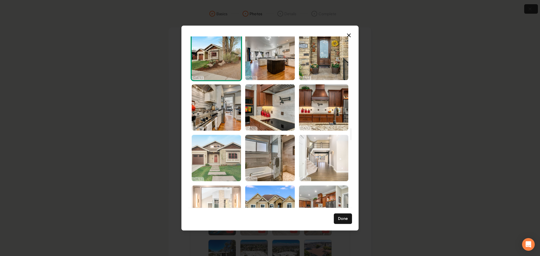
click at [230, 156] on img "Select image image_68d180c45c7cd75eb88b33a3.jpg" at bounding box center [216, 158] width 49 height 46
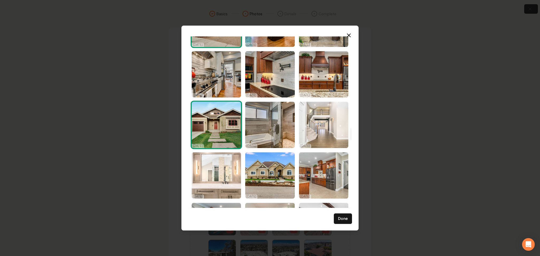
scroll to position [1371, 0]
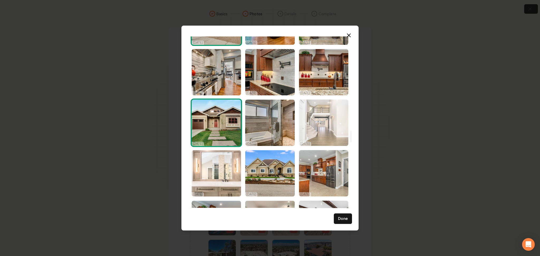
click at [306, 123] on img "Select image image_68d180c25c7cd75eb88b29e7.jpg" at bounding box center [323, 123] width 49 height 46
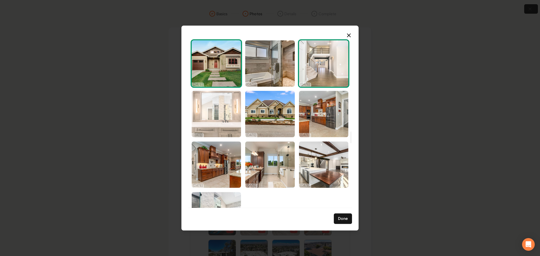
scroll to position [1476, 0]
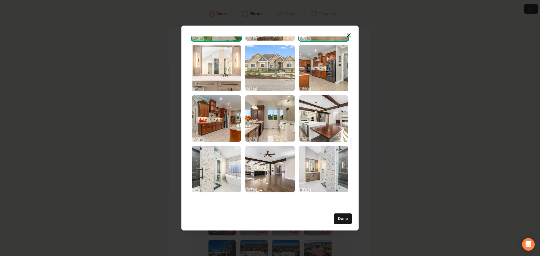
click at [283, 60] on img "Select image image_68d180c45c7cd75eb88b338a.jpg" at bounding box center [269, 68] width 49 height 46
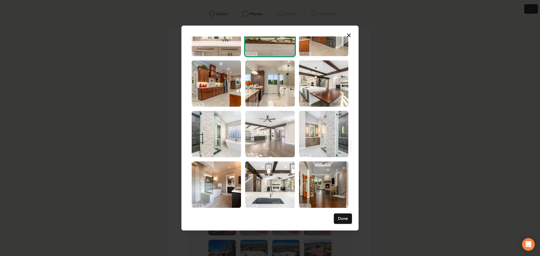
click at [257, 143] on img "Select image image_68d180c35c7cd75eb88b2de1.jpg" at bounding box center [269, 134] width 49 height 46
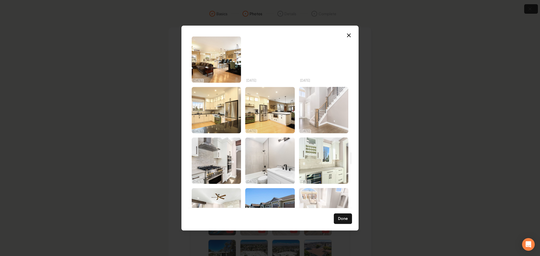
click at [320, 119] on img "Select image image_68d180c35c7cd75eb88b2e1a.jpg" at bounding box center [323, 110] width 49 height 46
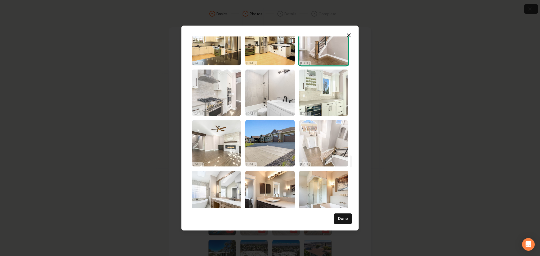
scroll to position [1757, 0]
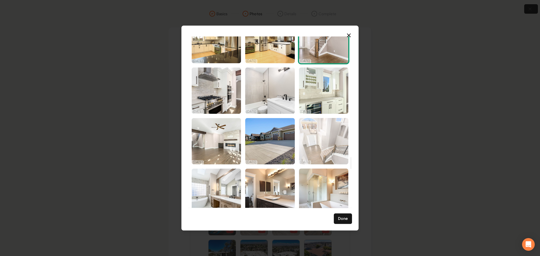
click at [335, 138] on img "Select image image_68d180c25c7cd75eb88b2b50.jpg" at bounding box center [323, 141] width 49 height 46
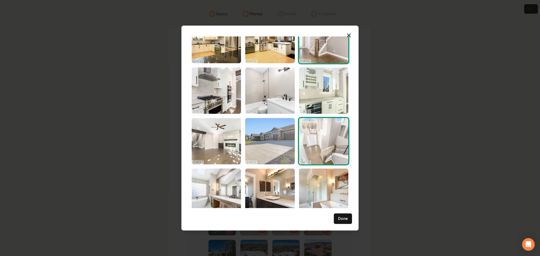
drag, startPoint x: 280, startPoint y: 147, endPoint x: 262, endPoint y: 147, distance: 18.5
click at [279, 147] on img "Select image image_68d180c25c7cd75eb88b276a.jpg" at bounding box center [269, 141] width 49 height 46
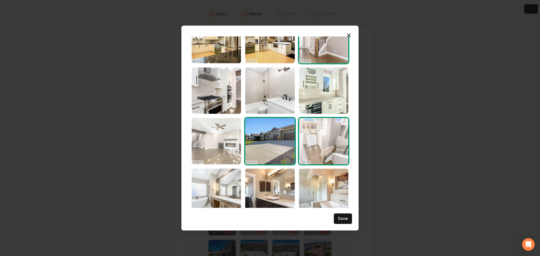
click at [224, 147] on img "Select image image_68d180c25c7cd75eb88b2b0a.jpg" at bounding box center [216, 141] width 49 height 46
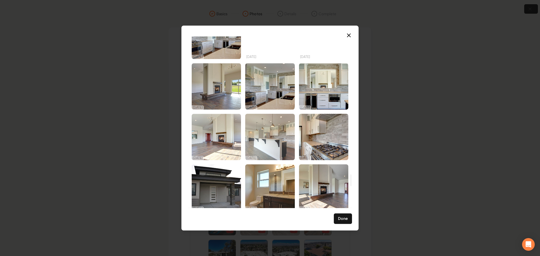
scroll to position [2039, 0]
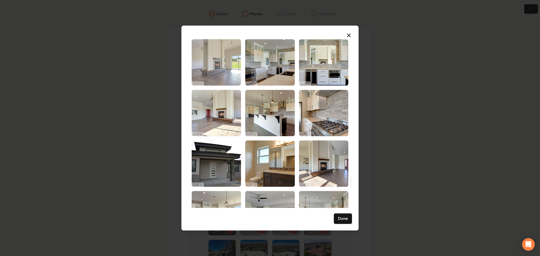
click at [223, 78] on img "Select image image_68d180c05c7cd75eb88b1766.jpg" at bounding box center [216, 62] width 49 height 46
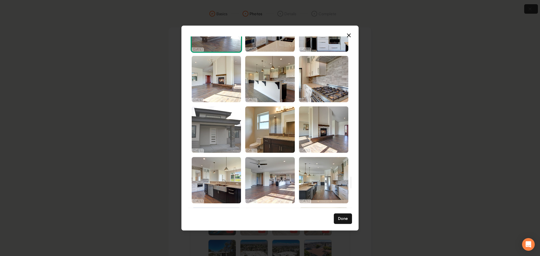
scroll to position [2074, 0]
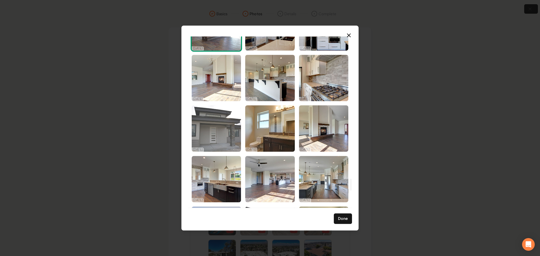
click at [229, 137] on img "Select image image_68d180bf5c7cd75eb88b0af7.JPG" at bounding box center [216, 128] width 49 height 46
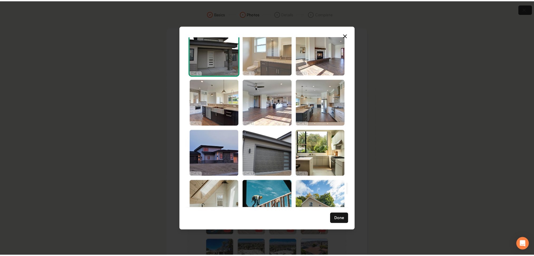
scroll to position [2179, 0]
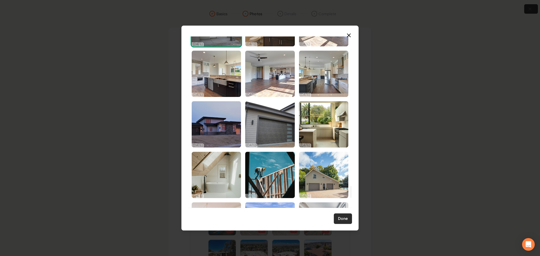
click at [347, 219] on button "Done" at bounding box center [343, 219] width 18 height 11
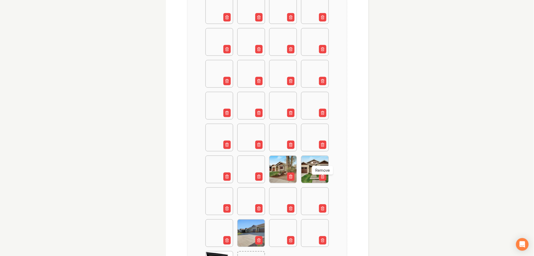
scroll to position [357, 0]
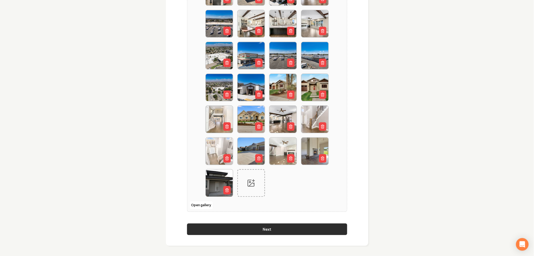
click at [284, 228] on button "Next" at bounding box center [267, 230] width 160 height 12
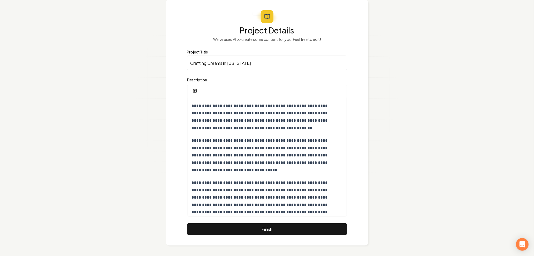
scroll to position [27, 0]
click at [222, 231] on button "Finish" at bounding box center [267, 230] width 160 height 12
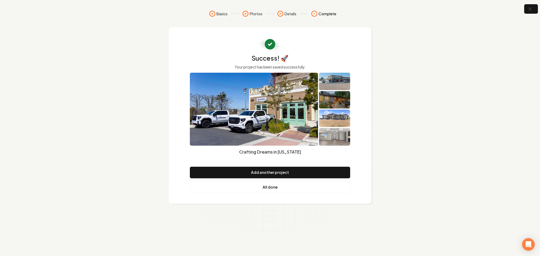
click at [268, 189] on link "All done" at bounding box center [270, 188] width 160 height 12
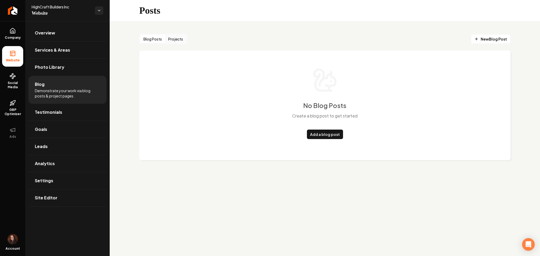
click at [175, 35] on button "Projects" at bounding box center [175, 39] width 21 height 8
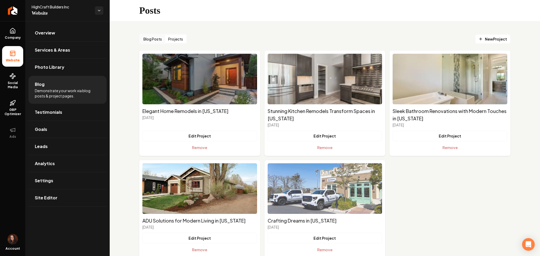
click at [284, 192] on img "Main content area" at bounding box center [325, 188] width 115 height 51
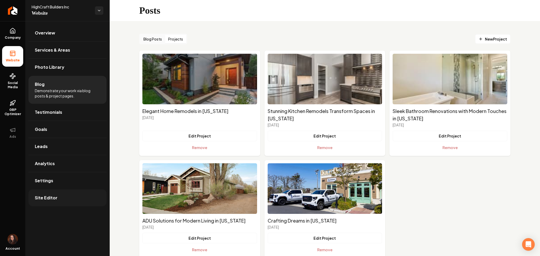
click at [68, 196] on link "Site Editor" at bounding box center [67, 198] width 78 height 17
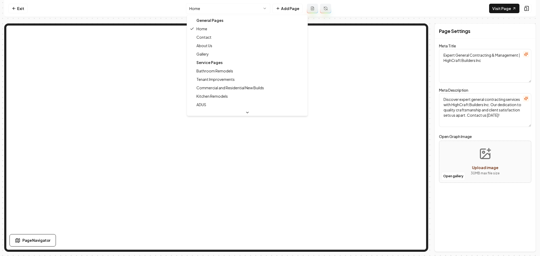
click at [217, 10] on html "Computer Required This feature is only available on a computer. Please switch t…" at bounding box center [270, 128] width 540 height 256
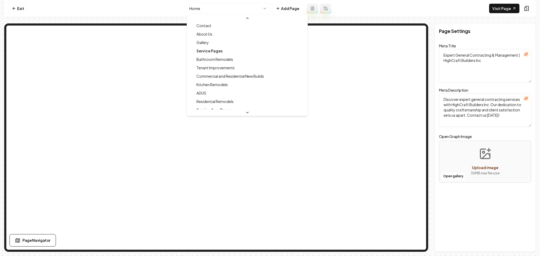
scroll to position [18, 0]
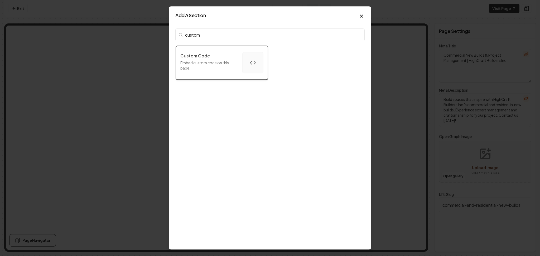
type input "custom"
click at [211, 57] on div "Custom Code" at bounding box center [209, 56] width 58 height 6
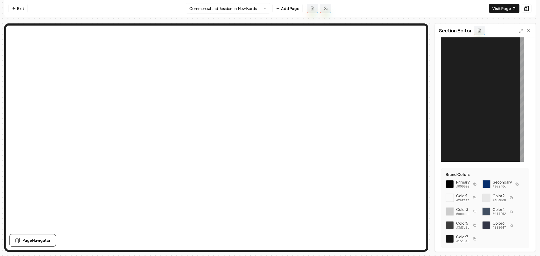
scroll to position [35, 0]
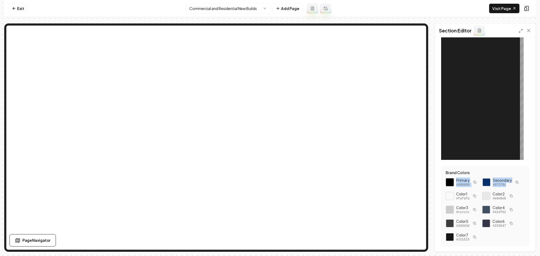
drag, startPoint x: 474, startPoint y: 200, endPoint x: 452, endPoint y: 182, distance: 28.1
click at [452, 182] on div "Primary #000000 Secondary #072f6c Color 1 #fafafa Color 2 #e8e8e8 Color 3 #cccc…" at bounding box center [485, 210] width 79 height 64
copy div "Primary #000000 Secondary #072f6c"
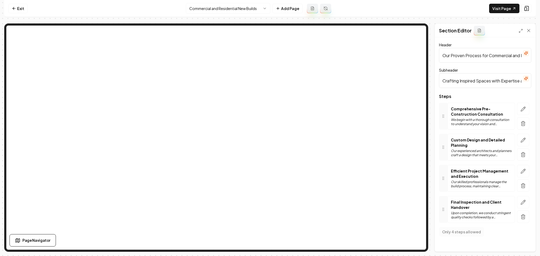
click at [501, 78] on input "Crafting Inspired Spaces with Expertise and Precision." at bounding box center [485, 80] width 92 height 15
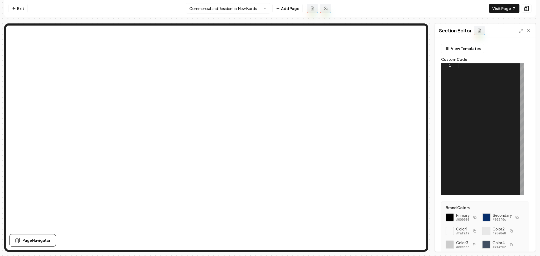
click at [511, 79] on div at bounding box center [491, 129] width 66 height 132
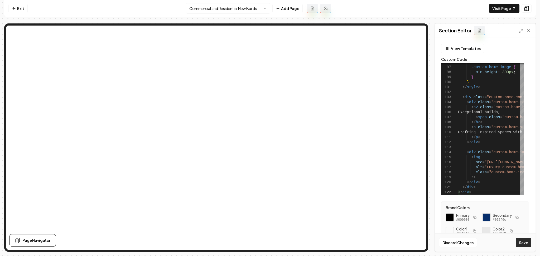
click at [520, 245] on button "Save" at bounding box center [524, 242] width 16 height 9
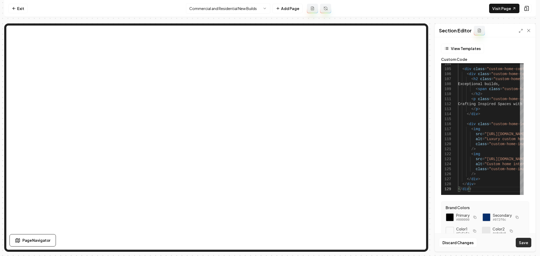
click at [520, 246] on button "Save" at bounding box center [524, 242] width 16 height 9
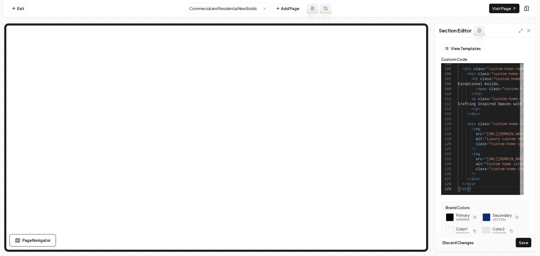
click at [520, 237] on div "Discard Changes Save" at bounding box center [485, 243] width 101 height 18
click at [523, 244] on button "Save" at bounding box center [524, 242] width 16 height 9
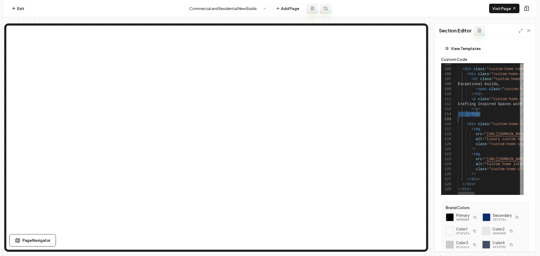
click at [525, 244] on button "Save" at bounding box center [524, 242] width 16 height 9
click at [504, 7] on link "Visit Page" at bounding box center [504, 8] width 30 height 9
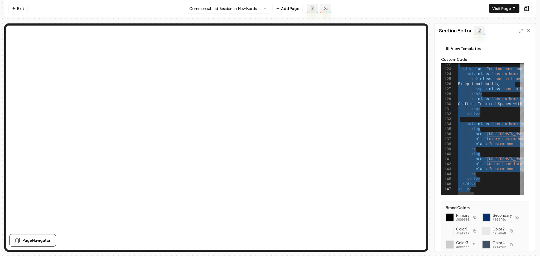
type textarea "**********"
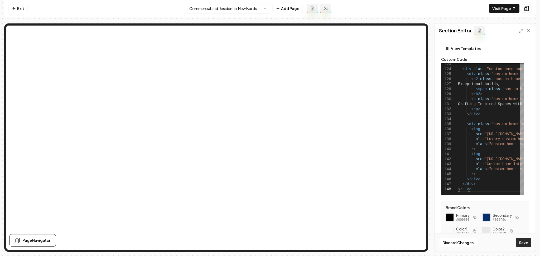
click at [521, 246] on button "Save" at bounding box center [524, 242] width 16 height 9
click at [524, 10] on icon at bounding box center [526, 8] width 5 height 5
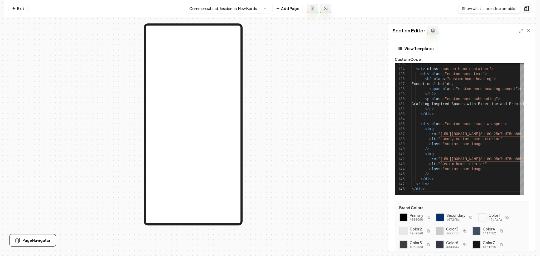
click at [528, 8] on icon at bounding box center [526, 8] width 5 height 5
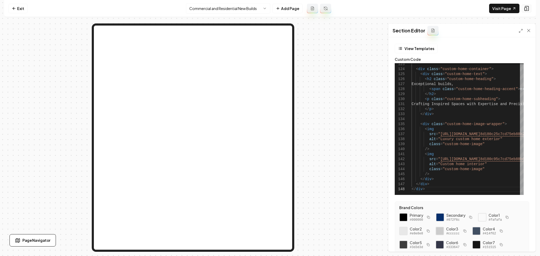
click at [528, 8] on icon at bounding box center [526, 8] width 5 height 5
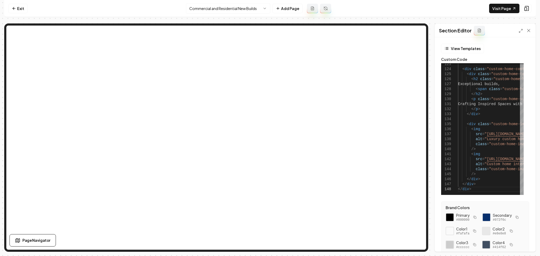
click at [209, 11] on html "Computer Required This feature is only available on a computer. Please switch t…" at bounding box center [270, 128] width 540 height 256
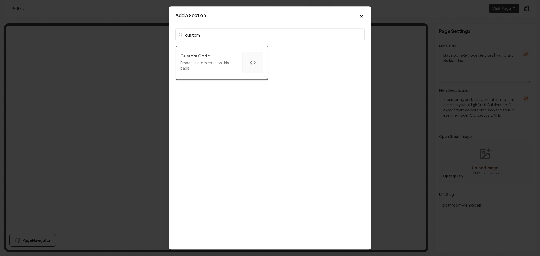
type input "custom"
click at [242, 59] on div "button" at bounding box center [252, 62] width 21 height 21
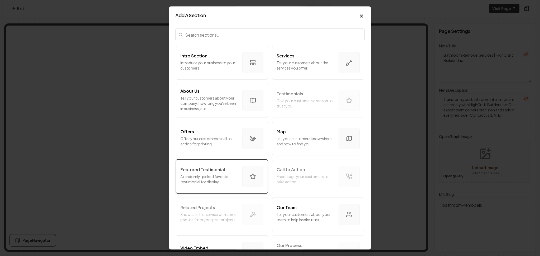
click at [202, 170] on p "Featured Testimonial" at bounding box center [202, 170] width 45 height 6
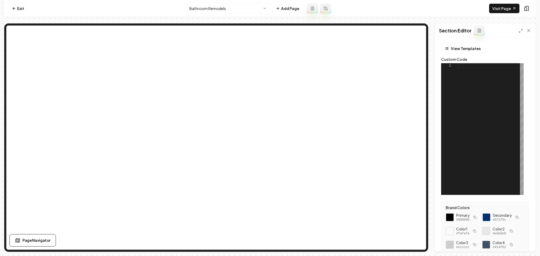
click at [481, 89] on div at bounding box center [491, 129] width 66 height 132
type textarea "**********"
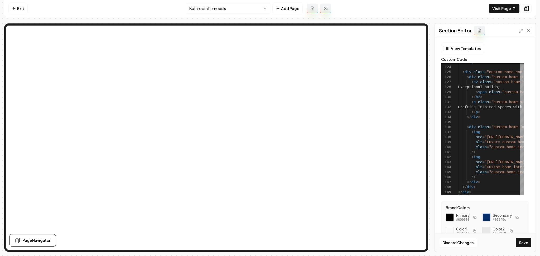
click at [523, 244] on button "Save" at bounding box center [524, 242] width 16 height 9
click at [528, 10] on icon at bounding box center [526, 8] width 3 height 4
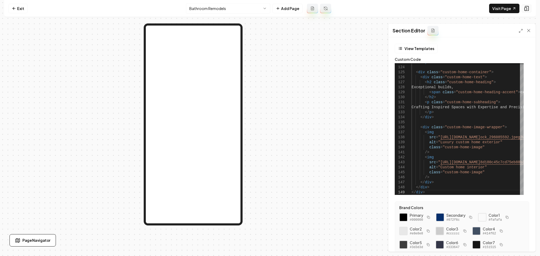
click at [528, 10] on icon at bounding box center [526, 8] width 3 height 4
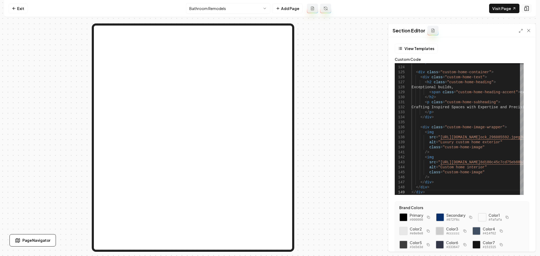
click at [528, 10] on icon at bounding box center [526, 8] width 3 height 4
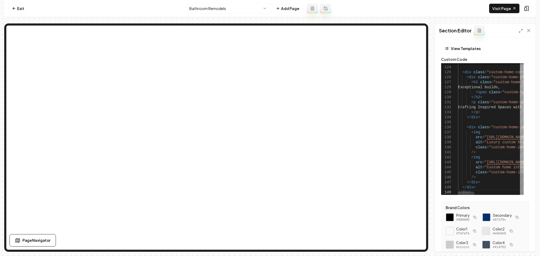
click at [246, 5] on html "Computer Required This feature is only available on a computer. Please switch t…" at bounding box center [270, 128] width 540 height 256
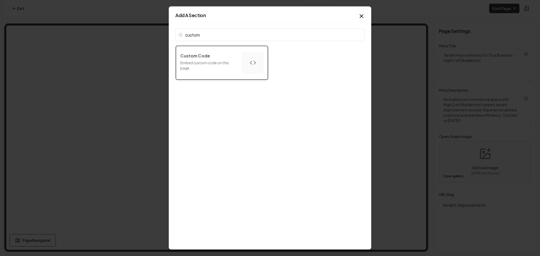
type input "custom"
click at [204, 74] on button "Custom Code Embed custom code on this page." at bounding box center [222, 63] width 92 height 34
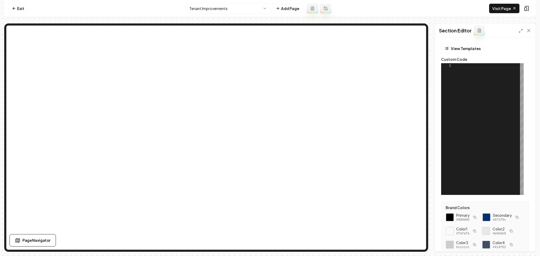
click at [479, 110] on div at bounding box center [491, 129] width 66 height 132
type textarea "**********"
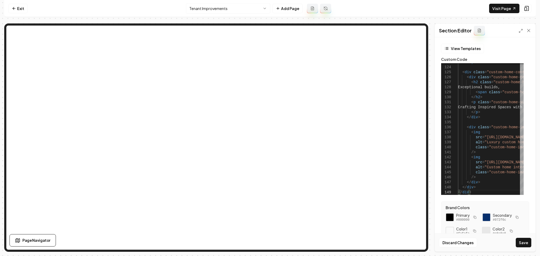
click at [521, 241] on button "Save" at bounding box center [524, 242] width 16 height 9
click at [201, 9] on html "Computer Required This feature is only available on a computer. Please switch t…" at bounding box center [270, 128] width 540 height 256
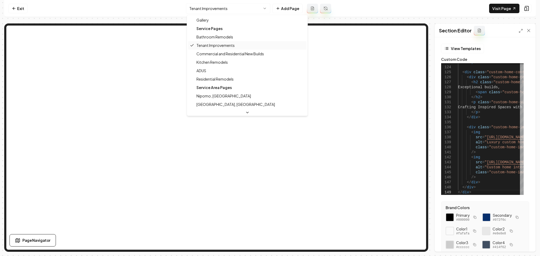
scroll to position [35, 0]
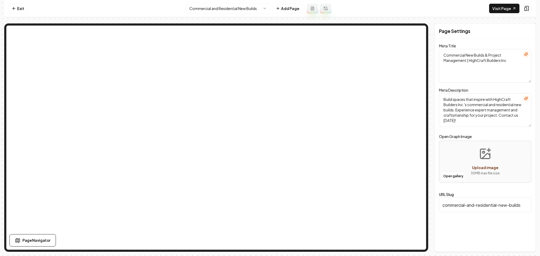
click at [202, 8] on html "Computer Required This feature is only available on a computer. Please switch t…" at bounding box center [270, 128] width 540 height 256
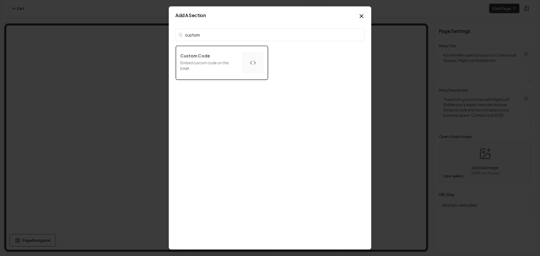
type input "custom"
click at [242, 57] on div "button" at bounding box center [252, 62] width 21 height 21
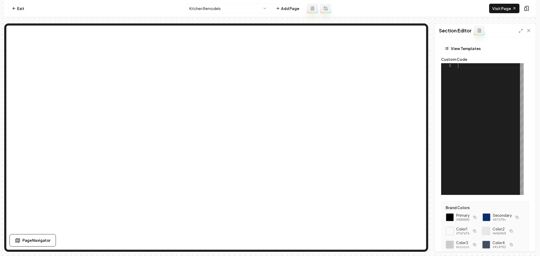
click at [465, 149] on div at bounding box center [491, 129] width 66 height 132
type textarea "**********"
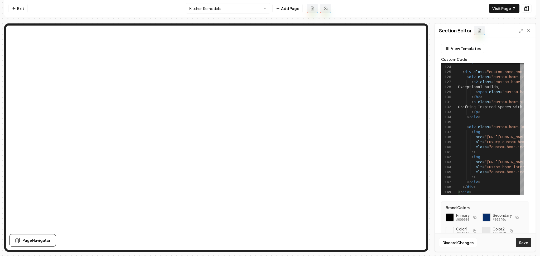
click at [525, 240] on button "Save" at bounding box center [524, 242] width 16 height 9
click at [194, 8] on html "Computer Required This feature is only available on a computer. Please switch t…" at bounding box center [270, 128] width 540 height 256
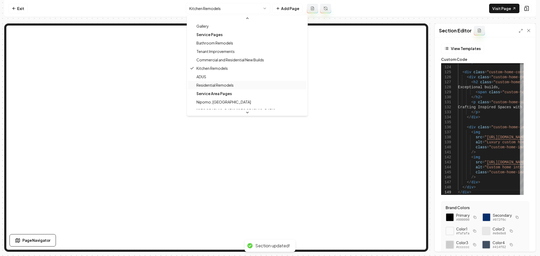
scroll to position [35, 0]
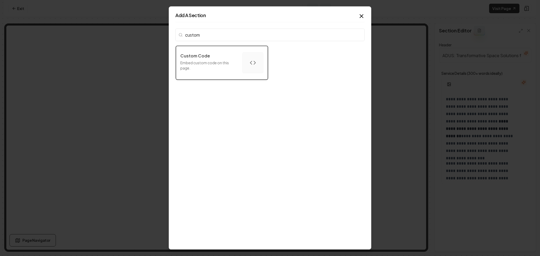
type input "custom"
click at [246, 67] on div "button" at bounding box center [252, 62] width 21 height 21
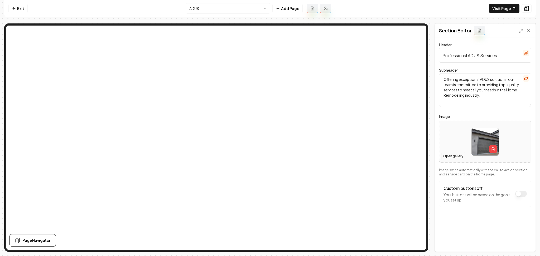
click at [447, 157] on button "Open gallery" at bounding box center [453, 156] width 24 height 8
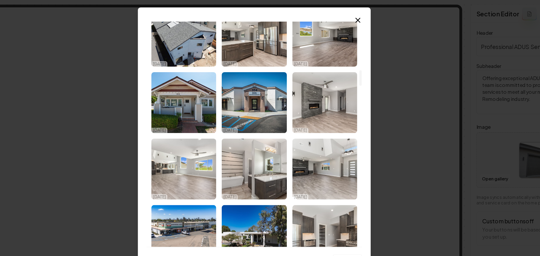
scroll to position [536, 0]
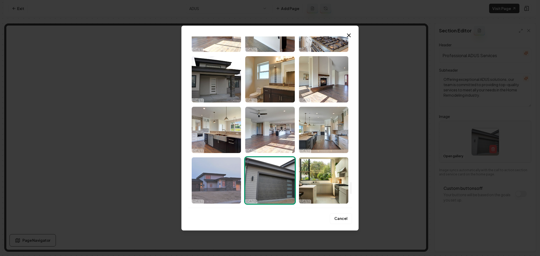
scroll to position [2123, 0]
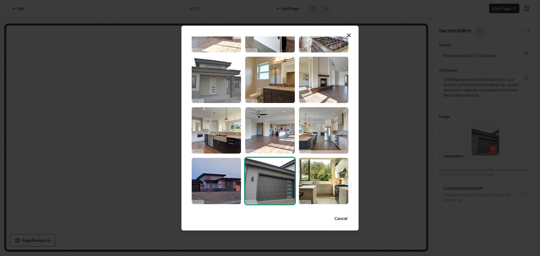
click at [214, 85] on img "Select image image_68d180bf5c7cd75eb88b0af7.JPG" at bounding box center [216, 80] width 49 height 46
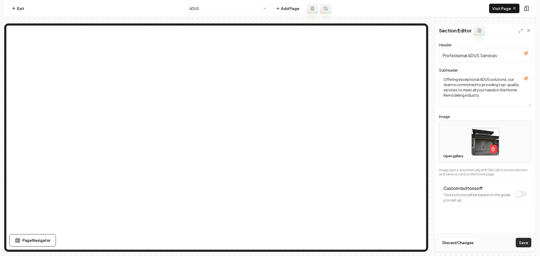
click at [520, 244] on button "Save" at bounding box center [524, 242] width 16 height 9
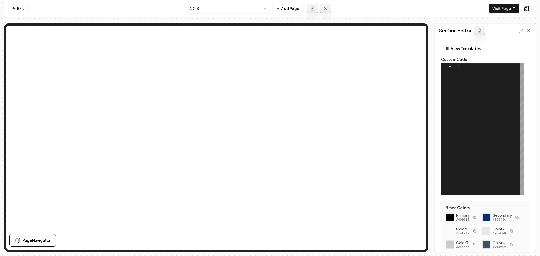
click at [507, 116] on div at bounding box center [491, 129] width 66 height 132
type textarea "**********"
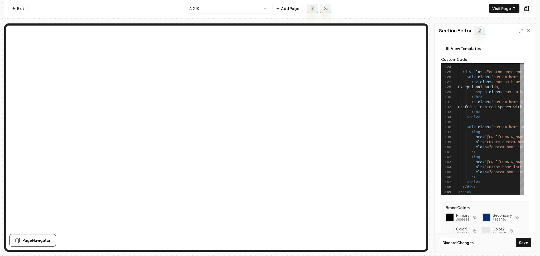
click at [524, 246] on button "Save" at bounding box center [524, 242] width 16 height 9
click at [507, 6] on link "Visit Page" at bounding box center [504, 8] width 30 height 9
click at [22, 10] on link "Exit" at bounding box center [17, 8] width 19 height 9
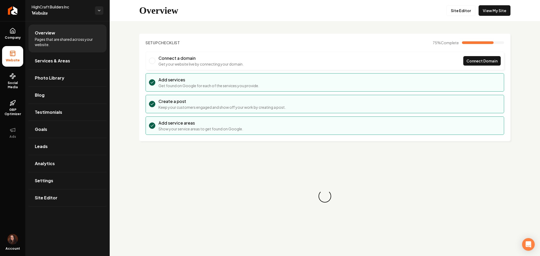
click at [22, 10] on link "Return to dashboard" at bounding box center [12, 10] width 25 height 21
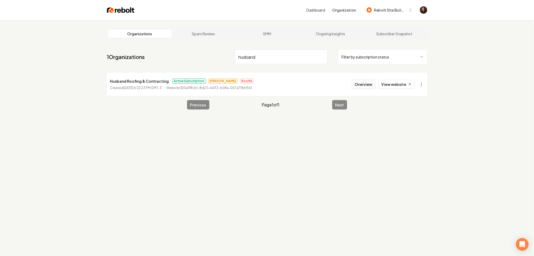
type input "husband"
drag, startPoint x: 369, startPoint y: 88, endPoint x: 316, endPoint y: 53, distance: 63.7
click at [369, 88] on button "Overview" at bounding box center [363, 84] width 23 height 9
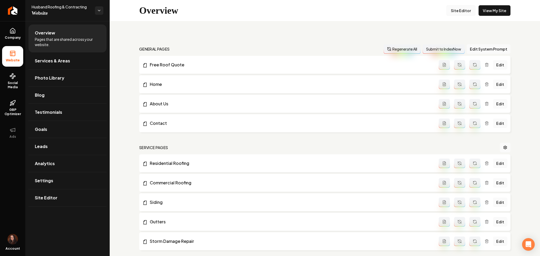
click at [460, 8] on link "Site Editor" at bounding box center [460, 10] width 29 height 11
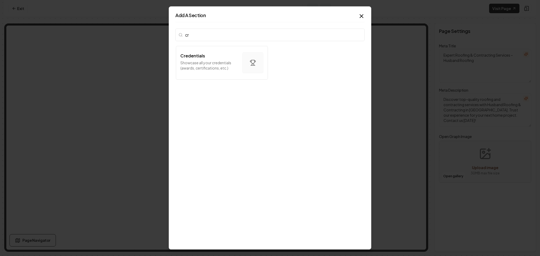
type input "c"
type input "part"
click at [220, 65] on p "Showcase all your partnerships" at bounding box center [209, 65] width 58 height 5
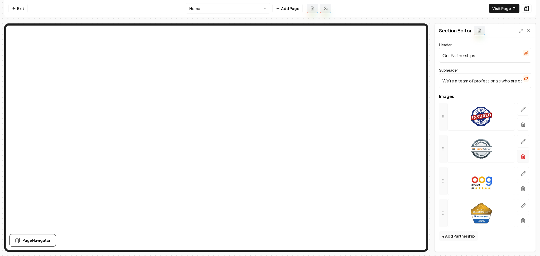
click at [521, 158] on icon "button" at bounding box center [522, 156] width 5 height 5
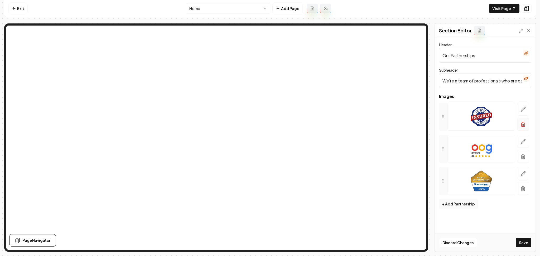
click at [522, 122] on icon "button" at bounding box center [523, 122] width 2 height 1
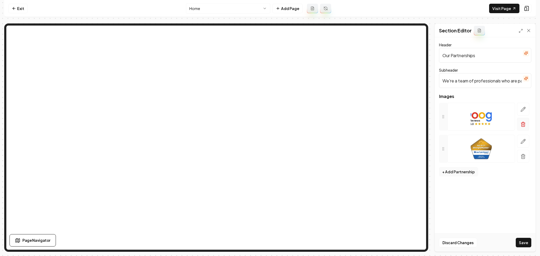
click at [523, 129] on button "button" at bounding box center [523, 124] width 12 height 13
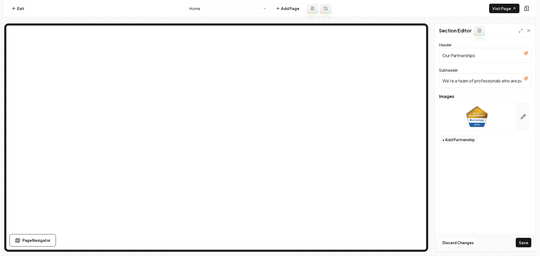
click at [520, 124] on button "button" at bounding box center [523, 117] width 12 height 28
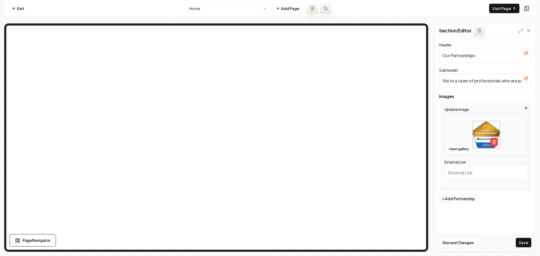
click at [524, 108] on icon "button" at bounding box center [526, 108] width 4 height 4
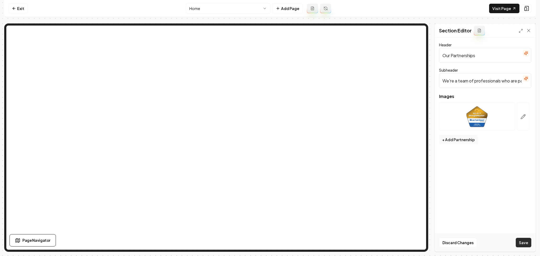
click at [519, 242] on button "Save" at bounding box center [524, 242] width 16 height 9
click at [518, 117] on button "button" at bounding box center [523, 117] width 12 height 28
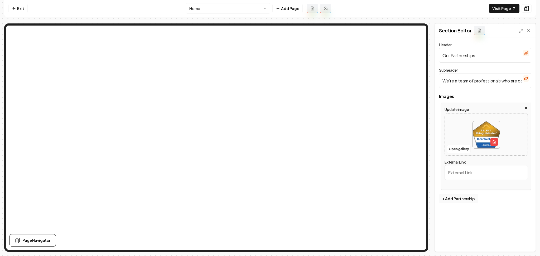
click at [473, 133] on img at bounding box center [486, 134] width 27 height 27
type input "**********"
click at [456, 201] on button "+ Add Partnership" at bounding box center [458, 198] width 39 height 9
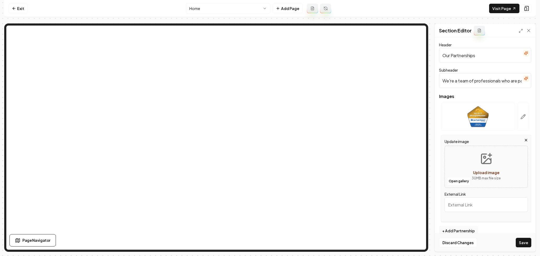
click at [472, 177] on p "30 MB max file size" at bounding box center [486, 178] width 29 height 5
type input "**********"
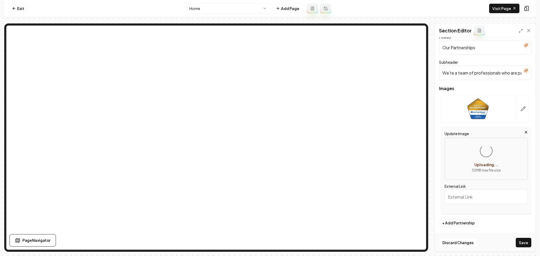
scroll to position [8, 0]
click at [467, 224] on button "+ Add Partnership" at bounding box center [458, 222] width 39 height 9
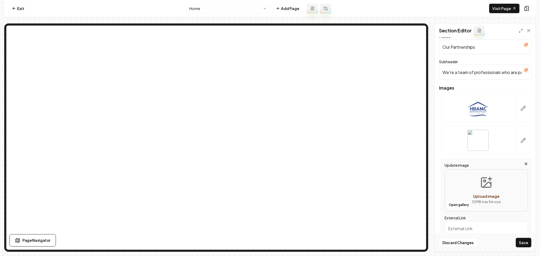
click at [462, 195] on div "Open gallery Upload image 30 MB max file size" at bounding box center [485, 191] width 83 height 42
type input "**********"
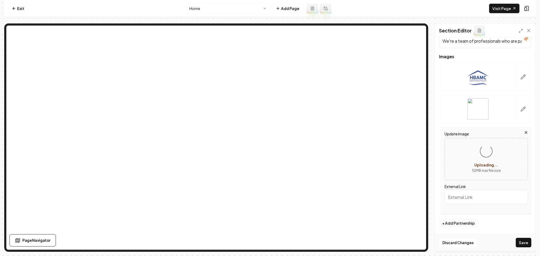
scroll to position [41, 0]
drag, startPoint x: 524, startPoint y: 242, endPoint x: 509, endPoint y: 239, distance: 15.2
click at [524, 242] on button "Save" at bounding box center [524, 242] width 16 height 9
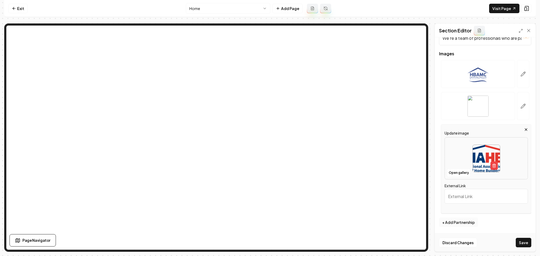
click at [451, 225] on button "+ Add Partnership" at bounding box center [458, 222] width 39 height 9
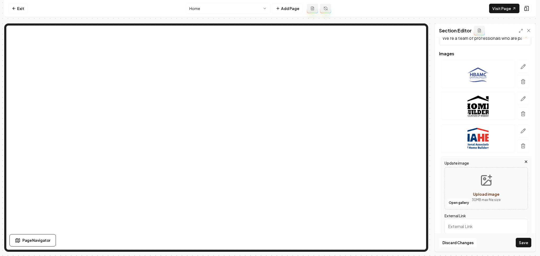
click at [463, 177] on div "Open gallery Upload image 30 MB max file size" at bounding box center [485, 188] width 83 height 42
type input "**********"
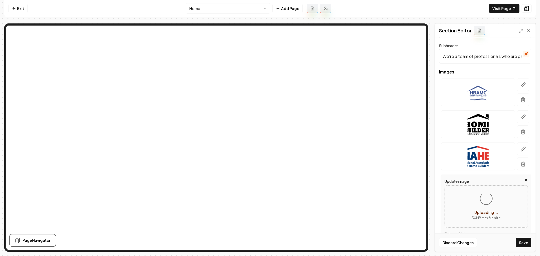
scroll to position [73, 0]
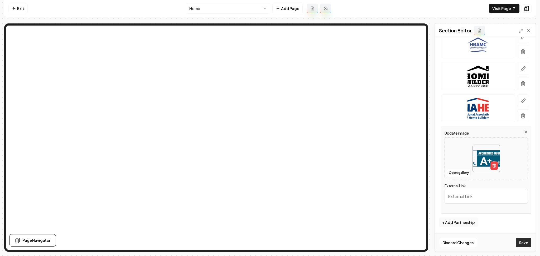
click at [522, 244] on button "Save" at bounding box center [524, 242] width 16 height 9
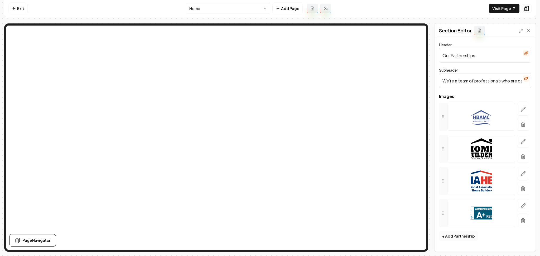
click at [466, 236] on button "+ Add Partnership" at bounding box center [458, 235] width 39 height 9
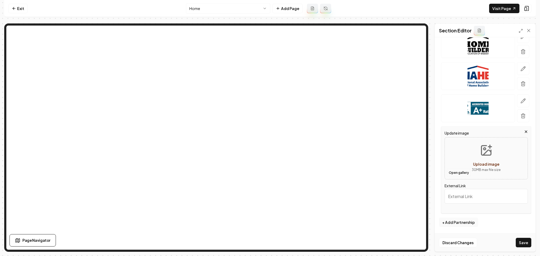
click at [453, 170] on button "Open gallery" at bounding box center [459, 173] width 24 height 8
click at [455, 157] on div "Open gallery Upload image 30 MB max file size" at bounding box center [485, 158] width 83 height 42
type input "**********"
click at [451, 225] on button "+ Add Partnership" at bounding box center [458, 222] width 39 height 9
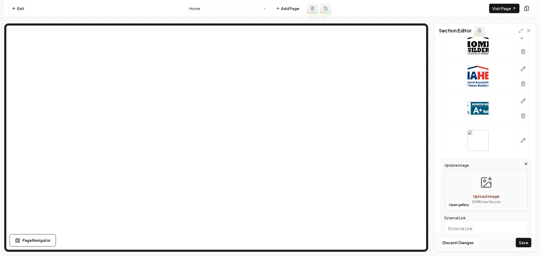
click at [465, 192] on div "Open gallery Upload image 30 MB max file size" at bounding box center [485, 191] width 83 height 42
type input "**********"
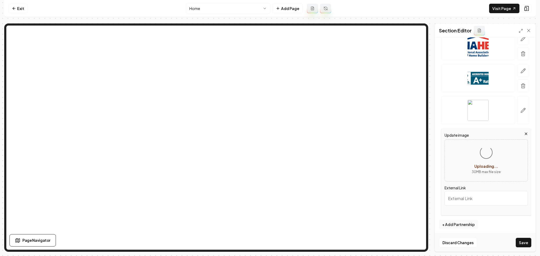
scroll to position [137, 0]
click at [466, 223] on button "+ Add Partnership" at bounding box center [458, 222] width 39 height 9
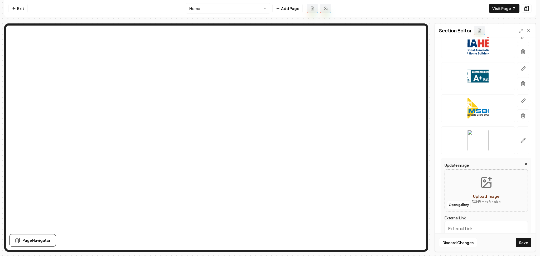
click at [463, 183] on div "Open gallery Upload image 30 MB max file size" at bounding box center [485, 191] width 83 height 42
type input "**********"
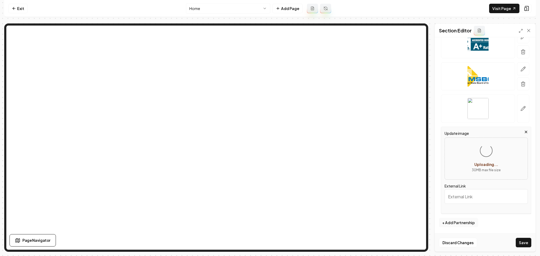
scroll to position [170, 0]
click at [464, 224] on button "+ Add Partnership" at bounding box center [458, 222] width 39 height 9
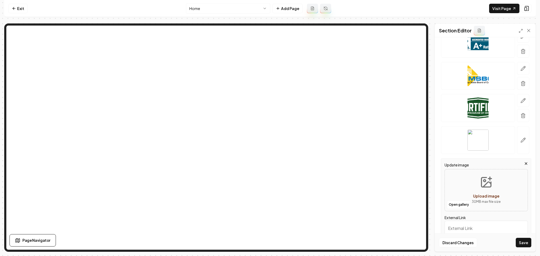
click at [488, 191] on button "Upload image 30 MB max file size" at bounding box center [485, 190] width 37 height 37
type input "**********"
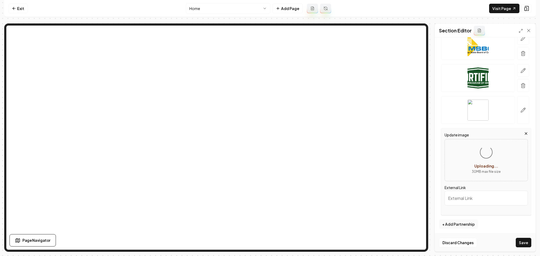
scroll to position [201, 0]
click at [448, 222] on button "+ Add Partnership" at bounding box center [458, 222] width 39 height 9
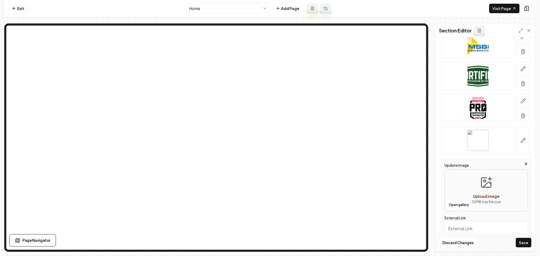
click at [477, 180] on button "Upload image 30 MB max file size" at bounding box center [485, 190] width 37 height 37
type input "**********"
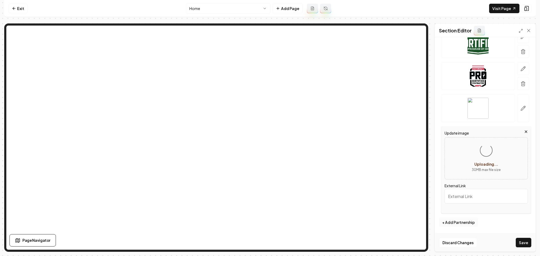
click at [453, 220] on button "+ Add Partnership" at bounding box center [458, 222] width 39 height 9
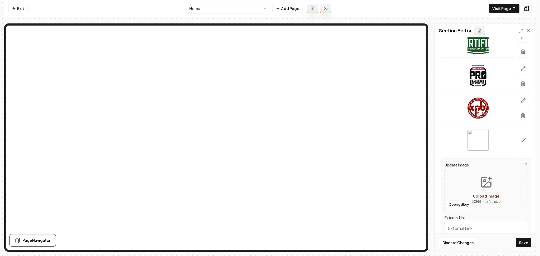
click at [488, 189] on button "Upload image 30 MB max file size" at bounding box center [485, 190] width 37 height 37
type input "**********"
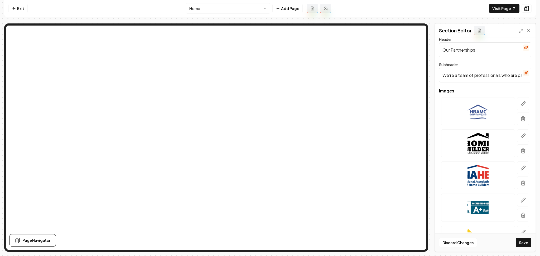
scroll to position [0, 0]
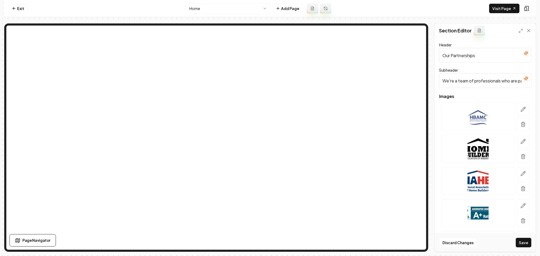
click at [523, 78] on button "button" at bounding box center [526, 78] width 6 height 6
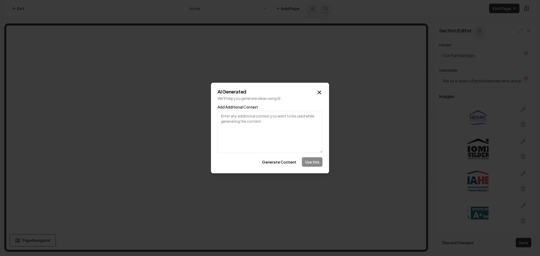
click at [302, 114] on textarea "Add Additional Context" at bounding box center [269, 132] width 105 height 42
type textarea "experts"
click at [286, 158] on button "Generate Content" at bounding box center [279, 161] width 41 height 9
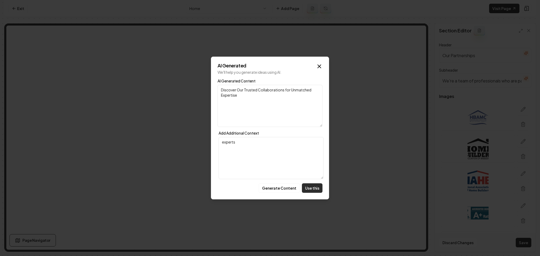
click at [307, 188] on button "Use this" at bounding box center [312, 187] width 21 height 9
type input "Discover Our Trusted Collaborations for Unmatched Expertise"
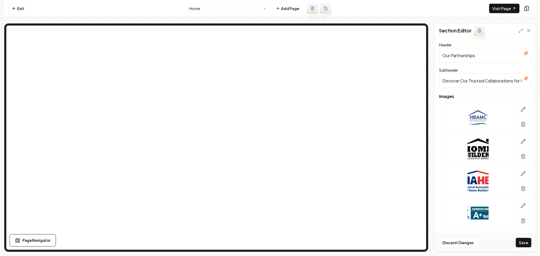
click at [524, 53] on icon "button" at bounding box center [526, 53] width 4 height 4
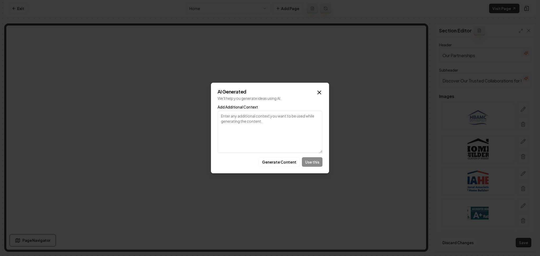
click at [286, 156] on div "AI Generated We'll help you generate ideas using AI. Add Additional Context Gen…" at bounding box center [270, 128] width 118 height 91
click at [286, 160] on button "Generate Content" at bounding box center [279, 161] width 41 height 9
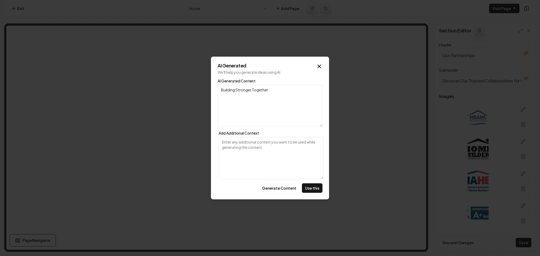
click at [286, 156] on textarea "Add Additional Context" at bounding box center [271, 158] width 105 height 42
type textarea "credentials"
click at [281, 190] on button "Generate Content" at bounding box center [279, 187] width 41 height 9
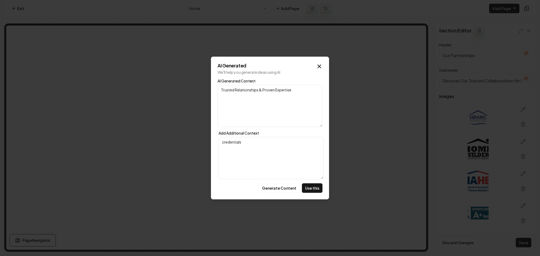
drag, startPoint x: 262, startPoint y: 90, endPoint x: 198, endPoint y: 91, distance: 64.1
click at [198, 91] on body "Computer Required This feature is only available on a computer. Please switch t…" at bounding box center [270, 128] width 540 height 256
type textarea "Proven Expertise"
click at [311, 190] on button "Use this" at bounding box center [312, 187] width 21 height 9
type input "Proven Expertise"
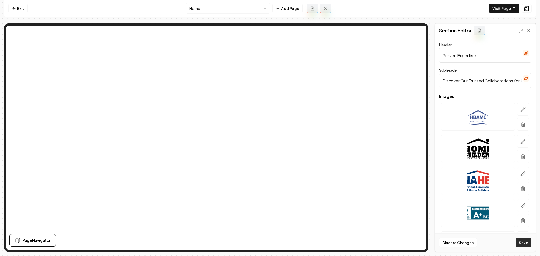
click at [525, 243] on button "Save" at bounding box center [524, 242] width 16 height 9
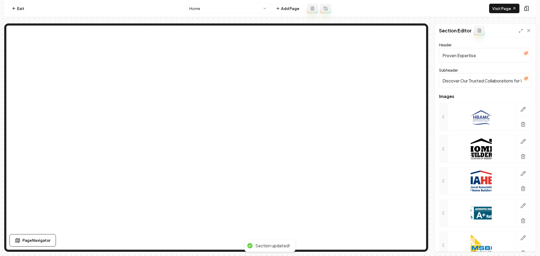
click at [524, 80] on icon "button" at bounding box center [525, 78] width 3 height 3
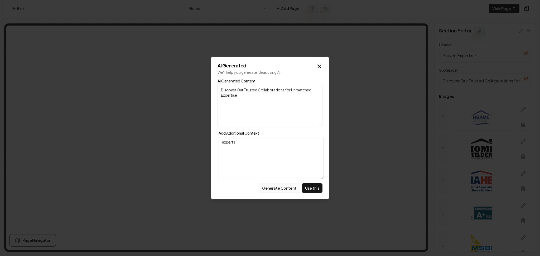
click at [275, 188] on button "Generate Content" at bounding box center [279, 187] width 41 height 9
click at [274, 189] on button "Generate Content" at bounding box center [279, 187] width 41 height 9
click at [248, 93] on textarea "Join Forces with Industry Experts for Superior Results" at bounding box center [269, 106] width 105 height 42
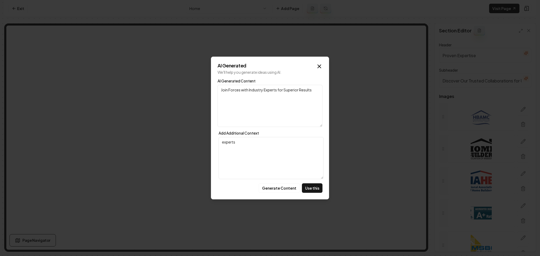
click at [248, 93] on textarea "Join Forces with Industry Experts for Superior Results" at bounding box center [269, 106] width 105 height 42
click at [260, 93] on textarea "Join Forces with Industry Experts for Superior Results" at bounding box center [269, 106] width 105 height 42
drag, startPoint x: 263, startPoint y: 92, endPoint x: 216, endPoint y: 86, distance: 48.0
click at [216, 86] on div "AI Generated We'll help you generate ideas using AI. AI Generated Content Join …" at bounding box center [270, 128] width 118 height 143
click at [235, 90] on textarea "Experts for Superior Results" at bounding box center [269, 106] width 105 height 42
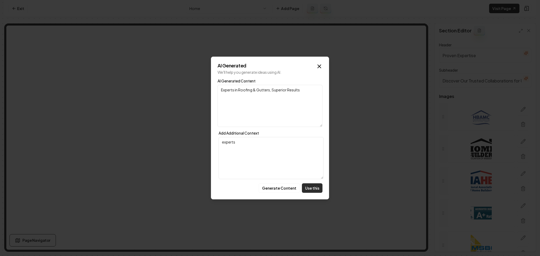
type textarea "Experts in Roofing & Gutters, Superior Results"
click at [317, 186] on button "Use this" at bounding box center [312, 187] width 21 height 9
type input "Experts in Roofing & Gutters, Superior Results"
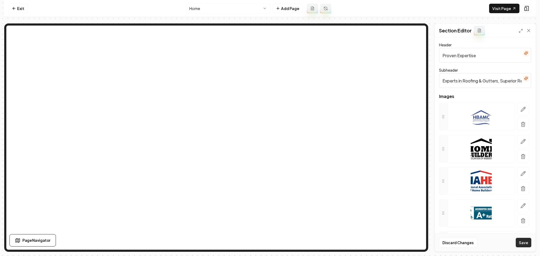
click at [520, 242] on button "Save" at bounding box center [524, 242] width 16 height 9
click at [291, 8] on button "Add Page" at bounding box center [287, 8] width 30 height 9
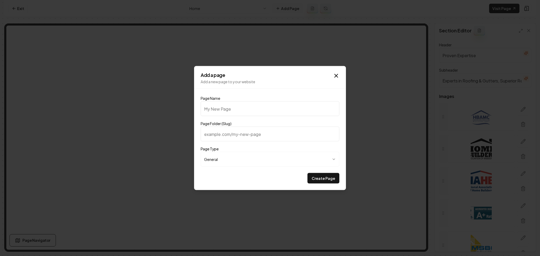
type input "F"
type input "f"
type input "Fo"
type input "fo"
type input "For"
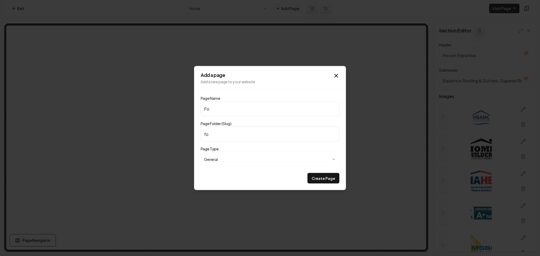
type input "for"
type input "Fort"
type input "fort"
type input "Forti"
type input "forti"
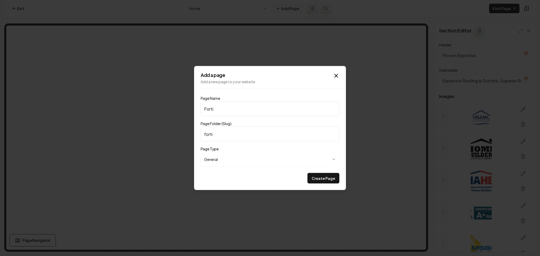
type input "Fortif"
type input "fortif"
type input "Fortifi"
type input "fortifi"
type input "Fortifie"
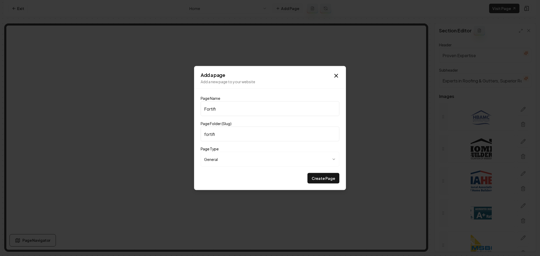
type input "fortifie"
type input "Fortified"
type input "fortified"
type input "Fortified"
click at [337, 78] on icon "button" at bounding box center [336, 76] width 6 height 6
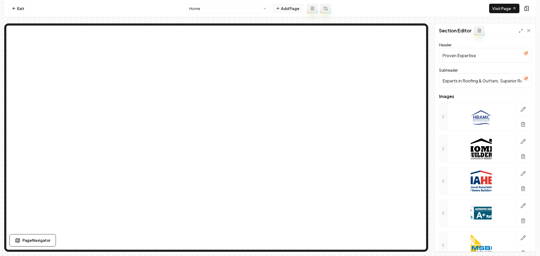
click at [286, 8] on button "Add Page" at bounding box center [287, 8] width 30 height 9
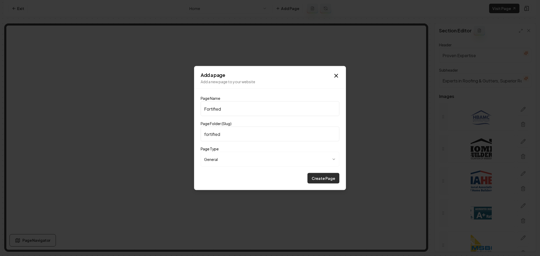
click at [322, 182] on button "Create Page" at bounding box center [323, 178] width 32 height 11
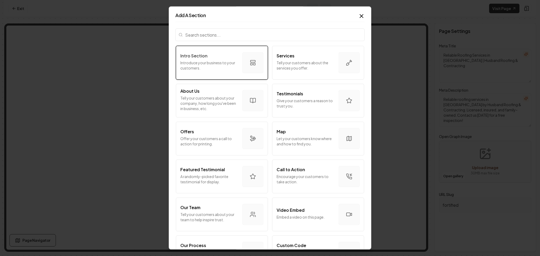
click at [206, 68] on p "Introduce your business to your customers." at bounding box center [209, 65] width 58 height 11
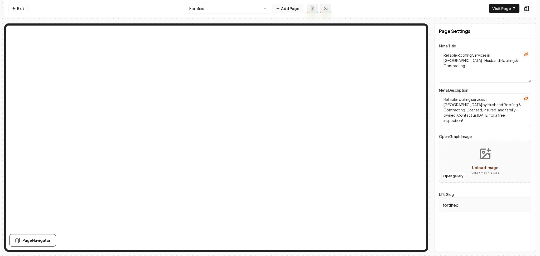
click at [284, 9] on button "Add Page" at bounding box center [287, 8] width 30 height 9
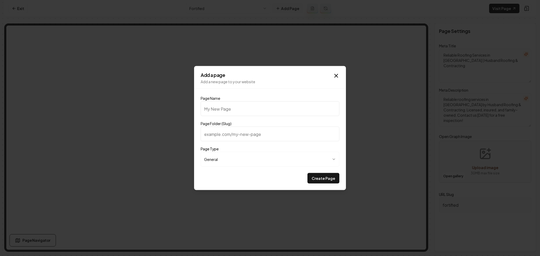
type input "P"
type input "p"
type input "Pr"
type input "pr"
type input "Pro"
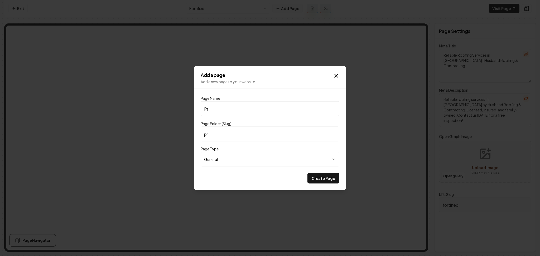
type input "pro"
type input "Prod"
type input "prod"
type input "Produ"
type input "produ"
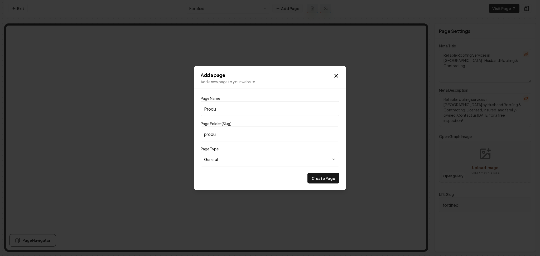
type input "Produc"
type input "produc"
type input "Product"
type input "product"
type input "Products"
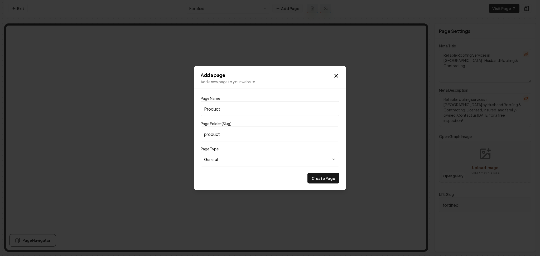
type input "products"
type input "Products"
click at [323, 177] on button "Create Page" at bounding box center [323, 178] width 32 height 11
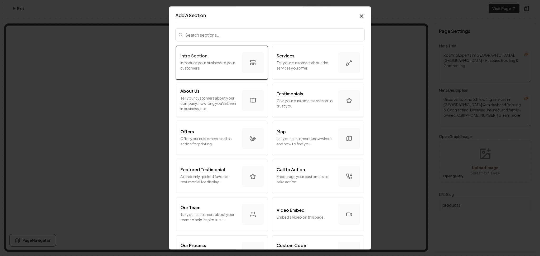
click at [230, 67] on p "Introduce your business to your customers." at bounding box center [209, 65] width 58 height 11
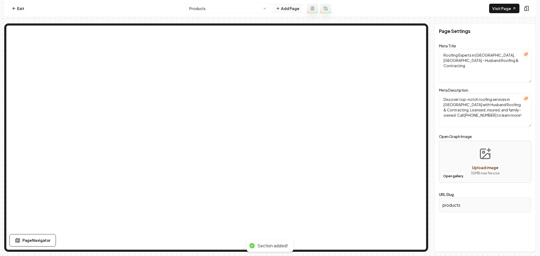
click at [283, 8] on button "Add Page" at bounding box center [287, 8] width 30 height 9
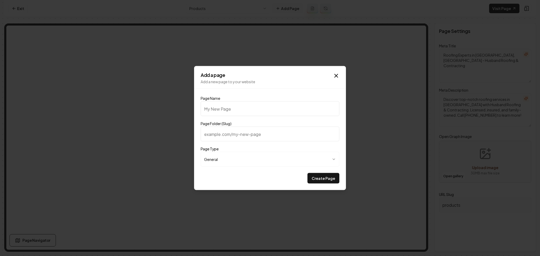
type input "C"
type input "c"
type input "Ce"
type input "ce"
type input "Cer"
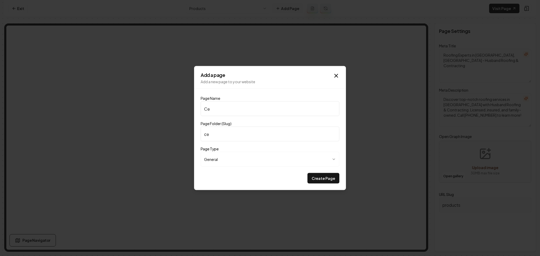
type input "cer"
type input "Ceri"
type input "ceri"
type input "Cer"
type input "cer"
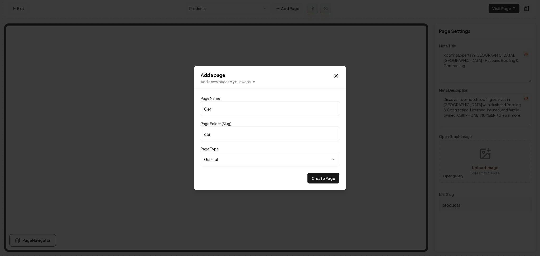
type input "Cert"
type input "cert"
type input "Certi"
type input "certi"
type input "Certii"
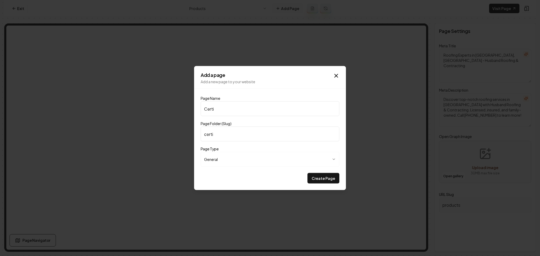
type input "certii"
type input "Certi"
type input "certi"
type input "Certif"
type input "certif"
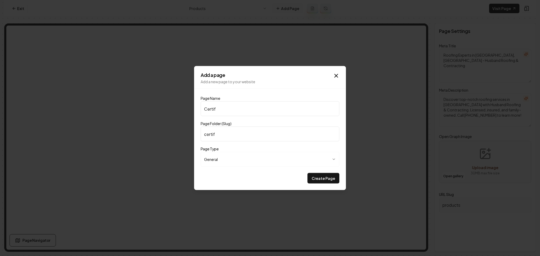
type input "Certifi"
type input "certifi"
type input "Certific"
type input "certific"
type input "Certifica"
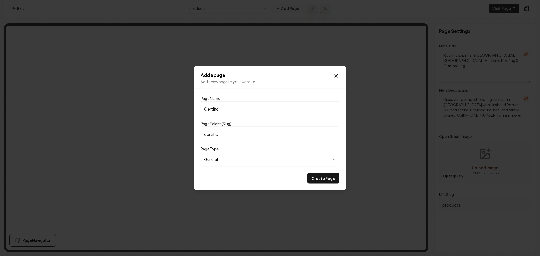
type input "certifica"
type input "Certificat"
type input "certificat"
type input "Certificati"
type input "certificati"
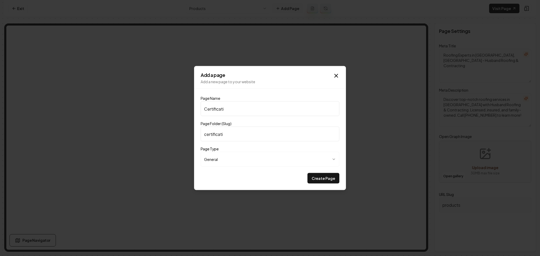
type input "Certificatio"
type input "certificatio"
type input "Certification"
type input "certification"
type input "Certifications"
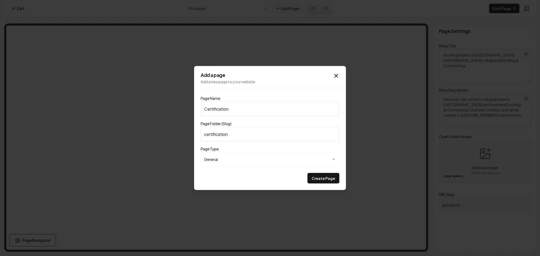
type input "certifications"
type input "Certifications"
click at [320, 178] on button "Create Page" at bounding box center [323, 178] width 32 height 11
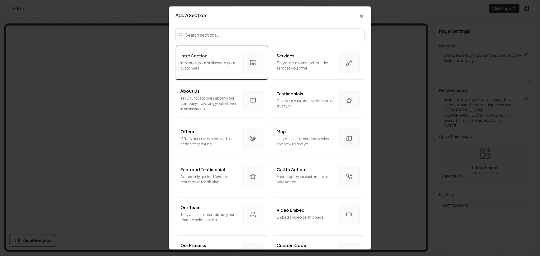
click at [214, 61] on p "Introduce your business to your customers." at bounding box center [209, 65] width 58 height 11
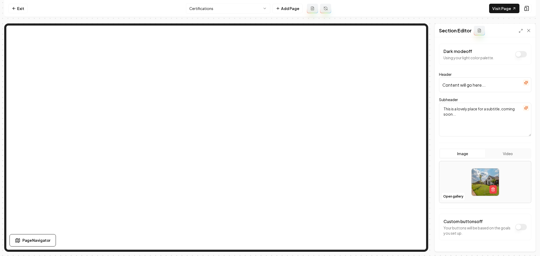
click at [519, 86] on input "Content will go here..." at bounding box center [485, 85] width 92 height 15
click at [523, 85] on button "button" at bounding box center [526, 83] width 6 height 6
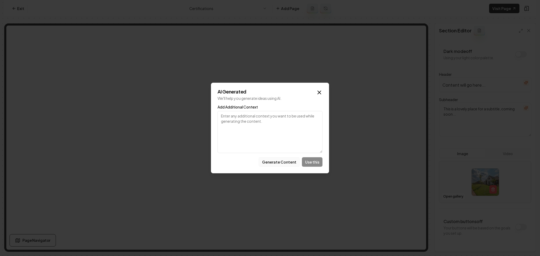
click at [277, 165] on button "Generate Content" at bounding box center [279, 161] width 41 height 9
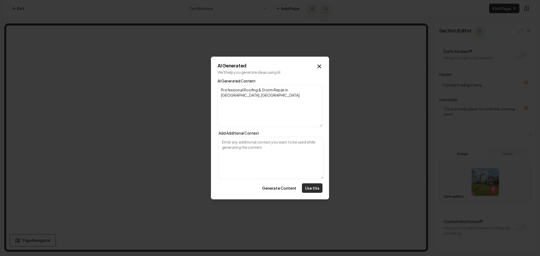
click at [311, 188] on button "Use this" at bounding box center [312, 187] width 21 height 9
type input "Professional Roofing & Storm Repair in Long Beach, MS"
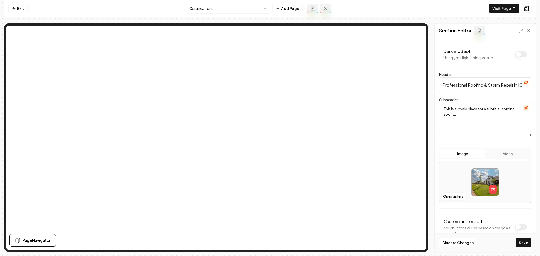
click at [523, 108] on button "button" at bounding box center [526, 108] width 6 height 6
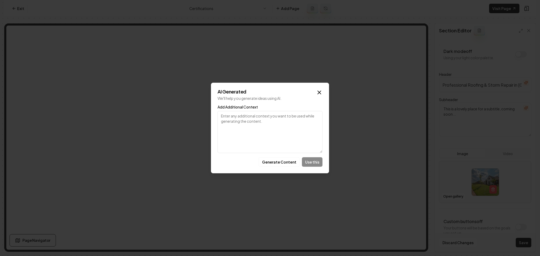
click at [274, 139] on textarea "Add Additional Context" at bounding box center [269, 132] width 105 height 42
type textarea "certifications"
click at [273, 162] on button "Generate Content" at bounding box center [279, 161] width 41 height 9
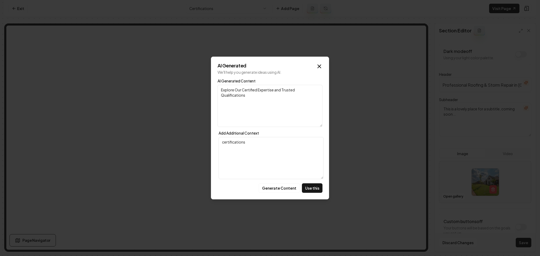
click at [307, 193] on div "AI Generated We'll help you generate ideas using AI. AI Generated Content Explo…" at bounding box center [270, 128] width 118 height 143
click at [312, 188] on button "Use this" at bounding box center [312, 187] width 21 height 9
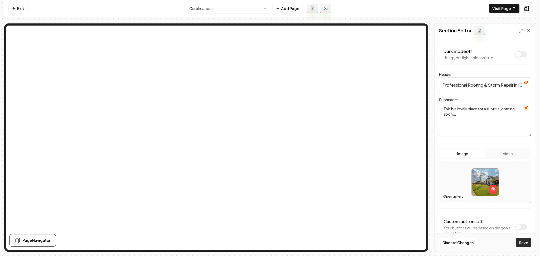
click at [524, 245] on button "Save" at bounding box center [524, 242] width 16 height 9
click at [524, 84] on icon "button" at bounding box center [526, 83] width 4 height 4
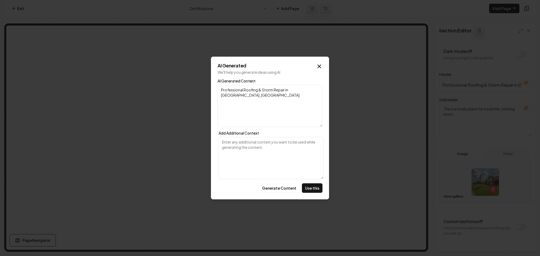
click at [292, 151] on textarea "Add Additional Context" at bounding box center [271, 158] width 105 height 42
type textarea "certifications"
click at [283, 186] on button "Generate Content" at bounding box center [279, 187] width 41 height 9
click at [270, 191] on button "Generate Content" at bounding box center [279, 187] width 41 height 9
click at [311, 191] on button "Use this" at bounding box center [312, 187] width 21 height 9
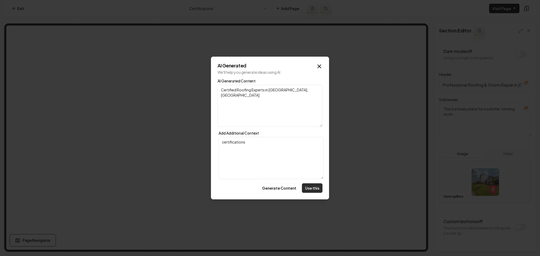
type input "Certified Roofing Experts in Long Beach, MS"
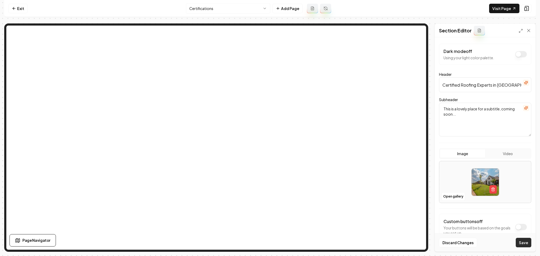
click at [518, 241] on button "Save" at bounding box center [524, 242] width 16 height 9
click at [261, 14] on nav "Exit Certifications Add Page Visit Page" at bounding box center [269, 8] width 531 height 17
click at [254, 12] on html "Computer Required This feature is only available on a computer. Please switch t…" at bounding box center [270, 128] width 540 height 256
click at [11, 8] on link "Exit" at bounding box center [17, 8] width 19 height 9
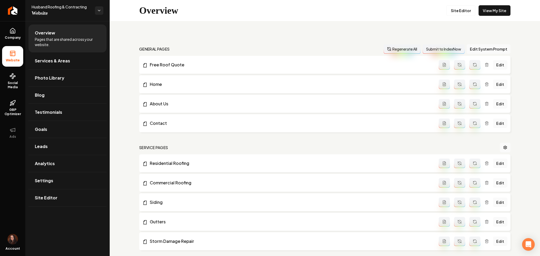
scroll to position [43, 0]
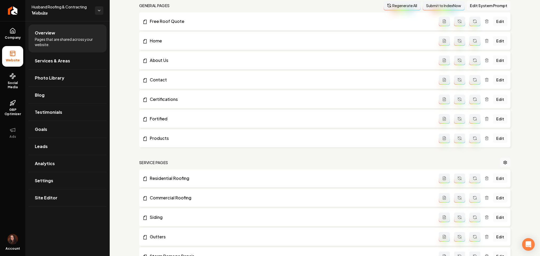
click at [439, 122] on button "Main content area" at bounding box center [444, 118] width 11 height 9
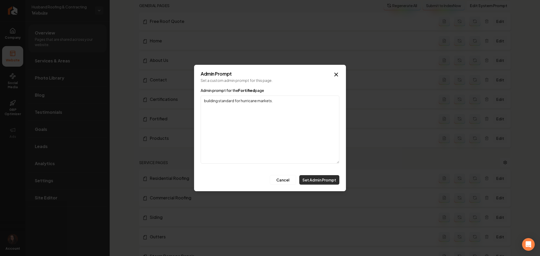
type textarea "building standard for hurricane markets."
click at [323, 178] on button "Set Admin Prompt" at bounding box center [319, 179] width 40 height 9
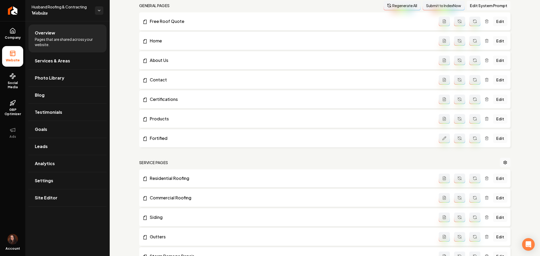
click at [441, 122] on button "Main content area" at bounding box center [444, 118] width 11 height 9
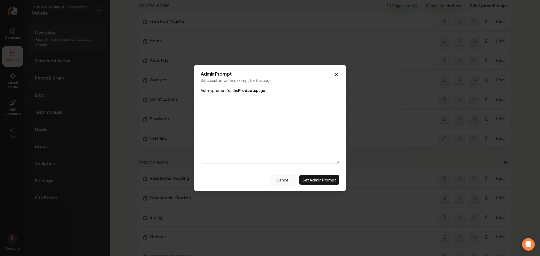
click at [288, 181] on button "Cancel" at bounding box center [283, 179] width 26 height 9
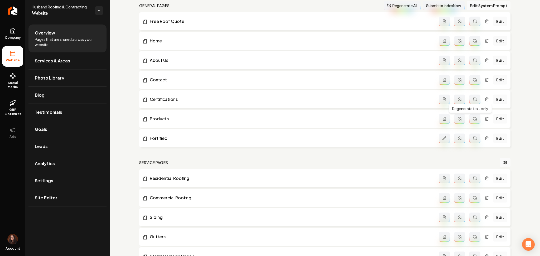
click at [469, 120] on button "Main content area" at bounding box center [474, 118] width 11 height 9
click at [473, 137] on icon "Main content area" at bounding box center [473, 137] width 1 height 1
click at [493, 136] on link "Edit" at bounding box center [500, 138] width 14 height 9
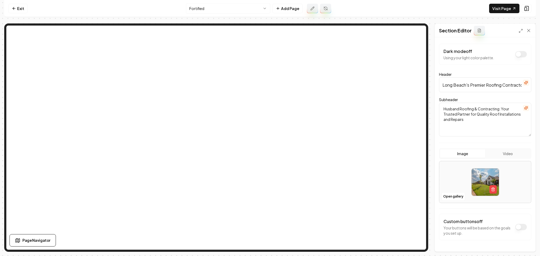
click at [524, 83] on icon "button" at bounding box center [525, 82] width 3 height 3
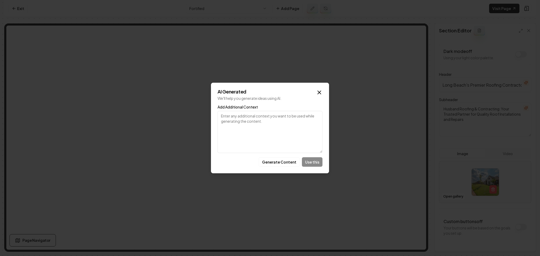
click at [263, 123] on textarea "Add Additional Context" at bounding box center [269, 132] width 105 height 42
paste textarea "building standard for hurricane markets."
type textarea "building standard for hurricane markets."
click at [275, 163] on button "Generate Content" at bounding box center [279, 161] width 41 height 9
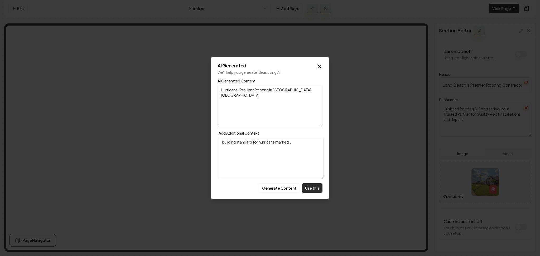
click at [308, 189] on button "Use this" at bounding box center [312, 187] width 21 height 9
type input "Hurricane-Resilient Roofing in Long Beach, MS"
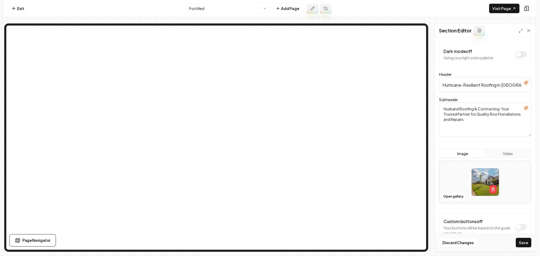
click at [524, 109] on icon "button" at bounding box center [526, 108] width 4 height 4
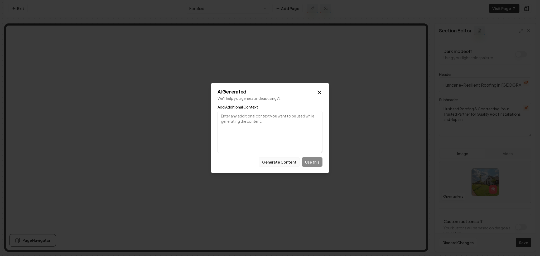
click at [274, 163] on button "Generate Content" at bounding box center [279, 161] width 41 height 9
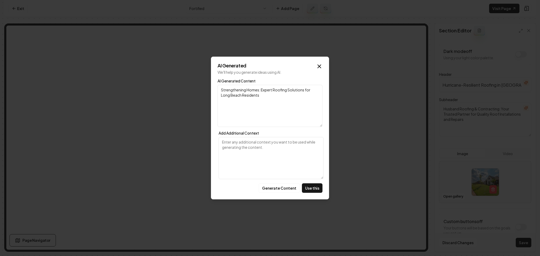
drag, startPoint x: 286, startPoint y: 172, endPoint x: 286, endPoint y: 177, distance: 4.2
click at [286, 172] on textarea "Add Additional Context" at bounding box center [271, 158] width 105 height 42
paste textarea "building standard for hurricane markets."
type textarea "building standard for hurricane markets."
click at [281, 192] on button "Generate Content" at bounding box center [279, 187] width 41 height 9
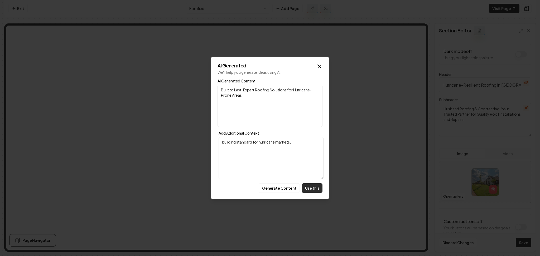
click at [306, 190] on button "Use this" at bounding box center [312, 187] width 21 height 9
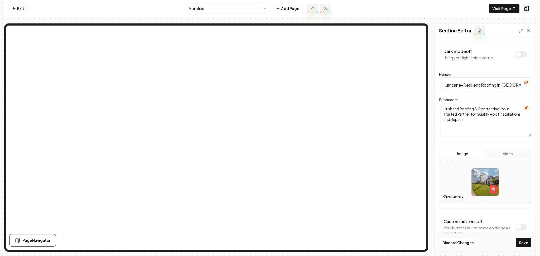
click at [515, 85] on input "Hurricane-Resilient Roofing in Long Beach, MS" at bounding box center [485, 85] width 92 height 15
drag, startPoint x: 502, startPoint y: 88, endPoint x: 475, endPoint y: 86, distance: 28.0
click at [466, 89] on input "Hurricane-Resilient Roofing in Long Beach, MS" at bounding box center [485, 85] width 92 height 15
click at [476, 86] on input "Hurricane-Resilient Roofing in Long Beach, MS" at bounding box center [485, 85] width 92 height 15
drag, startPoint x: 479, startPoint y: 86, endPoint x: 423, endPoint y: 86, distance: 56.2
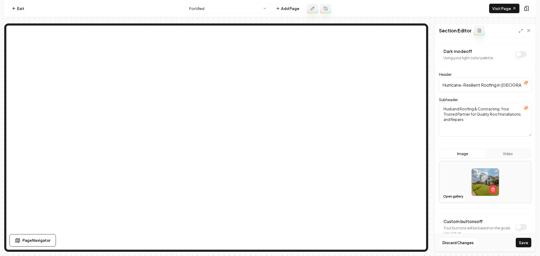
click at [404, 60] on div "Page Settings Section Editor Dark mode off Using your light color palette. Head…" at bounding box center [269, 137] width 531 height 229
type input "Fortified Roofing in Long Beach, MS"
click at [522, 234] on div "Discard Changes Save" at bounding box center [485, 243] width 101 height 18
click at [522, 242] on button "Save" at bounding box center [524, 242] width 16 height 9
click at [209, 12] on html "Computer Required This feature is only available on a computer. Please switch t…" at bounding box center [270, 128] width 540 height 256
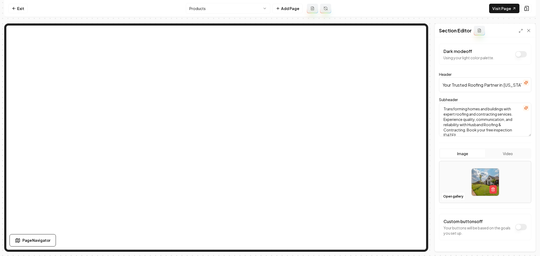
click at [524, 85] on icon "button" at bounding box center [526, 83] width 4 height 4
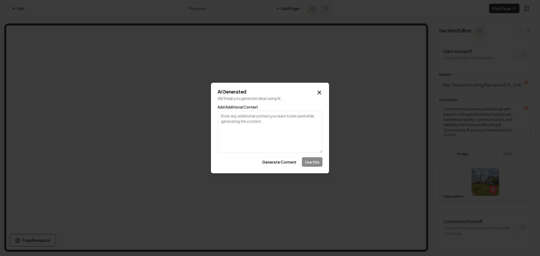
click at [267, 139] on textarea "Add Additional Context" at bounding box center [269, 132] width 105 height 42
type textarea "products"
click at [242, 111] on div "Add Additional Context products" at bounding box center [269, 129] width 105 height 48
drag, startPoint x: 242, startPoint y: 111, endPoint x: 182, endPoint y: 118, distance: 60.5
click at [182, 118] on body "Computer Required This feature is only available on a computer. Please switch t…" at bounding box center [270, 128] width 540 height 256
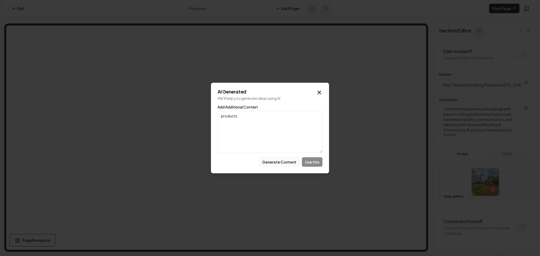
click at [273, 158] on button "Generate Content" at bounding box center [279, 161] width 41 height 9
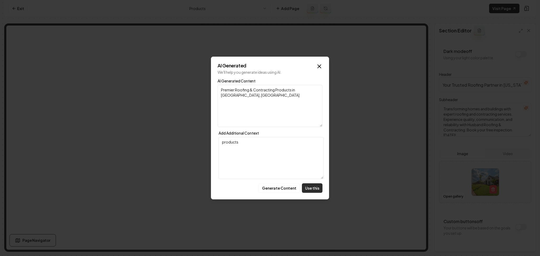
click at [312, 187] on button "Use this" at bounding box center [312, 187] width 21 height 9
type input "Premier Roofing & Contracting Products in Long Beach, MS"
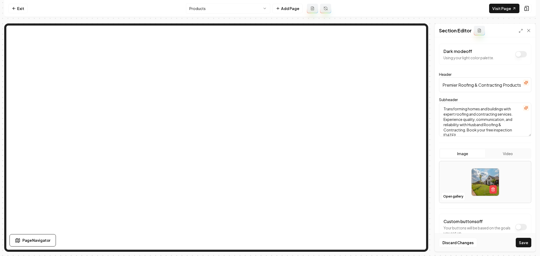
click at [524, 108] on icon "button" at bounding box center [526, 108] width 4 height 4
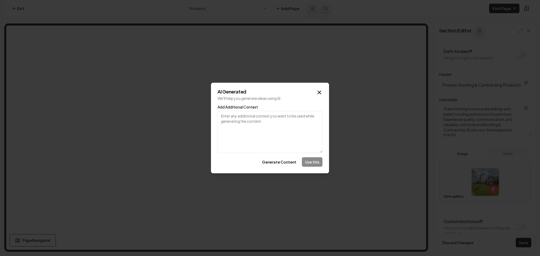
drag, startPoint x: 252, startPoint y: 118, endPoint x: 262, endPoint y: 128, distance: 14.0
click at [252, 118] on textarea "Add Additional Context" at bounding box center [269, 132] width 105 height 42
paste textarea "products"
type textarea "products"
click at [271, 163] on button "Generate Content" at bounding box center [279, 161] width 41 height 9
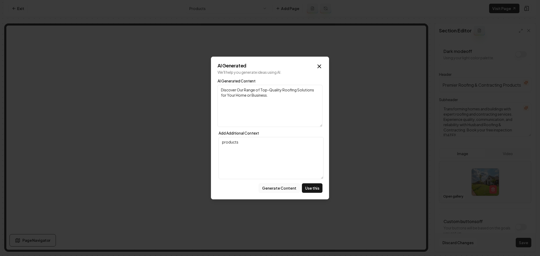
click at [288, 186] on button "Generate Content" at bounding box center [279, 187] width 41 height 9
click at [306, 191] on button "Use this" at bounding box center [312, 187] width 21 height 9
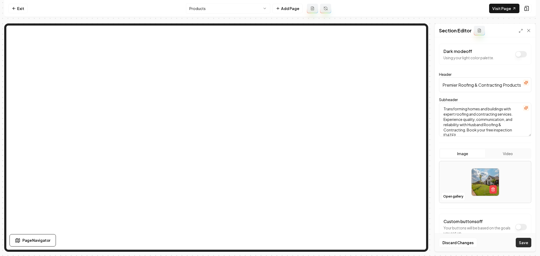
click at [525, 242] on button "Save" at bounding box center [524, 242] width 16 height 9
click at [455, 195] on button "Open gallery" at bounding box center [453, 196] width 24 height 8
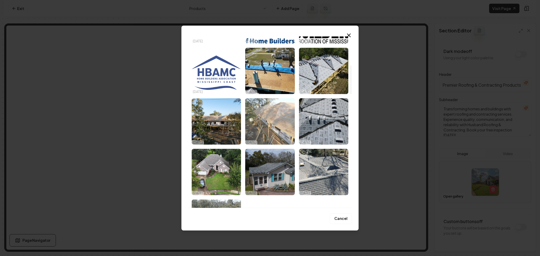
scroll to position [211, 0]
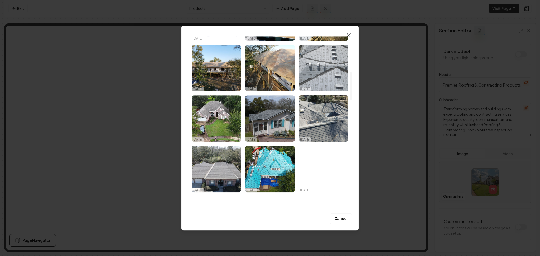
drag, startPoint x: 328, startPoint y: 65, endPoint x: 334, endPoint y: 75, distance: 11.4
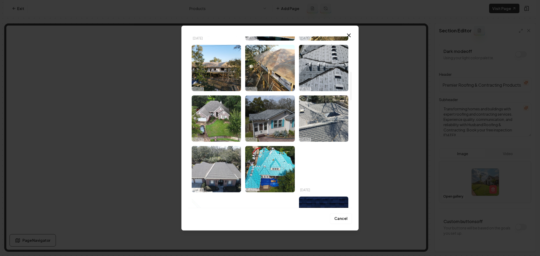
click at [329, 65] on img "Select image image_68506d8db13a102537a2317a.JPG" at bounding box center [323, 68] width 49 height 46
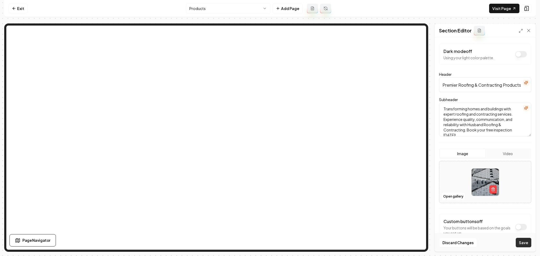
click at [517, 241] on button "Save" at bounding box center [524, 242] width 16 height 9
click at [236, 8] on html "Computer Required This feature is only available on a computer. Please switch t…" at bounding box center [270, 128] width 540 height 256
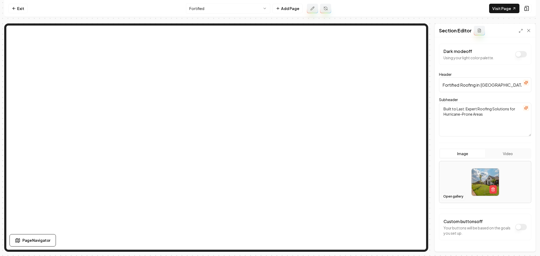
click at [445, 198] on button "Open gallery" at bounding box center [453, 196] width 24 height 8
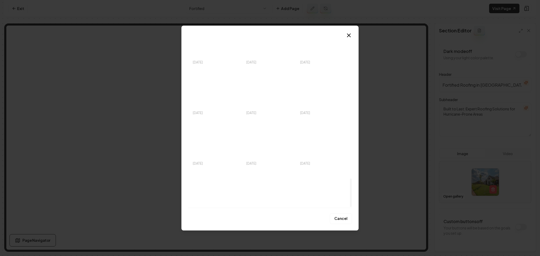
scroll to position [855, 0]
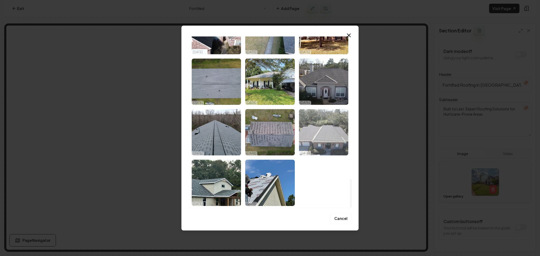
drag, startPoint x: 315, startPoint y: 139, endPoint x: 454, endPoint y: 218, distance: 159.6
click at [316, 139] on img "Select image image_684c4163b13a102537cc5db8.jpeg" at bounding box center [323, 132] width 49 height 46
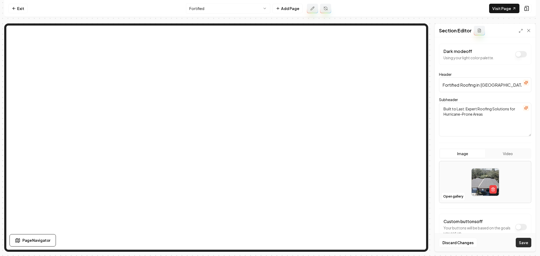
click at [526, 240] on button "Save" at bounding box center [524, 242] width 16 height 9
click at [263, 6] on html "Computer Required This feature is only available on a computer. Please switch t…" at bounding box center [270, 128] width 540 height 256
click at [450, 195] on button "Open gallery" at bounding box center [453, 196] width 24 height 8
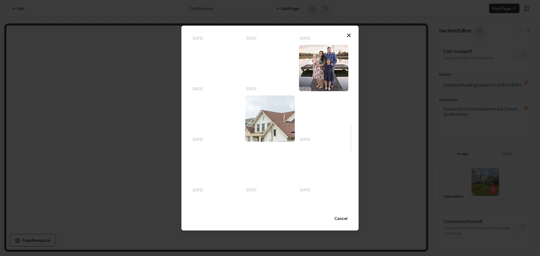
scroll to position [527, 0]
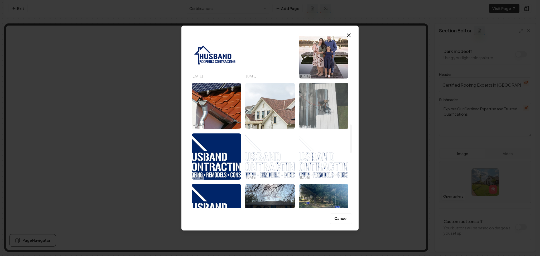
click at [317, 112] on img "Select image image_684c4259b13a102537d2e8fd.jpeg" at bounding box center [323, 106] width 49 height 46
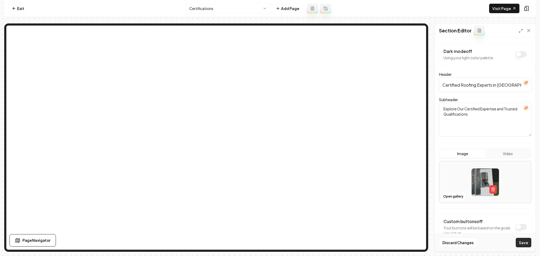
click at [525, 244] on button "Save" at bounding box center [524, 242] width 16 height 9
click at [446, 198] on button "Open gallery" at bounding box center [453, 196] width 24 height 8
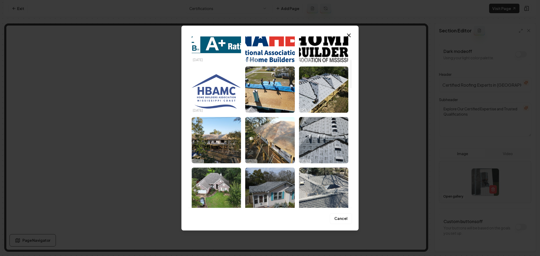
scroll to position [141, 0]
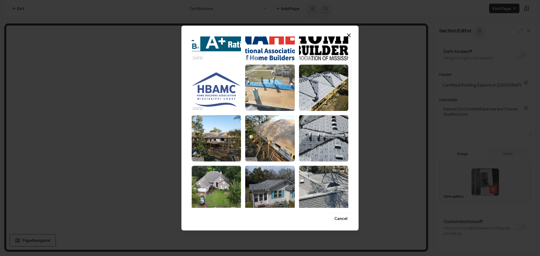
click at [250, 108] on p "06/16/25" at bounding box center [251, 109] width 10 height 4
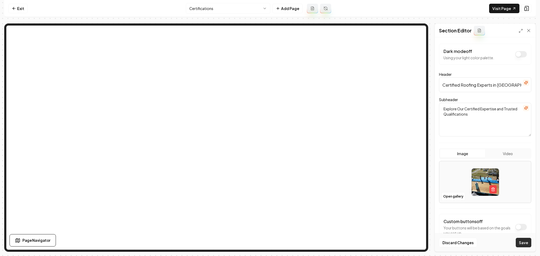
click at [518, 243] on button "Save" at bounding box center [524, 242] width 16 height 9
click at [449, 195] on button "Open gallery" at bounding box center [453, 196] width 24 height 8
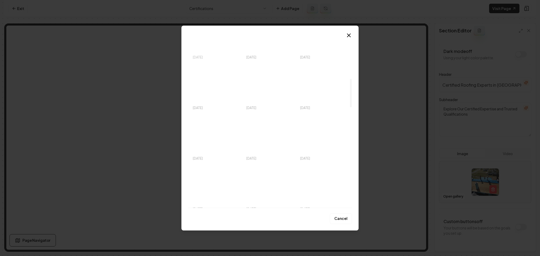
scroll to position [281, 0]
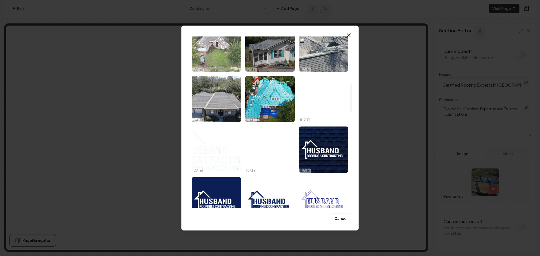
click at [222, 71] on img "Select image image_68506d23b13a1025379f5a5b.JPG" at bounding box center [216, 48] width 49 height 46
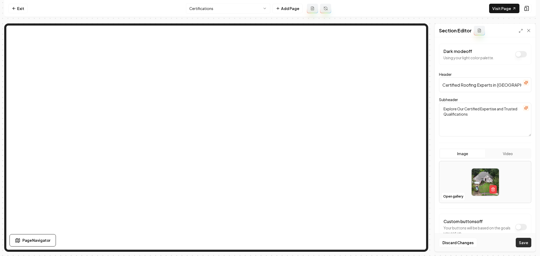
click at [523, 244] on button "Save" at bounding box center [524, 242] width 16 height 9
click at [454, 196] on button "Open gallery" at bounding box center [453, 196] width 24 height 8
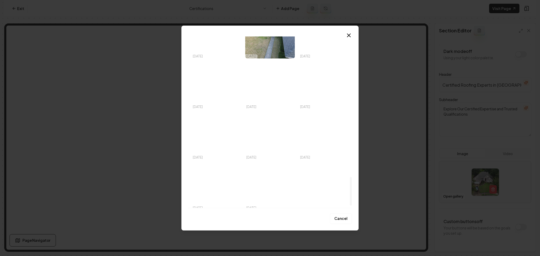
scroll to position [855, 0]
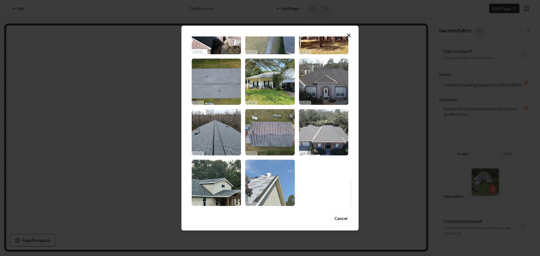
click at [283, 183] on img "Select image image_684c4162b13a102537cc51bd.jpeg" at bounding box center [269, 183] width 49 height 46
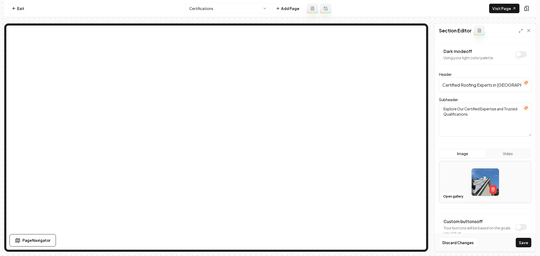
click at [519, 241] on button "Save" at bounding box center [524, 242] width 16 height 9
click at [500, 5] on link "Visit Page" at bounding box center [504, 8] width 30 height 9
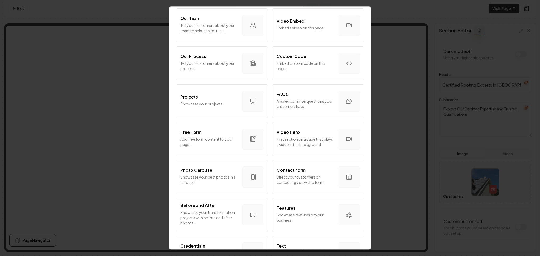
scroll to position [211, 0]
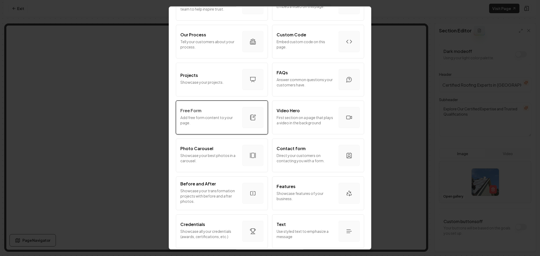
click at [225, 124] on p "Add free form content to your page." at bounding box center [209, 120] width 58 height 11
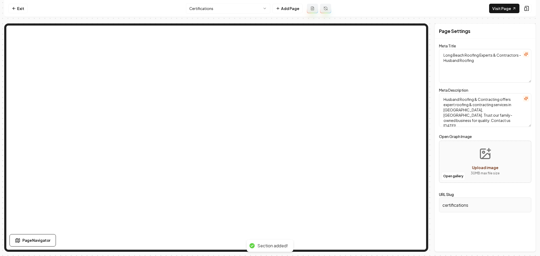
click at [217, 8] on html "Computer Required This feature is only available on a computer. Please switch t…" at bounding box center [270, 128] width 540 height 256
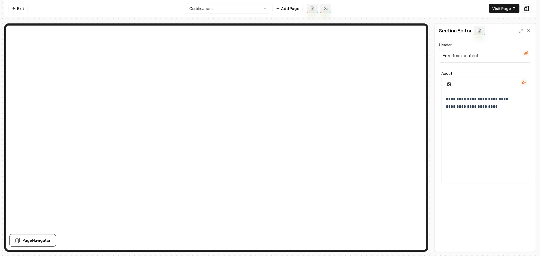
click at [524, 53] on icon "button" at bounding box center [526, 53] width 4 height 4
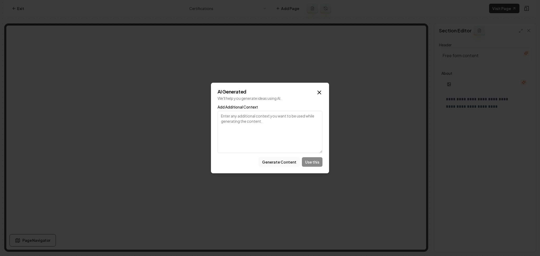
click at [278, 165] on button "Generate Content" at bounding box center [279, 161] width 41 height 9
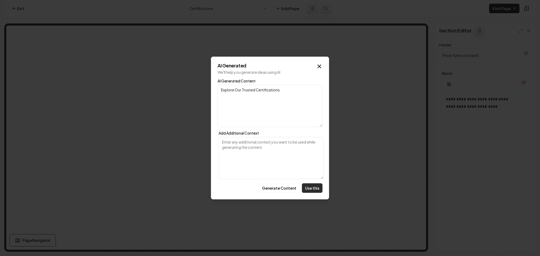
click at [310, 186] on button "Use this" at bounding box center [312, 187] width 21 height 9
type input "Explore Our Trusted Certifications"
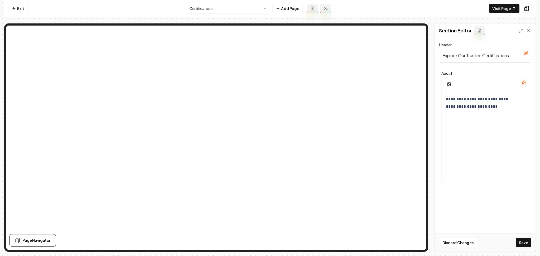
click at [524, 82] on icon "button" at bounding box center [523, 82] width 4 height 4
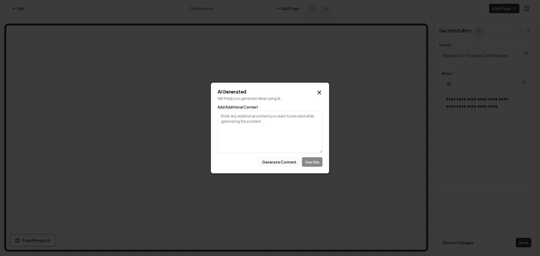
click at [288, 164] on button "Generate Content" at bounding box center [279, 161] width 41 height 9
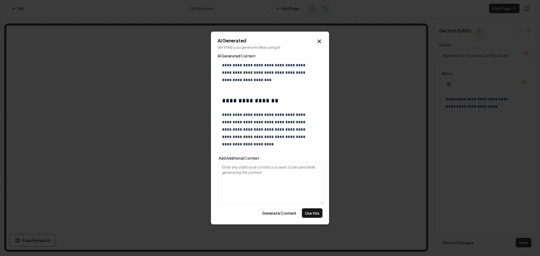
scroll to position [326, 0]
click at [317, 212] on button "Use this" at bounding box center [312, 213] width 21 height 9
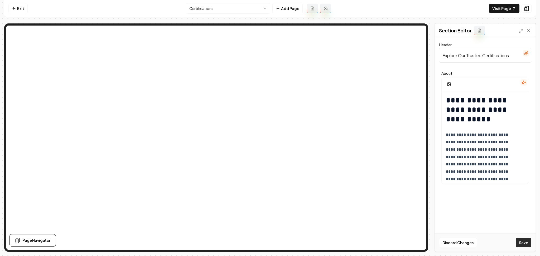
click at [530, 241] on button "Save" at bounding box center [524, 242] width 16 height 9
click at [7, 9] on nav "Exit Certifications Add Page Visit Page" at bounding box center [269, 8] width 531 height 17
click at [14, 9] on icon at bounding box center [14, 8] width 4 height 4
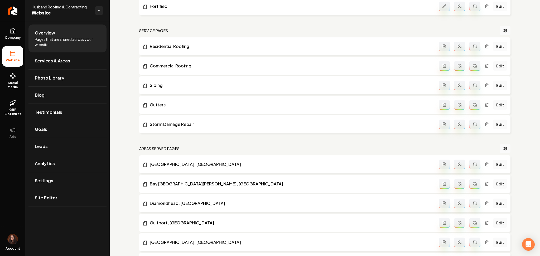
scroll to position [141, 0]
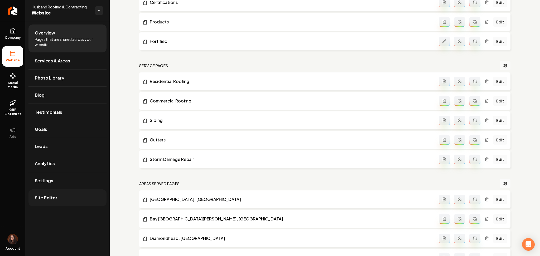
click at [60, 199] on link "Site Editor" at bounding box center [67, 198] width 78 height 17
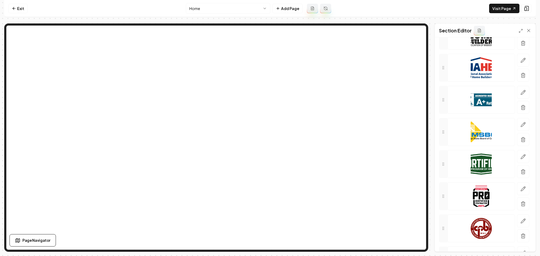
scroll to position [141, 0]
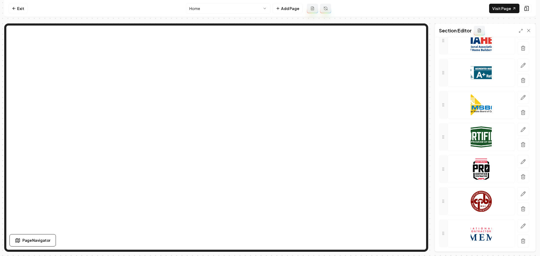
click at [6, 6] on nav "Exit Home Add Page Visit Page" at bounding box center [269, 8] width 531 height 17
click at [13, 6] on icon at bounding box center [14, 8] width 4 height 4
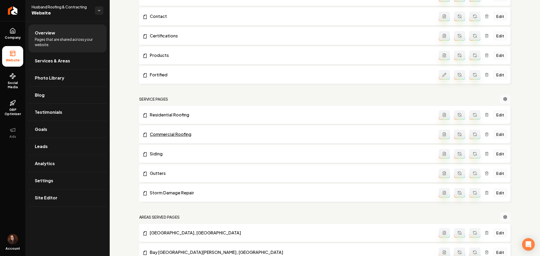
scroll to position [105, 0]
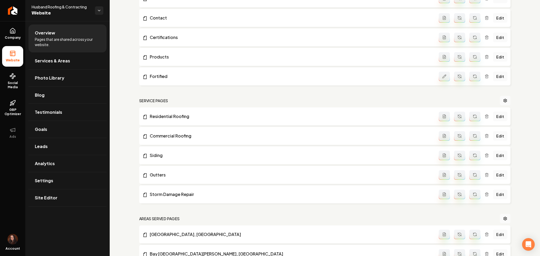
click at [442, 40] on button "Main content area" at bounding box center [444, 37] width 11 height 9
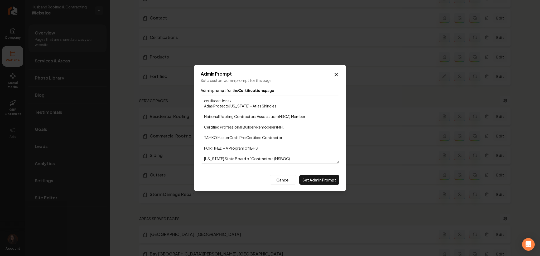
scroll to position [40, 0]
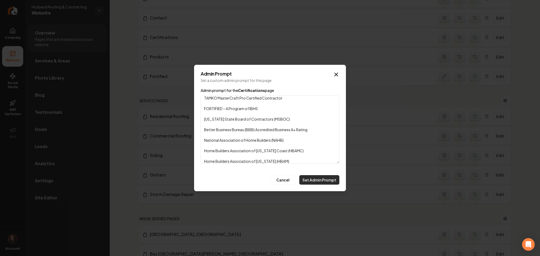
type textarea "certificactions> Atlas Protects [US_STATE] – Atlas Shingles National Roofing Co…"
click at [315, 182] on button "Set Admin Prompt" at bounding box center [319, 179] width 40 height 9
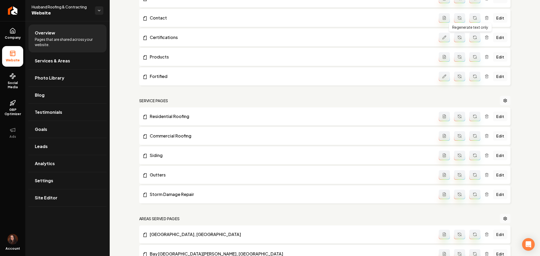
click at [473, 38] on icon "Main content area" at bounding box center [474, 38] width 3 height 2
click at [473, 56] on icon "Main content area" at bounding box center [474, 56] width 3 height 2
click at [441, 60] on button "Main content area" at bounding box center [444, 56] width 11 height 9
click at [240, 114] on link "Residential Roofing" at bounding box center [290, 116] width 296 height 6
click at [442, 56] on icon "Main content area" at bounding box center [444, 57] width 4 height 4
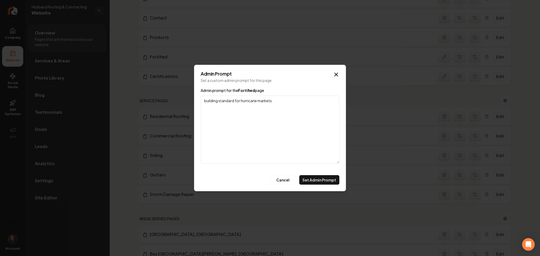
click at [259, 121] on textarea "building standard for hurricane markets." at bounding box center [270, 130] width 139 height 68
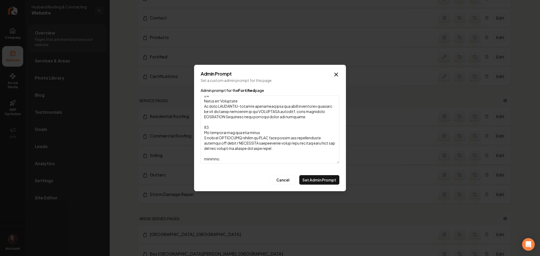
scroll to position [158, 0]
drag, startPoint x: 220, startPoint y: 159, endPoint x: 197, endPoint y: 158, distance: 22.4
click at [197, 158] on div "Admin Prompt Set a custom admin prompt for this page. Admin prompt for the Fort…" at bounding box center [270, 128] width 152 height 127
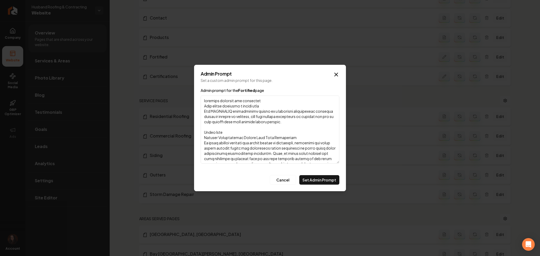
scroll to position [35, 0]
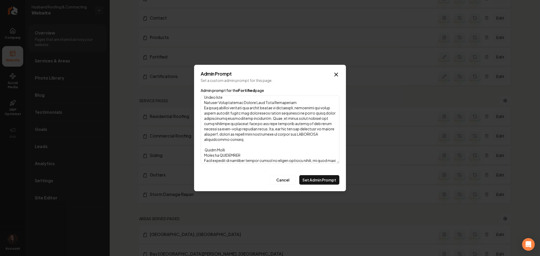
drag, startPoint x: 225, startPoint y: 148, endPoint x: 190, endPoint y: 150, distance: 34.6
click at [190, 150] on body "Company Website Social Media GBP Optimizer Ads Account Husband Roofing & Contra…" at bounding box center [270, 128] width 540 height 256
drag, startPoint x: 219, startPoint y: 154, endPoint x: 222, endPoint y: 156, distance: 2.9
click at [220, 155] on textarea "Admin prompt for the Fortified page" at bounding box center [270, 130] width 139 height 68
drag, startPoint x: 228, startPoint y: 149, endPoint x: 204, endPoint y: 149, distance: 23.5
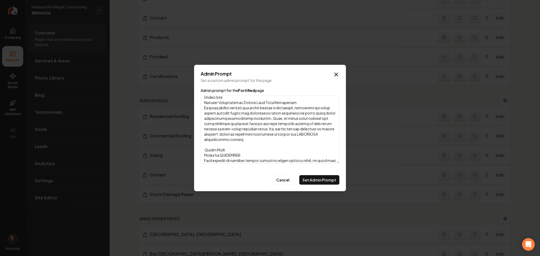
click at [204, 149] on textarea "Admin prompt for the Fortified page" at bounding box center [270, 130] width 139 height 68
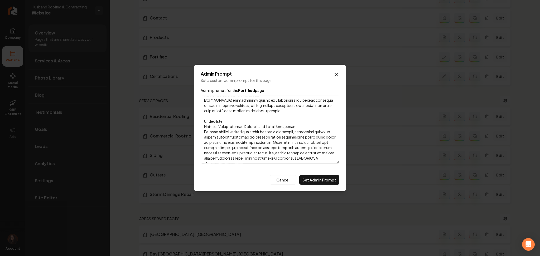
scroll to position [1, 0]
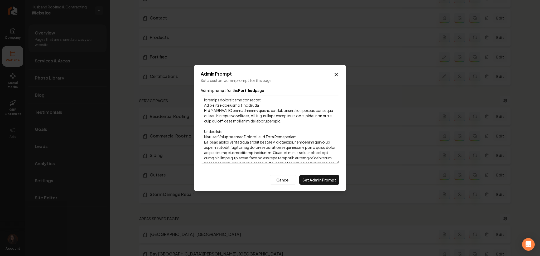
drag, startPoint x: 226, startPoint y: 97, endPoint x: 201, endPoint y: 130, distance: 41.2
click at [201, 130] on textarea "Admin prompt for the Fortified page" at bounding box center [270, 130] width 139 height 68
type textarea "building standard for hurricane Your family deserves a strong home The FORTIFIE…"
click at [321, 179] on button "Set Admin Prompt" at bounding box center [319, 179] width 40 height 9
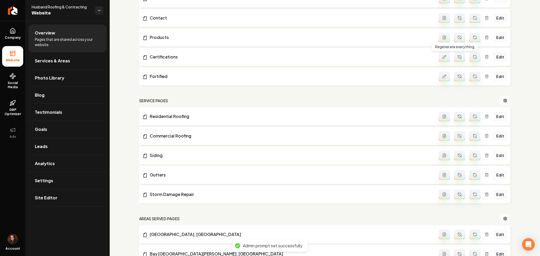
click at [454, 59] on button "Main content area" at bounding box center [459, 56] width 11 height 9
click at [497, 77] on link "Edit" at bounding box center [500, 76] width 14 height 9
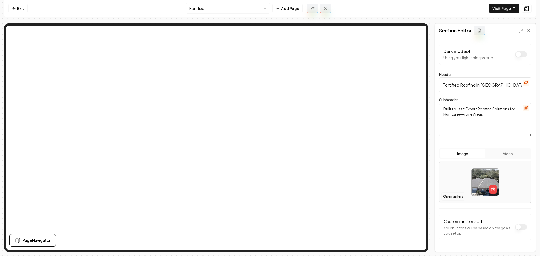
click at [454, 198] on button "Open gallery" at bounding box center [453, 196] width 24 height 8
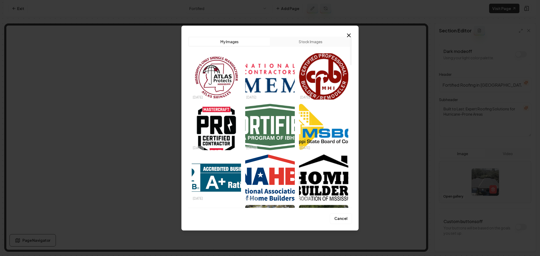
click at [255, 122] on img "Select image image_68dec8245c7cd75eb888dca2.png" at bounding box center [269, 127] width 49 height 46
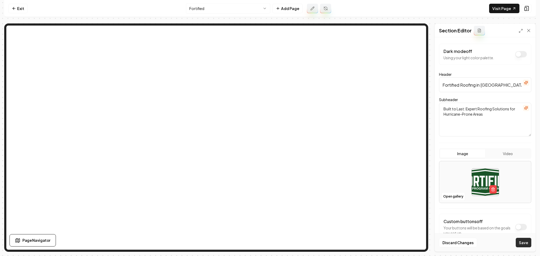
click at [521, 243] on button "Save" at bounding box center [524, 242] width 16 height 9
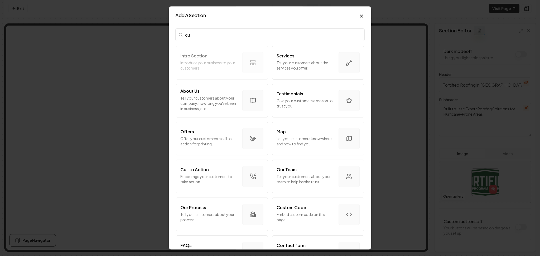
type input "c"
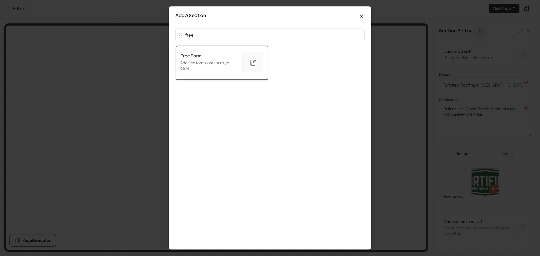
type input "free"
click at [206, 69] on p "Add free form content to your page." at bounding box center [209, 65] width 58 height 11
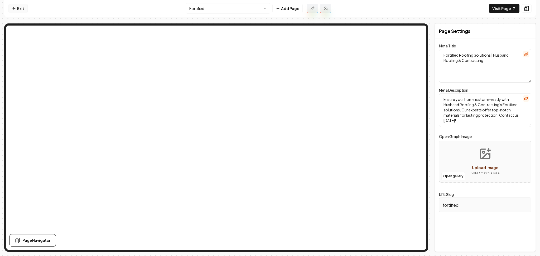
click at [22, 12] on link "Exit" at bounding box center [17, 8] width 19 height 9
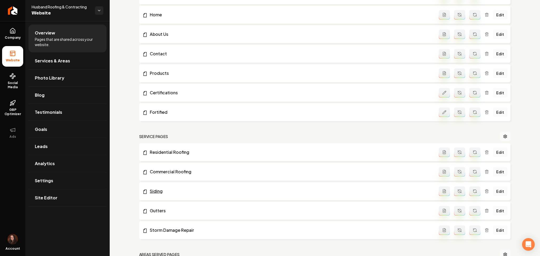
scroll to position [70, 0]
click at [473, 112] on icon "Main content area" at bounding box center [475, 112] width 4 height 4
click at [493, 95] on link "Edit" at bounding box center [500, 92] width 14 height 9
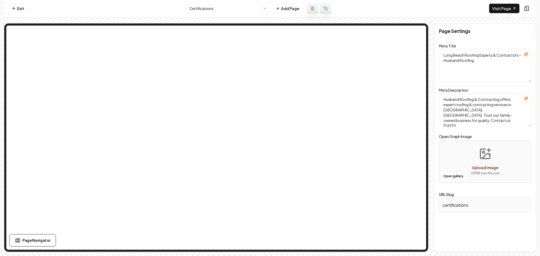
type textarea "Certified Roofing Experts - Husband Roofing & Contracting"
type textarea "Discover the certifications that set Husband Roofing & Contracting apart. As a …"
click at [23, 13] on nav "Exit Certifications Add Page Visit Page" at bounding box center [269, 8] width 531 height 17
click at [22, 9] on link "Exit" at bounding box center [17, 8] width 19 height 9
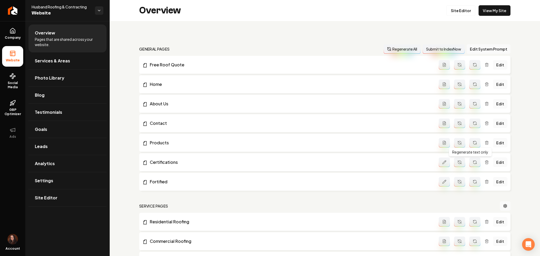
click at [473, 162] on button "Main content area" at bounding box center [474, 162] width 11 height 9
click at [493, 144] on link "Edit" at bounding box center [500, 142] width 14 height 9
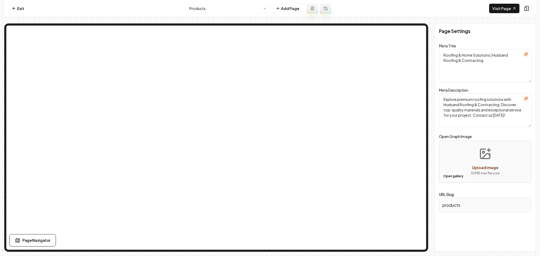
type textarea "Roofing & Contracting Products - Long Beach, MS | Husband Roofing"
type textarea "Explore premium roofing and contracting products in Long Beach, MS with Husband…"
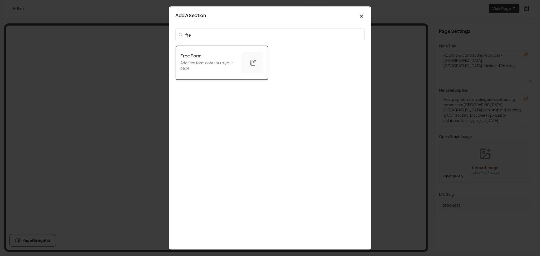
type input "fre"
click at [219, 68] on p "Add free form content to your page." at bounding box center [209, 65] width 58 height 11
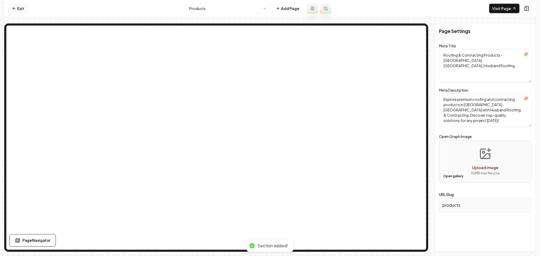
click at [14, 8] on icon at bounding box center [14, 8] width 2 height 0
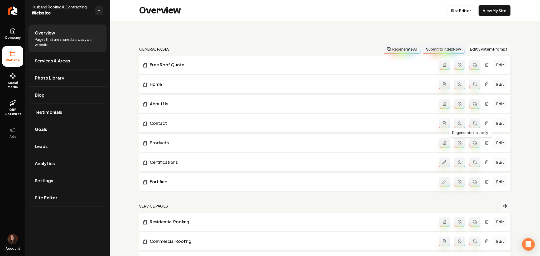
click at [473, 142] on icon "Main content area" at bounding box center [475, 143] width 4 height 4
click at [493, 161] on link "Edit" at bounding box center [500, 162] width 14 height 9
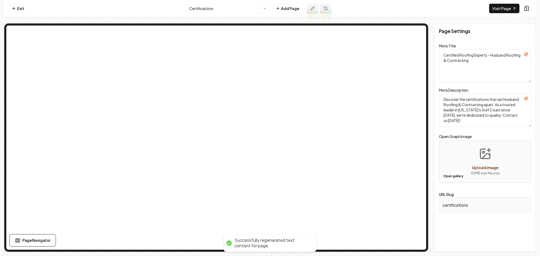
type textarea "Industry-Leading Roofing Certifications | Husband Roofing & Contracting"
type textarea "Discover the credentials that set us apart at Husband Roofing & Contracting. Ou…"
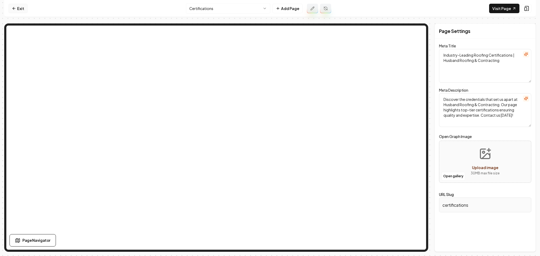
click at [22, 13] on link "Exit" at bounding box center [17, 8] width 19 height 9
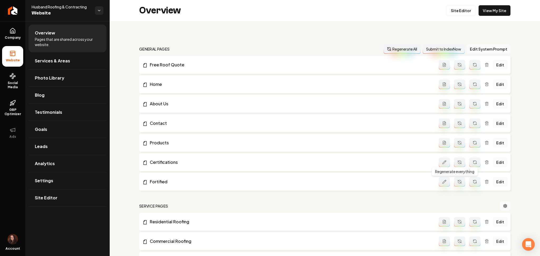
click at [442, 161] on button "Main content area" at bounding box center [444, 162] width 11 height 9
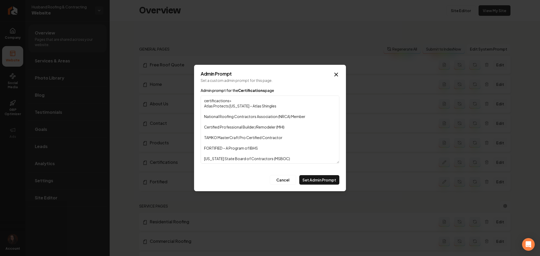
click at [296, 127] on textarea "certificactions> Atlas Protects Mississippi – Atlas Shingles National Roofing C…" at bounding box center [270, 130] width 139 height 68
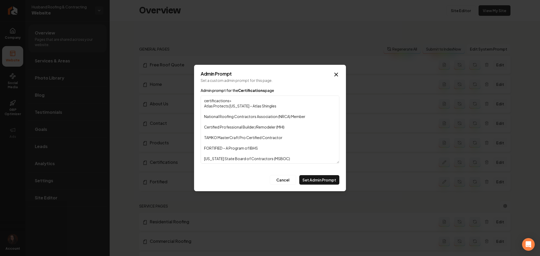
click at [296, 127] on textarea "certificactions> Atlas Protects Mississippi – Atlas Shingles National Roofing C…" at bounding box center [270, 130] width 139 height 68
drag, startPoint x: 204, startPoint y: 101, endPoint x: 403, endPoint y: 254, distance: 251.7
click at [403, 254] on body "Company Website Social Media GBP Optimizer Ads Account Husband Roofing & Contra…" at bounding box center [270, 128] width 540 height 256
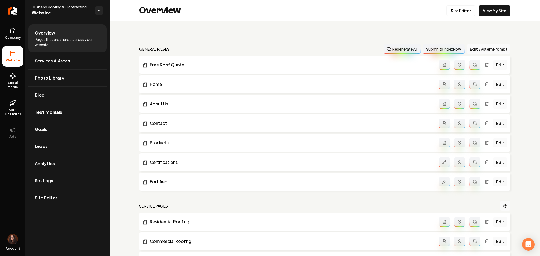
click at [494, 163] on link "Edit" at bounding box center [500, 162] width 14 height 9
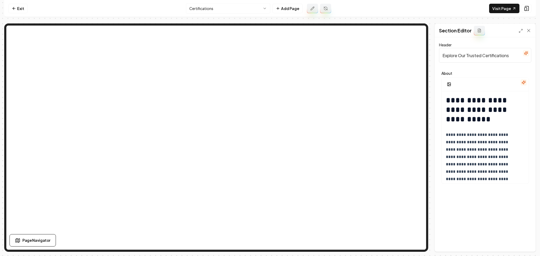
click at [521, 81] on icon "button" at bounding box center [523, 82] width 4 height 4
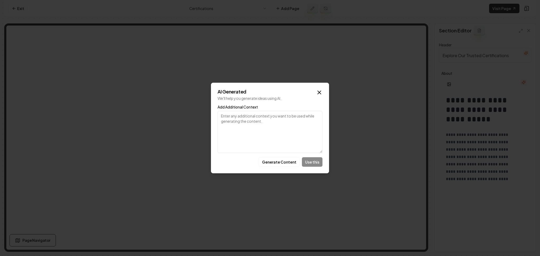
click at [260, 128] on textarea "Add Additional Context" at bounding box center [269, 132] width 105 height 42
paste textarea "certificactions> Atlas Protects Mississippi – Atlas Shingles National Roofing C…"
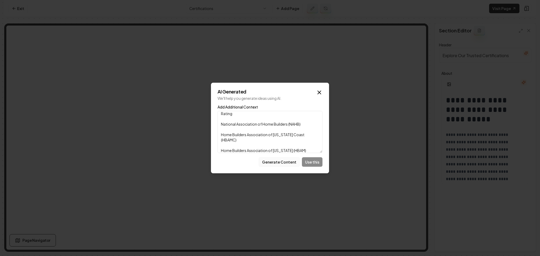
type textarea "certificactions> Atlas Protects Mississippi – Atlas Shingles National Roofing C…"
click at [283, 165] on button "Generate Content" at bounding box center [279, 161] width 41 height 9
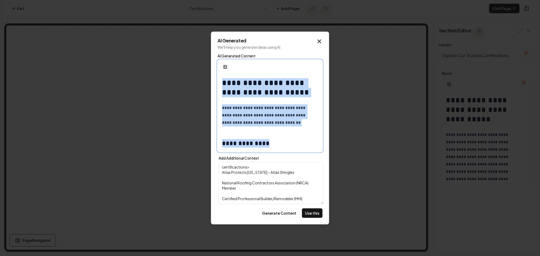
drag, startPoint x: 280, startPoint y: 131, endPoint x: 193, endPoint y: 89, distance: 96.3
click at [192, 88] on body "**********" at bounding box center [270, 128] width 540 height 256
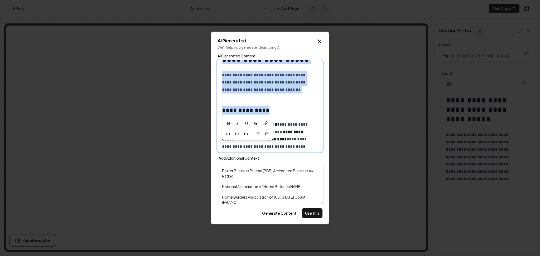
scroll to position [35, 0]
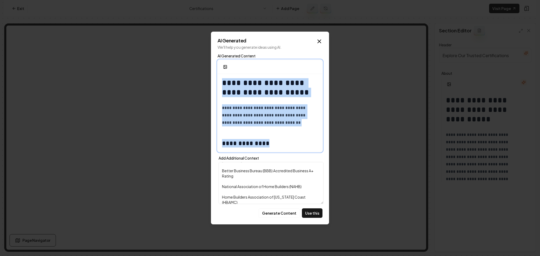
drag, startPoint x: 298, startPoint y: 93, endPoint x: 210, endPoint y: 72, distance: 90.4
click at [193, 55] on body "**********" at bounding box center [270, 128] width 540 height 256
drag, startPoint x: 253, startPoint y: 106, endPoint x: 265, endPoint y: 109, distance: 12.7
click at [253, 106] on p "**********" at bounding box center [267, 115] width 90 height 22
click at [279, 115] on p "**********" at bounding box center [267, 115] width 90 height 22
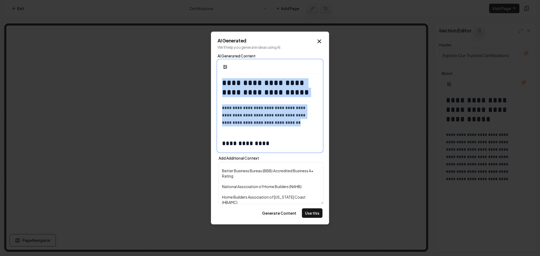
drag, startPoint x: 282, startPoint y: 121, endPoint x: 217, endPoint y: 77, distance: 78.0
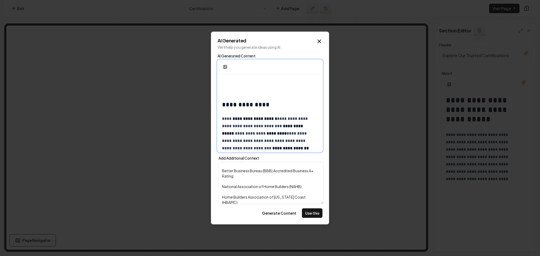
click at [222, 104] on h2 "**********" at bounding box center [267, 104] width 90 height 8
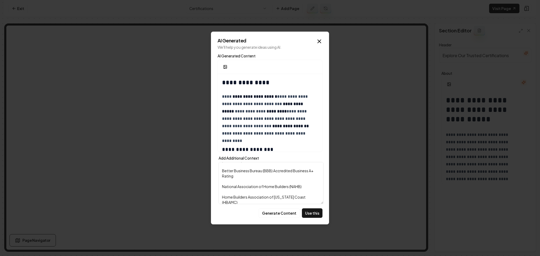
click at [319, 215] on button "Use this" at bounding box center [312, 213] width 21 height 9
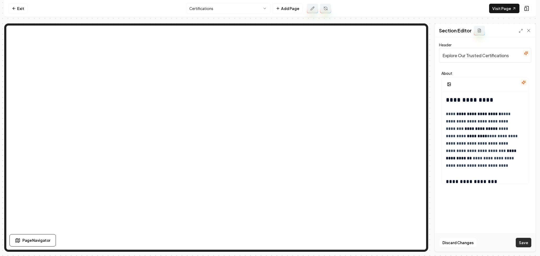
click at [521, 242] on button "Save" at bounding box center [524, 242] width 16 height 9
click at [207, 9] on html "**********" at bounding box center [270, 128] width 540 height 256
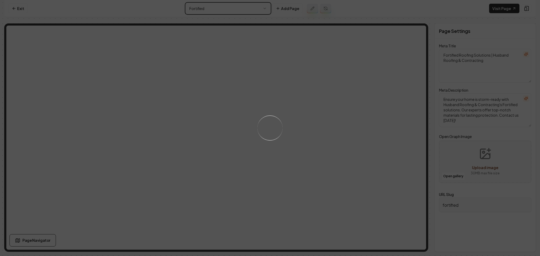
type textarea "Fortified Roofing Solutions for Long Beach, MS - Husband Roofing"
type textarea "Discover expert FORTIFIED roofing in Long Beach, MS. Protect your home with cut…"
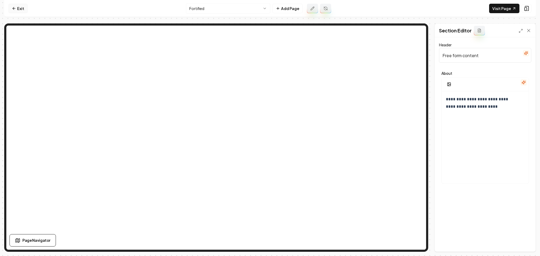
click at [12, 10] on icon at bounding box center [14, 8] width 4 height 4
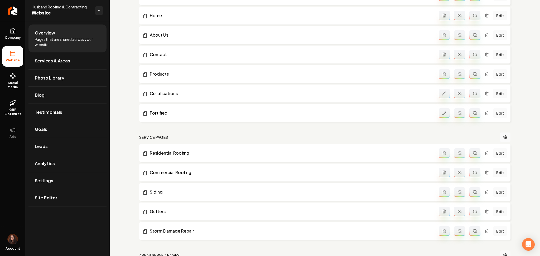
scroll to position [70, 0]
click at [441, 115] on button "Main content area" at bounding box center [444, 111] width 11 height 9
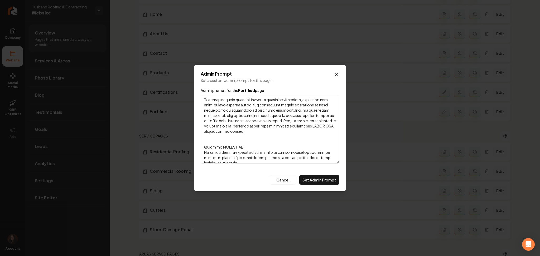
scroll to position [148, 0]
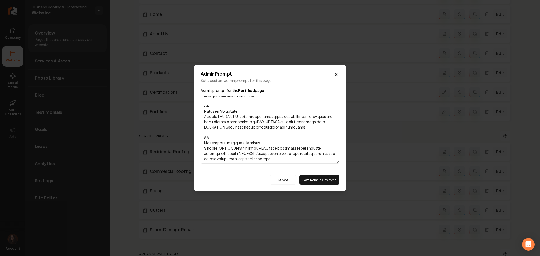
drag, startPoint x: 203, startPoint y: 100, endPoint x: 399, endPoint y: 254, distance: 248.9
click at [401, 256] on html "Company Website Social Media GBP Optimizer Ads Account Husband Roofing & Contra…" at bounding box center [270, 128] width 540 height 256
click at [289, 183] on button "Cancel" at bounding box center [283, 179] width 26 height 9
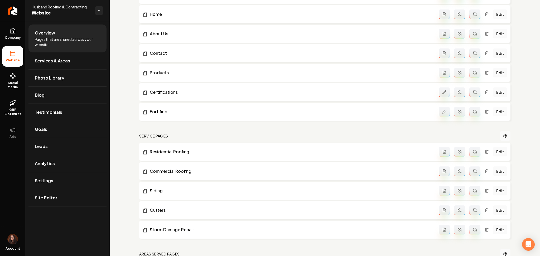
click at [493, 112] on link "Edit" at bounding box center [500, 111] width 14 height 9
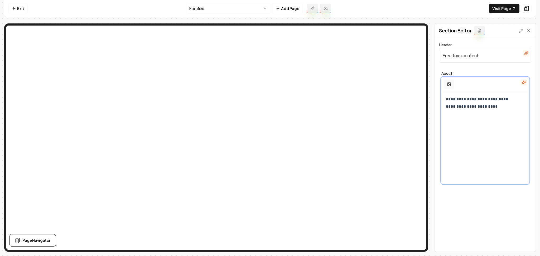
click at [449, 82] on icon "button" at bounding box center [449, 84] width 4 height 4
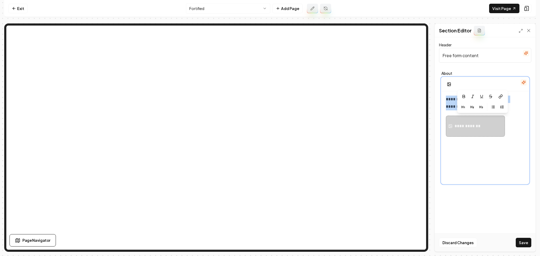
click at [480, 141] on div "**********" at bounding box center [485, 141] width 87 height 101
click at [473, 132] on div "**********" at bounding box center [475, 126] width 59 height 21
click at [23, 6] on link "Exit" at bounding box center [17, 8] width 19 height 9
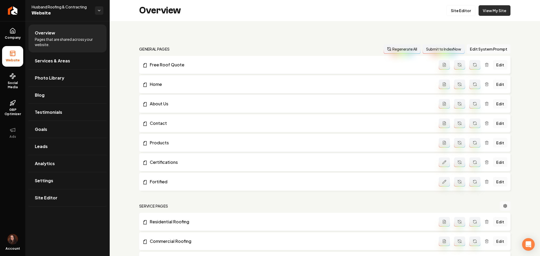
click at [489, 11] on link "View My Site" at bounding box center [494, 10] width 32 height 11
click at [493, 183] on link "Edit" at bounding box center [500, 181] width 14 height 9
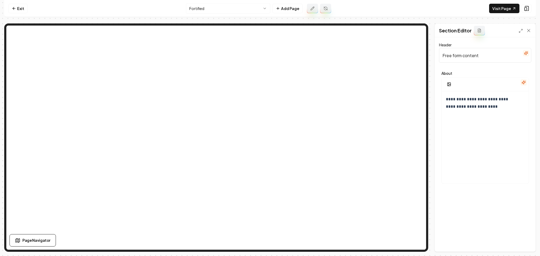
click at [519, 82] on div at bounding box center [485, 85] width 87 height 14
click at [525, 84] on icon "button" at bounding box center [523, 82] width 4 height 4
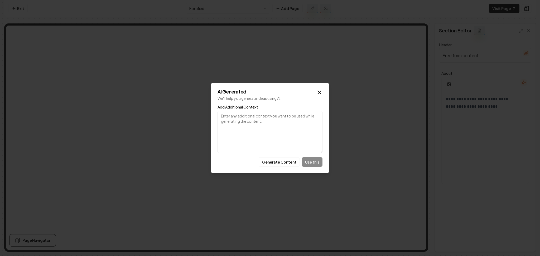
click at [273, 120] on textarea "Add Additional Context" at bounding box center [269, 132] width 105 height 42
paste textarea "building standard for hurricane Your family deserves a strong home The FORTIFIE…"
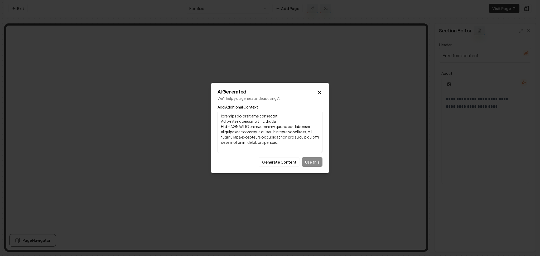
scroll to position [218, 0]
type textarea "building standard for hurricane Your family deserves a strong home The FORTIFIE…"
click at [275, 164] on button "Generate Content" at bounding box center [279, 161] width 41 height 9
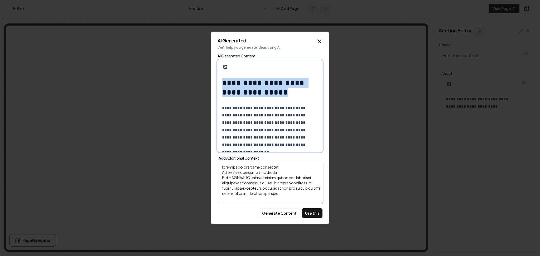
drag, startPoint x: 310, startPoint y: 95, endPoint x: 224, endPoint y: 85, distance: 86.5
click at [204, 76] on body "**********" at bounding box center [270, 128] width 540 height 256
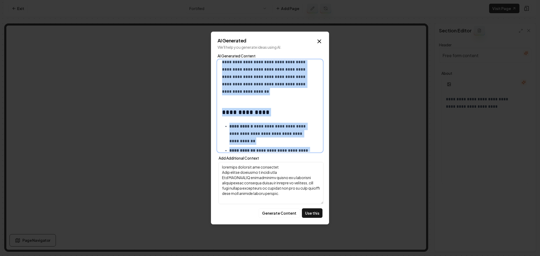
scroll to position [0, 0]
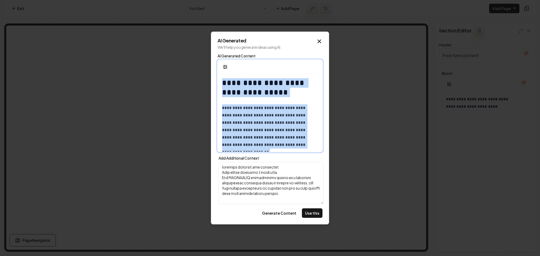
drag, startPoint x: 251, startPoint y: 129, endPoint x: 207, endPoint y: 45, distance: 94.2
click at [209, 44] on body "**********" at bounding box center [270, 128] width 540 height 256
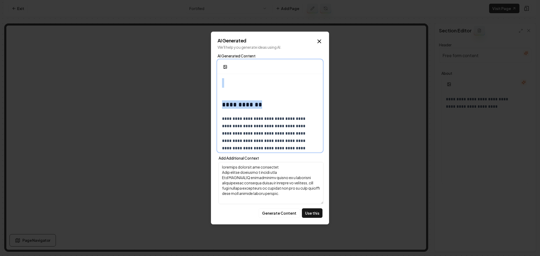
drag, startPoint x: 273, startPoint y: 108, endPoint x: 193, endPoint y: 57, distance: 94.5
click at [193, 57] on body "**********" at bounding box center [270, 128] width 540 height 256
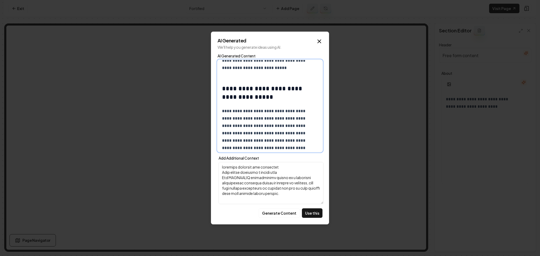
scroll to position [66, 0]
click at [312, 213] on button "Use this" at bounding box center [312, 213] width 21 height 9
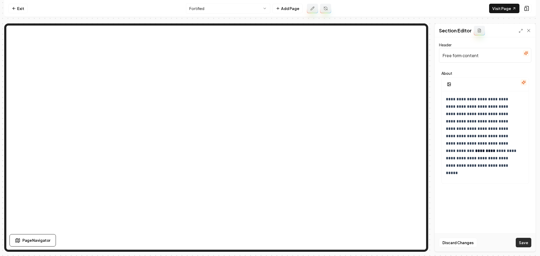
click at [521, 243] on button "Save" at bounding box center [524, 242] width 16 height 9
click at [213, 5] on html "**********" at bounding box center [270, 128] width 540 height 256
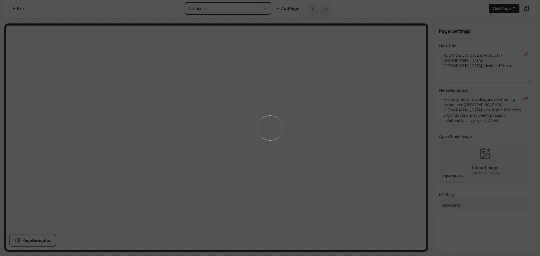
type textarea "Roofing & Home Solutions | Husband Roofing & Contracting"
type textarea "Explore premium roofing and contracting services with Husband Roofing & Contrac…"
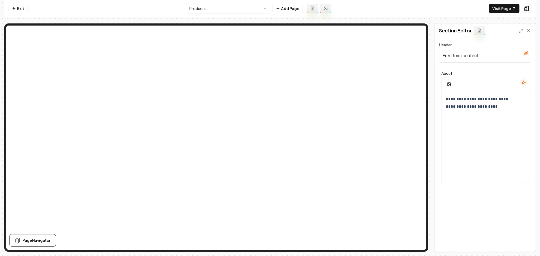
click at [526, 54] on icon "button" at bounding box center [525, 53] width 3 height 3
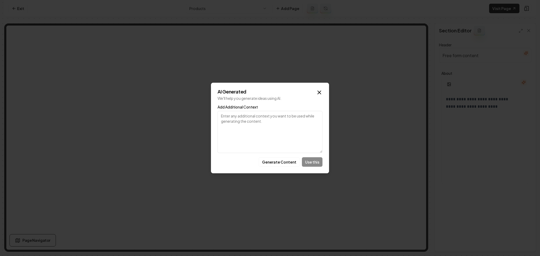
click at [283, 146] on textarea "Add Additional Context" at bounding box center [269, 132] width 105 height 42
drag, startPoint x: 261, startPoint y: 124, endPoint x: 205, endPoint y: 116, distance: 56.7
click at [205, 116] on body "**********" at bounding box center [270, 128] width 540 height 256
type textarea "products"
click at [276, 163] on button "Generate Content" at bounding box center [279, 161] width 41 height 9
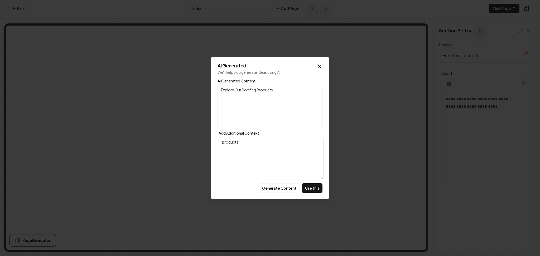
click at [305, 191] on button "Use this" at bounding box center [312, 187] width 21 height 9
type input "Explore Our Roofing Products"
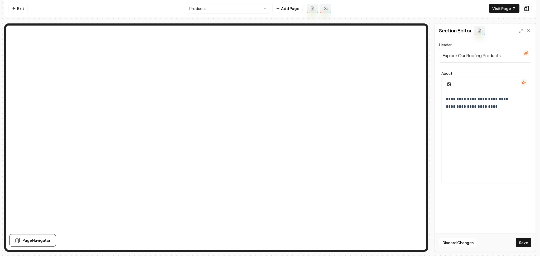
click at [525, 84] on icon "button" at bounding box center [523, 82] width 4 height 4
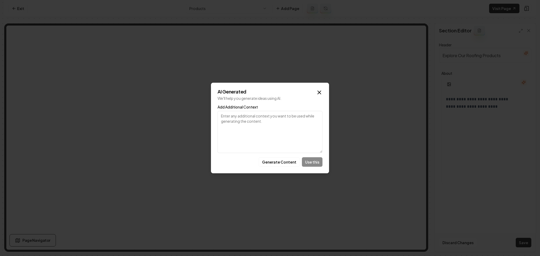
click at [256, 119] on textarea "Add Additional Context" at bounding box center [269, 132] width 105 height 42
paste textarea "products"
type textarea "products"
click at [278, 165] on button "Generate Content" at bounding box center [279, 161] width 41 height 9
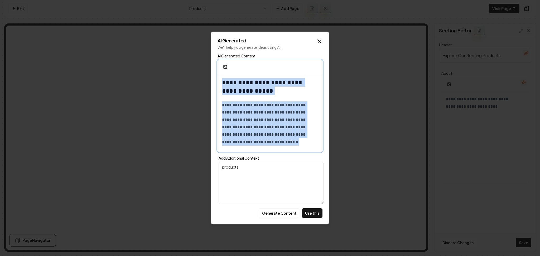
drag, startPoint x: 302, startPoint y: 116, endPoint x: 175, endPoint y: 15, distance: 162.0
click at [173, 35] on body "**********" at bounding box center [270, 128] width 540 height 256
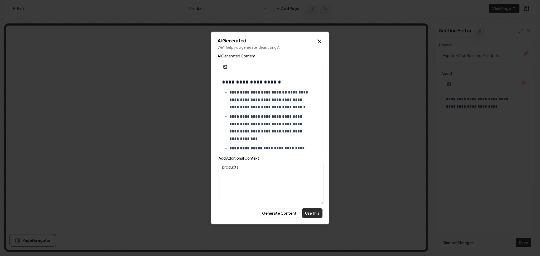
click at [312, 212] on button "Use this" at bounding box center [312, 213] width 21 height 9
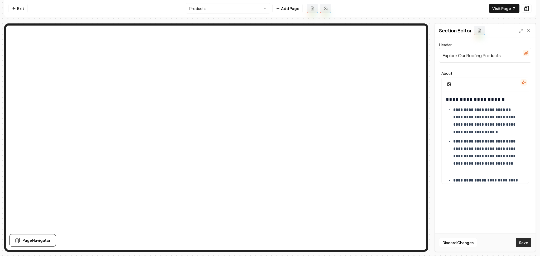
click at [519, 243] on button "Save" at bounding box center [524, 242] width 16 height 9
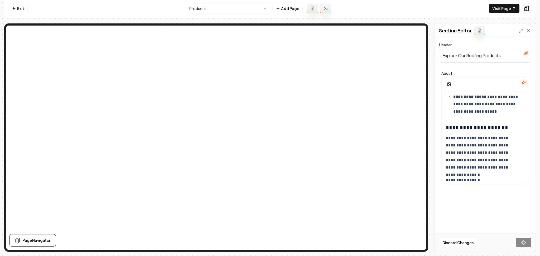
scroll to position [85, 0]
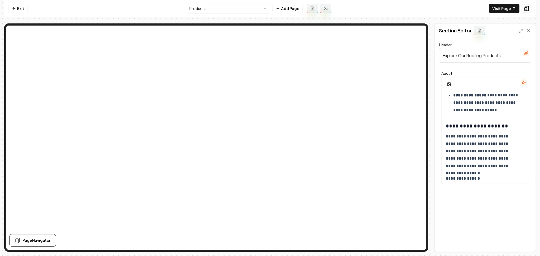
click at [524, 84] on icon "button" at bounding box center [523, 82] width 4 height 4
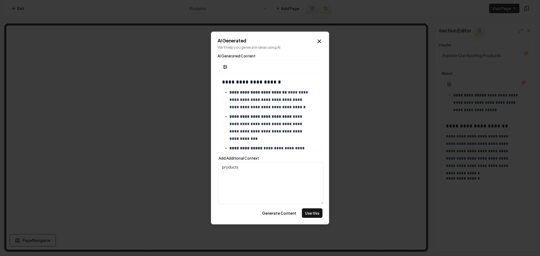
click at [248, 165] on textarea "products" at bounding box center [271, 183] width 105 height 42
type textarea "products and materials"
click at [275, 213] on button "Generate Content" at bounding box center [279, 213] width 41 height 9
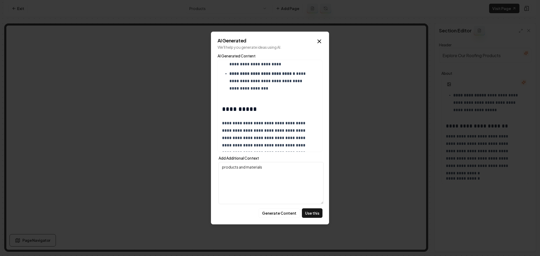
scroll to position [0, 0]
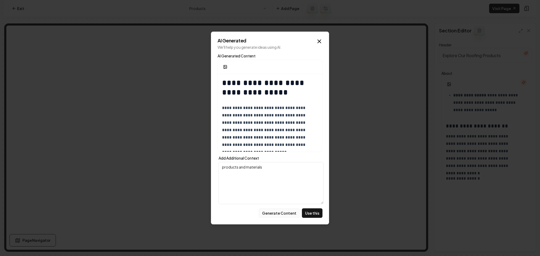
click at [278, 214] on button "Generate Content" at bounding box center [279, 213] width 41 height 9
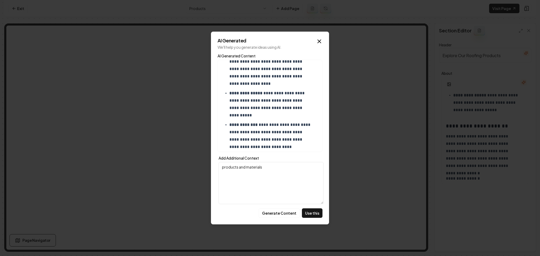
scroll to position [163, 0]
click at [252, 109] on p "**********" at bounding box center [270, 104] width 83 height 30
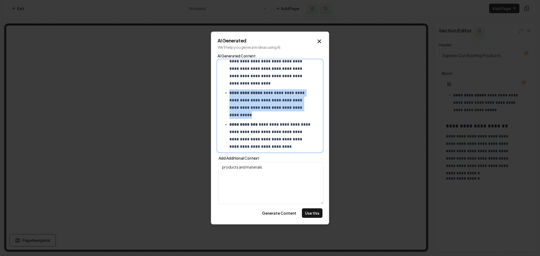
click at [252, 109] on p "**********" at bounding box center [270, 104] width 83 height 30
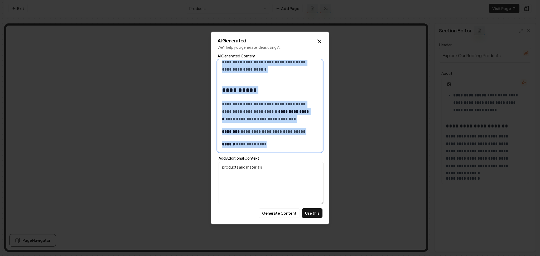
scroll to position [0, 0]
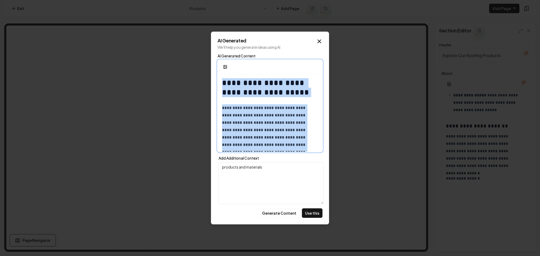
drag, startPoint x: 271, startPoint y: 145, endPoint x: 212, endPoint y: 18, distance: 140.1
click at [212, 18] on body "**********" at bounding box center [270, 128] width 540 height 256
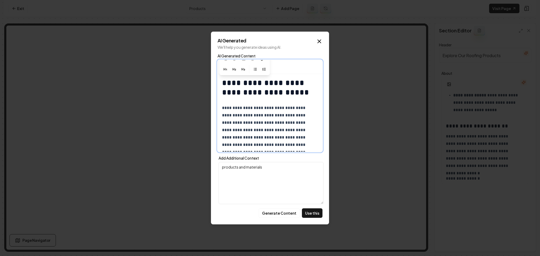
scroll to position [121, 0]
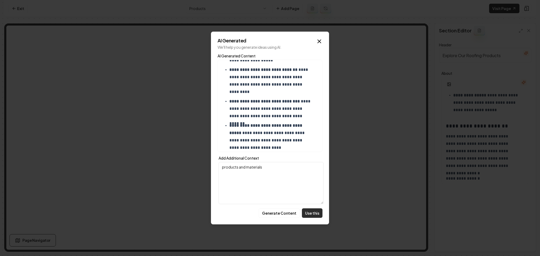
click at [315, 215] on button "Use this" at bounding box center [312, 213] width 21 height 9
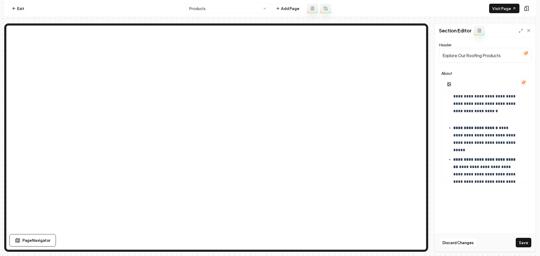
click at [526, 245] on button "Save" at bounding box center [524, 242] width 16 height 9
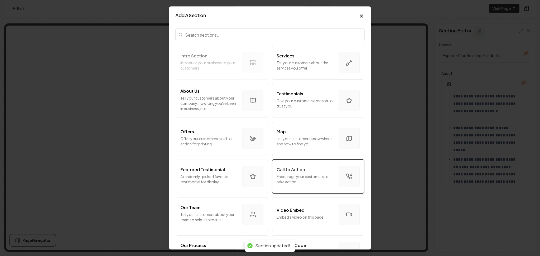
click at [303, 165] on button "Call to Action Encourage your customers to take action." at bounding box center [318, 177] width 92 height 34
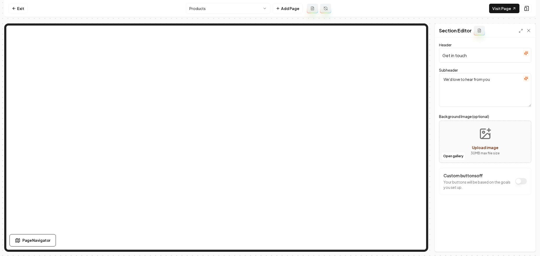
click at [527, 51] on div "Header Get in touch" at bounding box center [485, 52] width 92 height 21
click at [527, 53] on icon "button" at bounding box center [525, 53] width 3 height 3
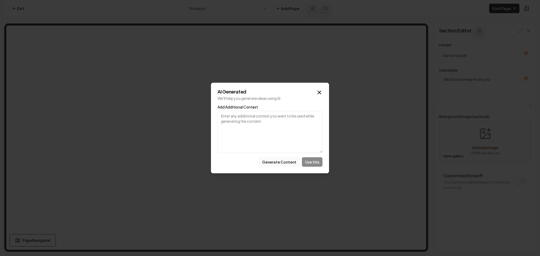
click at [286, 161] on button "Generate Content" at bounding box center [279, 161] width 41 height 9
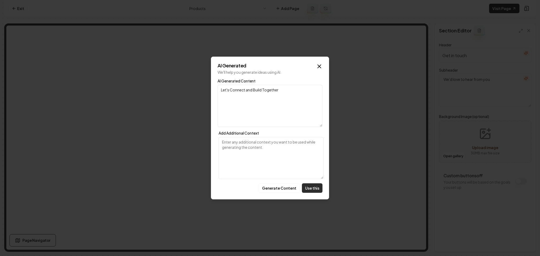
click at [321, 186] on button "Use this" at bounding box center [312, 187] width 21 height 9
type input "Let's Connect and Build Together"
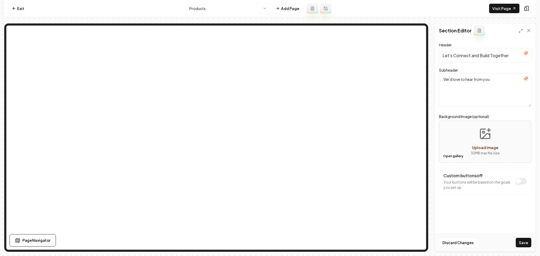
click at [525, 79] on icon "button" at bounding box center [525, 78] width 3 height 3
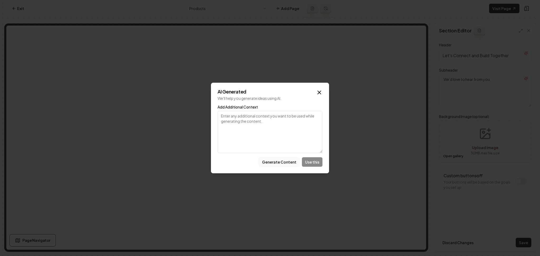
click at [278, 166] on button "Generate Content" at bounding box center [279, 161] width 41 height 9
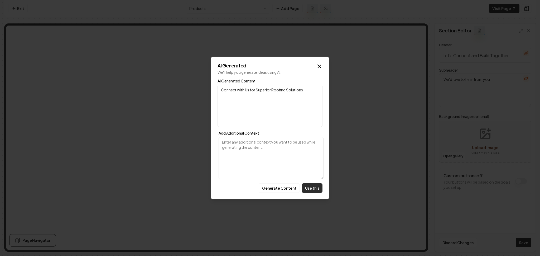
click at [315, 187] on button "Use this" at bounding box center [312, 187] width 21 height 9
type textarea "Connect with Us for Superior Roofing Solutions"
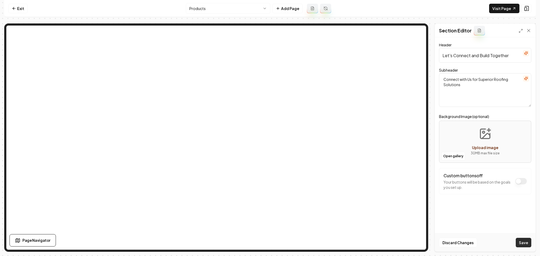
click at [521, 243] on button "Save" at bounding box center [524, 242] width 16 height 9
click at [225, 13] on html "Computer Required This feature is only available on a computer. Please switch t…" at bounding box center [270, 128] width 540 height 256
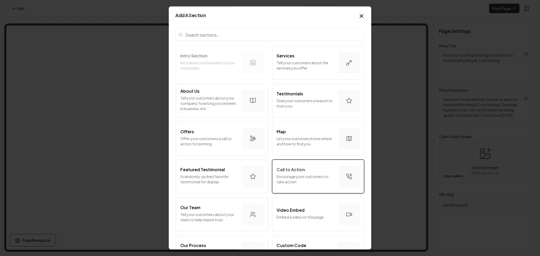
click at [297, 172] on p "Call to Action" at bounding box center [291, 170] width 28 height 6
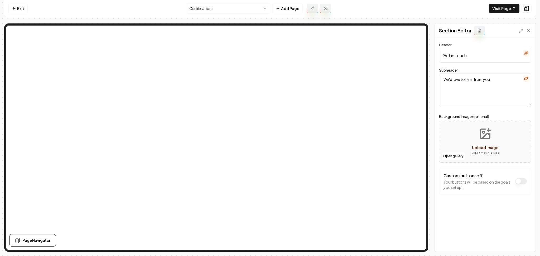
click at [528, 52] on icon "button" at bounding box center [526, 53] width 4 height 4
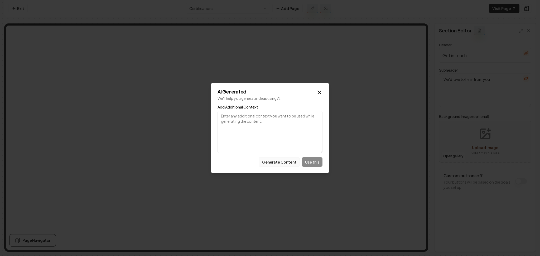
click at [277, 162] on button "Generate Content" at bounding box center [279, 161] width 41 height 9
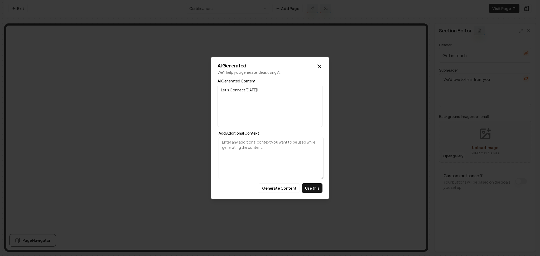
click at [315, 189] on button "Use this" at bounding box center [312, 187] width 21 height 9
type input "Let's Connect Today!"
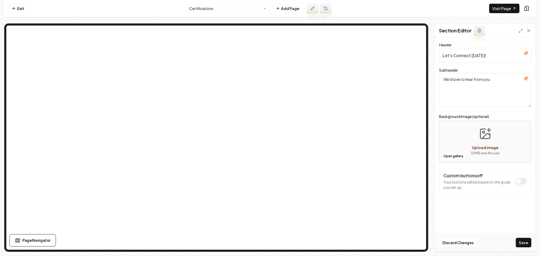
click at [525, 80] on icon "button" at bounding box center [526, 78] width 4 height 4
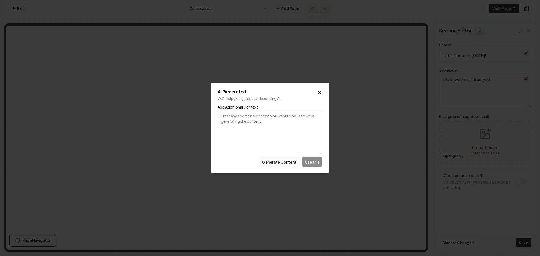
click at [269, 166] on button "Generate Content" at bounding box center [279, 161] width 41 height 9
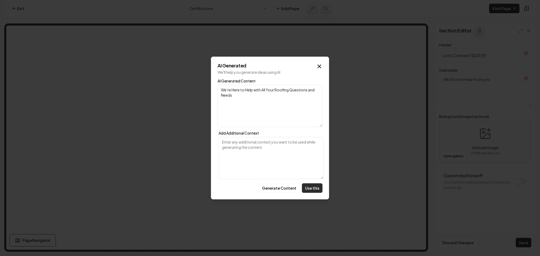
click at [314, 189] on button "Use this" at bounding box center [312, 187] width 21 height 9
type textarea "We’re Here to Help with All Your Roofing Questions and Needs"
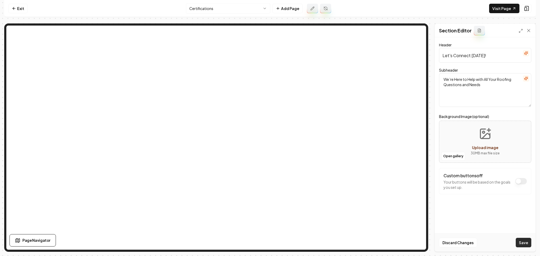
click at [522, 241] on button "Save" at bounding box center [524, 242] width 16 height 9
click at [227, 11] on html "Computer Required This feature is only available on a computer. Please switch t…" at bounding box center [270, 128] width 540 height 256
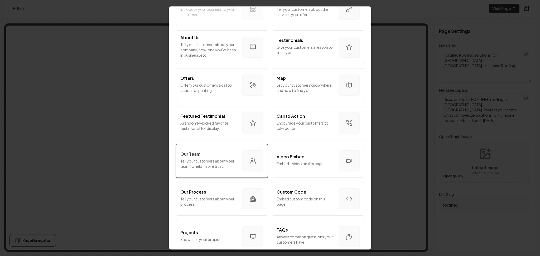
scroll to position [105, 0]
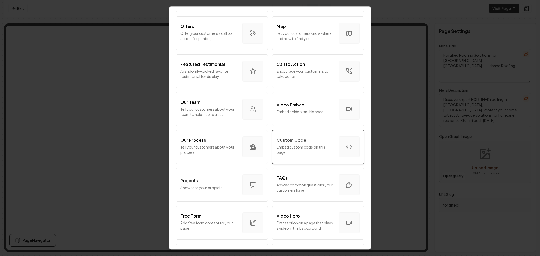
click at [301, 147] on p "Embed custom code on this page." at bounding box center [306, 149] width 58 height 11
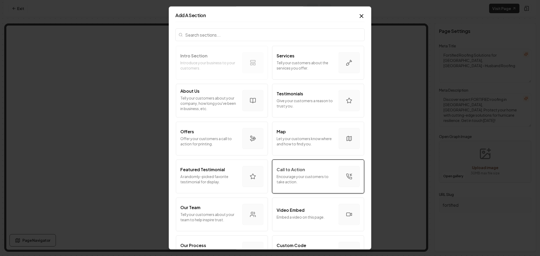
click at [302, 181] on p "Encourage your customers to take action." at bounding box center [306, 179] width 58 height 11
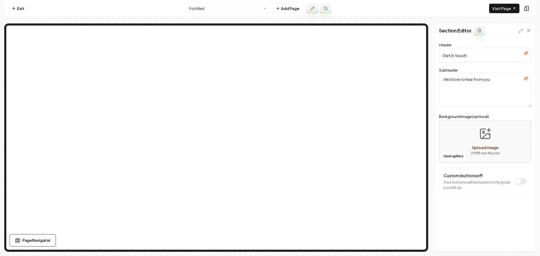
click at [526, 55] on icon "button" at bounding box center [526, 53] width 4 height 4
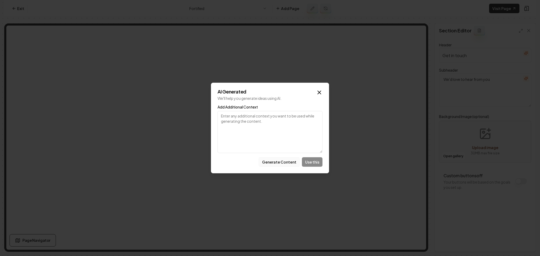
click at [283, 166] on button "Generate Content" at bounding box center [279, 161] width 41 height 9
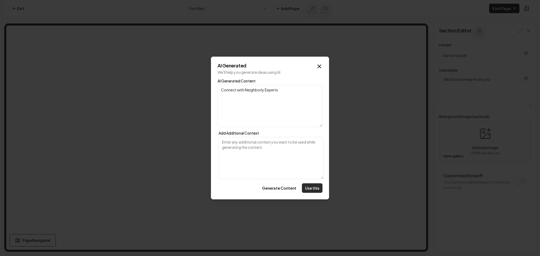
click at [311, 187] on button "Use this" at bounding box center [312, 187] width 21 height 9
type input "Connect with Neighborly Experts"
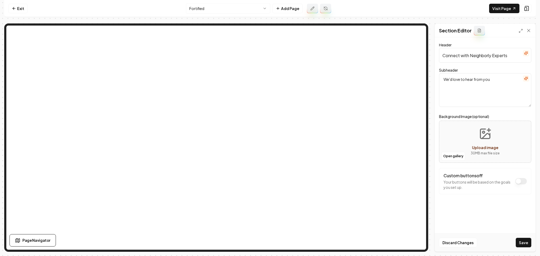
click at [526, 81] on button "button" at bounding box center [526, 78] width 6 height 6
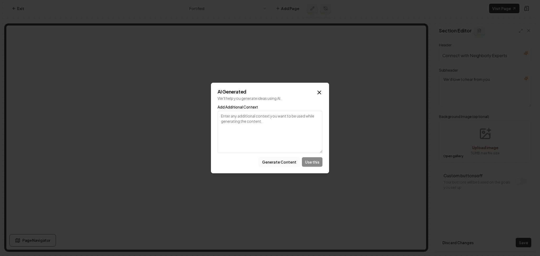
click at [276, 159] on button "Generate Content" at bounding box center [279, 161] width 41 height 9
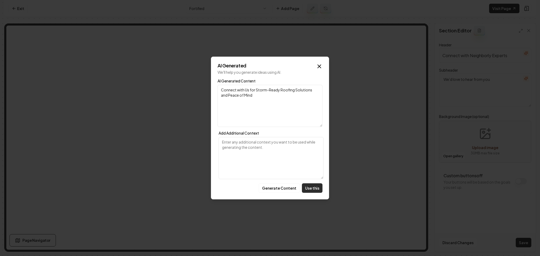
click at [313, 186] on button "Use this" at bounding box center [312, 187] width 21 height 9
type textarea "Connect with Us for Storm-Ready Roofing Solutions and Peace of Mind"
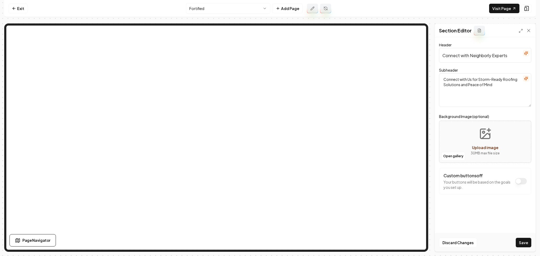
click at [515, 239] on div "Discard Changes Save" at bounding box center [485, 243] width 101 height 18
click at [516, 241] on button "Save" at bounding box center [524, 242] width 16 height 9
click at [201, 6] on html "Computer Required This feature is only available on a computer. Please switch t…" at bounding box center [270, 128] width 540 height 256
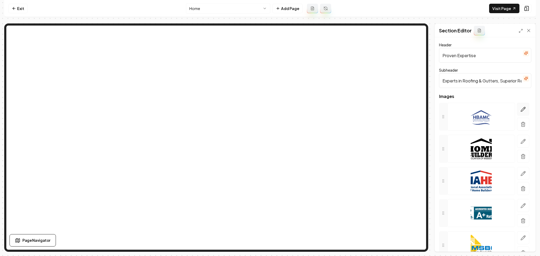
click at [517, 112] on button "button" at bounding box center [523, 109] width 12 height 13
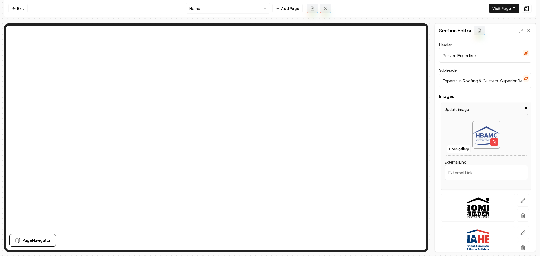
click at [459, 173] on input "External Link" at bounding box center [485, 172] width 83 height 15
paste input "https://www.hbamscoast.org/?fbclid=IwY2xjawNLr3VleHRuA2FlbQIxMABicmlkETF5TXJOcF…"
type input "https://www.hbamscoast.org/?fbclid=IwY2xjawNLr3VleHRuA2FlbQIxMABicmlkETF5TXJOcF…"
click at [520, 201] on icon "button" at bounding box center [522, 200] width 5 height 5
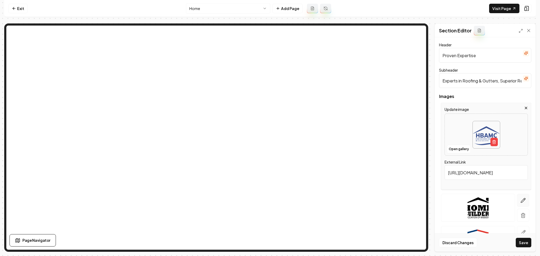
scroll to position [0, 0]
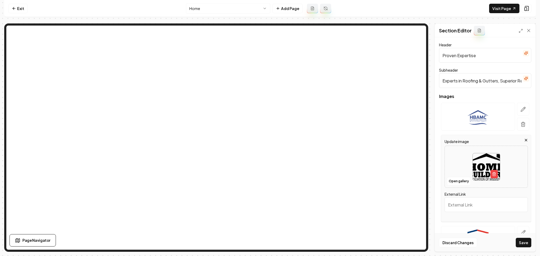
drag, startPoint x: 452, startPoint y: 204, endPoint x: 456, endPoint y: 205, distance: 4.3
click at [452, 205] on input "External Link" at bounding box center [485, 204] width 83 height 15
paste input "https://www.hbam.com/"
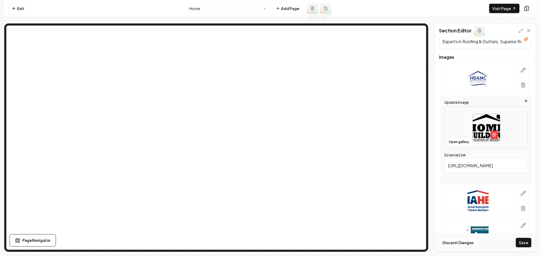
scroll to position [70, 0]
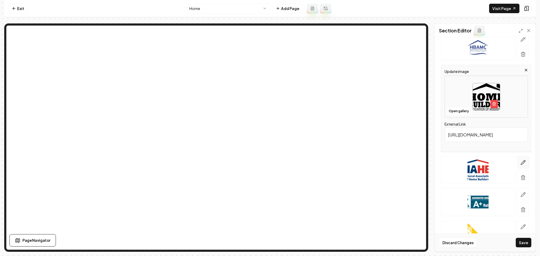
type input "https://www.hbam.com/"
click at [520, 164] on icon "button" at bounding box center [522, 162] width 5 height 5
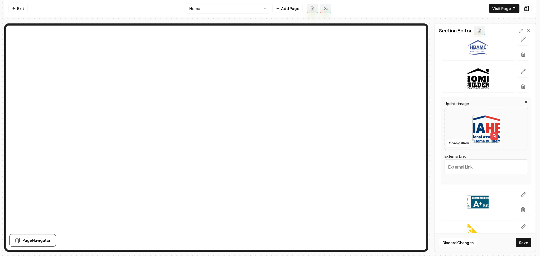
click at [455, 168] on input "External Link" at bounding box center [485, 166] width 83 height 15
paste input "https://www.nahb.org/"
type input "https://www.nahb.org/"
click at [519, 192] on button "button" at bounding box center [523, 194] width 12 height 13
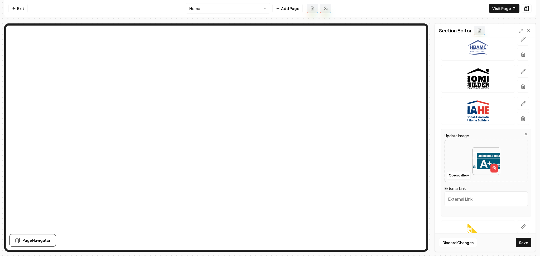
click at [471, 203] on input "External Link" at bounding box center [485, 199] width 83 height 15
paste input "https://www.bbb.org/us/ms/long-beach/profile/roofing-contractors/husband-roofin…"
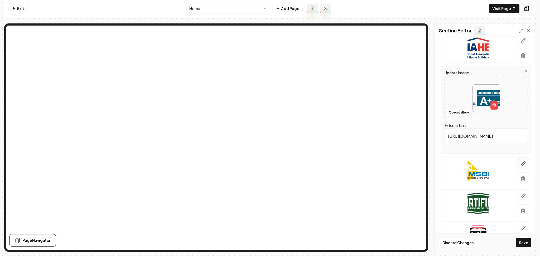
scroll to position [141, 0]
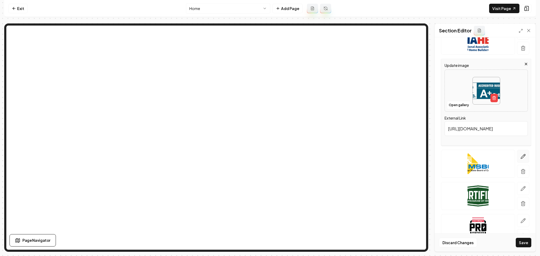
type input "https://www.bbb.org/us/ms/long-beach/profile/roofing-contractors/husband-roofin…"
click at [520, 153] on button "button" at bounding box center [523, 156] width 12 height 13
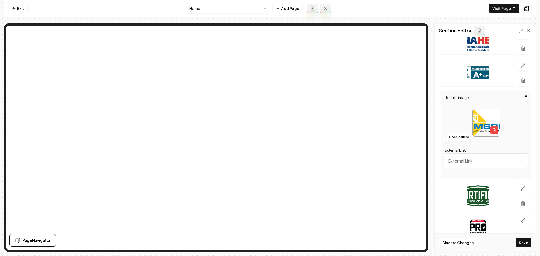
click at [447, 154] on input "External Link" at bounding box center [485, 160] width 83 height 15
paste input "https://www.msboc.us/"
type input "https://www.msboc.us/"
click at [520, 187] on icon "button" at bounding box center [522, 188] width 5 height 5
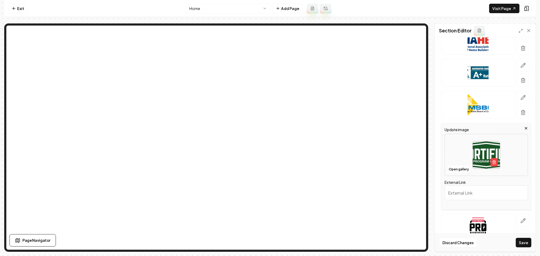
click at [461, 190] on input "External Link" at bounding box center [485, 193] width 83 height 15
paste input "https://fortifiedhome.org/"
type input "https://fortifiedhome.org/"
click at [523, 220] on button "button" at bounding box center [523, 220] width 12 height 13
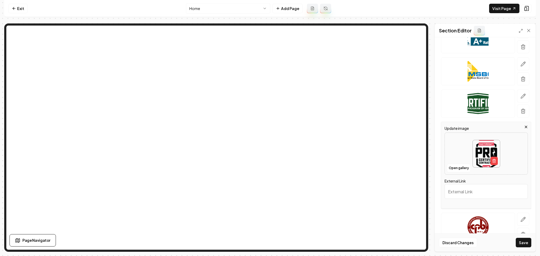
scroll to position [176, 0]
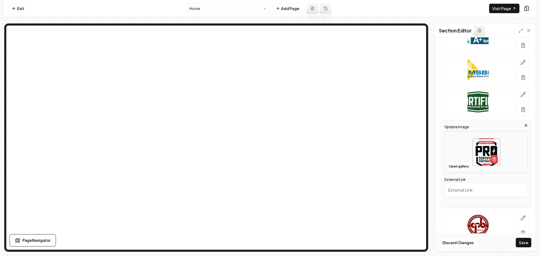
click at [471, 190] on input "External Link" at bounding box center [485, 190] width 83 height 15
paste input "https://www.tamko.com/"
type input "https://www.tamko.com/"
click at [521, 219] on icon "button" at bounding box center [523, 218] width 4 height 4
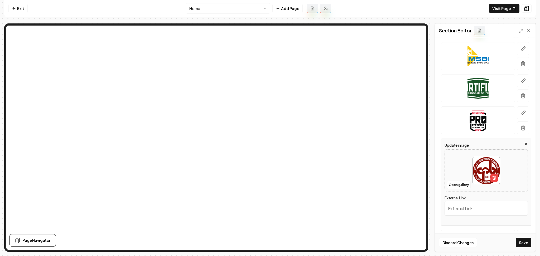
scroll to position [211, 0]
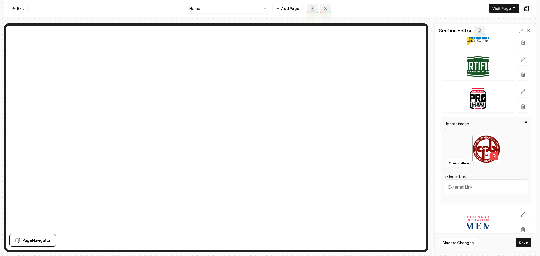
click at [462, 187] on input "External Link" at bounding box center [485, 187] width 83 height 15
paste input "https://cpbms.com/certification/"
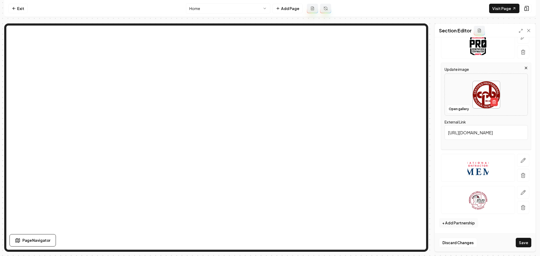
scroll to position [266, 0]
type input "https://cpbms.com/certification/"
click at [520, 161] on icon "button" at bounding box center [522, 159] width 5 height 5
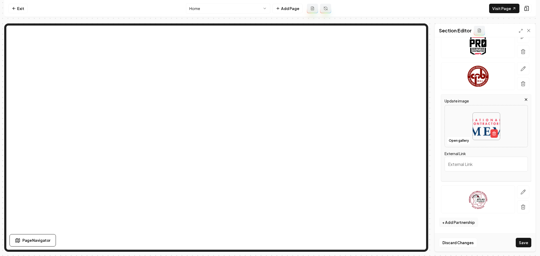
click at [457, 165] on input "External Link" at bounding box center [485, 164] width 83 height 15
paste input "https://www.nrca.net/"
type input "https://www.nrca.net/"
click at [520, 193] on button "button" at bounding box center [523, 192] width 12 height 13
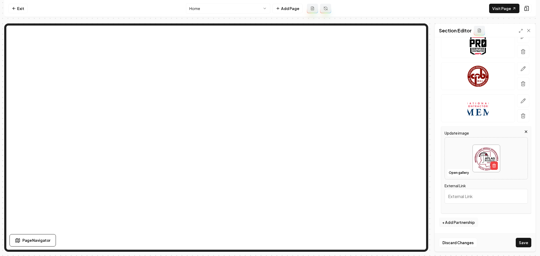
click at [484, 201] on input "External Link" at bounding box center [485, 196] width 83 height 15
paste input "https://www.atlasroofing.com/"
type input "https://www.atlasroofing.com/"
click at [524, 243] on button "Save" at bounding box center [524, 242] width 16 height 9
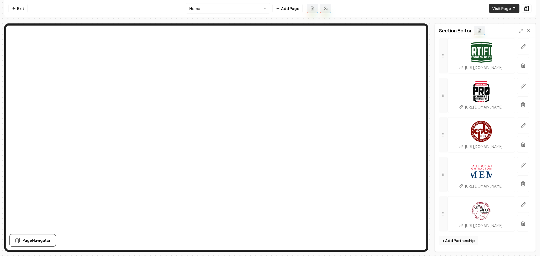
click at [506, 4] on link "Visit Page" at bounding box center [504, 8] width 30 height 9
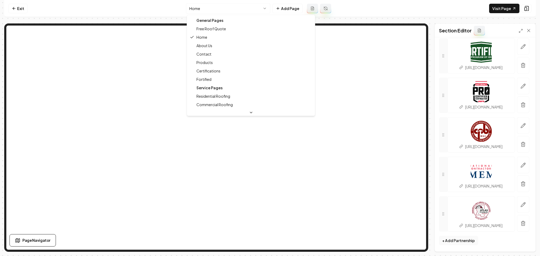
click at [218, 5] on html "Computer Required This feature is only available on a computer. Please switch t…" at bounding box center [270, 128] width 540 height 256
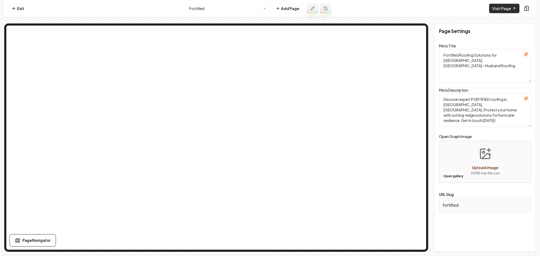
click at [501, 12] on link "Visit Page" at bounding box center [504, 8] width 30 height 9
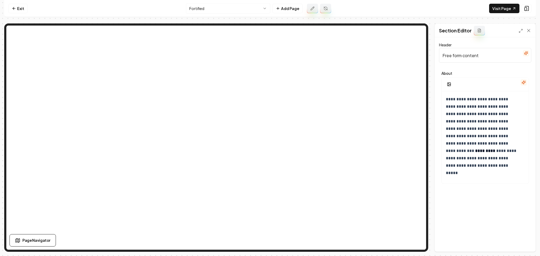
click at [525, 55] on icon "button" at bounding box center [526, 53] width 4 height 4
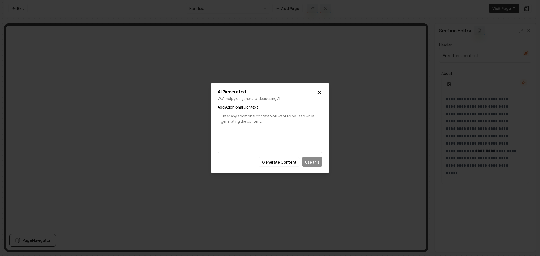
click at [283, 157] on div "AI Generated We'll help you generate ideas using AI. Add Additional Context Gen…" at bounding box center [270, 128] width 118 height 91
click at [283, 162] on button "Generate Content" at bounding box center [279, 161] width 41 height 9
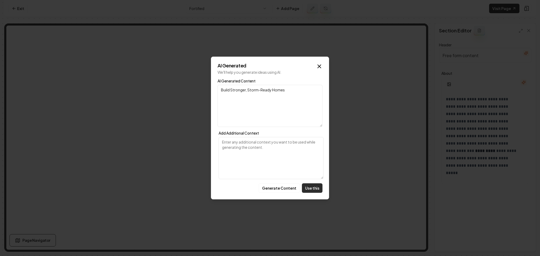
click at [313, 185] on button "Use this" at bounding box center [312, 187] width 21 height 9
type input "Build Stronger, Storm-Ready Homes"
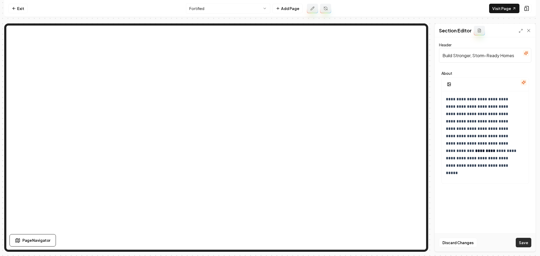
click at [520, 246] on button "Save" at bounding box center [524, 242] width 16 height 9
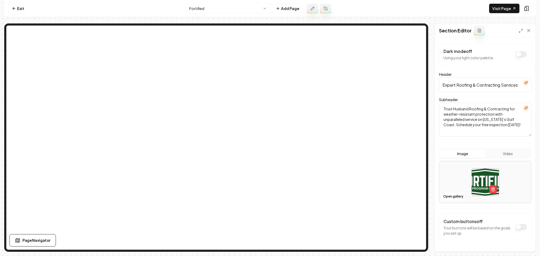
click at [515, 230] on button "Dark mode off" at bounding box center [521, 227] width 12 height 6
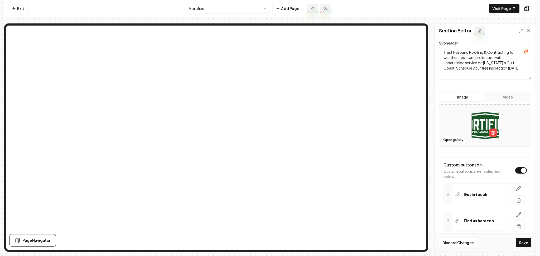
scroll to position [83, 0]
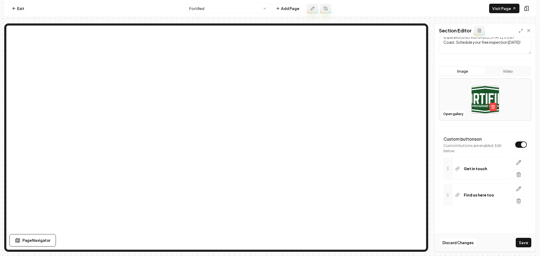
click at [517, 145] on button "Dark mode off" at bounding box center [521, 145] width 12 height 6
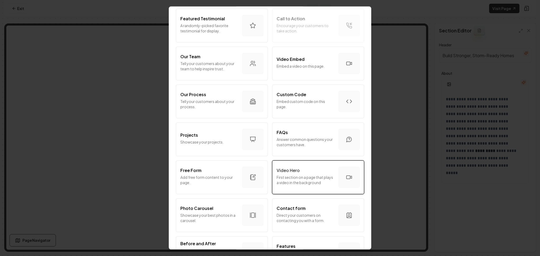
scroll to position [149, 0]
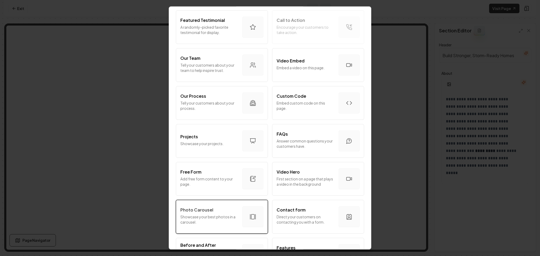
click at [210, 222] on p "Showcase your best photos in a carousel." at bounding box center [209, 219] width 58 height 11
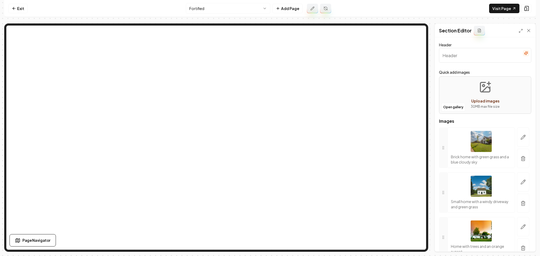
click at [520, 158] on icon "button" at bounding box center [522, 158] width 5 height 5
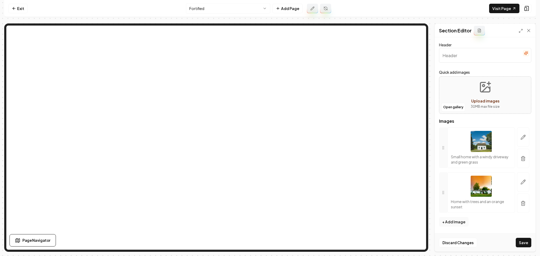
drag, startPoint x: 524, startPoint y: 159, endPoint x: 415, endPoint y: 93, distance: 128.1
click at [524, 159] on icon "button" at bounding box center [522, 158] width 5 height 5
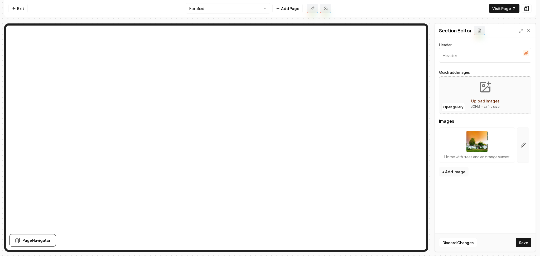
click at [521, 144] on icon "button" at bounding box center [522, 145] width 5 height 5
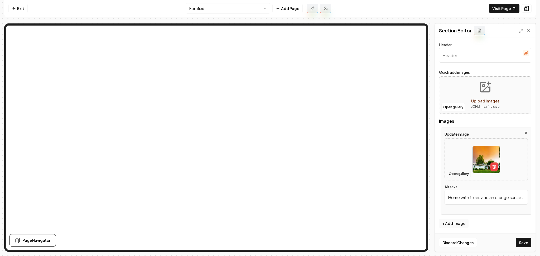
click at [463, 171] on button "Open gallery" at bounding box center [459, 174] width 24 height 8
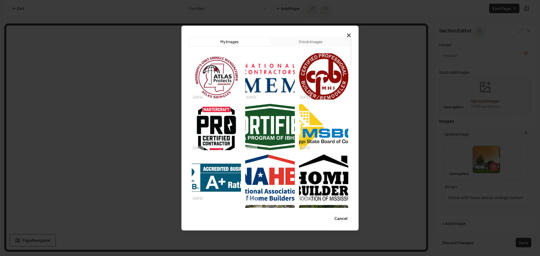
click at [266, 111] on img "Select image image_68dec8245c7cd75eb888dca2.png" at bounding box center [269, 127] width 49 height 46
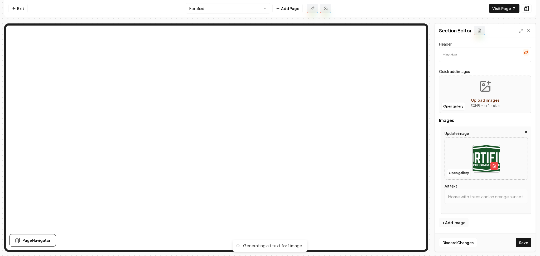
scroll to position [1, 0]
click at [521, 247] on button "Save" at bounding box center [524, 242] width 16 height 9
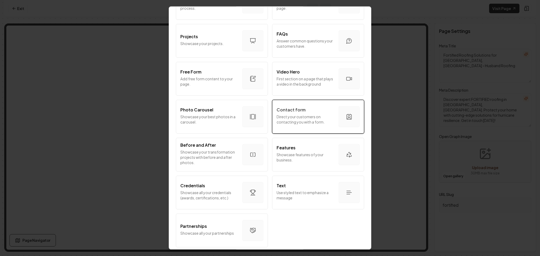
scroll to position [255, 0]
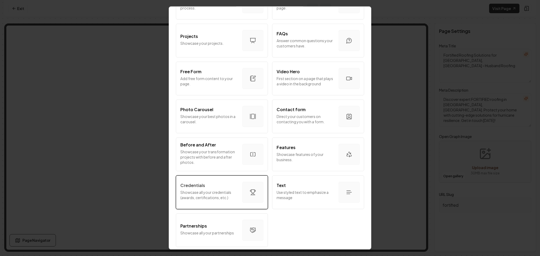
click at [229, 183] on div "Credentials" at bounding box center [209, 185] width 58 height 6
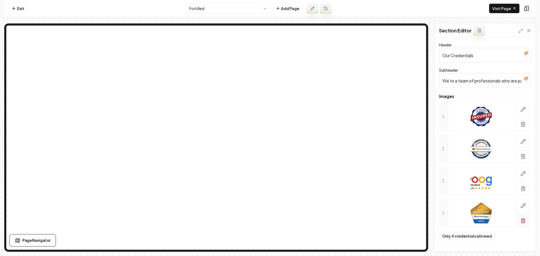
click at [523, 221] on line "button" at bounding box center [523, 221] width 0 height 1
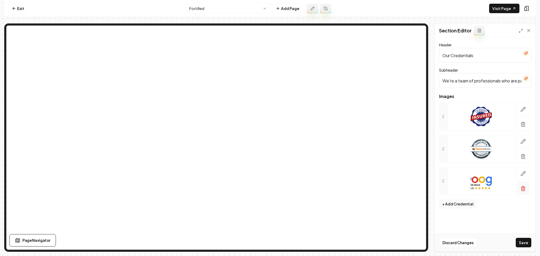
click at [526, 189] on button "button" at bounding box center [523, 188] width 12 height 13
click at [523, 161] on button "button" at bounding box center [523, 156] width 12 height 13
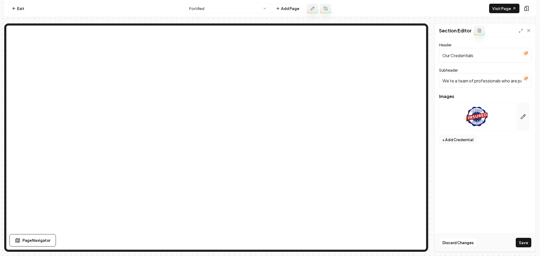
click at [521, 119] on icon "button" at bounding box center [523, 117] width 4 height 4
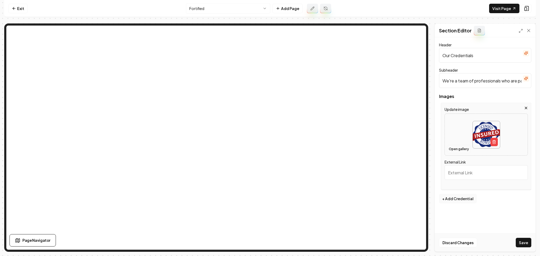
click at [454, 149] on button "Open gallery" at bounding box center [459, 149] width 24 height 8
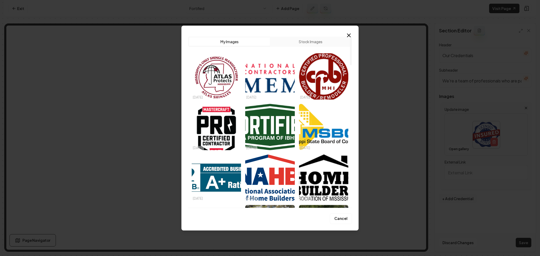
click at [284, 128] on img "Select image image_68dec8245c7cd75eb888dca2.png" at bounding box center [269, 127] width 49 height 46
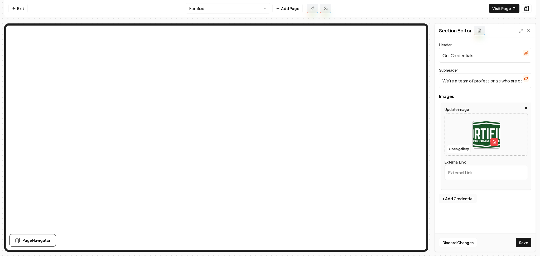
click at [465, 171] on input "External Link" at bounding box center [485, 172] width 83 height 15
paste input "https://fortifiedhome.org/"
type input "https://fortifiedhome.org/"
click at [523, 241] on button "Save" at bounding box center [524, 242] width 16 height 9
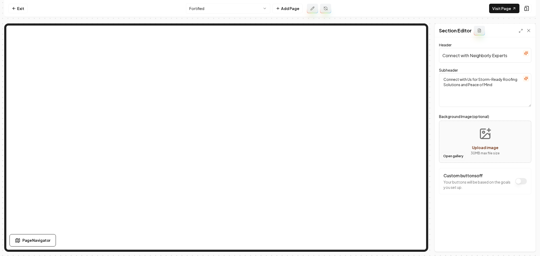
click at [452, 158] on button "Open gallery" at bounding box center [453, 156] width 24 height 8
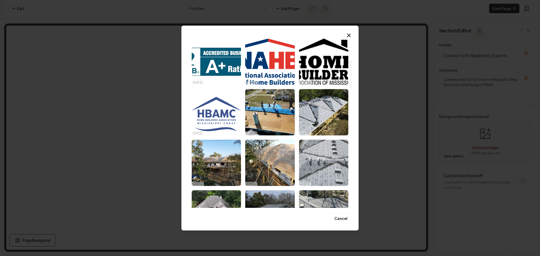
scroll to position [141, 0]
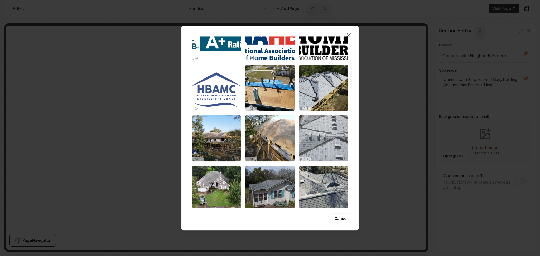
click at [309, 139] on img "Select image image_68506d8db13a102537a2317a.JPG" at bounding box center [323, 138] width 49 height 46
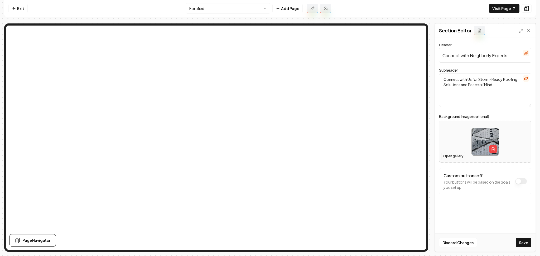
click at [456, 155] on button "Open gallery" at bounding box center [453, 156] width 24 height 8
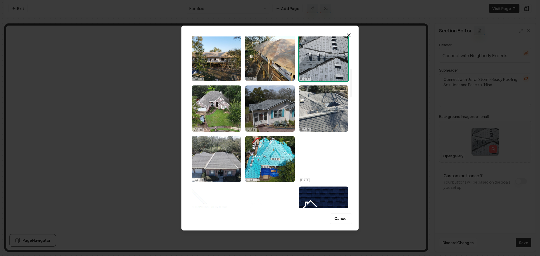
scroll to position [246, 0]
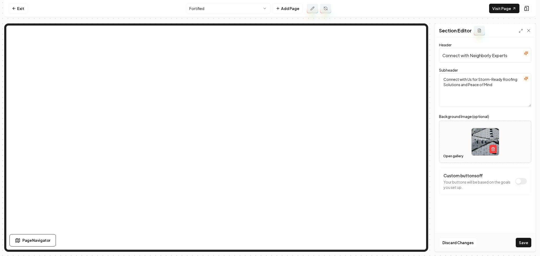
click at [447, 156] on button "Open gallery" at bounding box center [453, 156] width 24 height 8
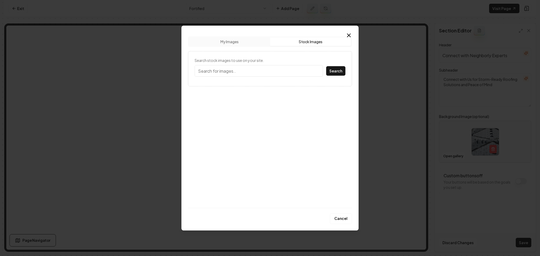
click at [305, 43] on button "Stock Images" at bounding box center [310, 41] width 81 height 8
click at [256, 74] on input "Search stock images to use on your site." at bounding box center [259, 71] width 128 height 12
type input "storm roof"
click at [326, 66] on button "Search" at bounding box center [335, 70] width 19 height 9
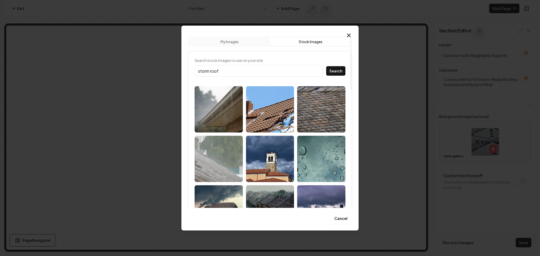
click at [227, 157] on img at bounding box center [219, 159] width 48 height 46
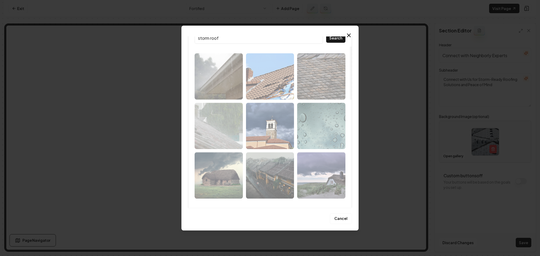
scroll to position [35, 0]
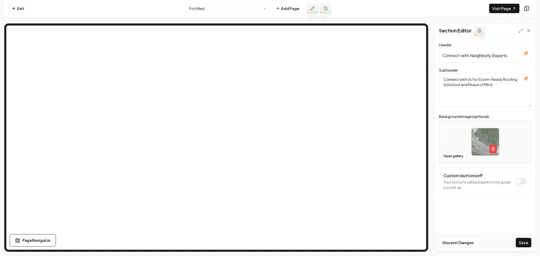
click at [521, 242] on button "Save" at bounding box center [524, 242] width 16 height 9
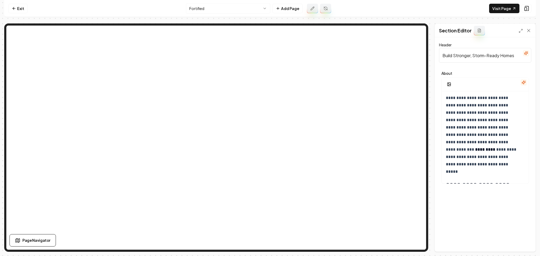
scroll to position [0, 0]
click at [451, 81] on button "button" at bounding box center [449, 84] width 11 height 9
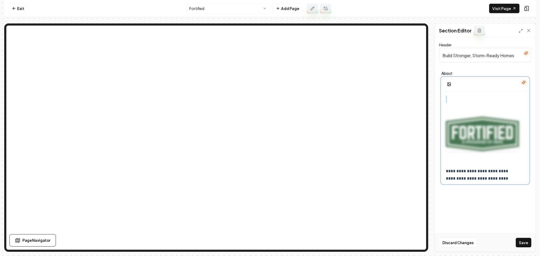
click at [492, 136] on img at bounding box center [482, 134] width 73 height 35
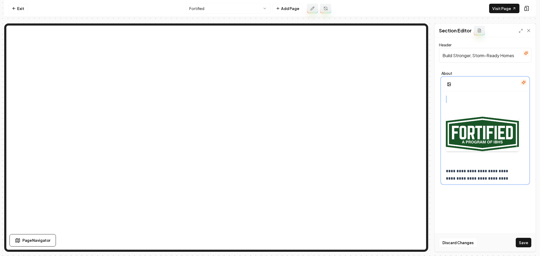
click at [492, 137] on div at bounding box center [482, 133] width 73 height 51
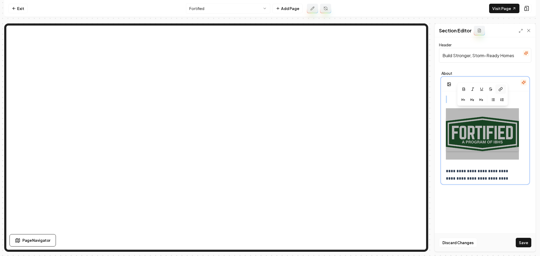
click at [500, 89] on icon at bounding box center [500, 89] width 4 height 4
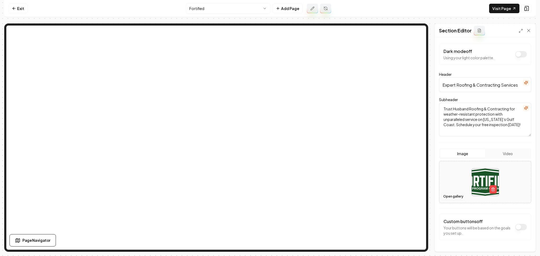
click at [448, 196] on button "Open gallery" at bounding box center [453, 196] width 24 height 8
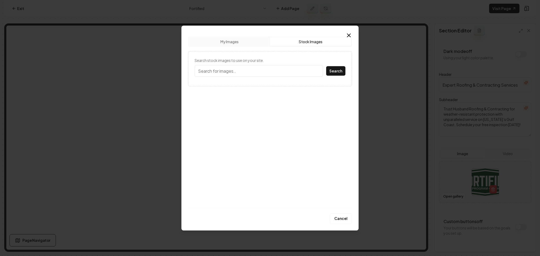
drag, startPoint x: 297, startPoint y: 40, endPoint x: 263, endPoint y: 60, distance: 38.8
click at [297, 40] on button "Stock Images" at bounding box center [310, 41] width 81 height 8
click at [240, 66] on input "Search stock images to use on your site." at bounding box center [259, 71] width 128 height 12
type input "storm roof"
click at [326, 66] on button "Search" at bounding box center [335, 70] width 19 height 9
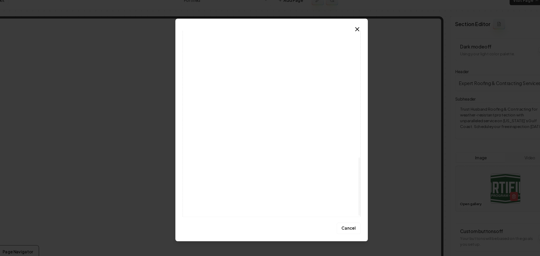
scroll to position [375, 0]
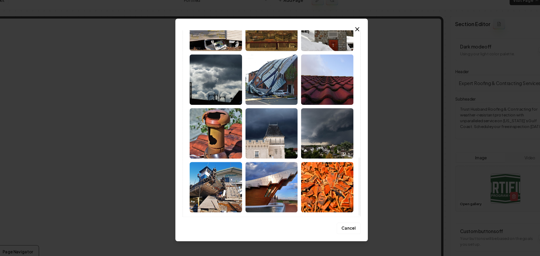
click at [326, 149] on img at bounding box center [321, 131] width 48 height 46
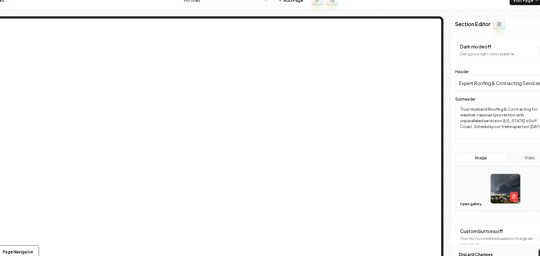
click at [517, 241] on button "Save" at bounding box center [524, 242] width 16 height 9
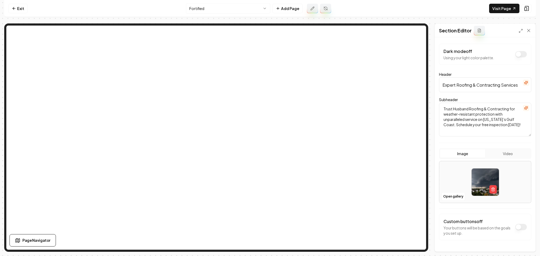
click at [230, 8] on html "Computer Required This feature is only available on a computer. Please switch t…" at bounding box center [270, 128] width 540 height 256
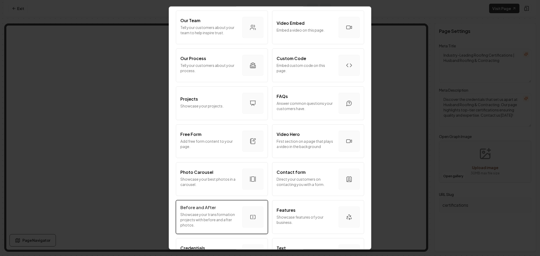
scroll to position [255, 0]
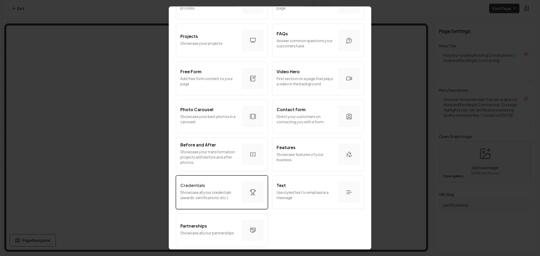
click at [239, 197] on button "Credentials Showcase all your credentials (awards, certifications, etc.)" at bounding box center [222, 193] width 92 height 34
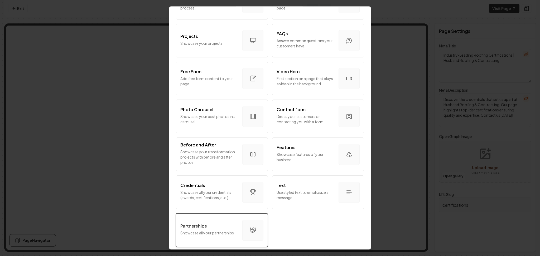
click at [221, 224] on div "Partnerships" at bounding box center [209, 226] width 58 height 6
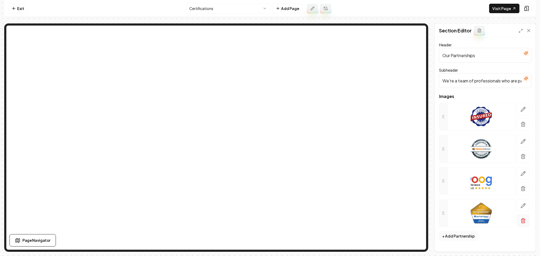
click at [524, 223] on icon "button" at bounding box center [522, 220] width 5 height 5
click at [524, 193] on button "button" at bounding box center [523, 188] width 12 height 13
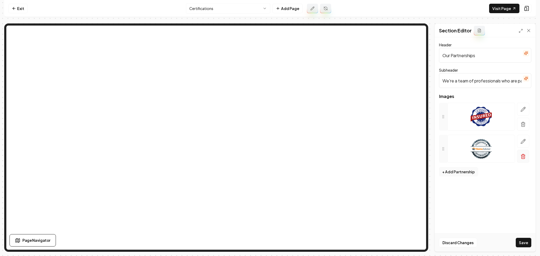
click at [523, 160] on button "button" at bounding box center [523, 156] width 12 height 13
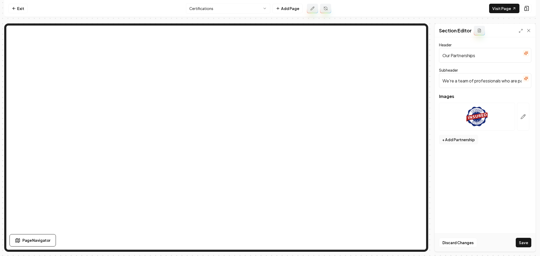
click at [483, 35] on div "Section Editor" at bounding box center [485, 31] width 101 height 14
click at [482, 33] on button at bounding box center [479, 30] width 11 height 9
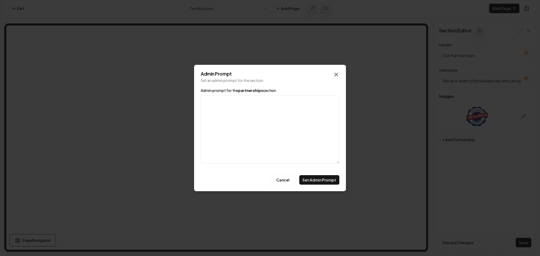
click at [338, 72] on icon "button" at bounding box center [336, 74] width 6 height 6
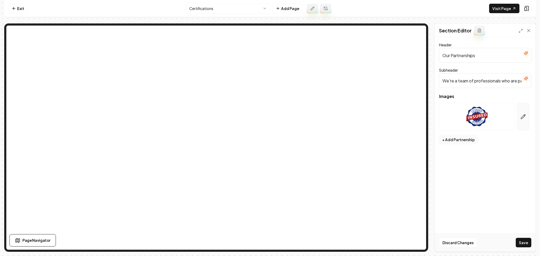
click at [523, 126] on button "button" at bounding box center [523, 117] width 12 height 28
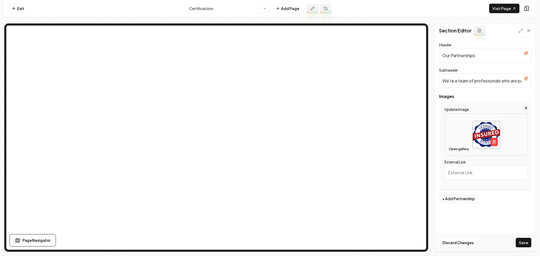
click at [454, 148] on button "Open gallery" at bounding box center [459, 149] width 24 height 8
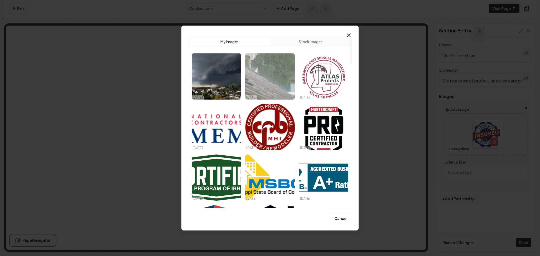
click at [310, 77] on img "Select image image_68decae55c7cd75eb8977f64.png" at bounding box center [323, 76] width 49 height 46
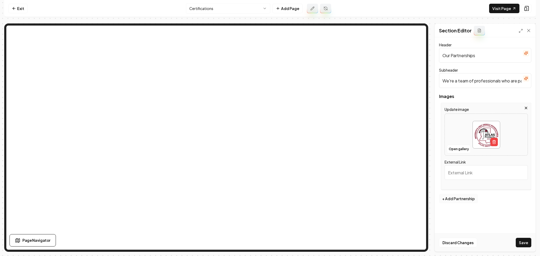
click at [465, 199] on button "+ Add Partnership" at bounding box center [458, 198] width 39 height 9
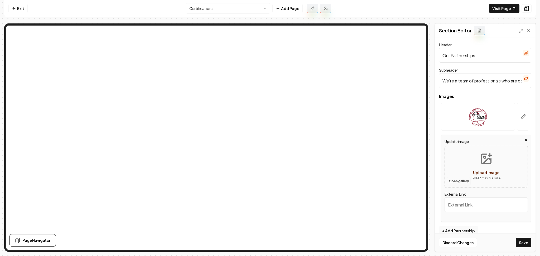
click at [455, 183] on button "Open gallery" at bounding box center [459, 181] width 24 height 8
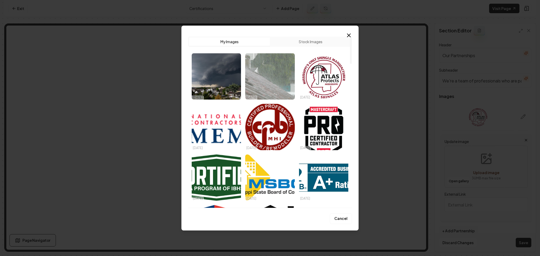
click at [211, 141] on img "Select image image_68deca6a5c7cd75eb89517a2.png" at bounding box center [216, 127] width 49 height 46
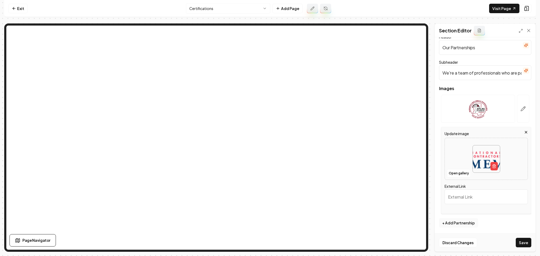
scroll to position [8, 0]
click at [461, 224] on button "+ Add Partnership" at bounding box center [458, 222] width 39 height 9
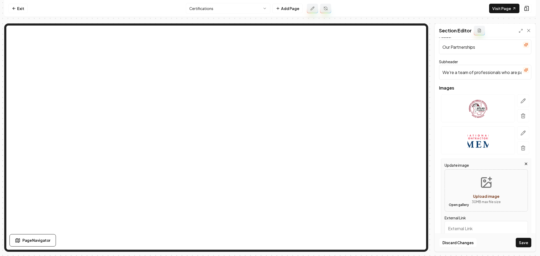
click at [459, 206] on button "Open gallery" at bounding box center [459, 205] width 24 height 8
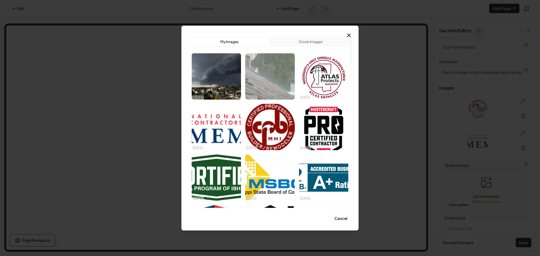
click at [270, 131] on img "Select image image_68dec8735c7cd75eb88a5319.png" at bounding box center [269, 127] width 49 height 46
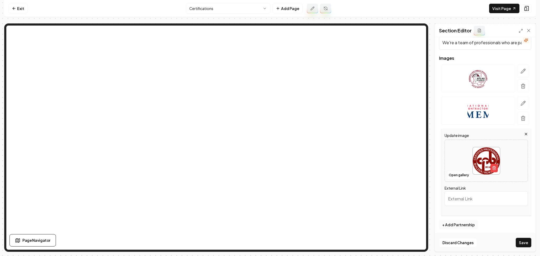
scroll to position [41, 0]
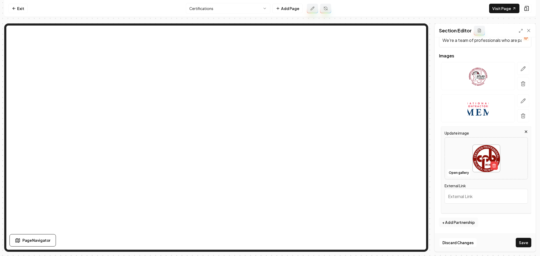
click at [463, 217] on div "Images Update image Open gallery External Link To pick up a draggable item, pre…" at bounding box center [485, 136] width 92 height 164
click at [462, 223] on button "+ Add Partnership" at bounding box center [458, 222] width 39 height 9
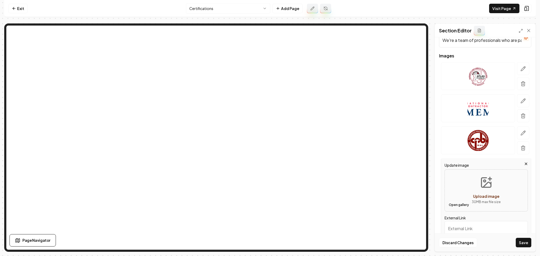
click at [457, 208] on button "Open gallery" at bounding box center [459, 205] width 24 height 8
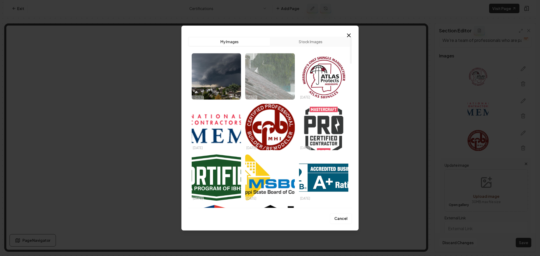
click at [321, 124] on img "Select image image_68dec83d5c7cd75eb8896193.png" at bounding box center [323, 127] width 49 height 46
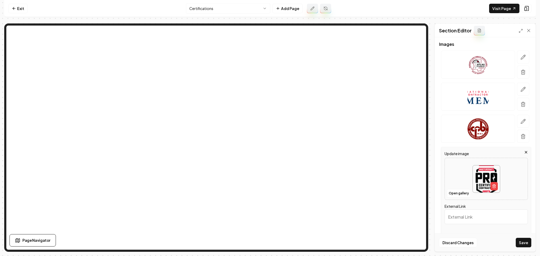
scroll to position [73, 0]
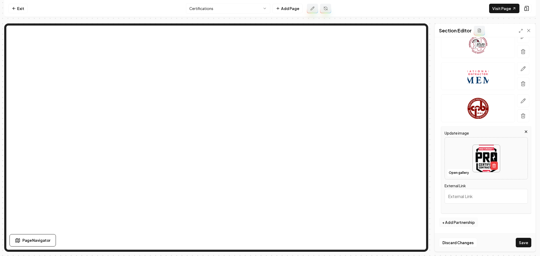
click at [455, 223] on button "+ Add Partnership" at bounding box center [458, 222] width 39 height 9
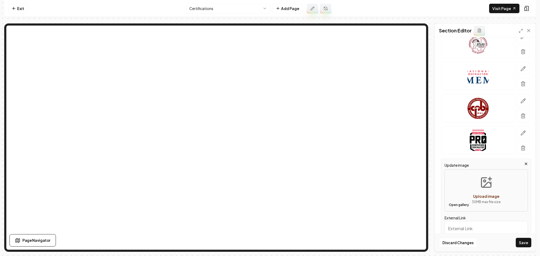
click at [453, 207] on button "Open gallery" at bounding box center [459, 205] width 24 height 8
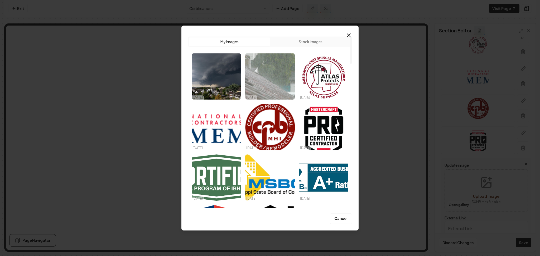
click at [221, 175] on img "Select image image_68dec8245c7cd75eb888dca2.png" at bounding box center [216, 177] width 49 height 46
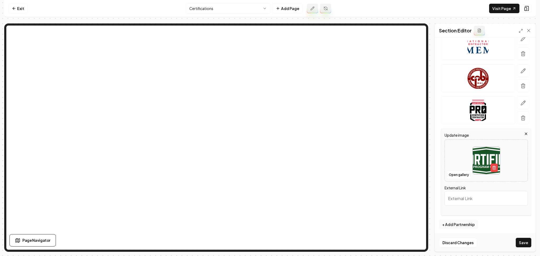
scroll to position [105, 0]
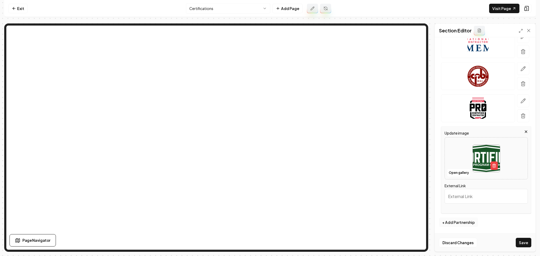
click at [455, 226] on button "+ Add Partnership" at bounding box center [458, 222] width 39 height 9
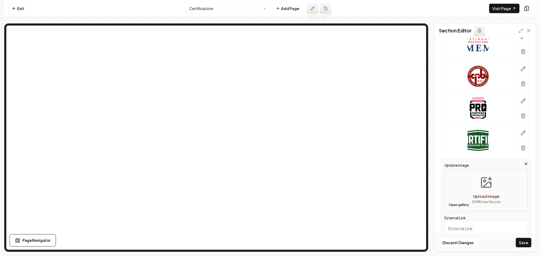
click at [456, 206] on button "Open gallery" at bounding box center [459, 205] width 24 height 8
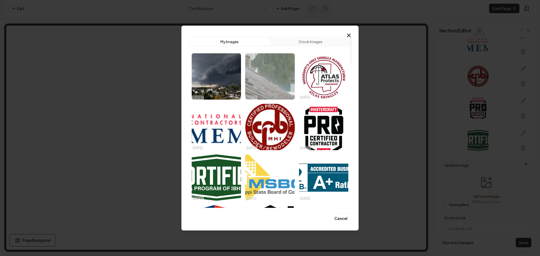
click at [278, 179] on img "Select image image_68dec80b5c7cd75eb888567e.png" at bounding box center [269, 177] width 49 height 46
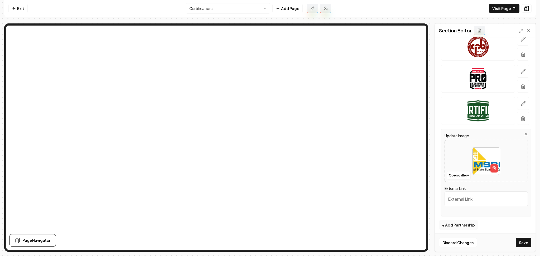
scroll to position [137, 0]
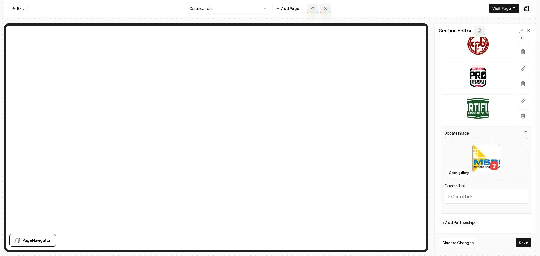
click at [457, 223] on button "+ Add Partnership" at bounding box center [458, 222] width 39 height 9
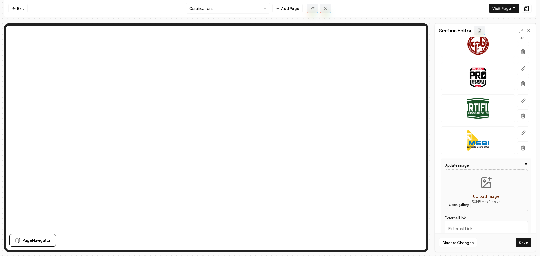
click at [457, 208] on button "Open gallery" at bounding box center [459, 205] width 24 height 8
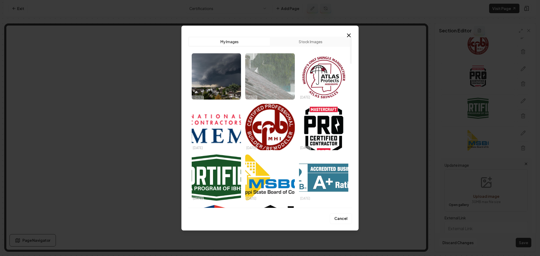
click at [317, 177] on img "Select image image_68dec7e45c7cd75eb8878253.webp" at bounding box center [323, 177] width 49 height 46
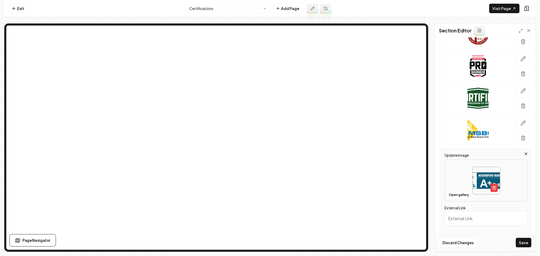
scroll to position [170, 0]
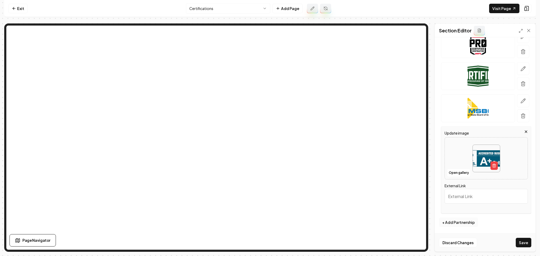
click at [455, 223] on button "+ Add Partnership" at bounding box center [458, 222] width 39 height 9
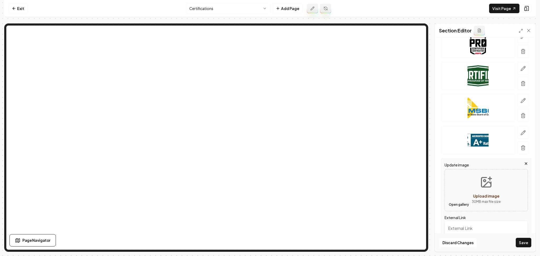
click at [458, 207] on button "Open gallery" at bounding box center [459, 205] width 24 height 8
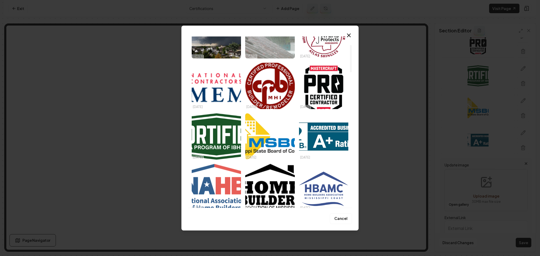
scroll to position [70, 0]
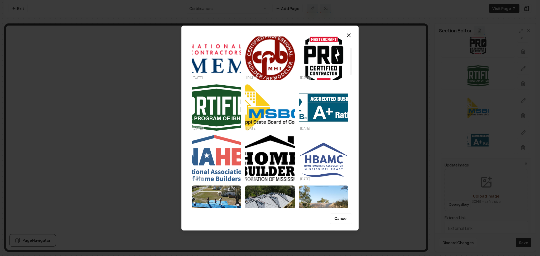
click at [207, 165] on img "Select image image_68dec7be5c7cd75eb886a229.png" at bounding box center [216, 158] width 49 height 46
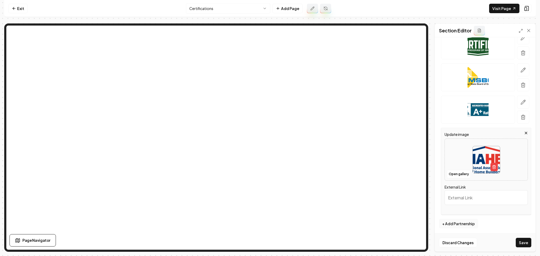
scroll to position [201, 0]
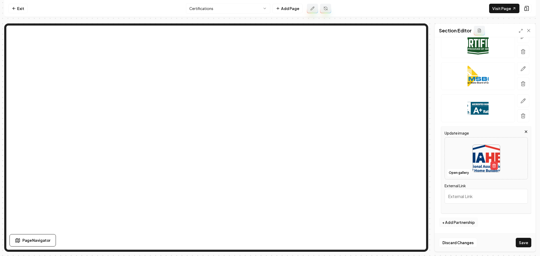
click at [450, 219] on button "+ Add Partnership" at bounding box center [458, 222] width 39 height 9
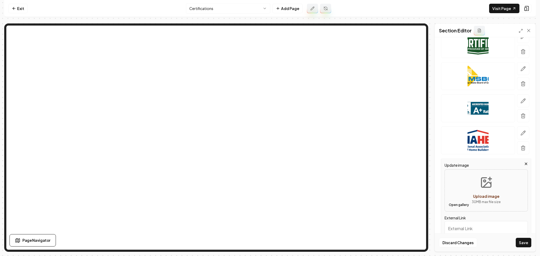
click at [451, 205] on button "Open gallery" at bounding box center [459, 205] width 24 height 8
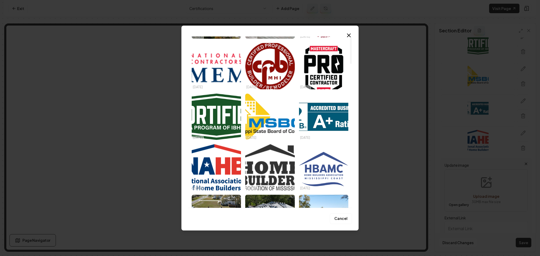
scroll to position [70, 0]
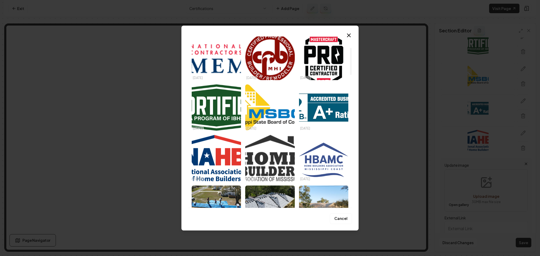
click at [273, 165] on img "Select image image_68dec7a85c7cd75eb88637c3.png" at bounding box center [269, 158] width 49 height 46
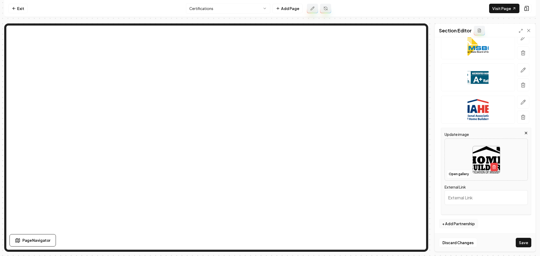
scroll to position [234, 0]
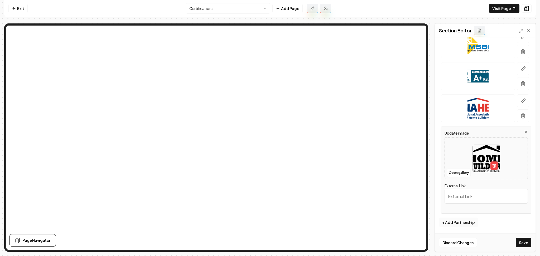
click at [459, 225] on button "+ Add Partnership" at bounding box center [458, 222] width 39 height 9
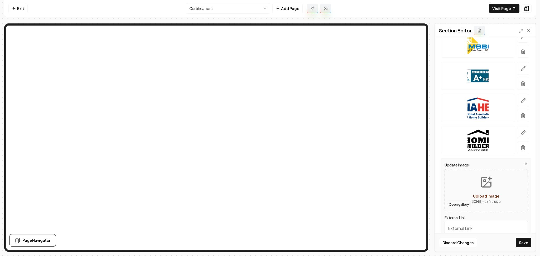
click at [458, 205] on button "Open gallery" at bounding box center [459, 205] width 24 height 8
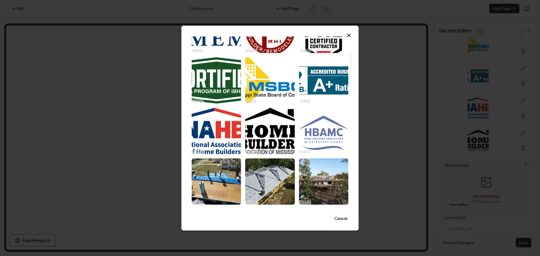
scroll to position [105, 0]
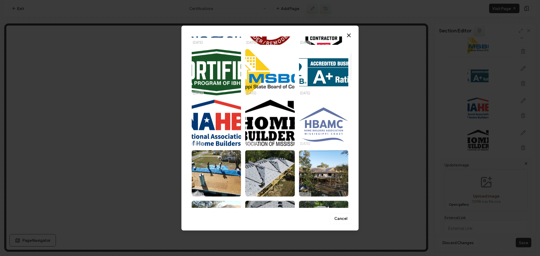
click at [316, 132] on img "Select image image_68dec7725c7cd75eb88531c7.webp" at bounding box center [323, 123] width 49 height 46
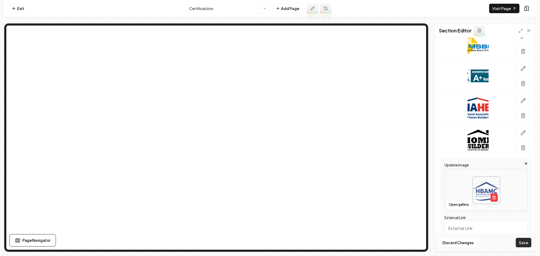
click at [523, 244] on button "Save" at bounding box center [524, 242] width 16 height 9
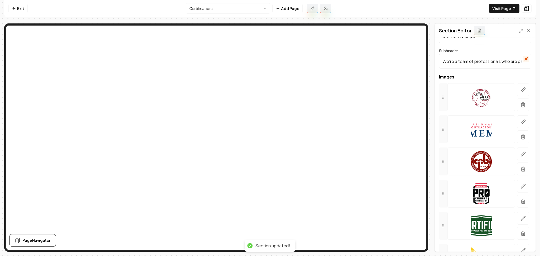
scroll to position [0, 0]
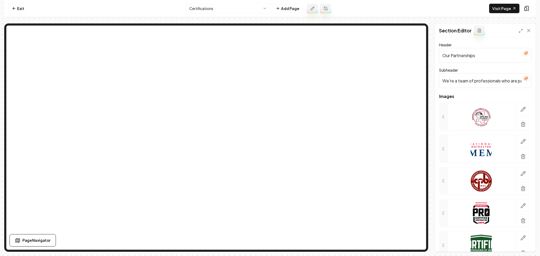
click at [524, 55] on icon "button" at bounding box center [525, 53] width 3 height 3
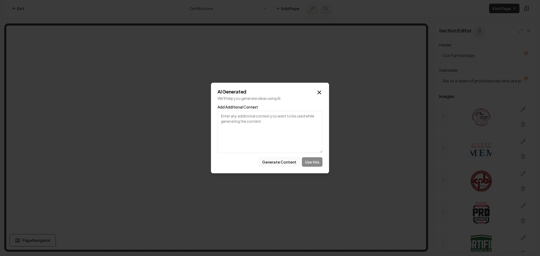
click at [280, 164] on button "Generate Content" at bounding box center [279, 161] width 41 height 9
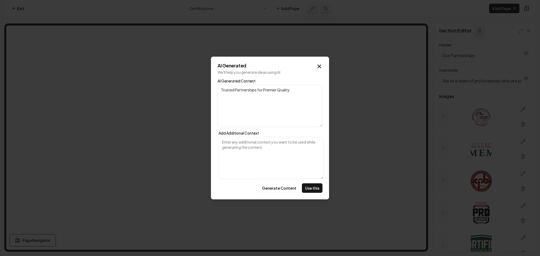
drag, startPoint x: 294, startPoint y: 94, endPoint x: 232, endPoint y: 98, distance: 62.6
click at [231, 95] on textarea "Trusted Partnerships for Premier Quality" at bounding box center [269, 106] width 105 height 42
click at [257, 152] on textarea "Add Additional Context" at bounding box center [271, 158] width 105 height 42
type textarea "credentials"
click at [288, 188] on button "Generate Content" at bounding box center [279, 187] width 41 height 9
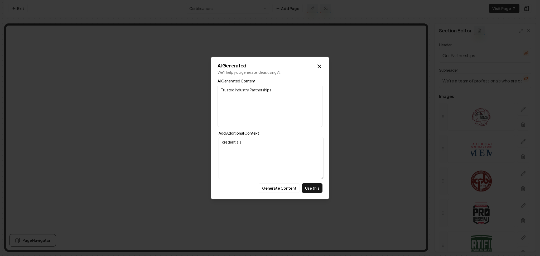
drag, startPoint x: 274, startPoint y: 91, endPoint x: 250, endPoint y: 92, distance: 23.2
click at [250, 92] on textarea "Trusted Industry Partnerships" at bounding box center [269, 106] width 105 height 42
type textarea "Trusted Industry Experts"
click at [311, 184] on button "Use this" at bounding box center [312, 187] width 21 height 9
type input "Trusted Industry Experts"
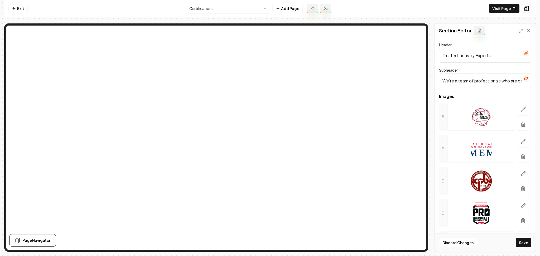
click at [473, 79] on input "We're a team of professionals who are passionate about what we do." at bounding box center [485, 80] width 92 height 15
click at [520, 242] on button "Save" at bounding box center [524, 242] width 16 height 9
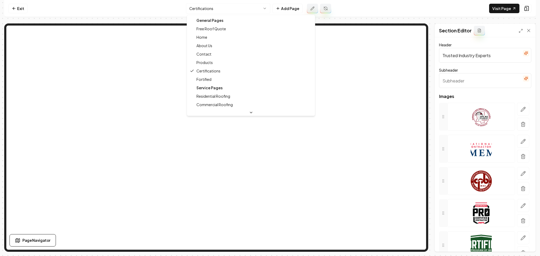
click at [258, 6] on html "Computer Required This feature is only available on a computer. Please switch t…" at bounding box center [270, 128] width 540 height 256
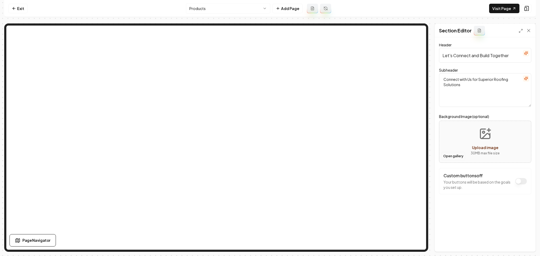
click at [453, 155] on button "Open gallery" at bounding box center [453, 156] width 24 height 8
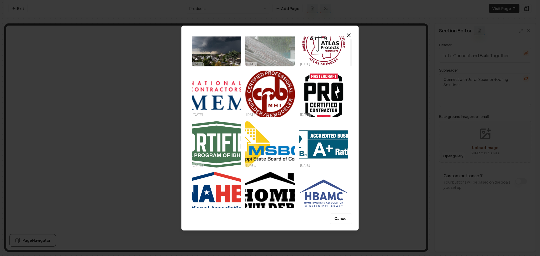
scroll to position [176, 0]
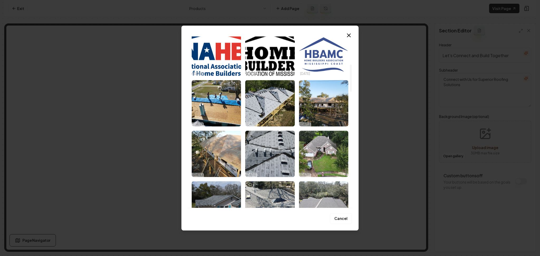
click at [282, 142] on img "Select image image_68506d8db13a102537a2317a.JPG" at bounding box center [269, 154] width 49 height 46
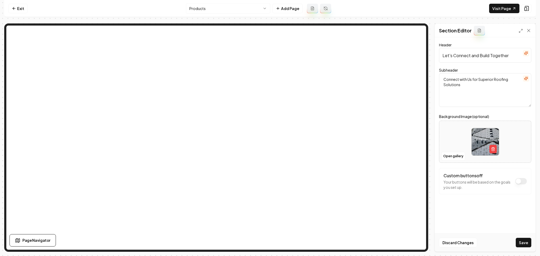
click at [519, 250] on div "Discard Changes Save" at bounding box center [485, 243] width 101 height 18
click at [520, 245] on button "Save" at bounding box center [524, 242] width 16 height 9
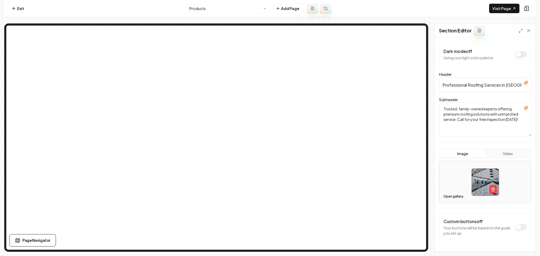
click at [456, 194] on button "Open gallery" at bounding box center [453, 196] width 24 height 8
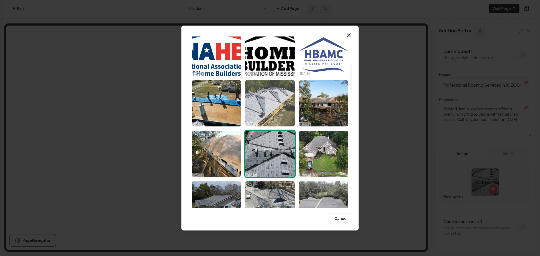
click at [263, 96] on img "Select image image_68506f1ab13a102537ae09e1.JPG" at bounding box center [269, 103] width 49 height 46
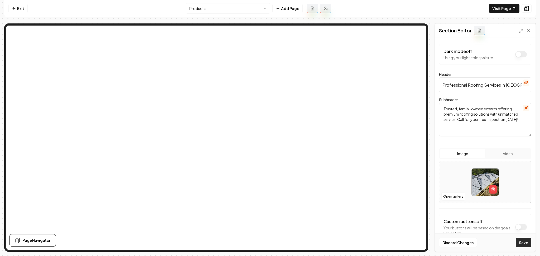
click at [526, 241] on button "Save" at bounding box center [524, 242] width 16 height 9
click at [231, 7] on html "Computer Required This feature is only available on a computer. Please switch t…" at bounding box center [270, 128] width 540 height 256
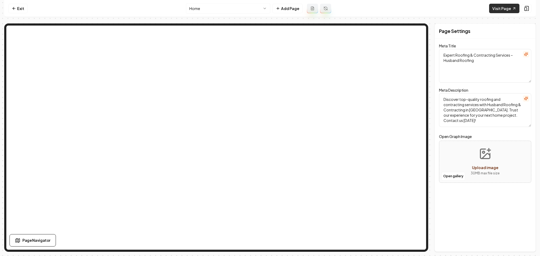
click at [498, 7] on link "Visit Page" at bounding box center [504, 8] width 30 height 9
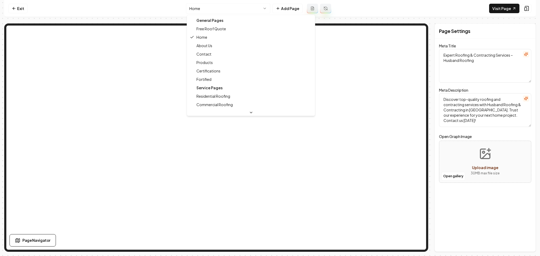
click at [231, 5] on html "Computer Required This feature is only available on a computer. Please switch t…" at bounding box center [270, 128] width 540 height 256
type textarea "Industry-Leading Roofing Certifications | Husband Roofing & Contracting"
type textarea "Discover the credentials that set us apart at Husband Roofing & Contracting. Ou…"
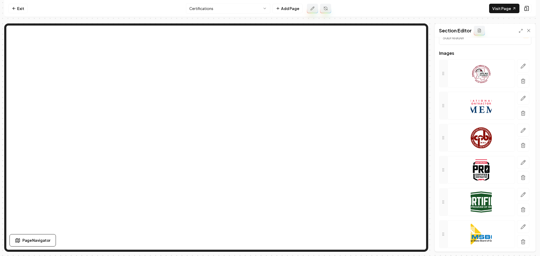
scroll to position [188, 0]
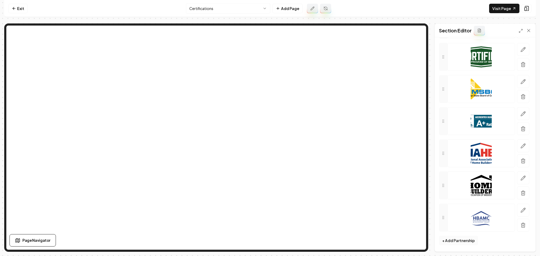
click at [457, 244] on button "+ Add Partnership" at bounding box center [458, 240] width 39 height 9
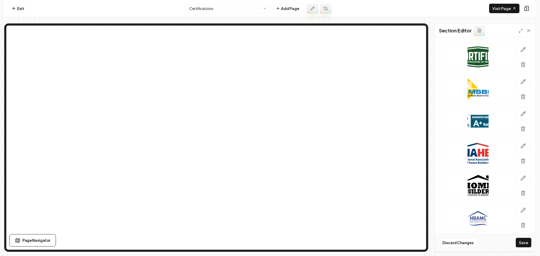
scroll to position [298, 0]
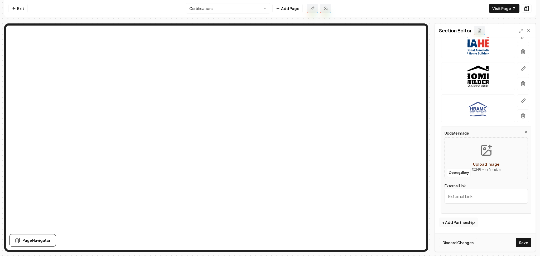
click at [445, 244] on button "Discard Changes" at bounding box center [458, 242] width 38 height 9
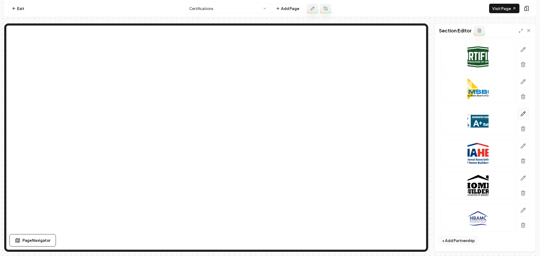
click at [517, 118] on button "button" at bounding box center [523, 113] width 12 height 13
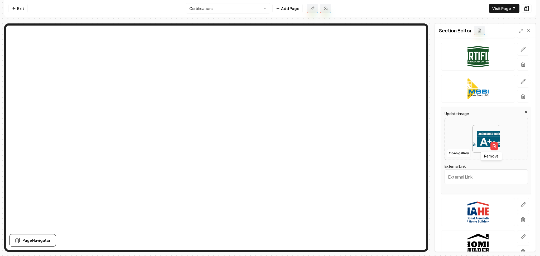
click at [484, 172] on input "External Link" at bounding box center [485, 177] width 83 height 15
paste input "https://www.bbb.org/us/ms/long-beach/profile/roofing-contractors/husband-roofin…"
type input "https://www.bbb.org/us/ms/long-beach/profile/roofing-contractors/husband-roofin…"
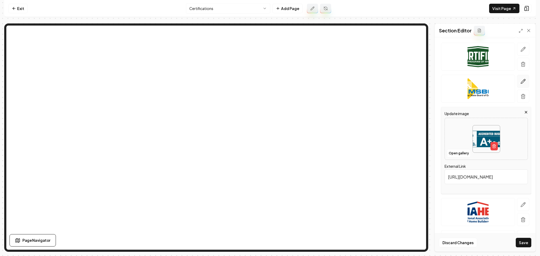
click at [517, 82] on button "button" at bounding box center [523, 81] width 12 height 13
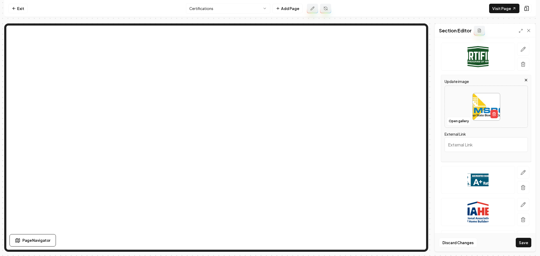
click at [466, 145] on input "External Link" at bounding box center [485, 144] width 83 height 15
paste input "https://www.msboc.us/"
type input "https://www.msboc.us/"
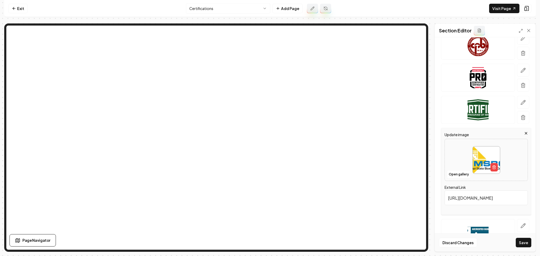
scroll to position [119, 0]
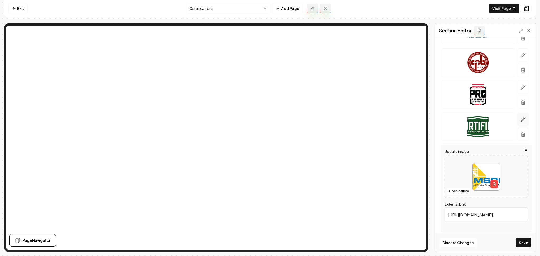
click at [517, 123] on button "button" at bounding box center [523, 119] width 12 height 13
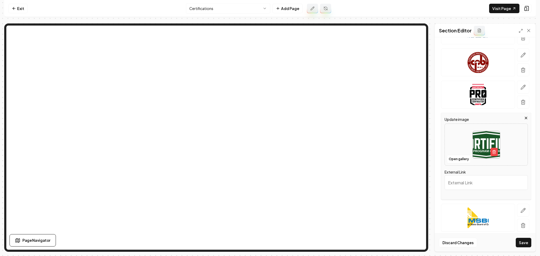
click at [467, 182] on input "External Link" at bounding box center [485, 182] width 83 height 15
paste input "https://fortifiedhome.org/"
type input "https://fortifiedhome.org/"
click at [520, 86] on icon "button" at bounding box center [522, 87] width 5 height 5
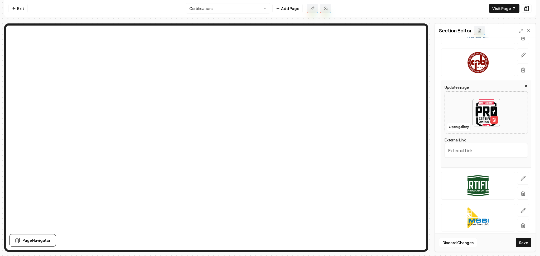
click at [458, 149] on input "External Link" at bounding box center [485, 150] width 83 height 15
paste input "https://www.tamko.com/"
type input "https://www.tamko.com/"
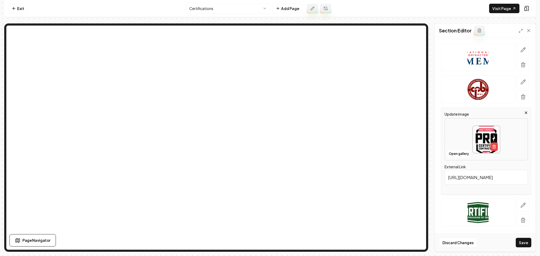
scroll to position [90, 0]
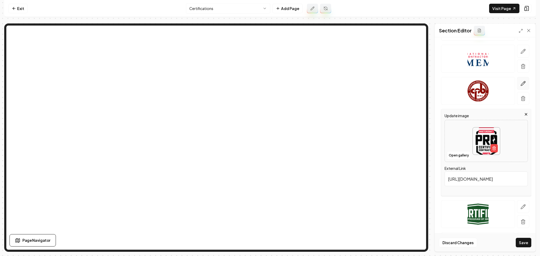
click at [521, 83] on button "button" at bounding box center [523, 83] width 12 height 13
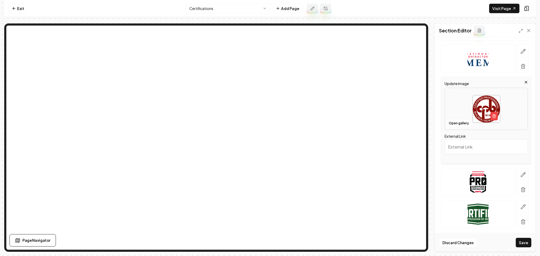
click at [460, 153] on input "External Link" at bounding box center [485, 146] width 83 height 15
paste input "https://cpbms.com/certification/"
type input "https://cpbms.com/certification/"
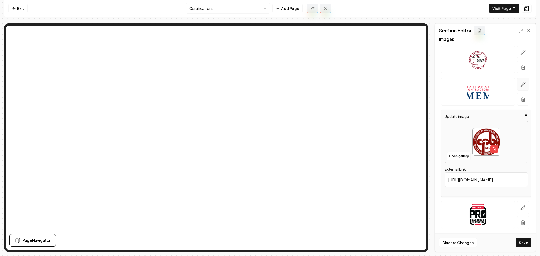
scroll to position [55, 0]
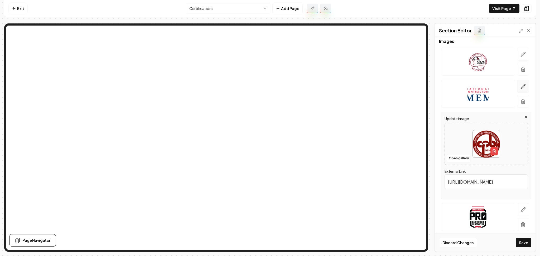
click at [520, 86] on icon "button" at bounding box center [522, 86] width 5 height 5
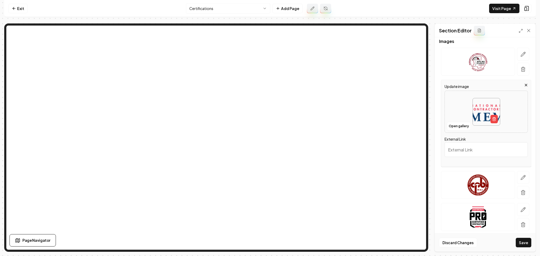
click at [461, 150] on input "External Link" at bounding box center [485, 149] width 83 height 15
paste input "https://www.nrca.net/"
type input "https://www.nrca.net/"
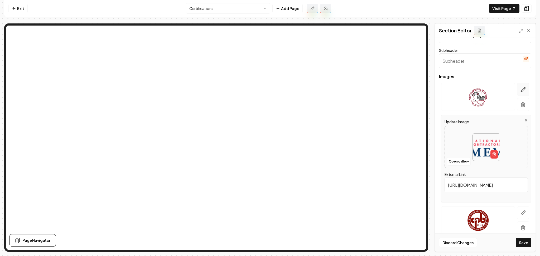
click at [521, 91] on icon "button" at bounding box center [523, 90] width 4 height 4
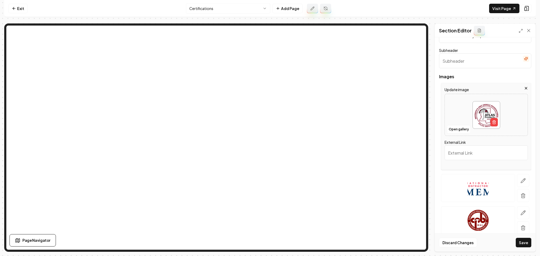
click at [453, 151] on input "External Link" at bounding box center [485, 153] width 83 height 15
paste input "https://www.atlasroofing.com/"
type input "https://www.atlasroofing.com/"
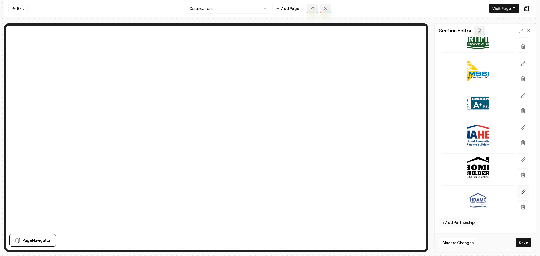
click at [517, 197] on button "button" at bounding box center [523, 192] width 12 height 13
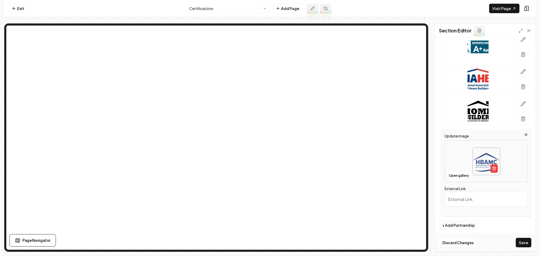
scroll to position [266, 0]
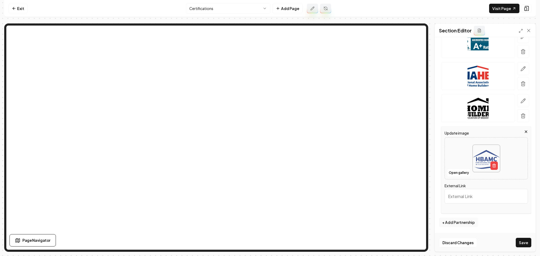
drag, startPoint x: 468, startPoint y: 196, endPoint x: 450, endPoint y: 182, distance: 22.4
click at [468, 195] on input "External Link" at bounding box center [485, 196] width 83 height 15
paste input "https://www.hbamscoast.org/?fbclid=IwY2xjawNLr3VleHRuA2FlbQIxMABicmlkETF5TXJOcF…"
type input "https://www.hbamscoast.org/?fbclid=IwY2xjawNLr3VleHRuA2FlbQIxMABicmlkETF5TXJOcF…"
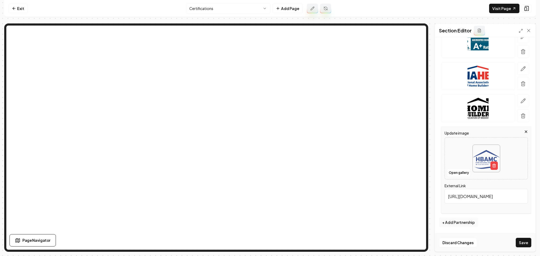
scroll to position [0, 0]
click at [517, 103] on button "button" at bounding box center [523, 100] width 12 height 13
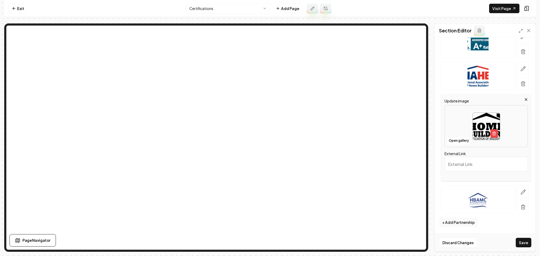
click at [471, 162] on input "External Link" at bounding box center [485, 164] width 83 height 15
paste input "https://www.hbam.com/"
type input "https://www.hbam.com/"
click at [515, 65] on div at bounding box center [523, 76] width 16 height 28
click at [520, 68] on icon "button" at bounding box center [522, 68] width 5 height 5
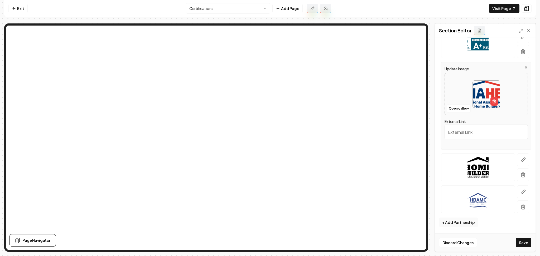
click at [476, 132] on input "External Link" at bounding box center [485, 132] width 83 height 15
paste input "https://www.nahb.org/"
type input "https://www.nahb.org/"
click at [520, 244] on button "Save" at bounding box center [524, 242] width 16 height 9
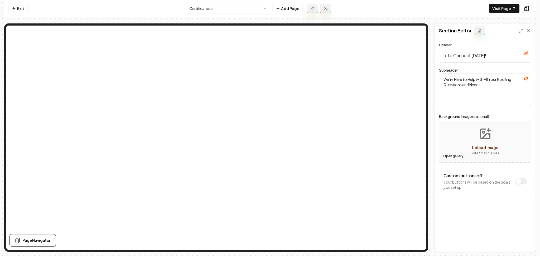
click at [453, 158] on button "Open gallery" at bounding box center [453, 156] width 24 height 8
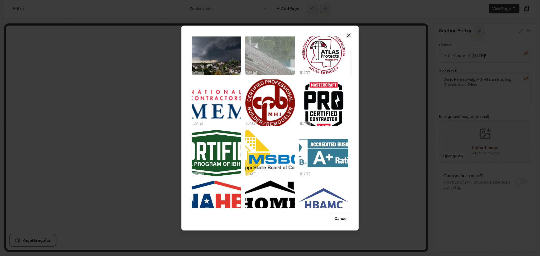
scroll to position [141, 0]
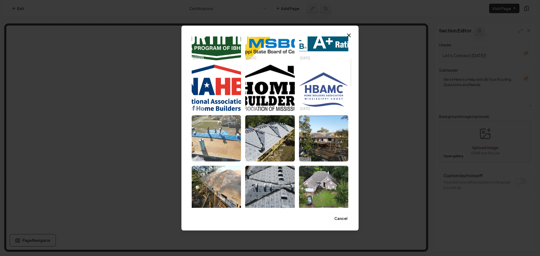
click at [233, 142] on img "Select image image_68506f44b13a102537af9df6.JPG" at bounding box center [216, 138] width 49 height 46
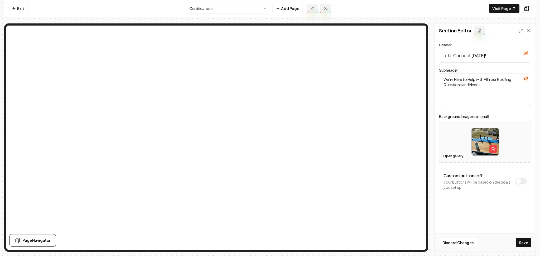
drag, startPoint x: 522, startPoint y: 241, endPoint x: 517, endPoint y: 240, distance: 4.7
click at [521, 242] on button "Save" at bounding box center [524, 242] width 16 height 9
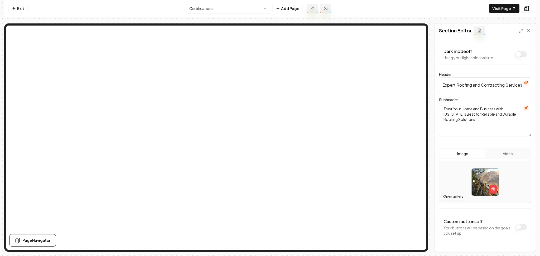
click at [444, 196] on button "Open gallery" at bounding box center [453, 196] width 24 height 8
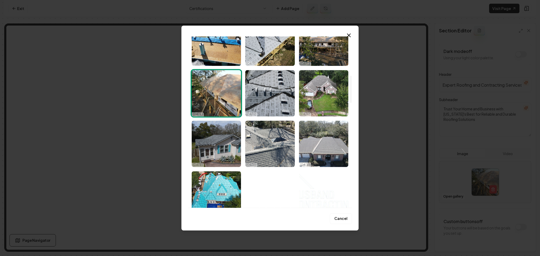
scroll to position [246, 0]
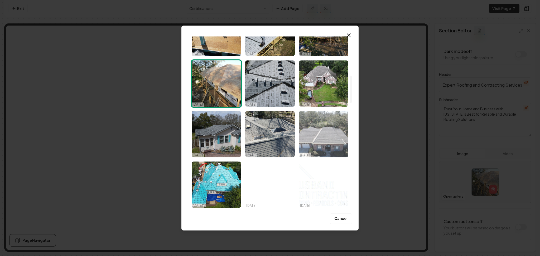
click at [346, 147] on img "Select image image_68506ba6b13a1025378aa0b9.JPG" at bounding box center [323, 134] width 49 height 46
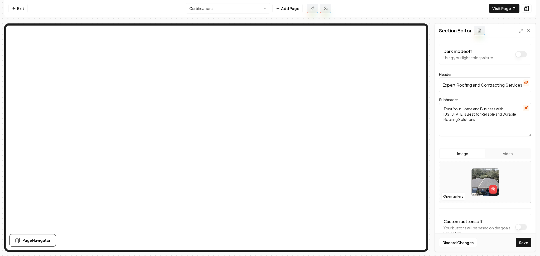
click at [529, 245] on button "Save" at bounding box center [524, 242] width 16 height 9
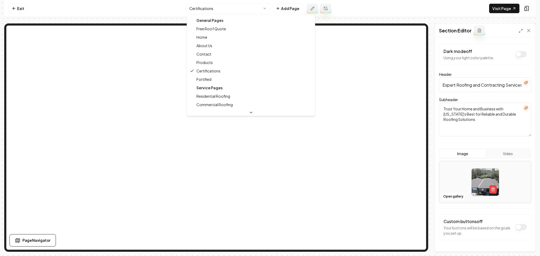
click at [232, 12] on html "Computer Required This feature is only available on a computer. Please switch t…" at bounding box center [270, 128] width 540 height 256
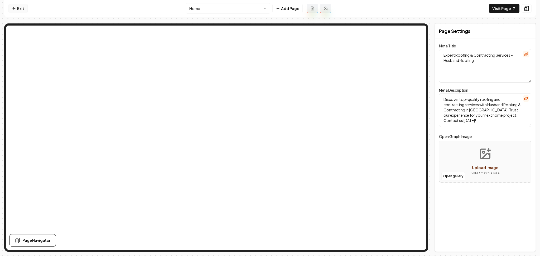
click at [20, 12] on link "Exit" at bounding box center [17, 8] width 19 height 9
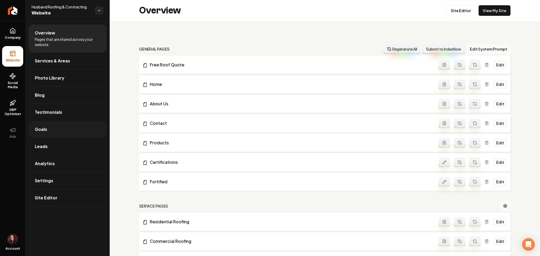
click at [47, 126] on link "Goals" at bounding box center [67, 129] width 78 height 17
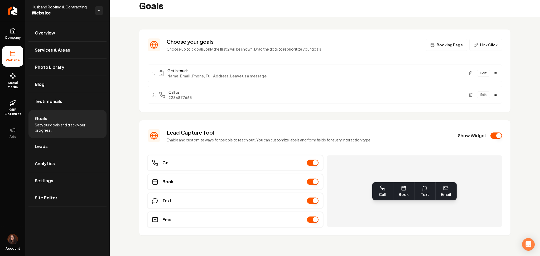
scroll to position [4, 0]
click at [477, 73] on button "Edit" at bounding box center [483, 73] width 13 height 7
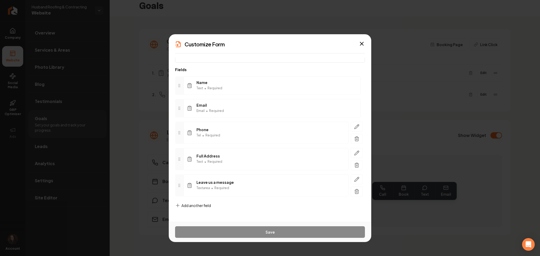
click at [200, 211] on div "Add another field" at bounding box center [193, 210] width 36 height 14
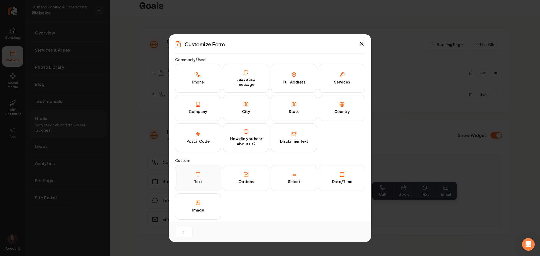
scroll to position [0, 0]
click at [361, 42] on icon "button" at bounding box center [362, 44] width 6 height 6
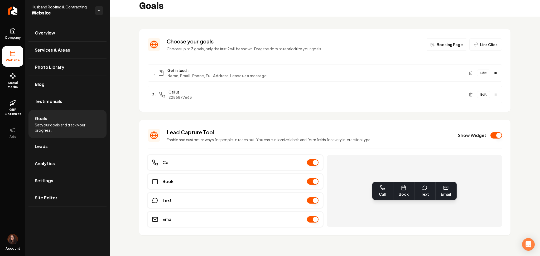
click at [482, 75] on button "Edit" at bounding box center [483, 73] width 13 height 7
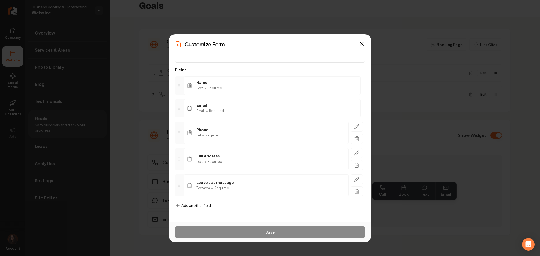
click at [197, 207] on span "Add another field" at bounding box center [196, 205] width 30 height 5
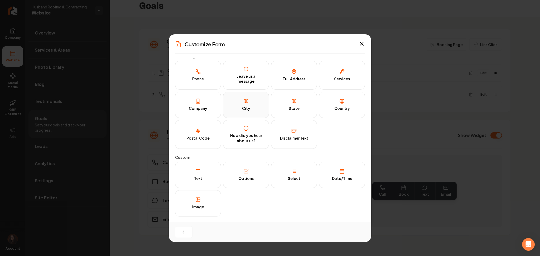
scroll to position [3, 0]
click at [257, 187] on button "Options" at bounding box center [246, 175] width 46 height 26
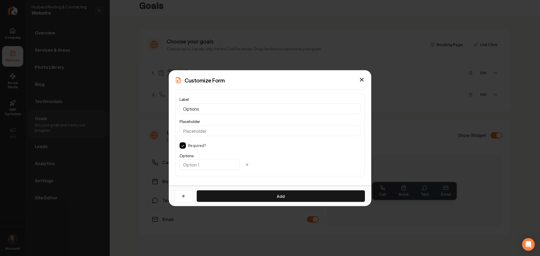
scroll to position [0, 0]
drag, startPoint x: 210, startPoint y: 112, endPoint x: 198, endPoint y: 112, distance: 11.6
click at [198, 112] on input "Options" at bounding box center [270, 109] width 181 height 11
click at [197, 111] on input "Options" at bounding box center [270, 109] width 181 height 11
drag, startPoint x: 200, startPoint y: 109, endPoint x: 180, endPoint y: 111, distance: 20.1
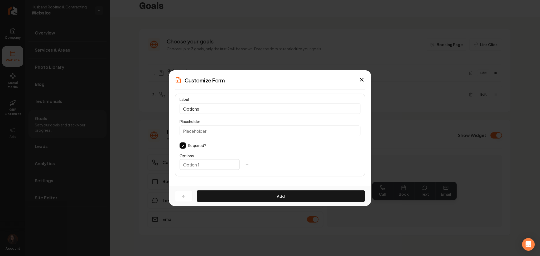
click at [180, 111] on input "Options" at bounding box center [270, 109] width 181 height 11
click at [190, 167] on input "text" at bounding box center [210, 164] width 60 height 11
drag, startPoint x: 207, startPoint y: 112, endPoint x: 176, endPoint y: 106, distance: 32.2
click at [177, 106] on div "Label Options Placeholder Required? Options" at bounding box center [270, 135] width 190 height 83
type input "Disclaimer"
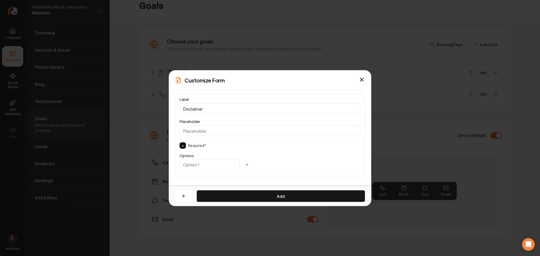
click at [190, 162] on input "text" at bounding box center [210, 164] width 60 height 11
paste input "I agree to receive SMS updates and promotions from [Your Company]. Message and …"
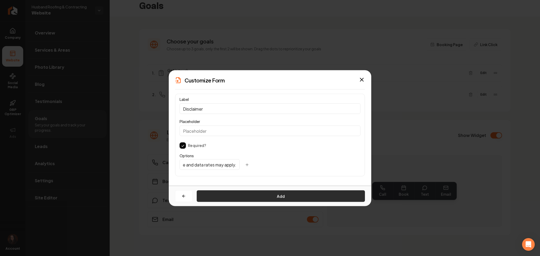
type input "I agree to receive SMS updates and promotions from [Your Company]. Message and …"
click at [225, 191] on button "Add" at bounding box center [281, 197] width 168 height 12
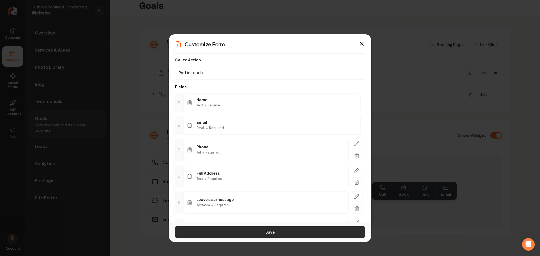
click at [220, 233] on button "Save" at bounding box center [270, 232] width 190 height 12
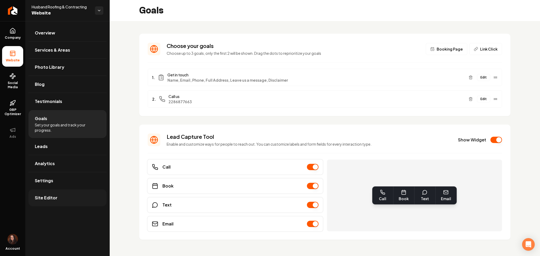
click at [54, 202] on link "Site Editor" at bounding box center [67, 198] width 78 height 17
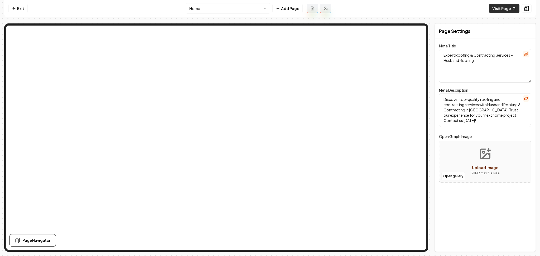
click at [498, 7] on link "Visit Page" at bounding box center [504, 8] width 30 height 9
click at [18, 9] on link "Exit" at bounding box center [17, 8] width 19 height 9
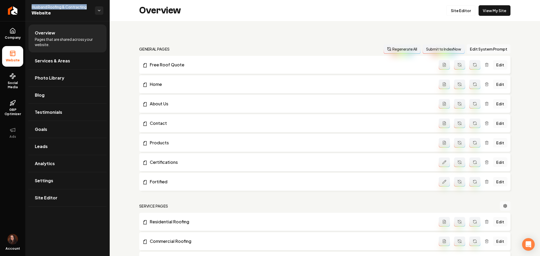
drag, startPoint x: 31, startPoint y: 6, endPoint x: 89, endPoint y: 7, distance: 58.5
click at [89, 7] on div "Husband Roofing & Contracting Website" at bounding box center [67, 10] width 84 height 21
copy span "Husband Roofing & Contracting"
click at [48, 136] on link "Goals" at bounding box center [67, 129] width 78 height 17
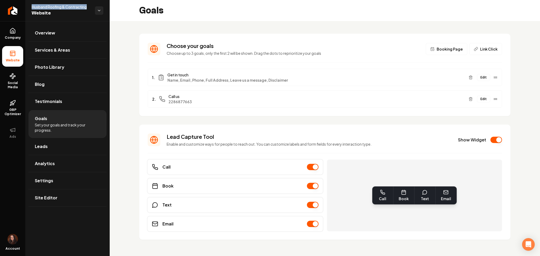
click at [480, 74] on button "Edit" at bounding box center [483, 77] width 13 height 7
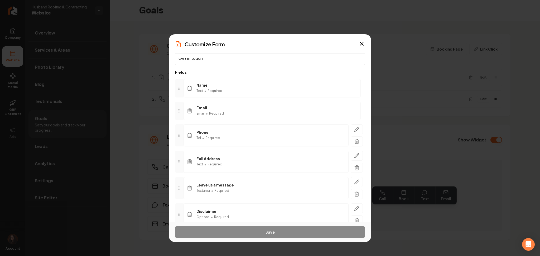
scroll to position [44, 0]
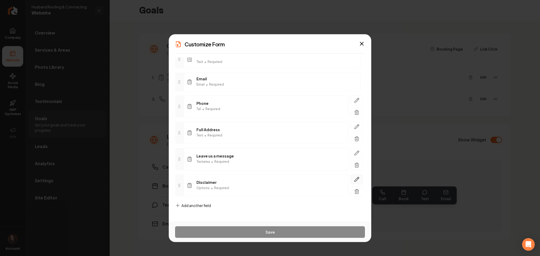
click at [351, 177] on button "button" at bounding box center [357, 180] width 12 height 10
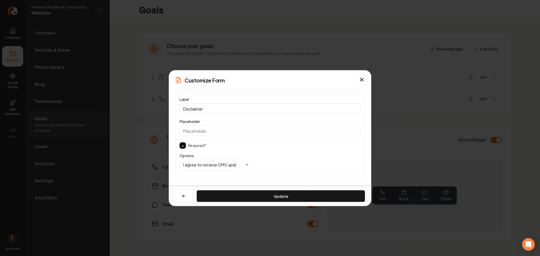
scroll to position [0, 166]
drag, startPoint x: 216, startPoint y: 163, endPoint x: 254, endPoint y: 165, distance: 38.0
click at [254, 165] on div "I agree to receive SMS updates and promotions from [Your Company]. Message and …" at bounding box center [270, 167] width 181 height 12
drag, startPoint x: 221, startPoint y: 163, endPoint x: 216, endPoint y: 164, distance: 4.5
click at [220, 163] on input "I agree to receive SMS updates and promotions from [Your Company]. Message and …" at bounding box center [210, 164] width 60 height 11
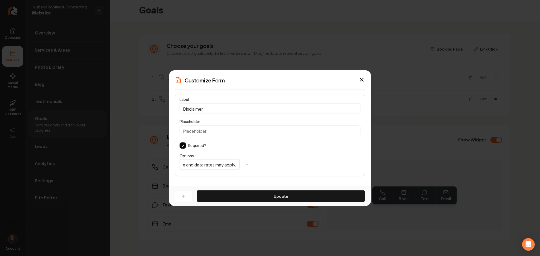
click at [215, 164] on input "I agree to receive SMS updates and promotions from [Your Company]. Message and …" at bounding box center [210, 164] width 60 height 11
paste input "Husband Roofing & Contracting"
type input "I agree to receive SMS updates and promotions from Husband Roofing & Contractin…"
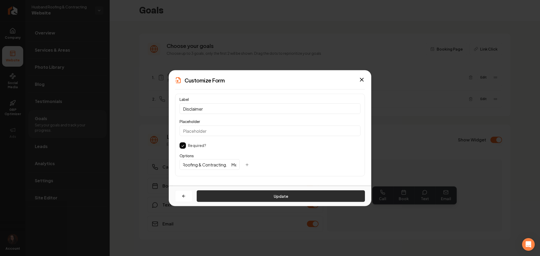
click at [217, 194] on button "Update" at bounding box center [281, 197] width 168 height 12
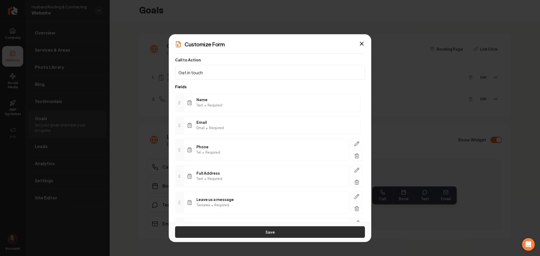
click at [274, 235] on button "Save" at bounding box center [270, 232] width 190 height 12
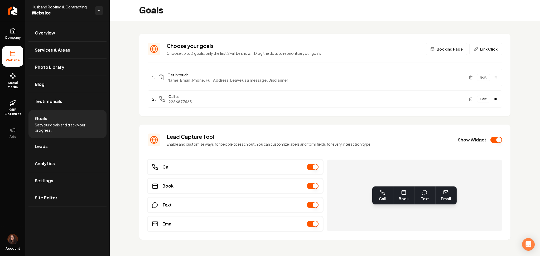
click at [477, 77] on button "Edit" at bounding box center [483, 77] width 13 height 7
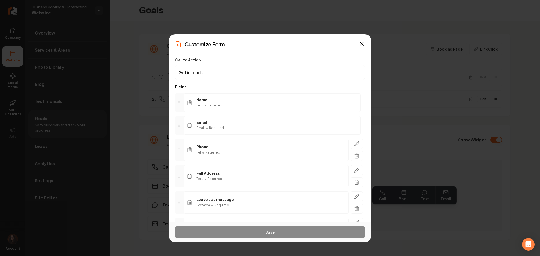
scroll to position [44, 0]
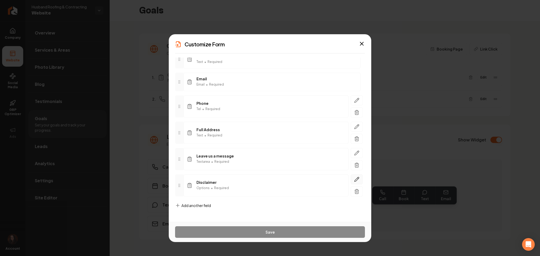
click at [355, 181] on icon "button" at bounding box center [357, 179] width 4 height 4
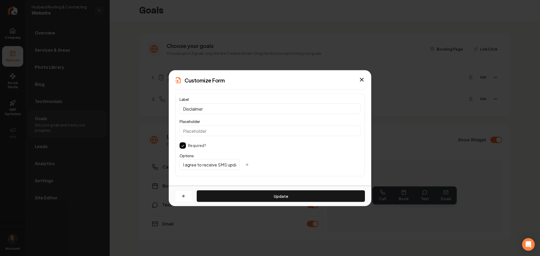
scroll to position [0, 0]
click at [183, 147] on button "button" at bounding box center [183, 146] width 6 height 6
click at [227, 192] on button "Update" at bounding box center [281, 197] width 168 height 12
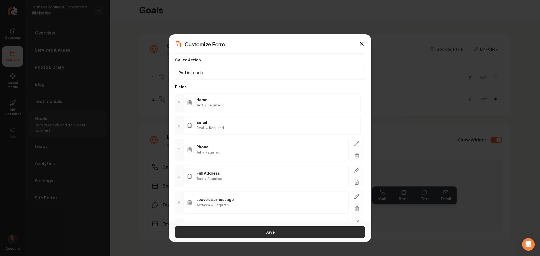
click at [233, 233] on button "Save" at bounding box center [270, 232] width 190 height 12
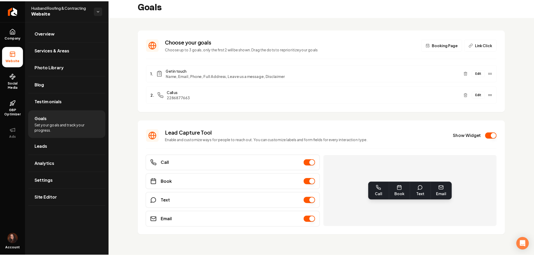
scroll to position [4, 0]
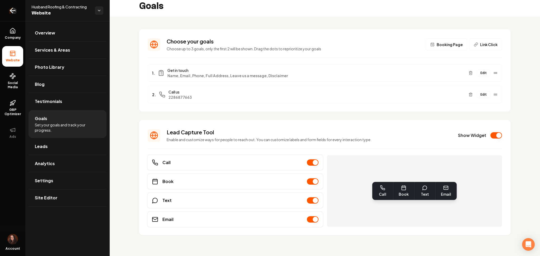
click at [7, 14] on link "Return to dashboard" at bounding box center [12, 10] width 25 height 21
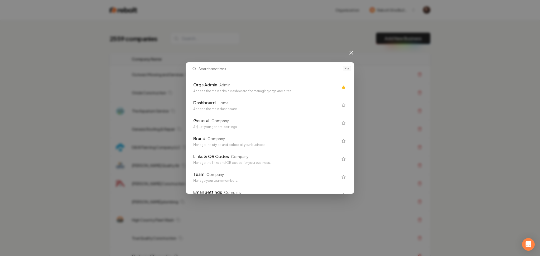
click at [444, 126] on div "⌘ K Orgs Admin Admin Access the main admin dashboard for managing orgs and site…" at bounding box center [270, 128] width 540 height 256
click at [423, 119] on div "⌘ K Orgs Admin Admin Access the main admin dashboard for managing orgs and site…" at bounding box center [270, 128] width 540 height 256
click at [204, 91] on div "Access the main admin dashboard for managing orgs and sites" at bounding box center [265, 91] width 145 height 4
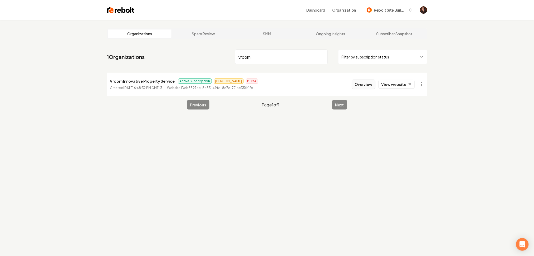
type input "vroom"
click at [363, 87] on button "Overview" at bounding box center [363, 84] width 23 height 9
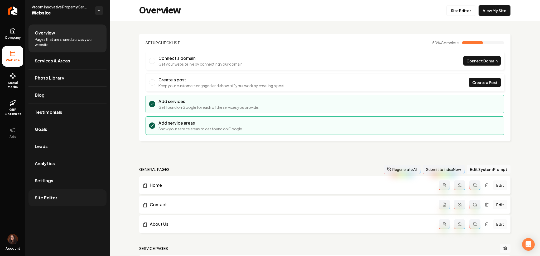
click at [47, 204] on link "Site Editor" at bounding box center [67, 198] width 78 height 17
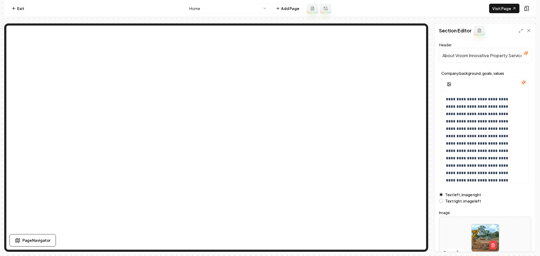
click at [461, 229] on div at bounding box center [485, 238] width 92 height 36
type input "**********"
click at [518, 241] on button "Save" at bounding box center [524, 242] width 16 height 9
click at [202, 8] on html "**********" at bounding box center [270, 128] width 540 height 256
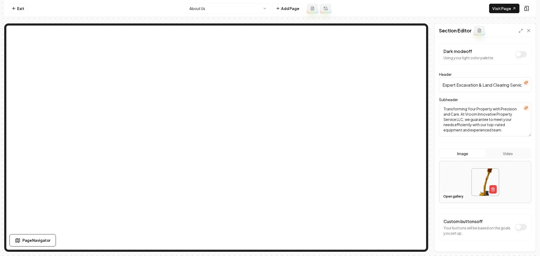
click at [447, 175] on div at bounding box center [485, 182] width 92 height 36
type input "**********"
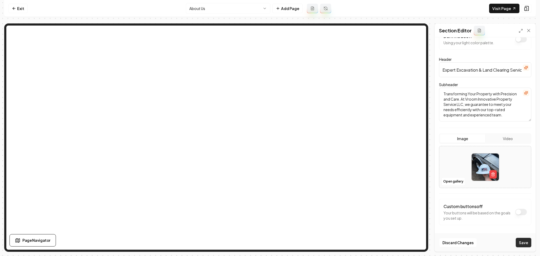
scroll to position [16, 0]
click at [520, 241] on button "Save" at bounding box center [524, 242] width 16 height 9
click at [196, 6] on html "Computer Required This feature is only available on a computer. Please switch t…" at bounding box center [270, 128] width 540 height 256
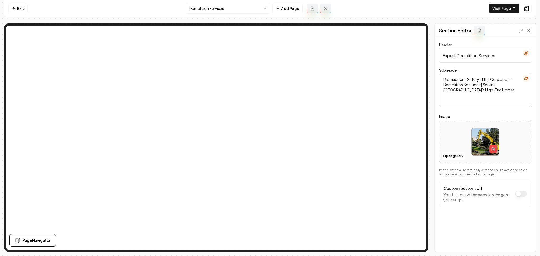
click at [453, 134] on div at bounding box center [485, 142] width 92 height 36
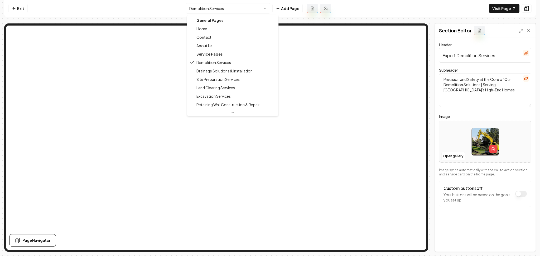
click at [258, 12] on html "Computer Required This feature is only available on a computer. Please switch t…" at bounding box center [270, 128] width 540 height 256
click at [280, 4] on html "Computer Required This feature is only available on a computer. Please switch t…" at bounding box center [270, 128] width 540 height 256
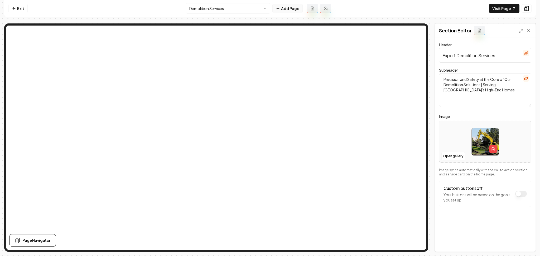
click at [285, 8] on button "Add Page" at bounding box center [287, 8] width 30 height 9
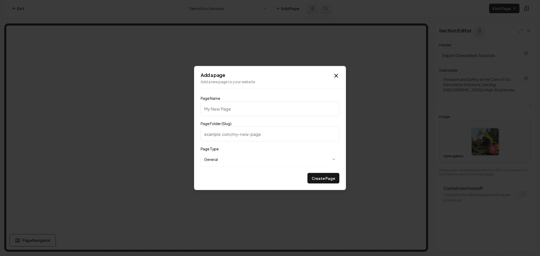
type input "G"
type input "g"
type input "Ga"
type input "ga"
type input "Gal"
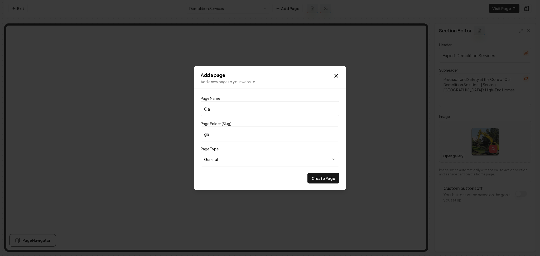
type input "gal"
type input "Gall"
type input "gall"
type input "Galle"
type input "galle"
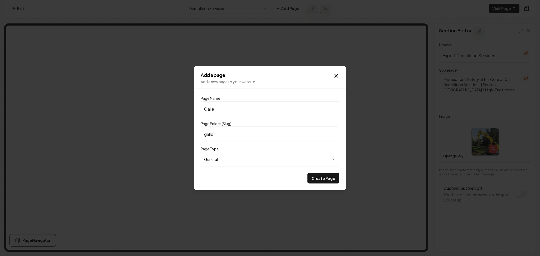
type input "Galler"
type input "galler"
type input "Gallery"
type input "gallery"
type input "Gallery"
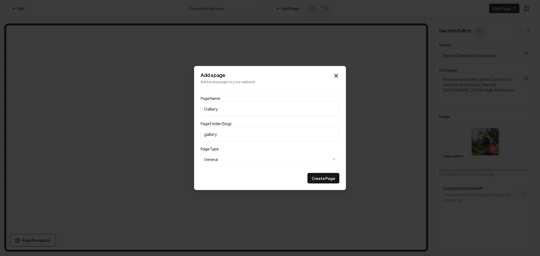
click at [307, 173] on button "Create Page" at bounding box center [323, 178] width 32 height 11
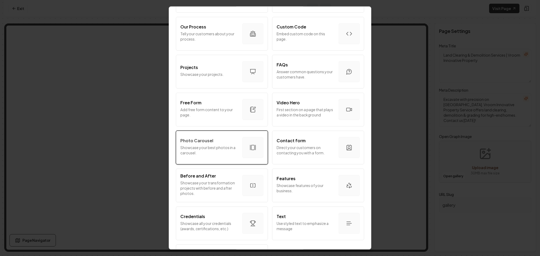
scroll to position [219, 0]
click at [210, 152] on p "Showcase your best photos in a carousel." at bounding box center [209, 149] width 58 height 11
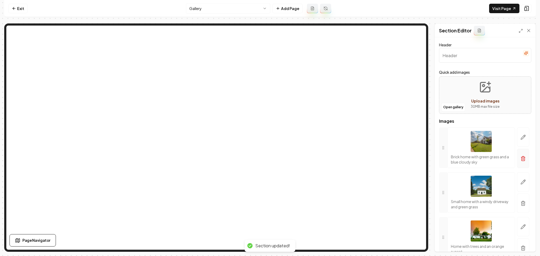
click at [520, 159] on icon "button" at bounding box center [522, 158] width 5 height 5
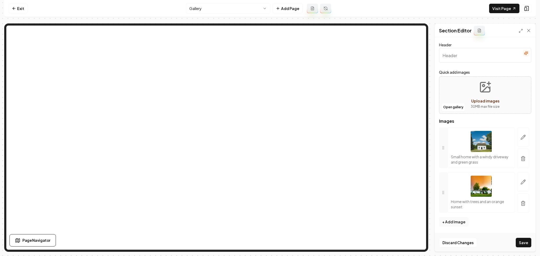
click at [520, 159] on button "button" at bounding box center [523, 158] width 12 height 19
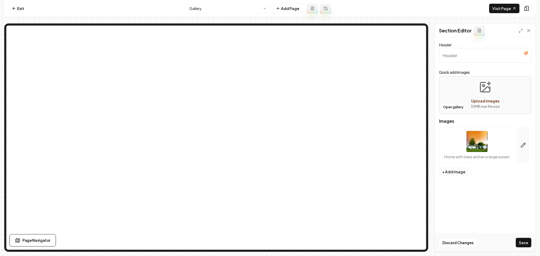
click at [522, 149] on button "button" at bounding box center [523, 145] width 12 height 35
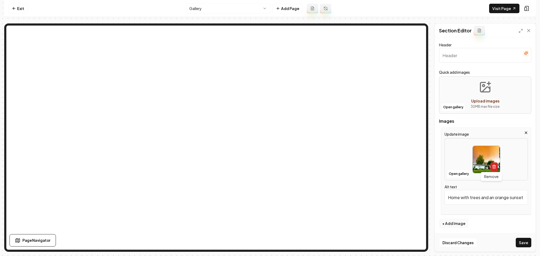
click at [494, 167] on line "button" at bounding box center [494, 167] width 0 height 1
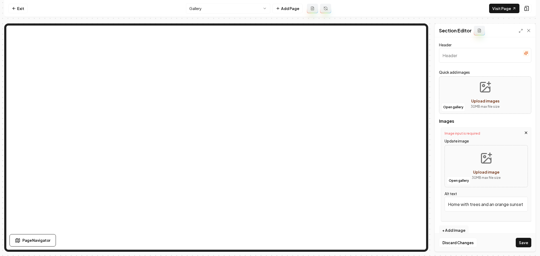
click at [457, 90] on div "Open gallery Upload images 30 MB max file size" at bounding box center [485, 94] width 92 height 37
type input "**********"
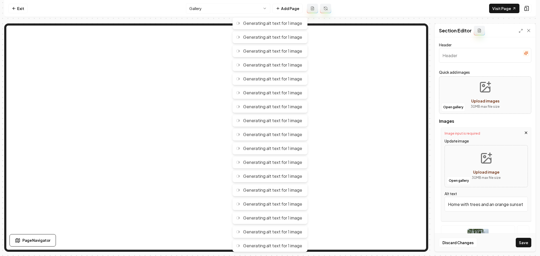
click at [524, 52] on icon "button" at bounding box center [525, 53] width 3 height 3
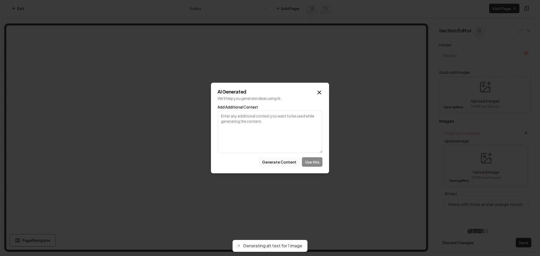
click at [290, 158] on button "Generate Content" at bounding box center [279, 161] width 41 height 9
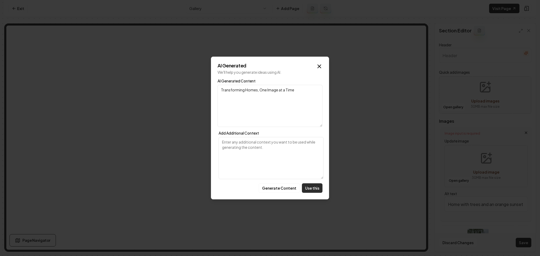
click at [310, 190] on button "Use this" at bounding box center [312, 187] width 21 height 9
type input "Transforming Homes, One Image at a Time"
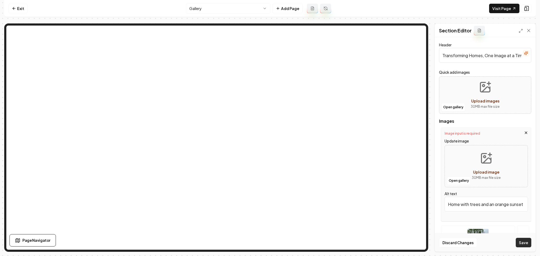
click at [521, 244] on button "Save" at bounding box center [524, 242] width 16 height 9
click at [521, 243] on button "Save" at bounding box center [524, 242] width 16 height 9
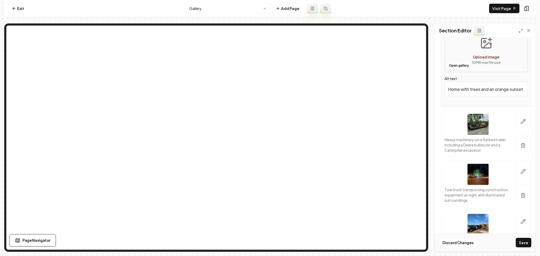
scroll to position [122, 0]
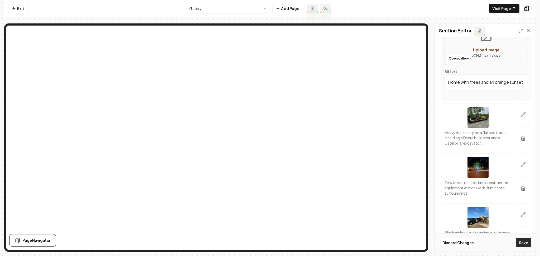
click at [523, 240] on button "Save" at bounding box center [524, 242] width 16 height 9
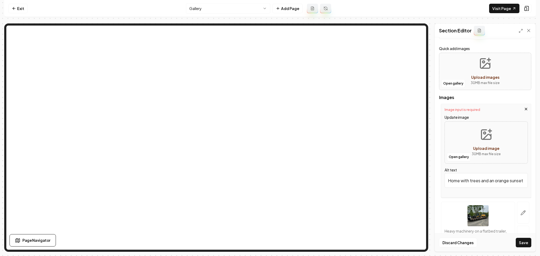
scroll to position [17, 0]
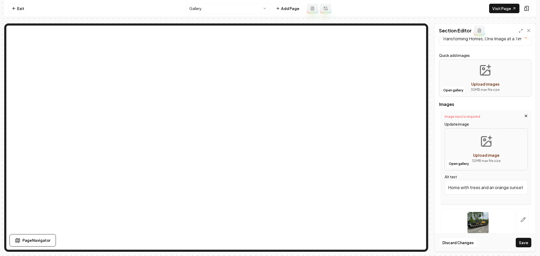
click at [524, 115] on icon "button" at bounding box center [526, 116] width 4 height 4
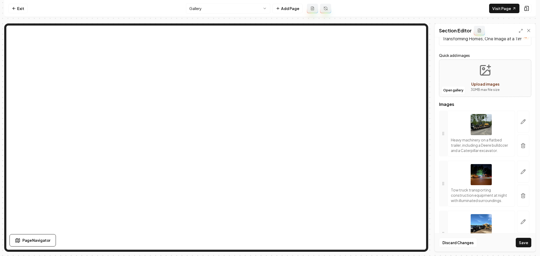
click at [525, 249] on div "Discard Changes Save" at bounding box center [485, 243] width 101 height 18
click at [525, 245] on button "Save" at bounding box center [524, 242] width 16 height 9
click at [216, 3] on html "Computer Required This feature is only available on a computer. Please switch t…" at bounding box center [270, 128] width 540 height 256
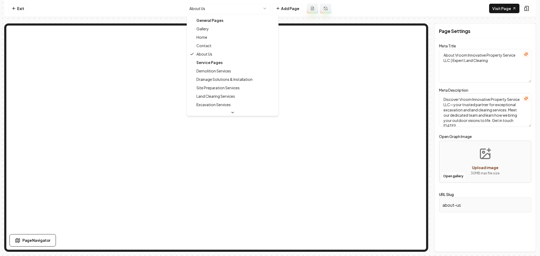
click at [244, 5] on html "Computer Required This feature is only available on a computer. Please switch t…" at bounding box center [270, 128] width 540 height 256
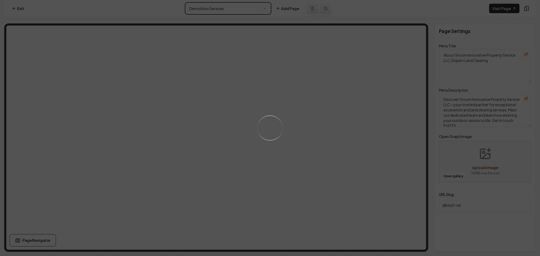
type textarea "Demolition Services [GEOGRAPHIC_DATA] - Vroom Innovative Property Service"
type textarea "Discover expert demolition services by Vroom Innovative Property Service LLC in…"
type input "demolition-services"
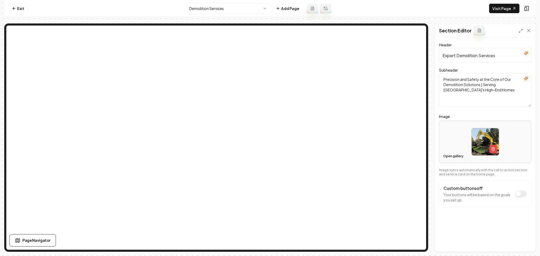
click at [458, 157] on button "Open gallery" at bounding box center [453, 156] width 24 height 8
click at [451, 159] on button "Open gallery" at bounding box center [453, 156] width 24 height 8
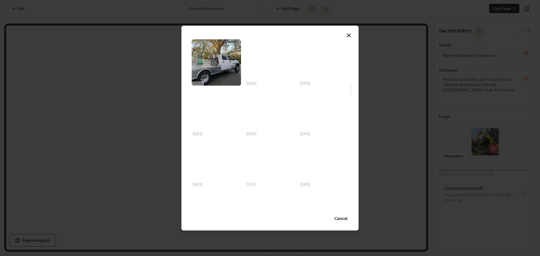
scroll to position [808, 0]
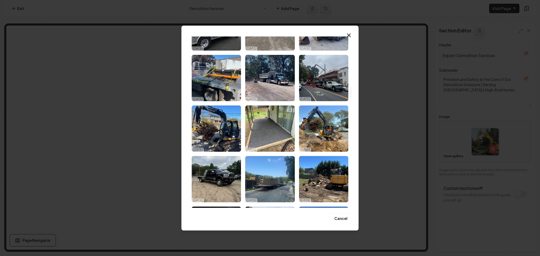
drag, startPoint x: 311, startPoint y: 85, endPoint x: 458, endPoint y: 182, distance: 175.3
click at [312, 85] on img "Select image image_68ded9225c7cd75eb8ed4a43.HEIC" at bounding box center [323, 78] width 49 height 46
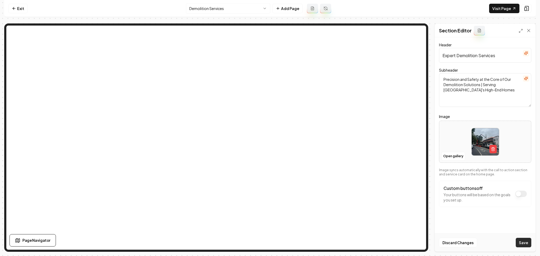
click at [519, 241] on button "Save" at bounding box center [524, 242] width 16 height 9
click at [447, 156] on button "Open gallery" at bounding box center [453, 156] width 24 height 8
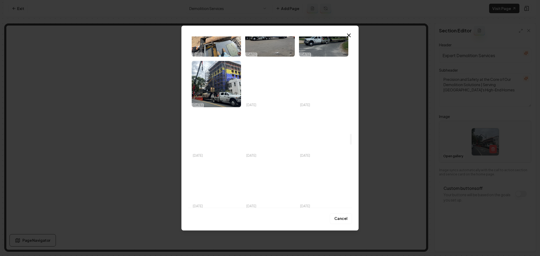
scroll to position [1561, 0]
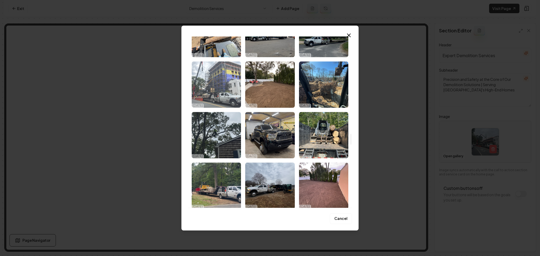
click at [228, 90] on img "Select image image_68ded9195c7cd75eb8ed233c.HEIC" at bounding box center [216, 84] width 49 height 46
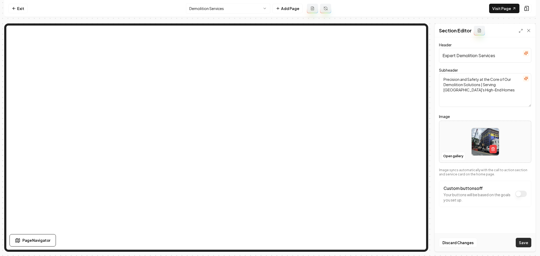
click at [528, 242] on button "Save" at bounding box center [524, 242] width 16 height 9
click at [456, 157] on button "Open gallery" at bounding box center [453, 156] width 24 height 8
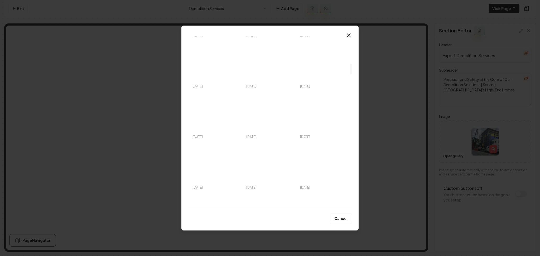
scroll to position [432, 0]
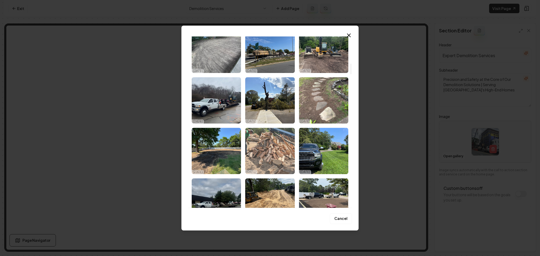
click at [267, 144] on img "Select image image_68ded92f5c7cd75eb8ed8dcb.HEIC" at bounding box center [269, 151] width 49 height 46
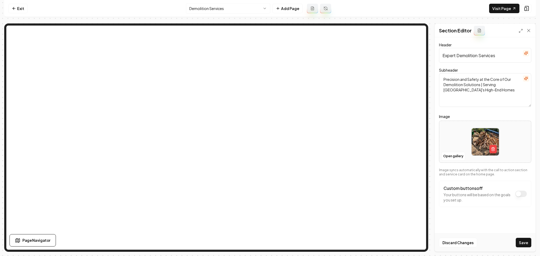
click at [531, 242] on div "Discard Changes Save" at bounding box center [485, 243] width 101 height 18
click at [524, 245] on button "Save" at bounding box center [524, 242] width 16 height 9
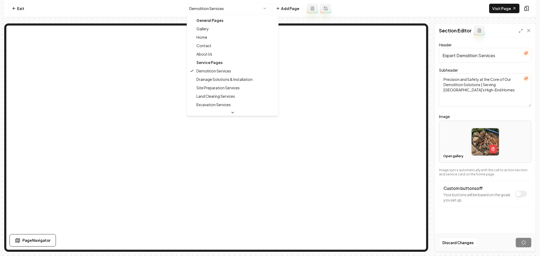
click at [250, 4] on html "Computer Required This feature is only available on a computer. Please switch t…" at bounding box center [270, 128] width 540 height 256
click at [458, 153] on html "Computer Required This feature is only available on a computer. Please switch t…" at bounding box center [270, 128] width 540 height 256
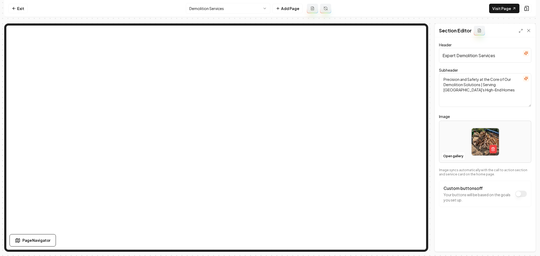
click at [450, 151] on div at bounding box center [485, 142] width 92 height 36
click at [453, 158] on button "Open gallery" at bounding box center [453, 156] width 24 height 8
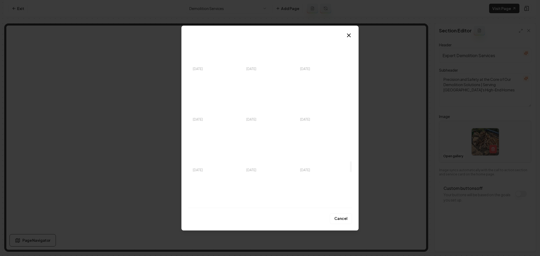
scroll to position [2004, 0]
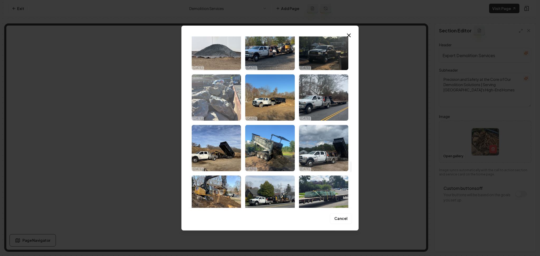
click at [233, 111] on img "Select image image_68ded90c5c7cd75eb8ecdce0.jpg" at bounding box center [216, 97] width 49 height 46
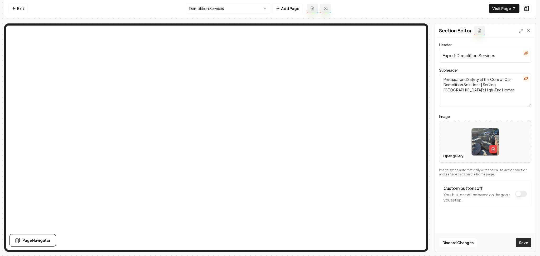
click at [529, 242] on button "Save" at bounding box center [524, 242] width 16 height 9
click at [234, 6] on html "Computer Required This feature is only available on a computer. Please switch t…" at bounding box center [270, 128] width 540 height 256
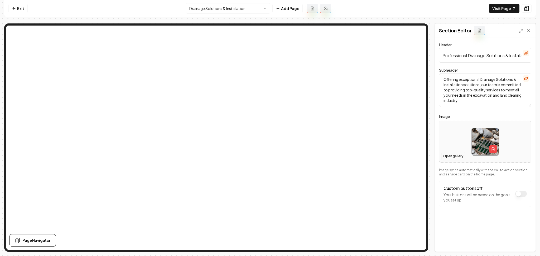
click at [445, 157] on button "Open gallery" at bounding box center [453, 156] width 24 height 8
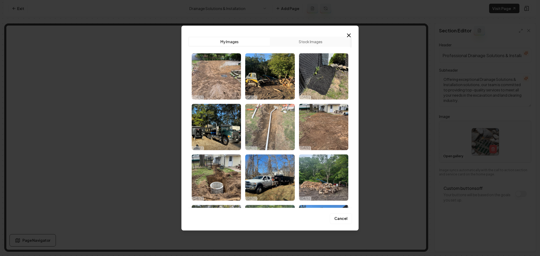
click at [269, 132] on img "Select image image_68ded9335c7cd75eb8edb3a5.HEIC" at bounding box center [269, 127] width 49 height 46
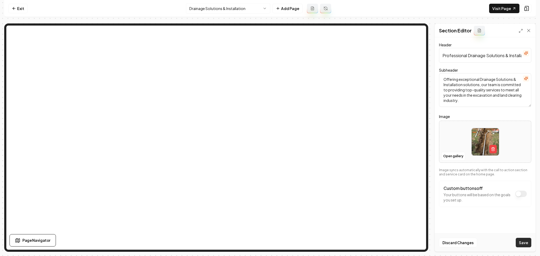
click at [517, 240] on button "Save" at bounding box center [524, 242] width 16 height 9
click at [247, 3] on html "Computer Required This feature is only available on a computer. Please switch t…" at bounding box center [270, 128] width 540 height 256
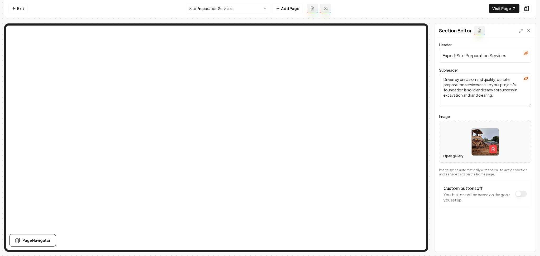
click at [443, 156] on button "Open gallery" at bounding box center [453, 156] width 24 height 8
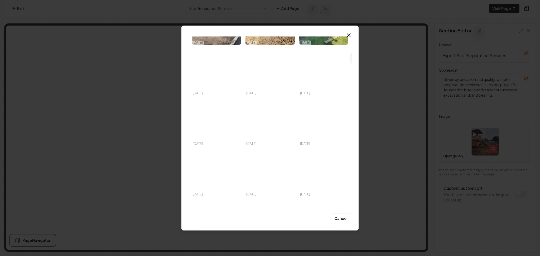
scroll to position [258, 0]
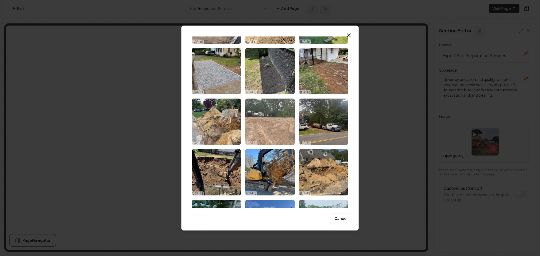
click at [258, 131] on img "Select image image_68ded9325c7cd75eb8eda824.HEIC" at bounding box center [269, 122] width 49 height 46
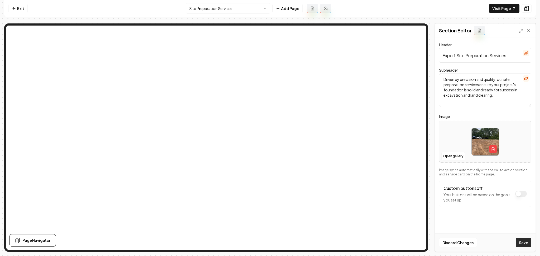
click at [519, 240] on button "Save" at bounding box center [524, 242] width 16 height 9
click at [229, 4] on html "Computer Required This feature is only available on a computer. Please switch t…" at bounding box center [270, 128] width 540 height 256
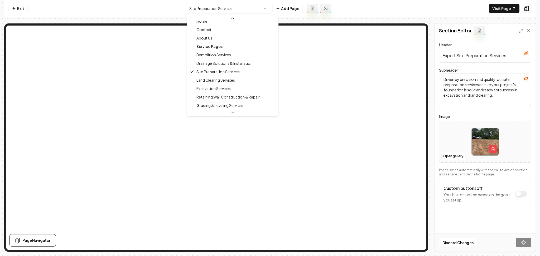
scroll to position [23, 0]
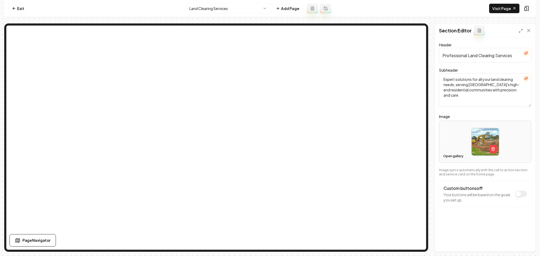
click at [448, 156] on button "Open gallery" at bounding box center [453, 156] width 24 height 8
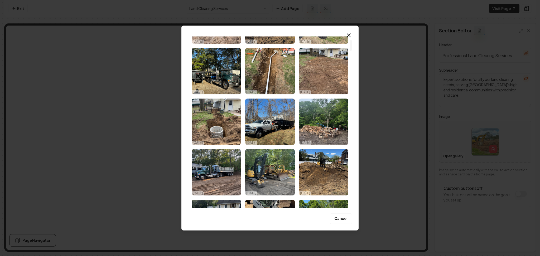
scroll to position [56, 0]
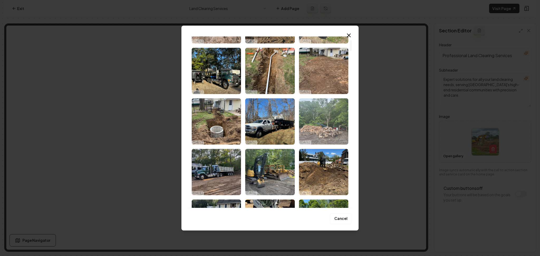
click at [314, 135] on img "Select image image_68ded9365c7cd75eb8edc42b.HEIC" at bounding box center [323, 121] width 49 height 46
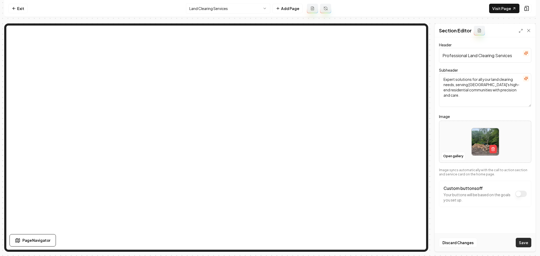
click at [526, 240] on button "Save" at bounding box center [524, 242] width 16 height 9
click at [454, 156] on button "Open gallery" at bounding box center [453, 156] width 24 height 8
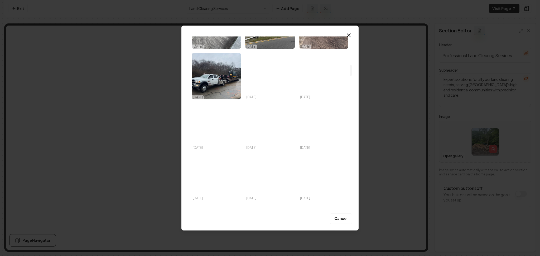
scroll to position [295, 0]
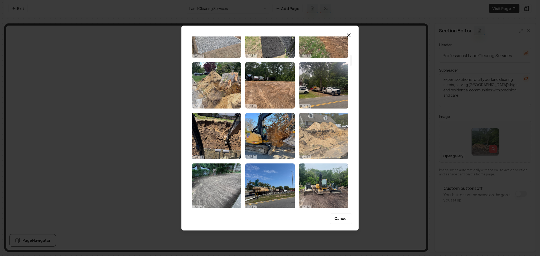
click at [324, 137] on img "Select image image_68ded9305c7cd75eb8ed95ea.HEIC" at bounding box center [323, 136] width 49 height 46
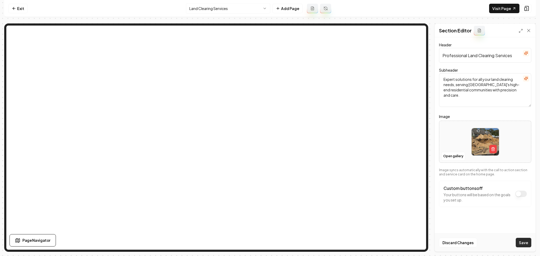
click at [520, 240] on button "Save" at bounding box center [524, 242] width 16 height 9
click at [451, 159] on button "Open gallery" at bounding box center [453, 156] width 24 height 8
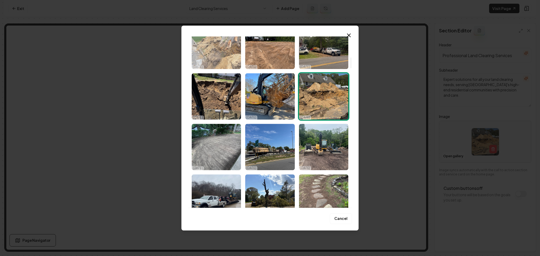
scroll to position [335, 0]
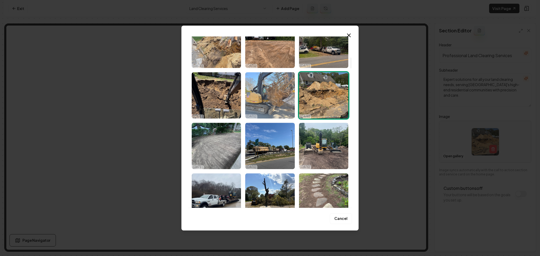
click at [254, 106] on img "Select image image_68ded9315c7cd75eb8ed9db0.HEIC" at bounding box center [269, 95] width 49 height 46
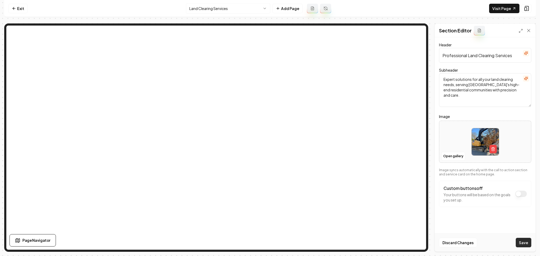
click at [526, 244] on button "Save" at bounding box center [524, 242] width 16 height 9
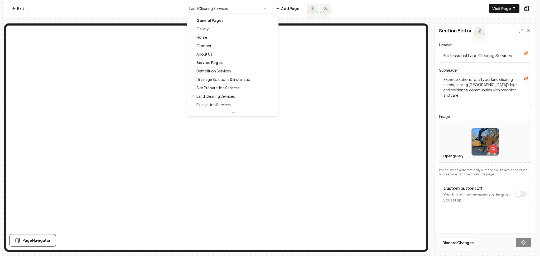
click at [224, 7] on html "Computer Required This feature is only available on a computer. Please switch t…" at bounding box center [270, 128] width 540 height 256
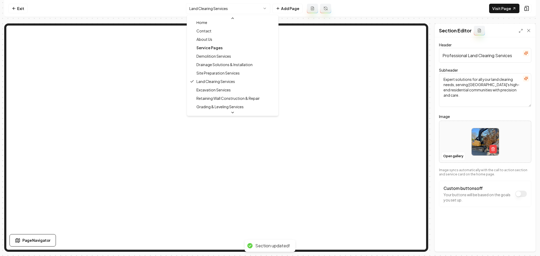
scroll to position [28, 0]
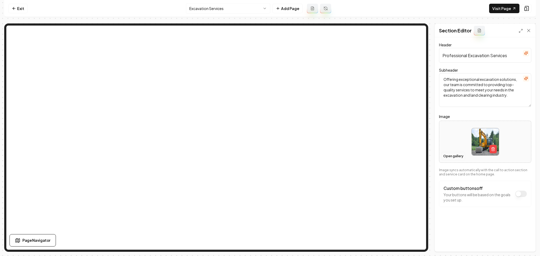
click at [449, 156] on button "Open gallery" at bounding box center [453, 156] width 24 height 8
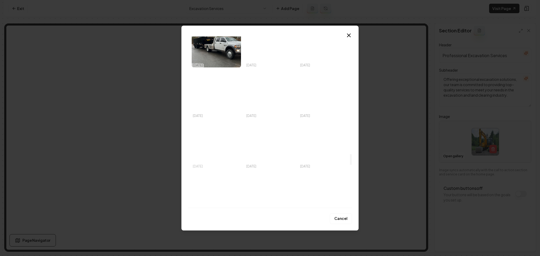
scroll to position [1852, 0]
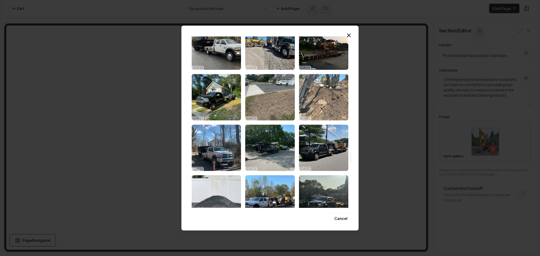
click at [323, 96] on img "Select image image_68ded90e5c7cd75eb8ece809.JPG" at bounding box center [323, 97] width 49 height 46
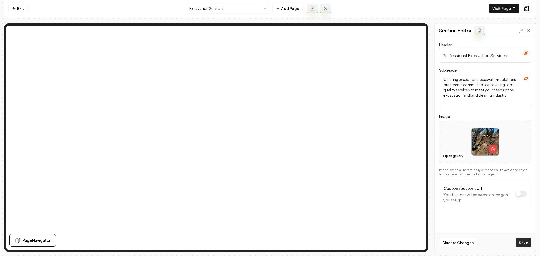
click at [529, 245] on button "Save" at bounding box center [524, 242] width 16 height 9
click at [213, 11] on html "Computer Required This feature is only available on a computer. Please switch t…" at bounding box center [270, 128] width 540 height 256
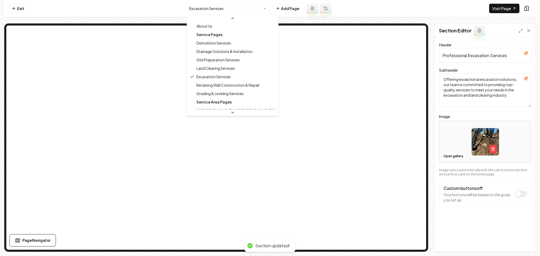
scroll to position [35, 0]
click at [452, 156] on html "Computer Required This feature is only available on a computer. Please switch t…" at bounding box center [270, 128] width 540 height 256
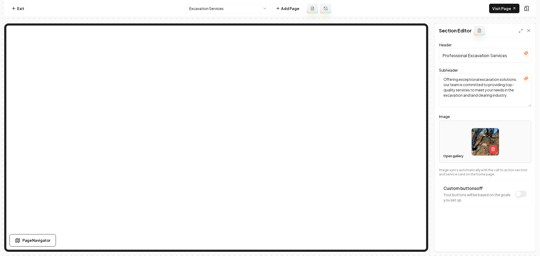
click at [452, 156] on button "Open gallery" at bounding box center [453, 156] width 24 height 8
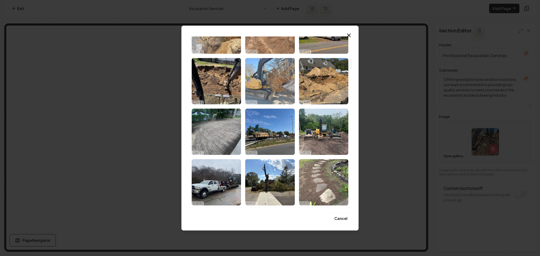
scroll to position [351, 0]
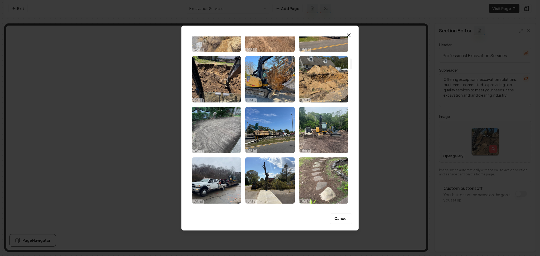
click at [210, 92] on img "Select image image_68ded9325c7cd75eb8eda407.HEIC" at bounding box center [216, 79] width 49 height 46
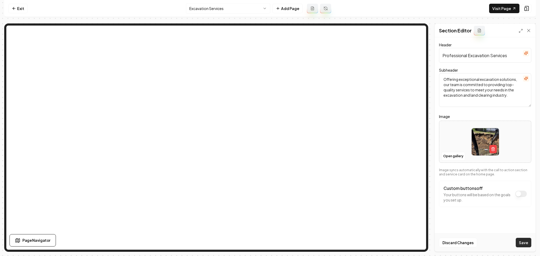
click at [518, 242] on button "Save" at bounding box center [524, 242] width 16 height 9
click at [225, 12] on html "Computer Required This feature is only available on a computer. Please switch t…" at bounding box center [270, 128] width 540 height 256
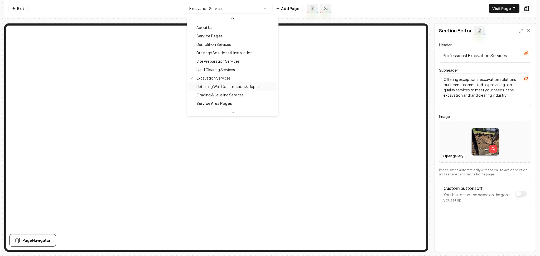
scroll to position [35, 0]
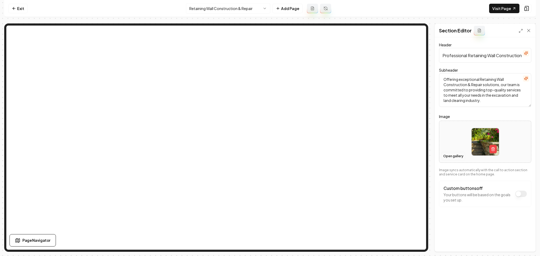
click at [442, 157] on button "Open gallery" at bounding box center [453, 156] width 24 height 8
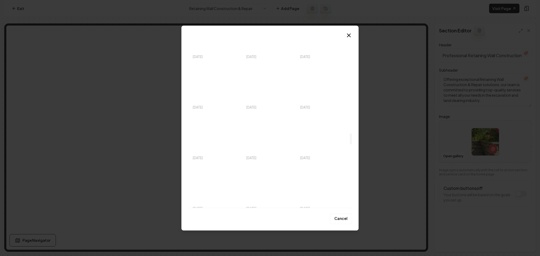
scroll to position [1524, 0]
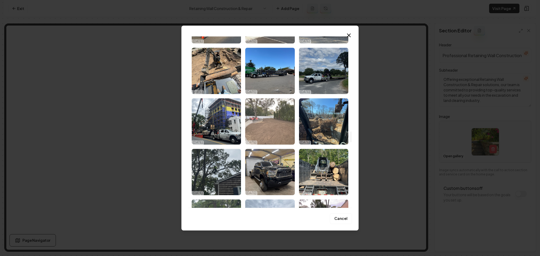
click at [248, 120] on img "Select image image_68ded9195c7cd75eb8ed23d4.HEIC" at bounding box center [269, 121] width 49 height 46
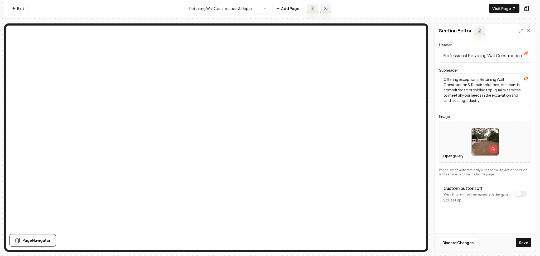
click at [521, 239] on button "Save" at bounding box center [524, 242] width 16 height 9
click at [248, 13] on html "Computer Required This feature is only available on a computer. Please switch t…" at bounding box center [270, 128] width 540 height 256
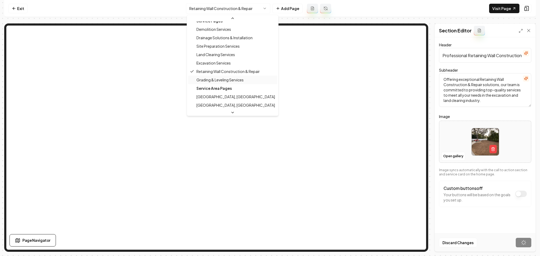
scroll to position [49, 0]
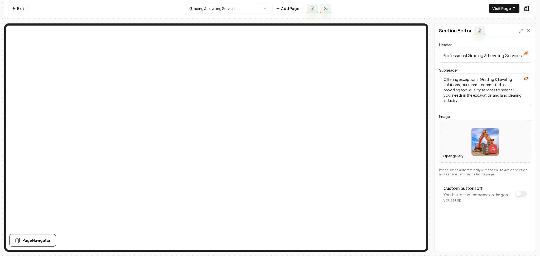
click at [447, 153] on button "Open gallery" at bounding box center [453, 156] width 24 height 8
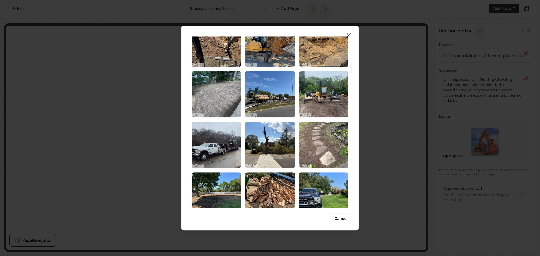
scroll to position [386, 0]
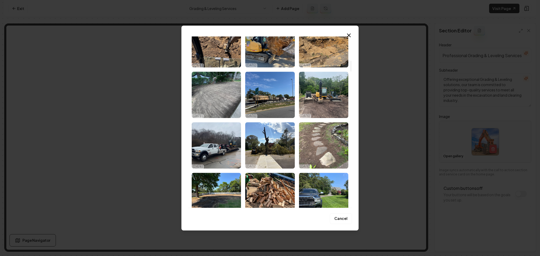
drag, startPoint x: 322, startPoint y: 107, endPoint x: 446, endPoint y: 186, distance: 147.6
click at [322, 107] on img "Select image image_68ded9305c7cd75eb8ed9200.HEIC" at bounding box center [323, 95] width 49 height 46
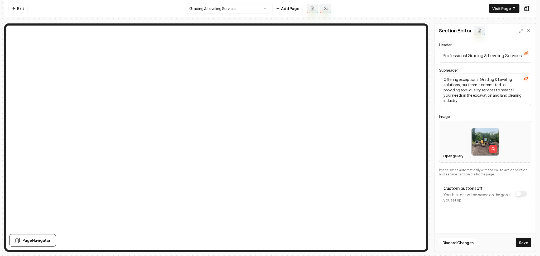
drag, startPoint x: 524, startPoint y: 244, endPoint x: 528, endPoint y: 244, distance: 3.4
click at [528, 244] on button "Save" at bounding box center [524, 242] width 16 height 9
click at [453, 156] on button "Open gallery" at bounding box center [453, 156] width 24 height 8
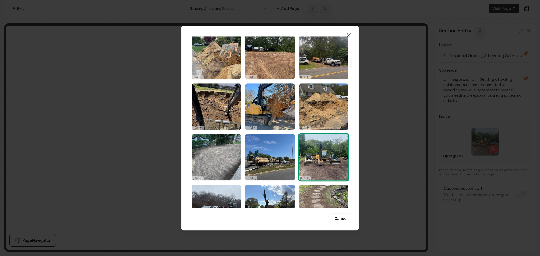
scroll to position [339, 0]
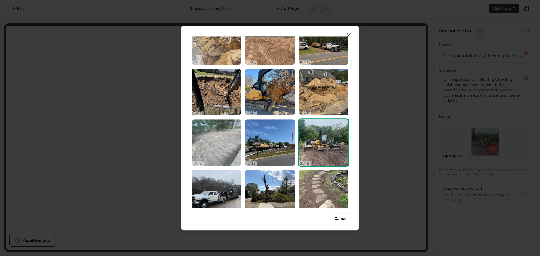
click at [210, 134] on img "Select image image_68ded9265c7cd75eb8ed5f2e.HEIC" at bounding box center [216, 142] width 49 height 46
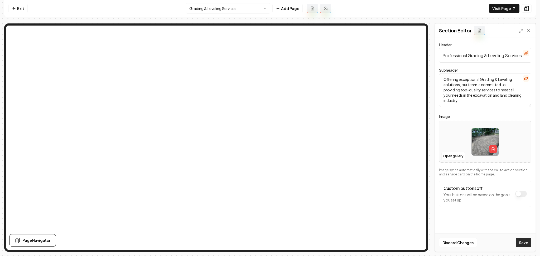
click at [518, 242] on button "Save" at bounding box center [524, 242] width 16 height 9
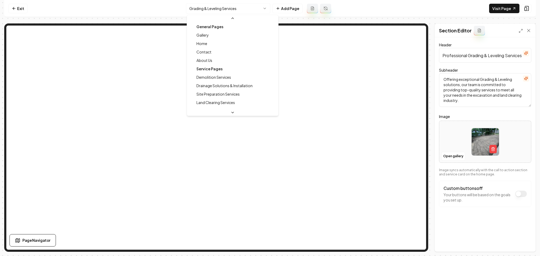
click at [246, 10] on html "Computer Required This feature is only available on a computer. Please switch t…" at bounding box center [270, 128] width 540 height 256
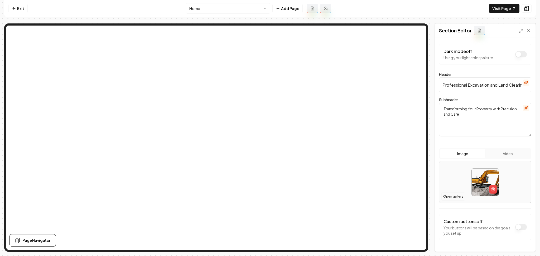
click at [455, 200] on button "Open gallery" at bounding box center [453, 196] width 24 height 8
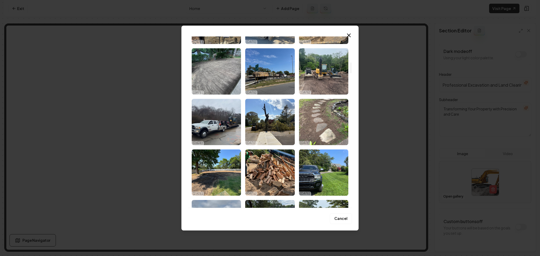
scroll to position [422, 0]
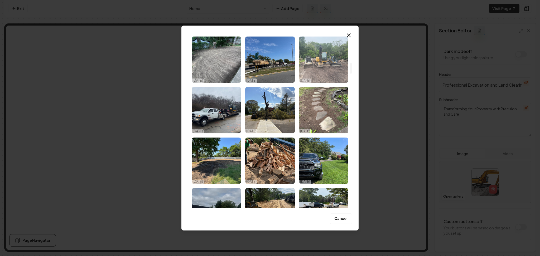
click at [323, 76] on img "Select image image_68ded9305c7cd75eb8ed9200.HEIC" at bounding box center [323, 59] width 49 height 46
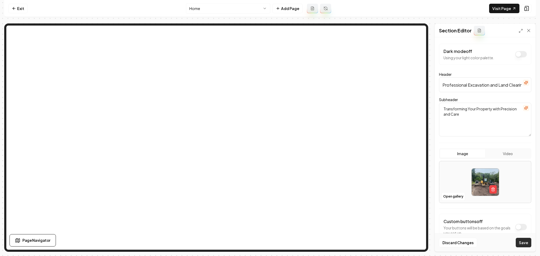
click at [518, 241] on button "Save" at bounding box center [524, 242] width 16 height 9
click at [465, 154] on button "Image" at bounding box center [462, 153] width 45 height 8
click at [449, 196] on button "Open gallery" at bounding box center [453, 196] width 24 height 8
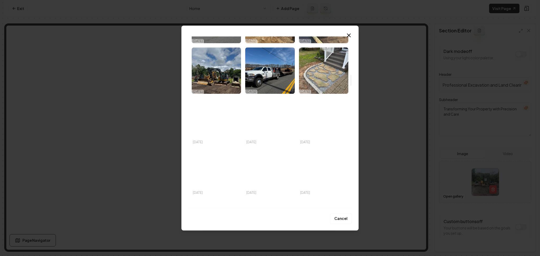
scroll to position [615, 0]
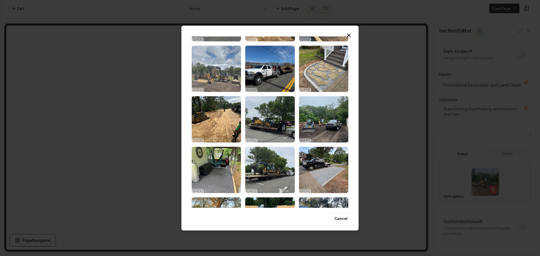
click at [210, 79] on img "Select image image_68ded9255c7cd75eb8ed55e3.HEIC" at bounding box center [216, 69] width 49 height 46
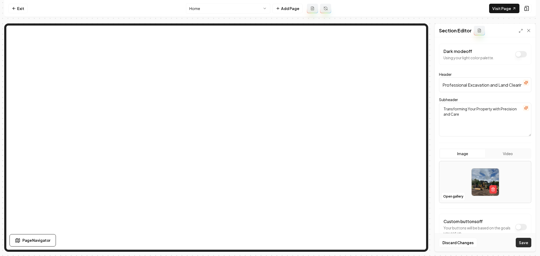
click at [521, 245] on button "Save" at bounding box center [524, 242] width 16 height 9
click at [21, 8] on link "Exit" at bounding box center [17, 8] width 19 height 9
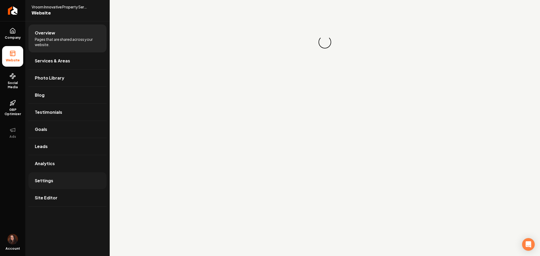
click at [72, 177] on link "Settings" at bounding box center [67, 180] width 78 height 17
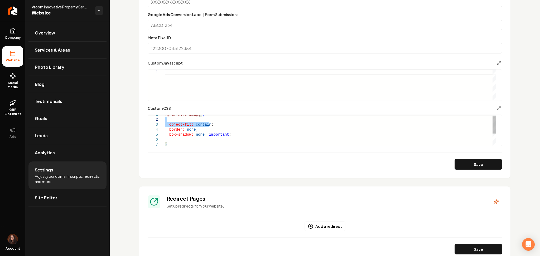
drag, startPoint x: 216, startPoint y: 125, endPoint x: 162, endPoint y: 122, distance: 53.6
click at [165, 122] on div "object-fit: contain ; border: none ; box-shadow: none !important ; } .grab-hero…" at bounding box center [330, 139] width 331 height 55
type textarea "**********"
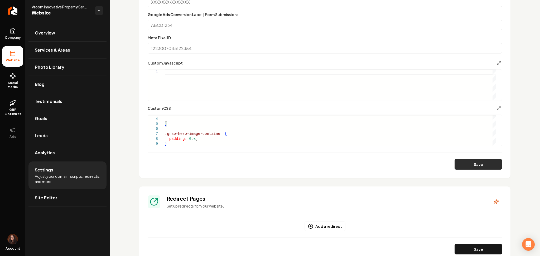
click at [457, 161] on button "Save" at bounding box center [478, 164] width 47 height 11
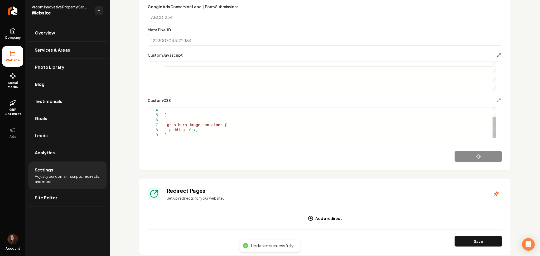
scroll to position [418, 0]
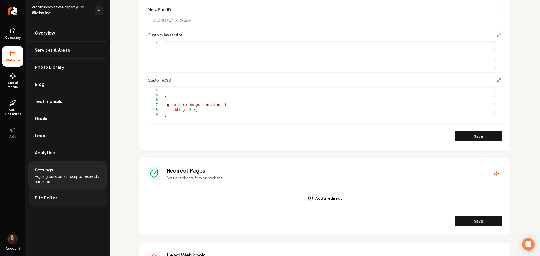
click at [45, 194] on link "Site Editor" at bounding box center [67, 198] width 78 height 17
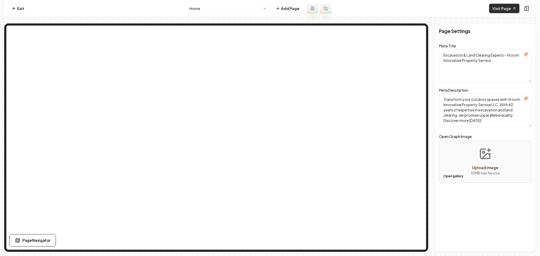
click at [497, 8] on link "Visit Page" at bounding box center [504, 8] width 30 height 9
click at [24, 6] on link "Exit" at bounding box center [17, 8] width 19 height 9
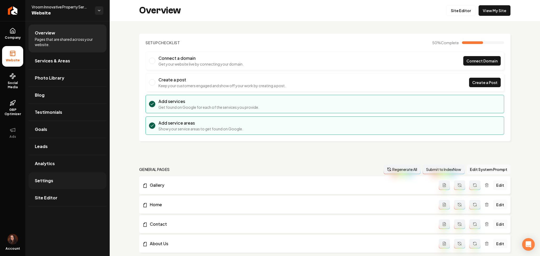
click at [41, 174] on link "Settings" at bounding box center [67, 180] width 78 height 17
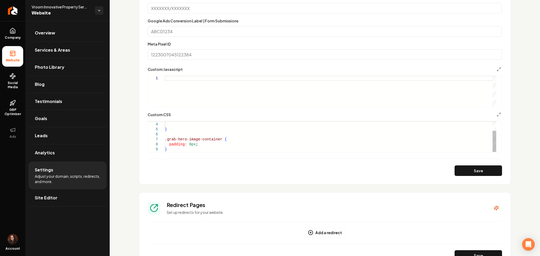
scroll to position [0, 2]
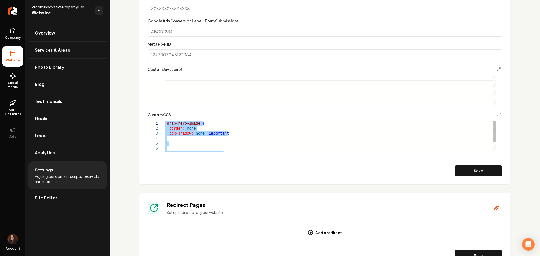
drag, startPoint x: 175, startPoint y: 149, endPoint x: 129, endPoint y: 107, distance: 62.7
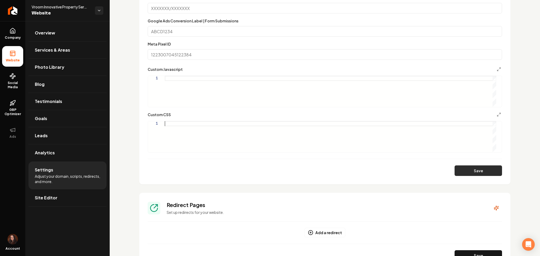
click at [460, 170] on button "Save" at bounding box center [478, 171] width 47 height 11
click at [46, 195] on span "Site Editor" at bounding box center [46, 198] width 23 height 6
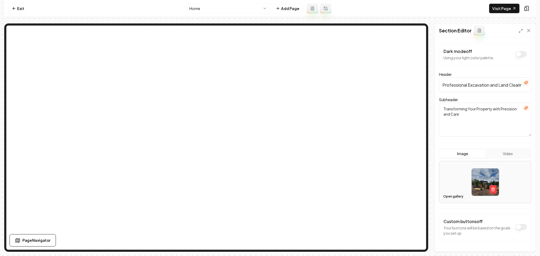
click at [446, 196] on button "Open gallery" at bounding box center [453, 196] width 24 height 8
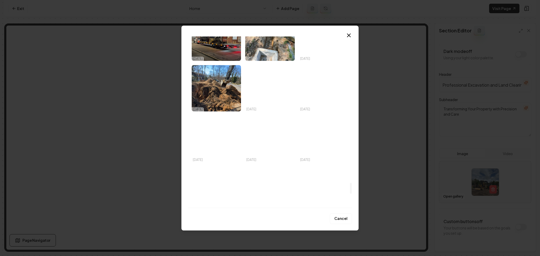
scroll to position [2316, 0]
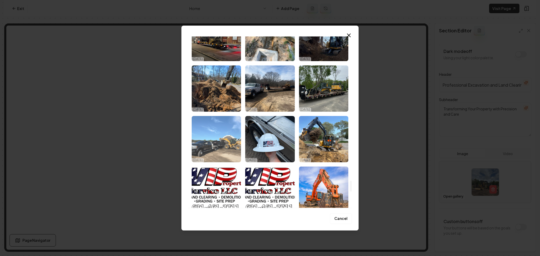
click at [228, 147] on img "Select image image_68ded9075c7cd75eb8ecac7d.JPG" at bounding box center [216, 139] width 49 height 46
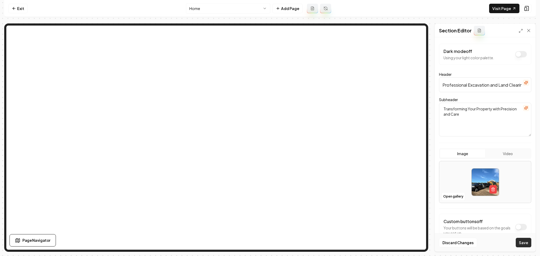
click at [524, 246] on button "Save" at bounding box center [524, 242] width 16 height 9
click at [456, 197] on button "Open gallery" at bounding box center [453, 196] width 24 height 8
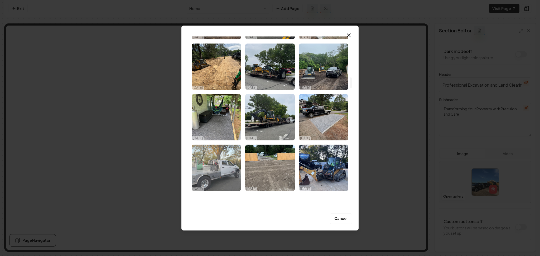
scroll to position [597, 0]
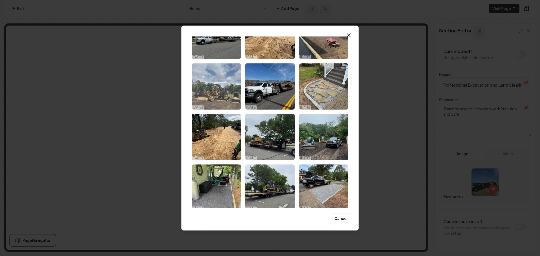
click at [234, 96] on img "Select image image_68ded9255c7cd75eb8ed55e3.HEIC" at bounding box center [216, 86] width 49 height 46
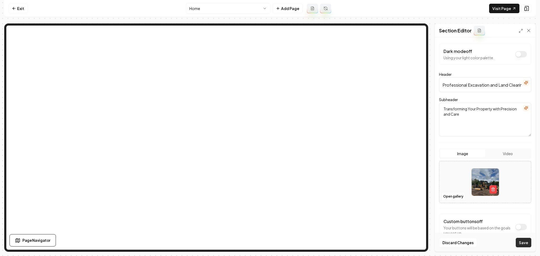
click at [520, 242] on button "Save" at bounding box center [524, 242] width 16 height 9
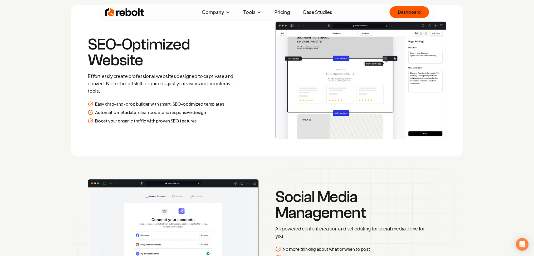
scroll to position [773, 0]
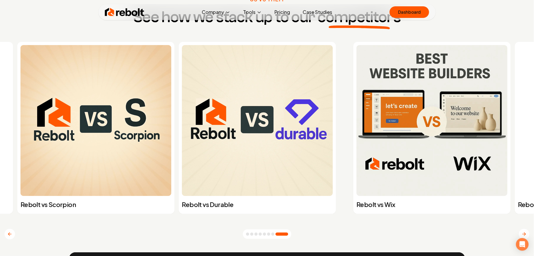
scroll to position [2074, 0]
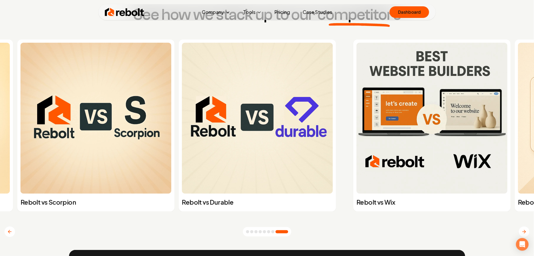
click at [275, 233] on button "Go to slide 7" at bounding box center [273, 231] width 3 height 3
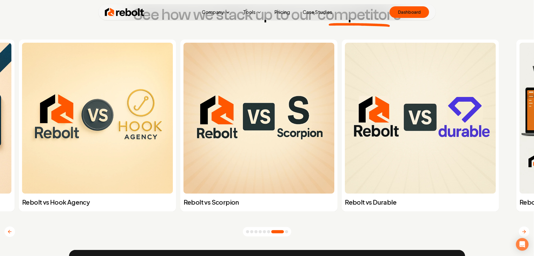
click at [273, 234] on div at bounding box center [267, 231] width 49 height 9
click at [270, 233] on button "Go to slide 6" at bounding box center [268, 231] width 3 height 3
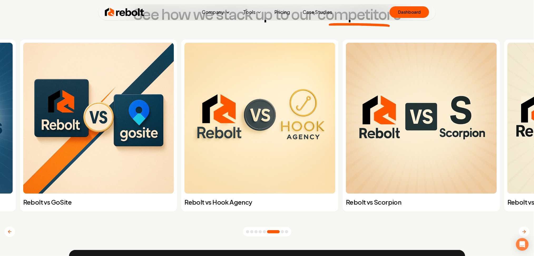
click at [269, 234] on div at bounding box center [267, 231] width 49 height 9
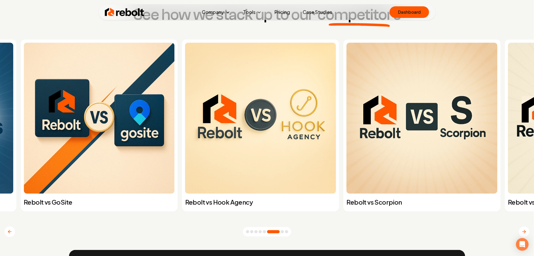
click at [266, 234] on button "Go to slide 5" at bounding box center [264, 231] width 3 height 3
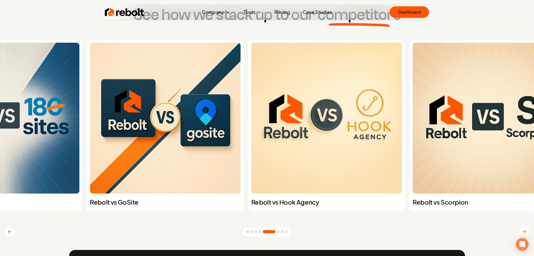
click at [268, 233] on button "Go to slide 5" at bounding box center [269, 231] width 13 height 3
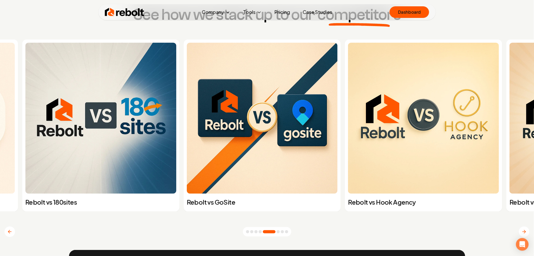
click at [265, 233] on div at bounding box center [267, 231] width 49 height 9
click at [262, 233] on button "Go to slide 4" at bounding box center [260, 231] width 3 height 3
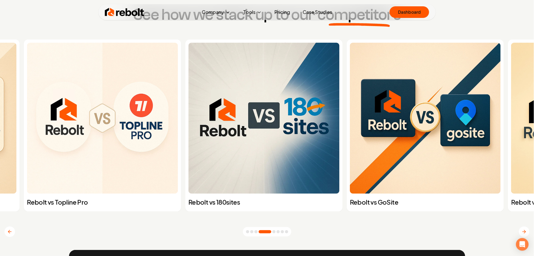
click at [258, 232] on button "Go to slide 3" at bounding box center [256, 231] width 3 height 3
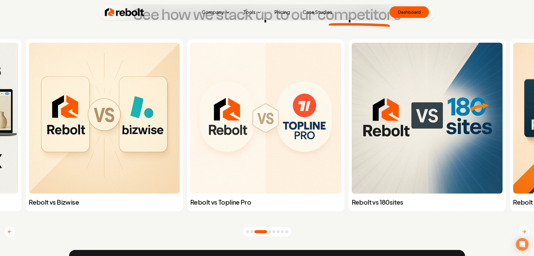
click at [254, 233] on button "Go to slide 2" at bounding box center [251, 231] width 3 height 3
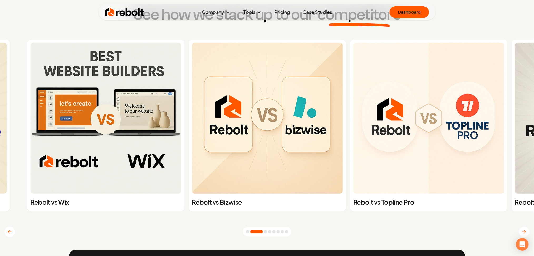
click at [249, 233] on button "Go to slide 1" at bounding box center [247, 231] width 3 height 3
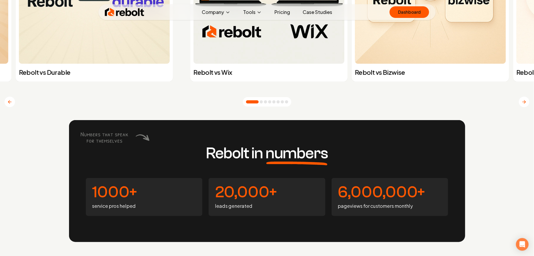
scroll to position [2285, 0]
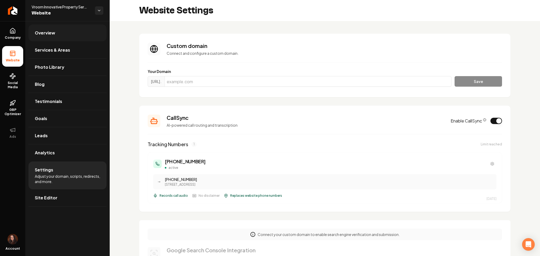
click at [71, 34] on link "Overview" at bounding box center [67, 33] width 78 height 17
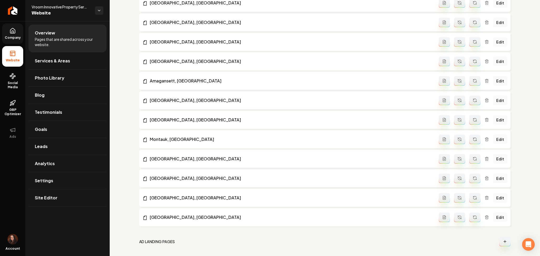
click at [20, 31] on link "Company" at bounding box center [12, 33] width 21 height 21
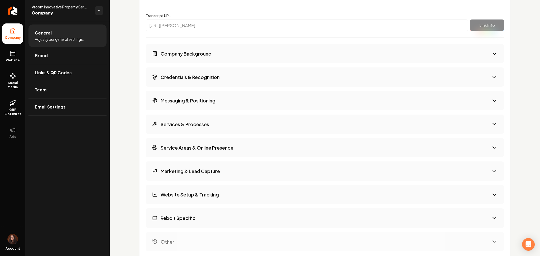
scroll to position [736, 0]
click at [183, 82] on button "Credentials & Recognition" at bounding box center [325, 77] width 358 height 19
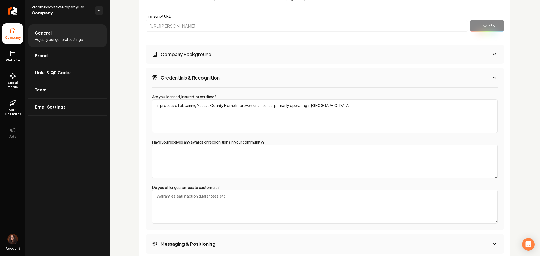
click at [194, 38] on div "Transcript URL [URL][PERSON_NAME] Link Info Company Background Credentials & Re…" at bounding box center [325, 216] width 358 height 416
click at [188, 60] on button "Company Background" at bounding box center [325, 54] width 358 height 19
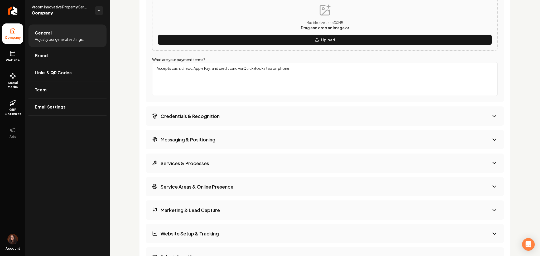
click at [182, 151] on div "Company Background What year was your company founded? 2019 How many team membe…" at bounding box center [325, 23] width 358 height 533
click at [181, 140] on h3 "Messaging & Positioning" at bounding box center [188, 139] width 55 height 7
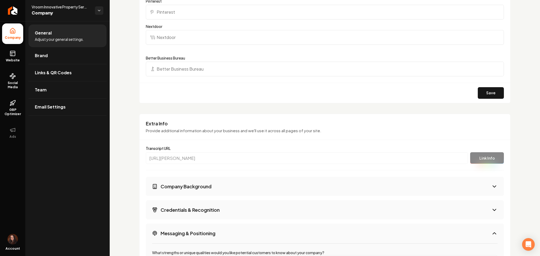
scroll to position [603, 0]
click at [11, 56] on icon at bounding box center [12, 53] width 6 height 6
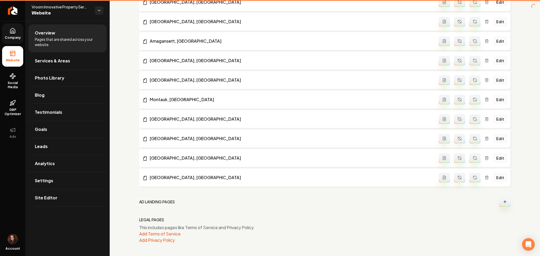
scroll to position [556, 0]
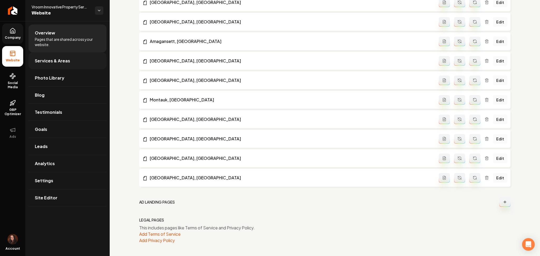
click at [48, 67] on link "Services & Areas" at bounding box center [67, 60] width 78 height 17
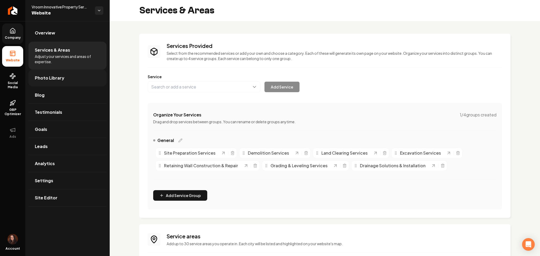
click at [50, 81] on span "Photo Library" at bounding box center [50, 78] width 30 height 6
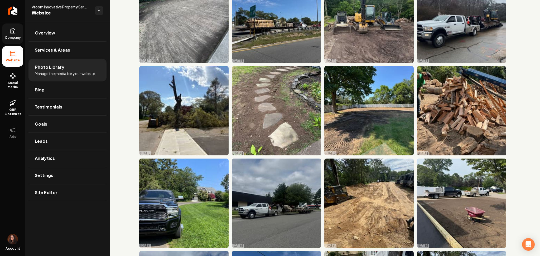
scroll to position [615, 0]
click at [61, 170] on link "Settings" at bounding box center [67, 175] width 78 height 17
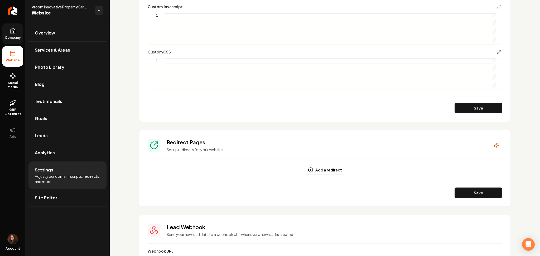
scroll to position [510, 0]
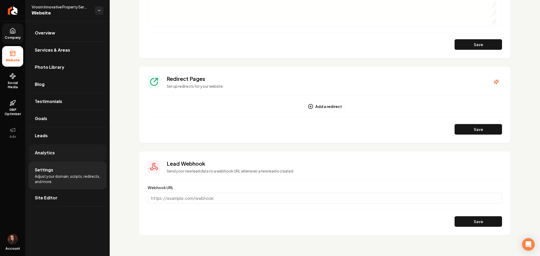
click at [55, 158] on link "Analytics" at bounding box center [67, 152] width 78 height 17
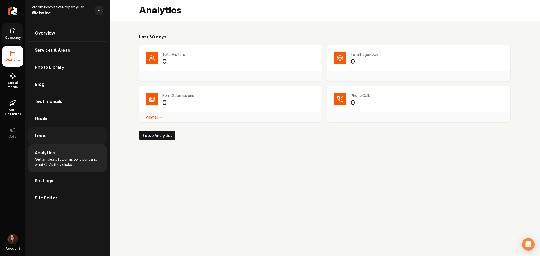
click at [56, 136] on link "Leads" at bounding box center [67, 135] width 78 height 17
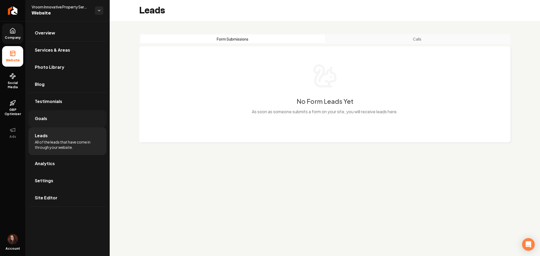
click at [61, 121] on link "Goals" at bounding box center [67, 118] width 78 height 17
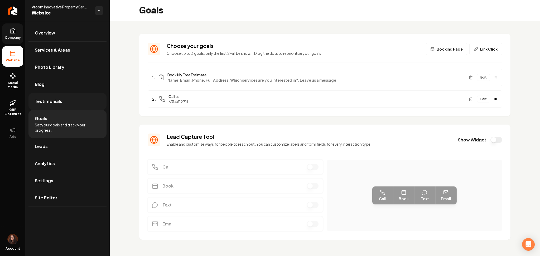
click at [63, 95] on link "Testimonials" at bounding box center [67, 101] width 78 height 17
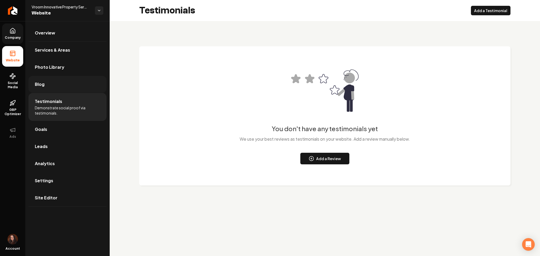
click at [60, 88] on link "Blog" at bounding box center [67, 84] width 78 height 17
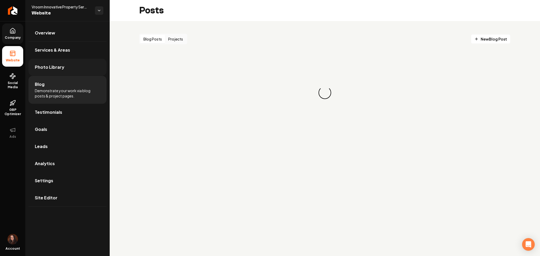
click at [57, 70] on span "Photo Library" at bounding box center [50, 67] width 30 height 6
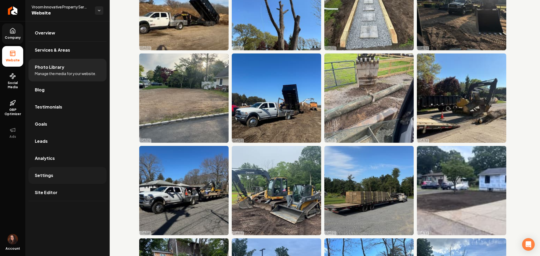
scroll to position [1452, 0]
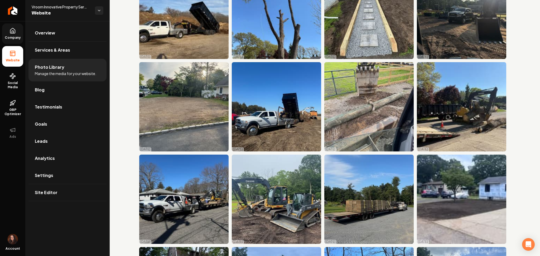
click at [16, 39] on span "Company" at bounding box center [13, 38] width 20 height 4
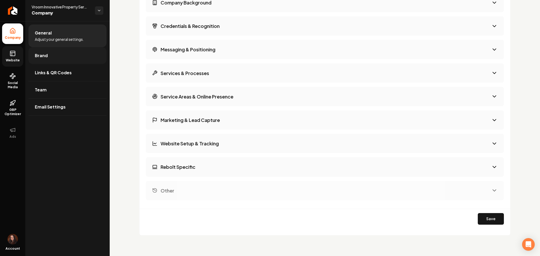
click at [46, 55] on span "Brand" at bounding box center [41, 55] width 13 height 6
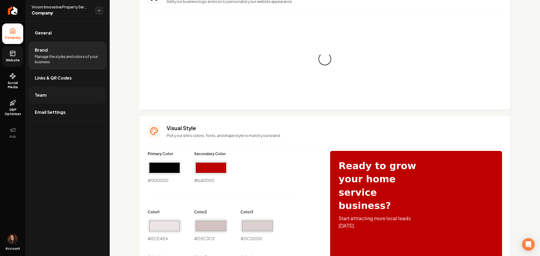
scroll to position [353, 0]
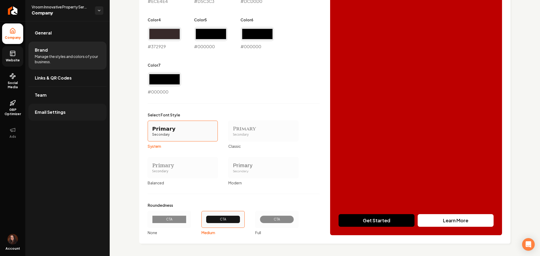
click at [41, 117] on link "Email Settings" at bounding box center [67, 112] width 78 height 17
click at [17, 110] on span "GBP Optimizer" at bounding box center [12, 112] width 21 height 8
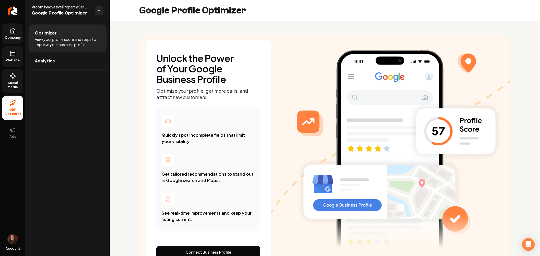
click at [11, 87] on span "Social Media" at bounding box center [12, 85] width 21 height 8
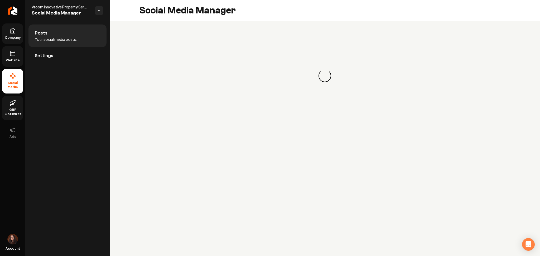
click at [13, 38] on span "Company" at bounding box center [13, 38] width 20 height 4
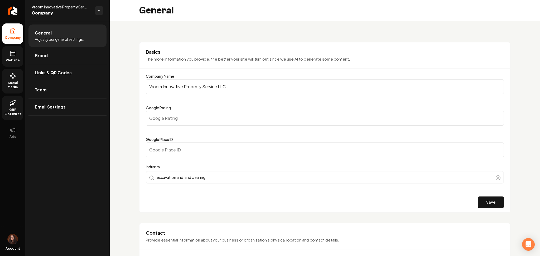
click at [7, 52] on link "Website" at bounding box center [12, 56] width 21 height 21
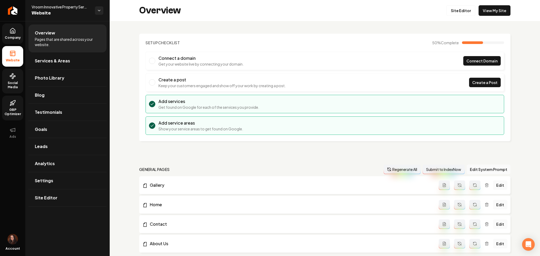
click at [11, 83] on span "Social Media" at bounding box center [12, 85] width 21 height 8
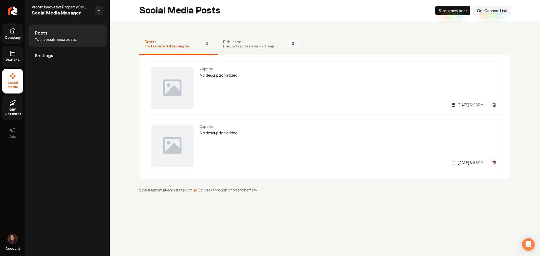
click at [11, 111] on span "GBP Optimizer" at bounding box center [12, 112] width 21 height 8
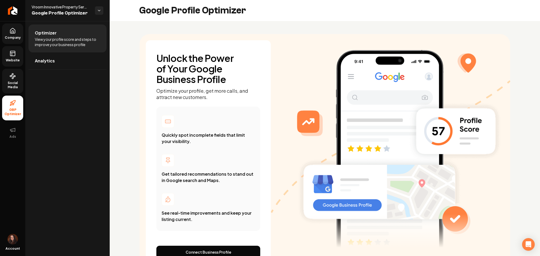
click at [13, 84] on span "Social Media" at bounding box center [12, 85] width 21 height 8
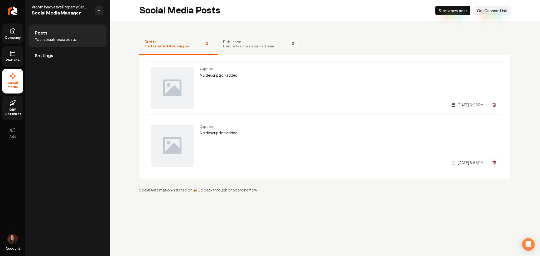
click at [14, 59] on span "Website" at bounding box center [13, 60] width 18 height 4
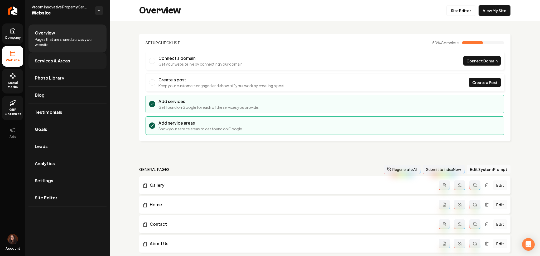
click at [52, 63] on span "Services & Areas" at bounding box center [52, 61] width 35 height 6
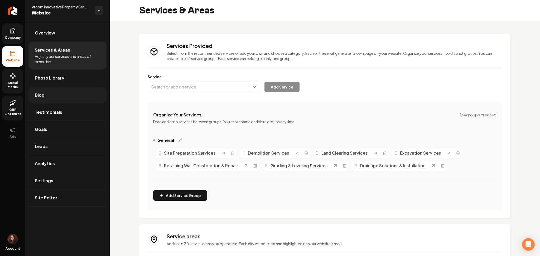
click at [55, 95] on link "Blog" at bounding box center [67, 95] width 78 height 17
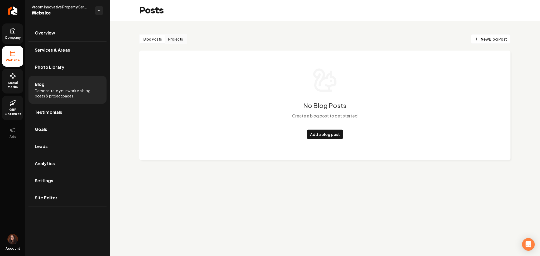
click at [12, 42] on link "Company" at bounding box center [12, 33] width 21 height 21
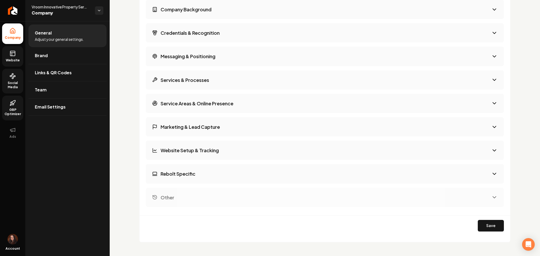
scroll to position [787, 0]
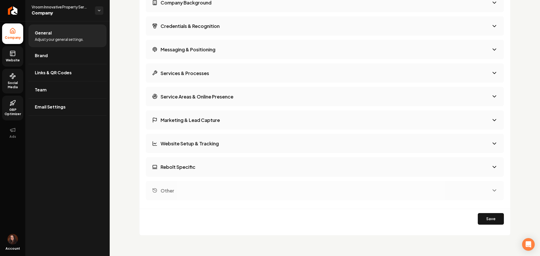
click at [161, 190] on h3 "Other" at bounding box center [168, 190] width 14 height 7
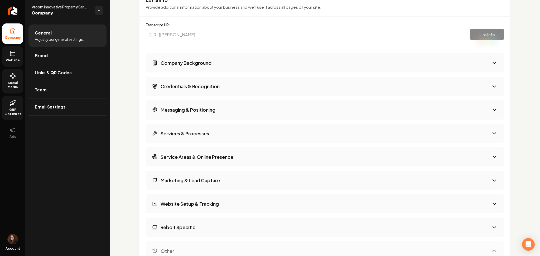
scroll to position [718, 0]
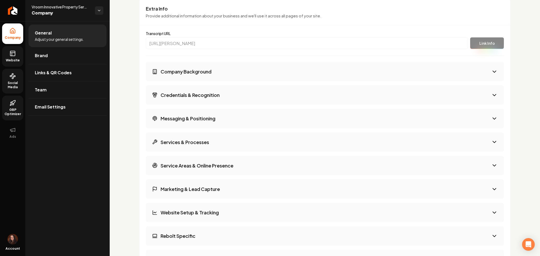
click at [12, 61] on span "Website" at bounding box center [13, 60] width 18 height 4
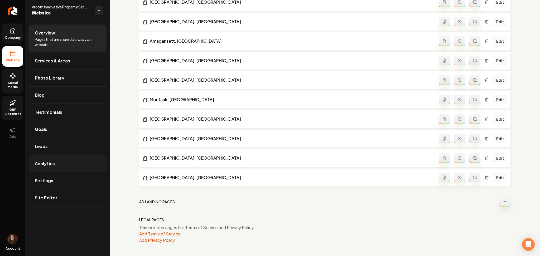
scroll to position [556, 0]
click at [52, 178] on link "Settings" at bounding box center [67, 180] width 78 height 17
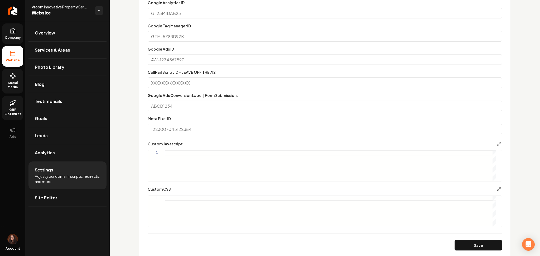
scroll to position [299, 0]
